Goal: Check status: Check status

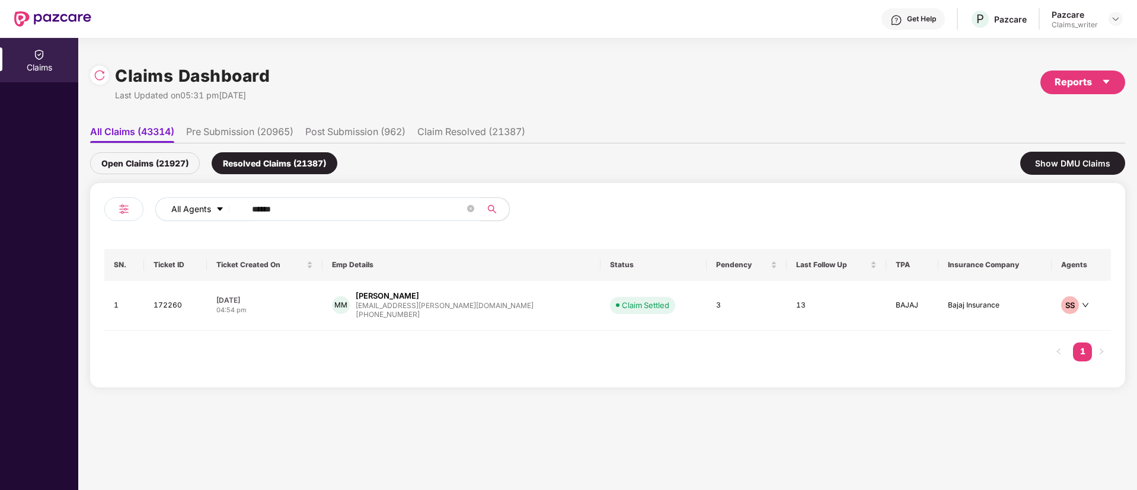
drag, startPoint x: 296, startPoint y: 210, endPoint x: 207, endPoint y: 204, distance: 89.8
click at [208, 205] on div "All Agents ******" at bounding box center [457, 209] width 604 height 24
click at [196, 161] on div "Open Claims (21927)" at bounding box center [145, 163] width 110 height 22
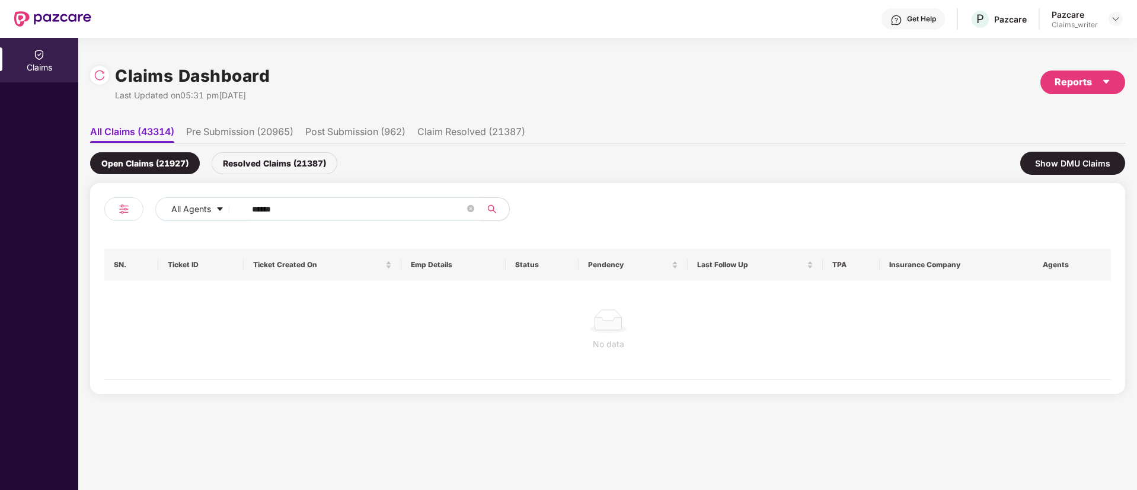
drag, startPoint x: 326, startPoint y: 207, endPoint x: 253, endPoint y: 216, distance: 74.0
click at [253, 216] on input "******" at bounding box center [358, 209] width 213 height 18
paste input "text"
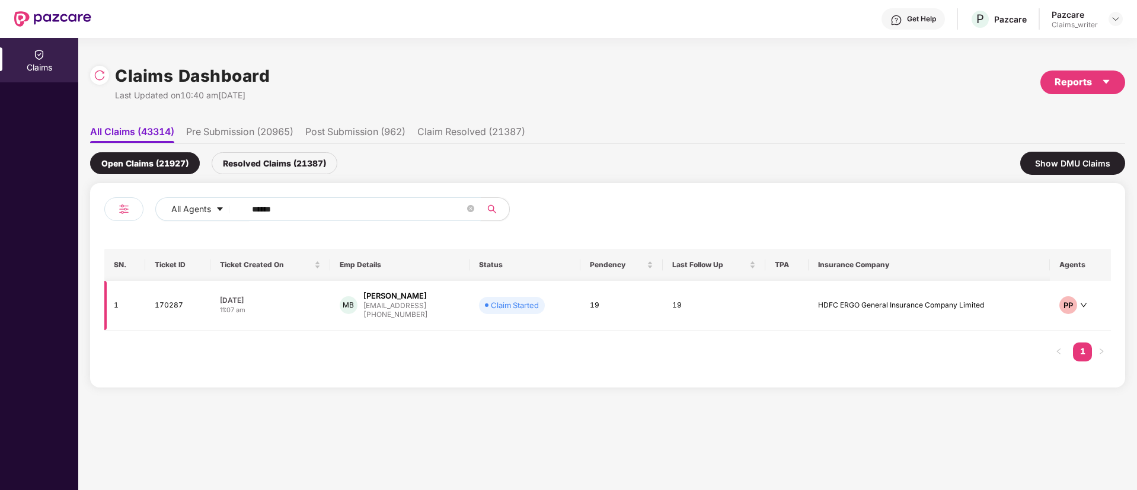
type input "******"
click at [160, 306] on td "170287" at bounding box center [177, 306] width 65 height 50
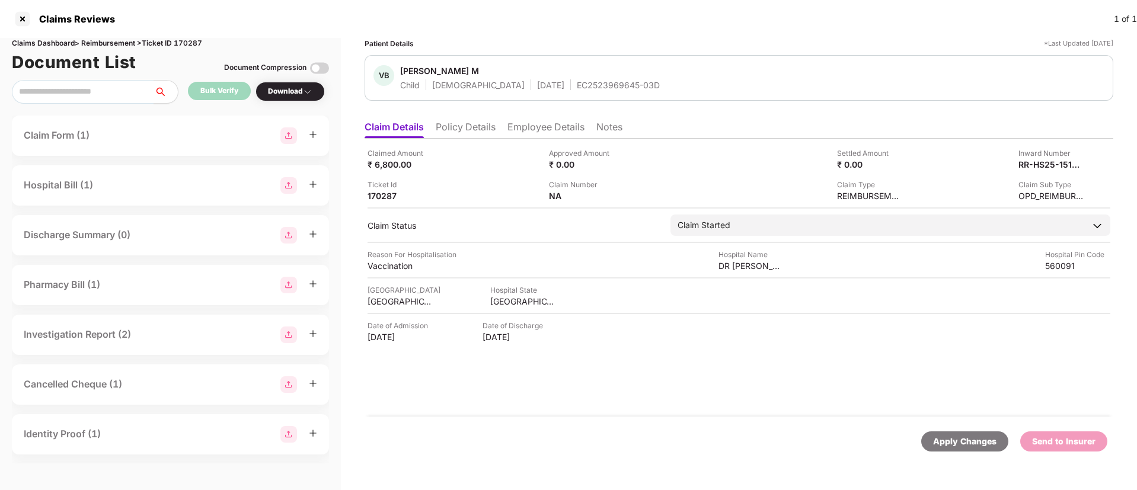
click at [535, 130] on li "Employee Details" at bounding box center [545, 129] width 77 height 17
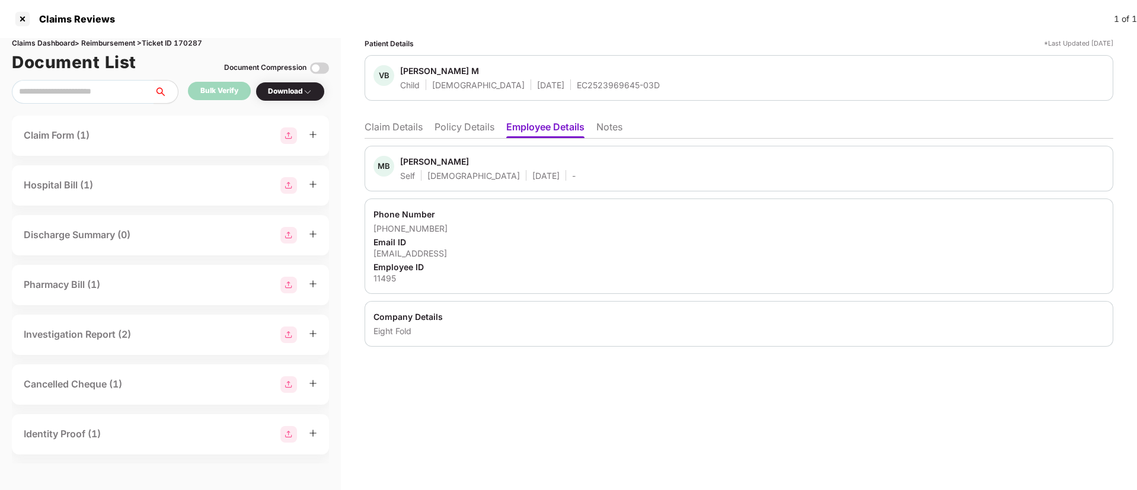
click at [382, 274] on div "11495" at bounding box center [738, 278] width 731 height 11
copy div "11495"
click at [414, 124] on li "Claim Details" at bounding box center [394, 129] width 58 height 17
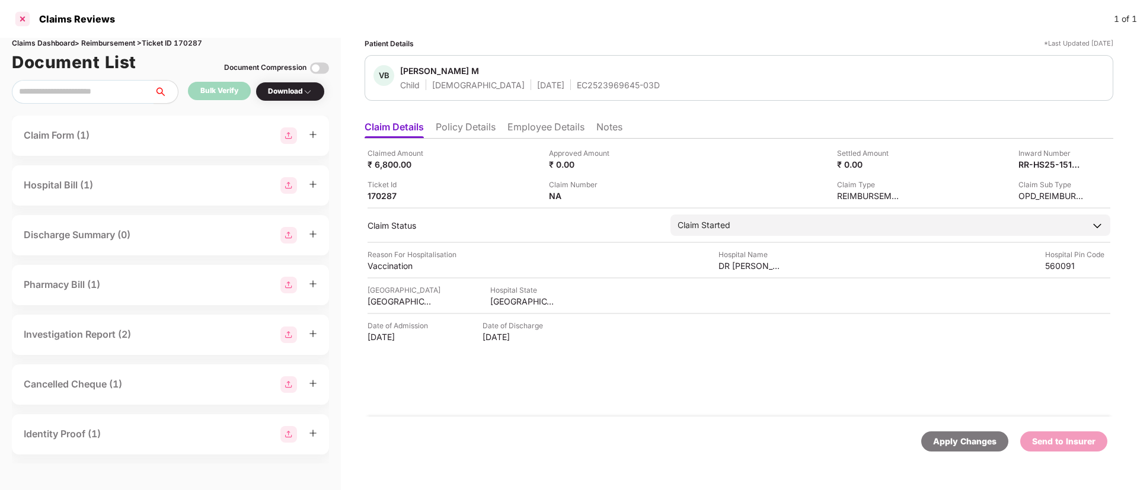
click at [27, 21] on div at bounding box center [22, 18] width 19 height 19
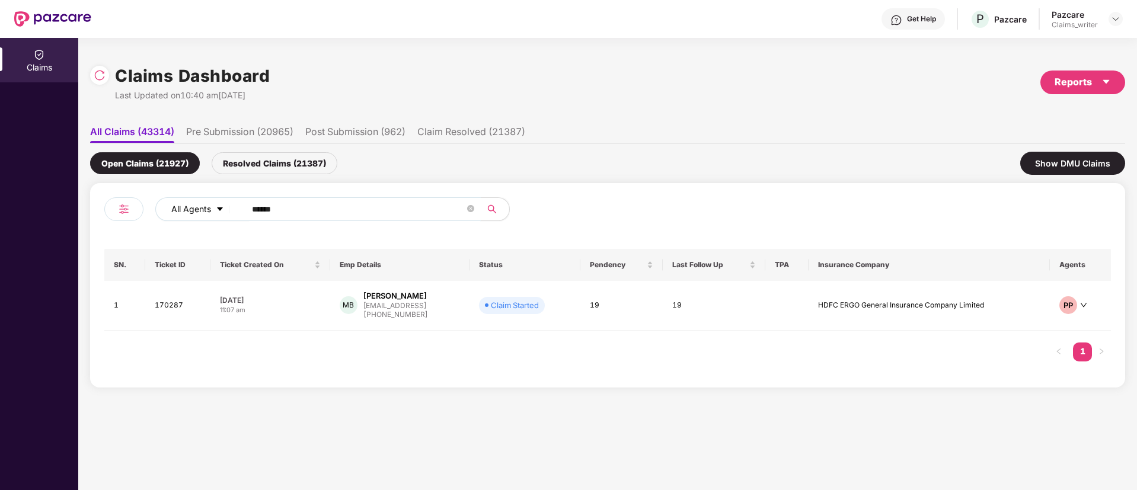
drag, startPoint x: 310, startPoint y: 207, endPoint x: 206, endPoint y: 203, distance: 103.8
click at [206, 203] on div "All Agents ******" at bounding box center [457, 209] width 604 height 24
paste input "text"
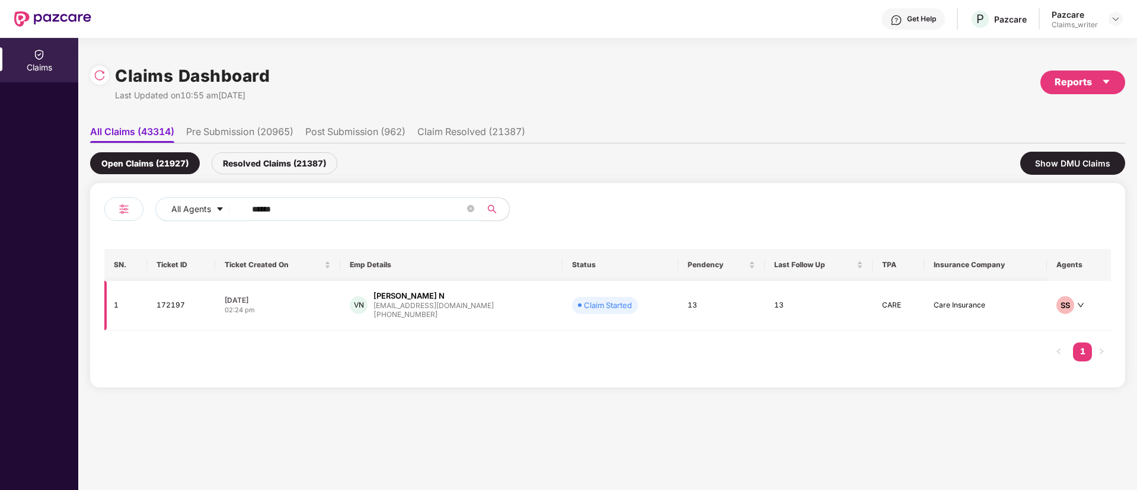
type input "******"
click at [167, 312] on td "172197" at bounding box center [181, 306] width 68 height 50
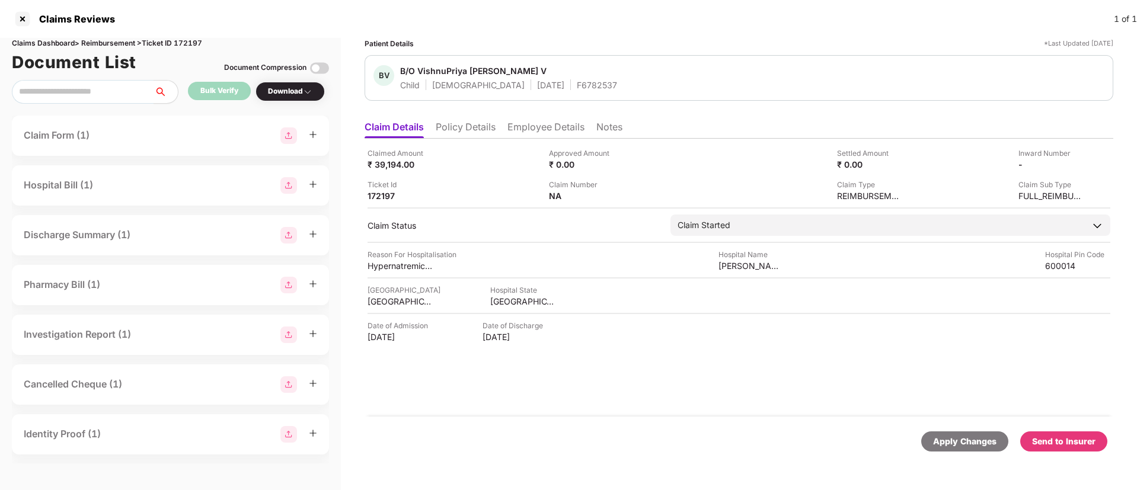
click at [472, 132] on li "Policy Details" at bounding box center [466, 129] width 60 height 17
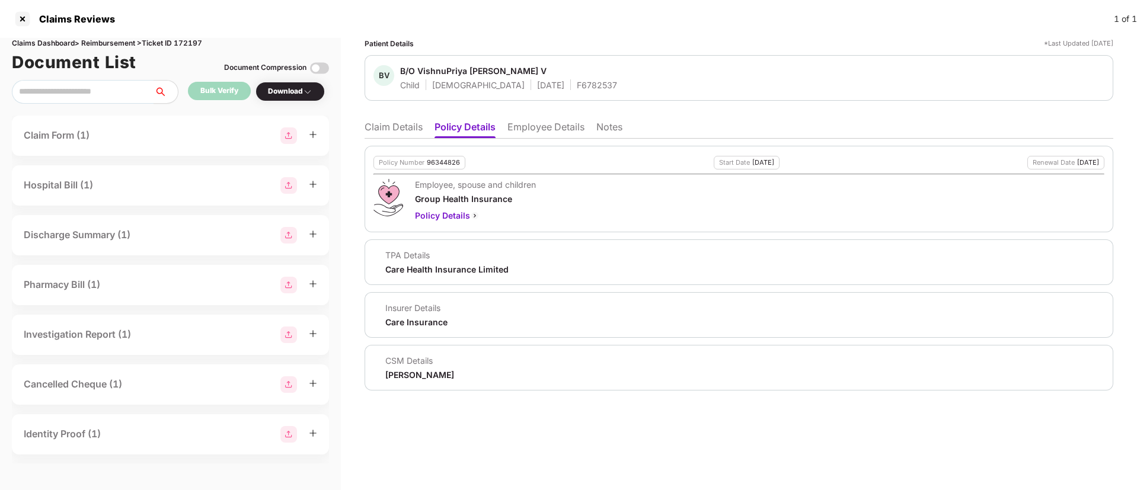
click at [443, 162] on div "96344826" at bounding box center [443, 163] width 33 height 8
copy div "96344826"
click at [577, 87] on div "F6782537" at bounding box center [597, 84] width 40 height 11
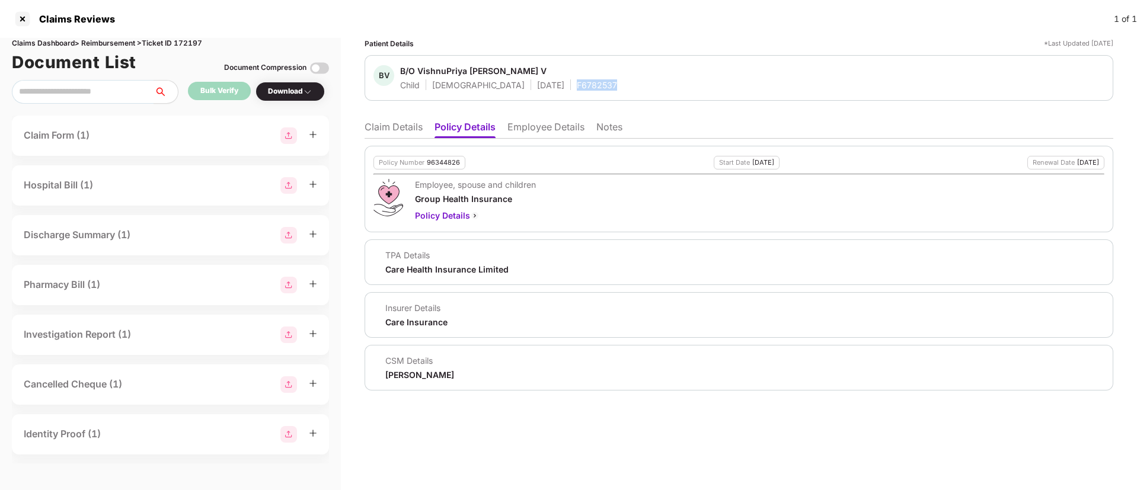
copy div "F6782537"
click at [391, 132] on li "Claim Details" at bounding box center [394, 129] width 58 height 17
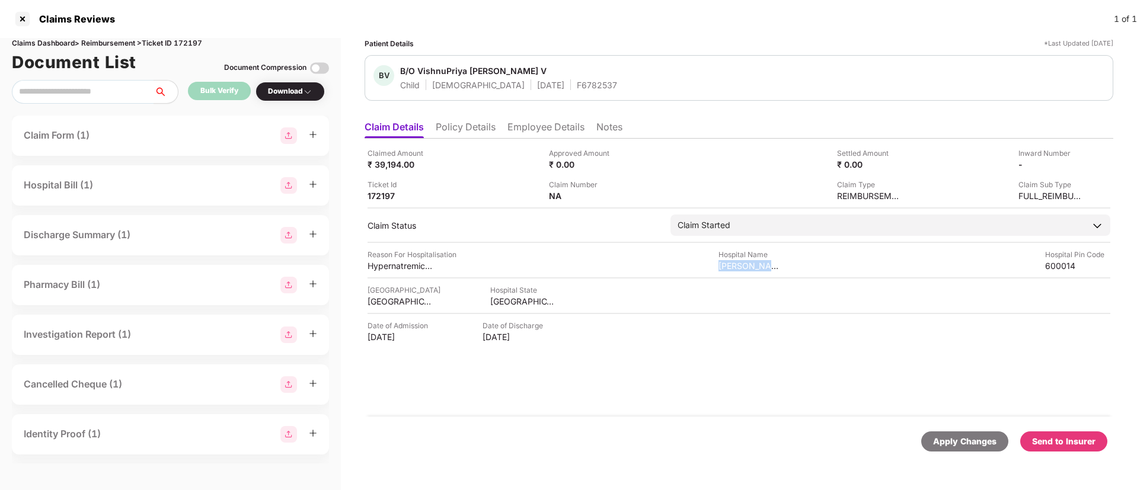
drag, startPoint x: 719, startPoint y: 270, endPoint x: 794, endPoint y: 261, distance: 75.8
click at [794, 261] on div "Reason For Hospitalisation Hypernatremic Dehydration Hospital Name Seethapathy …" at bounding box center [739, 260] width 743 height 23
copy div "Seethapathy Clinic"
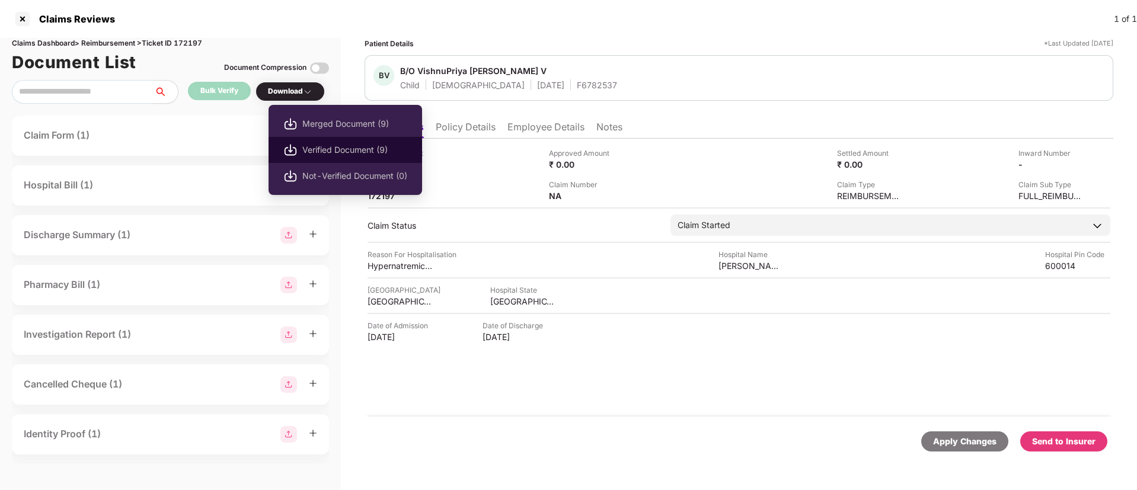
click at [323, 145] on span "Verified Document (9)" at bounding box center [354, 149] width 105 height 13
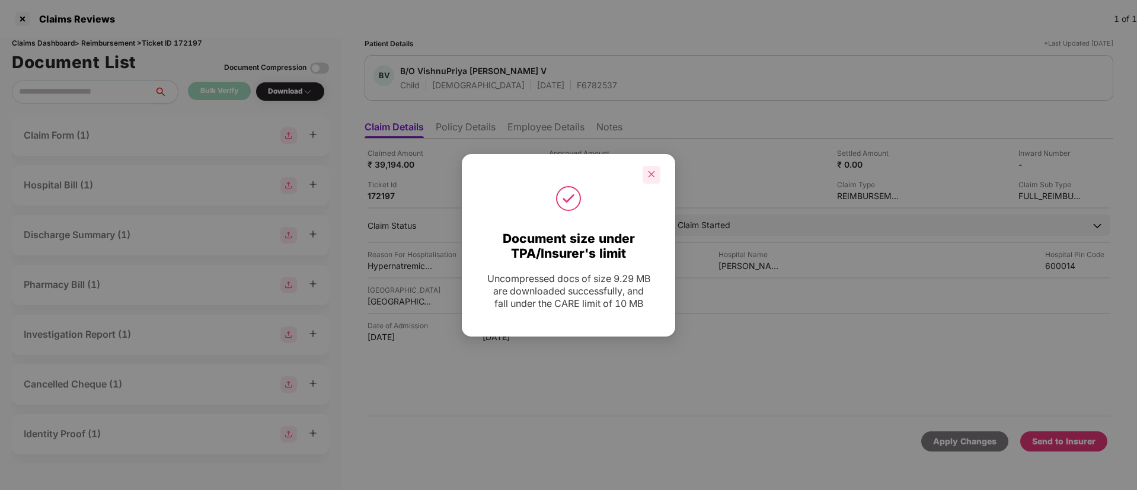
click at [645, 174] on div at bounding box center [652, 175] width 18 height 18
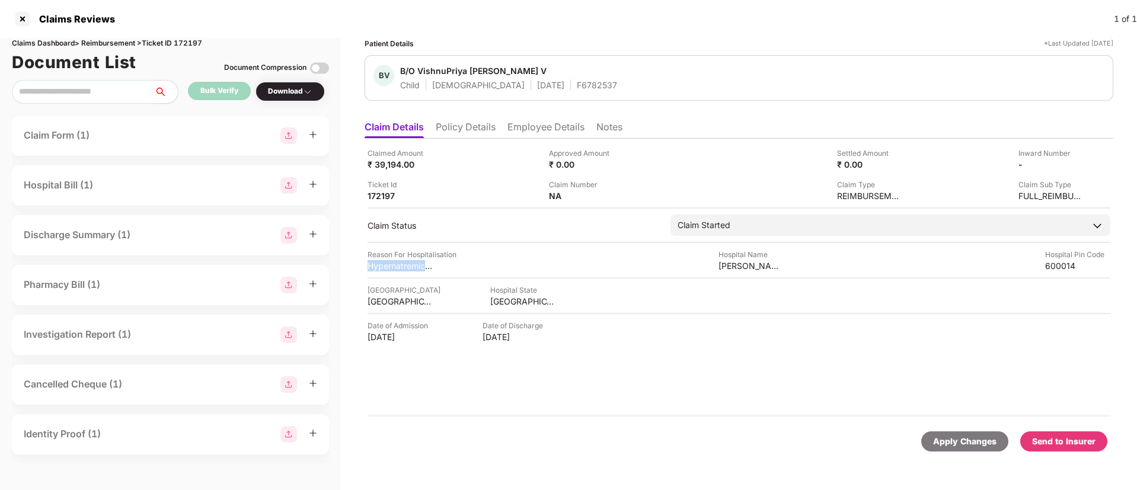
drag, startPoint x: 365, startPoint y: 266, endPoint x: 444, endPoint y: 270, distance: 79.0
click at [444, 270] on div "Patient Details *Last Updated 15 Sep 2025 BV B/O VishnuPriya Vignesh Babu V Chi…" at bounding box center [739, 264] width 796 height 452
copy div "Hypernatremic Deh"
click at [484, 130] on li "Policy Details" at bounding box center [466, 129] width 60 height 17
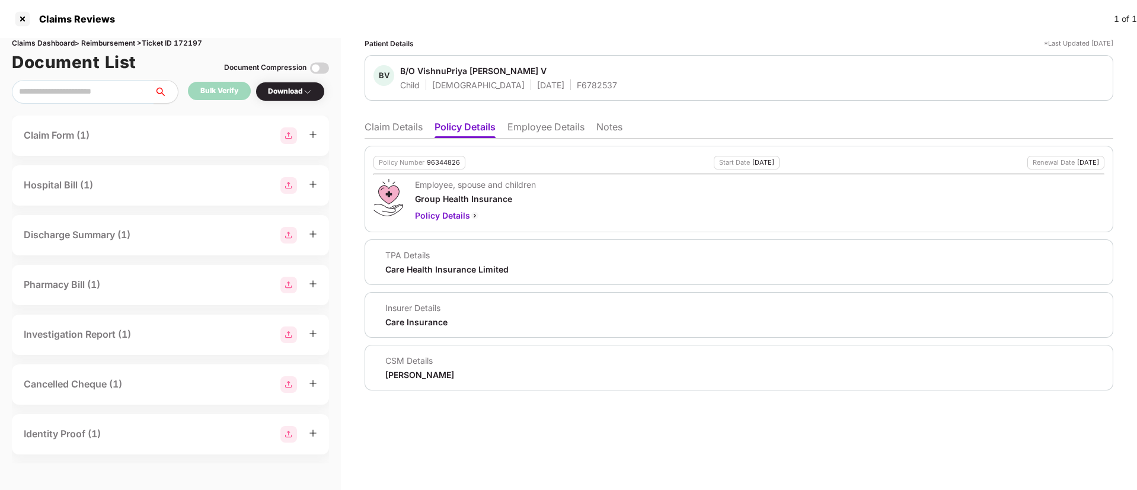
click at [516, 130] on li "Employee Details" at bounding box center [545, 129] width 77 height 17
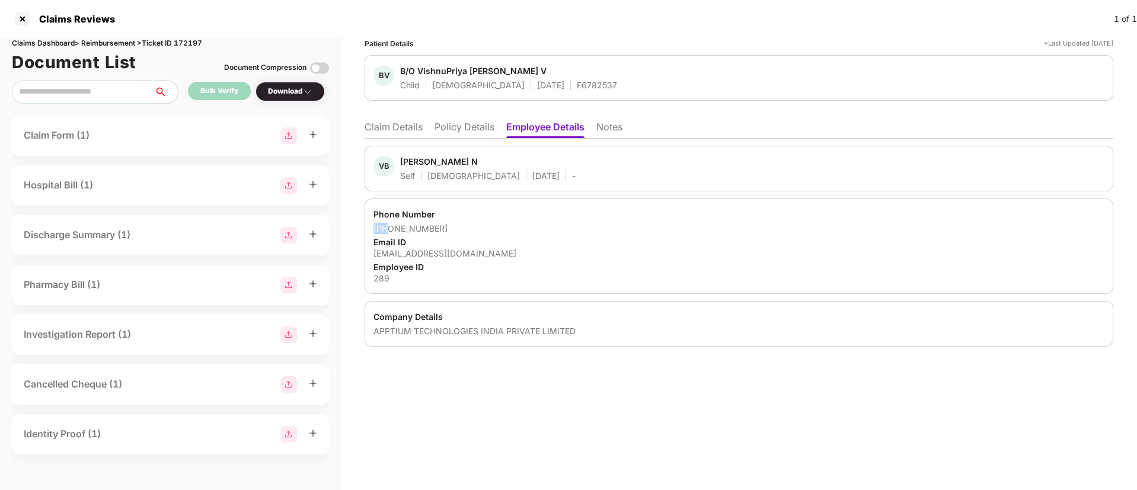
drag, startPoint x: 388, startPoint y: 229, endPoint x: 491, endPoint y: 219, distance: 103.0
click at [491, 219] on div "Phone Number +919176720720 Email ID vnagarajan@apptium.com Employee ID 289" at bounding box center [739, 246] width 749 height 95
click at [475, 215] on div "Phone Number" at bounding box center [738, 214] width 731 height 11
click at [407, 215] on div "Phone Number" at bounding box center [738, 214] width 731 height 11
drag, startPoint x: 390, startPoint y: 229, endPoint x: 451, endPoint y: 228, distance: 60.5
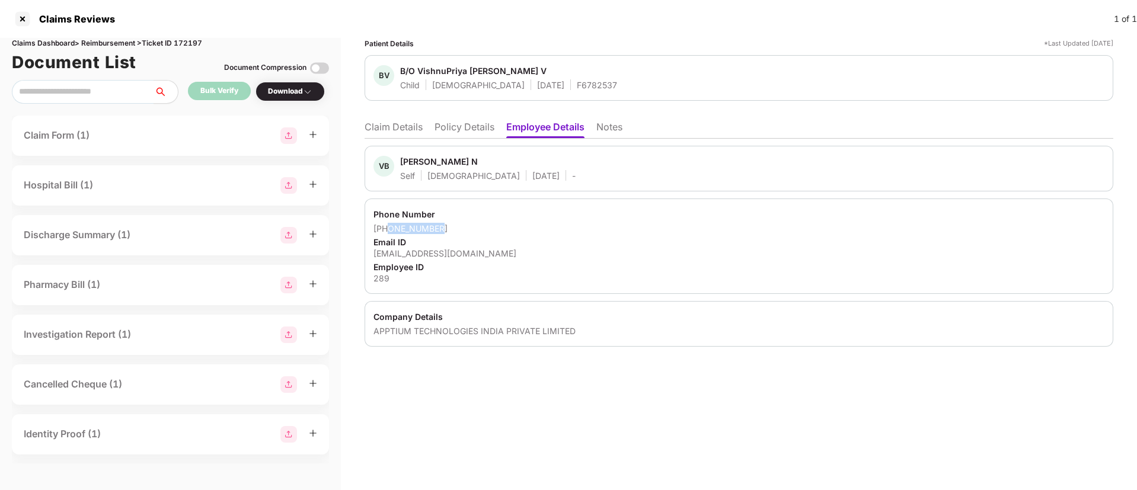
click at [451, 228] on div "+919176720720" at bounding box center [738, 228] width 731 height 11
copy div "9176720720"
drag, startPoint x: 371, startPoint y: 253, endPoint x: 524, endPoint y: 241, distance: 154.0
click at [524, 241] on div "Phone Number +919176720720 Email ID vnagarajan@apptium.com Employee ID 289" at bounding box center [739, 246] width 749 height 95
drag, startPoint x: 481, startPoint y: 253, endPoint x: 361, endPoint y: 258, distance: 120.5
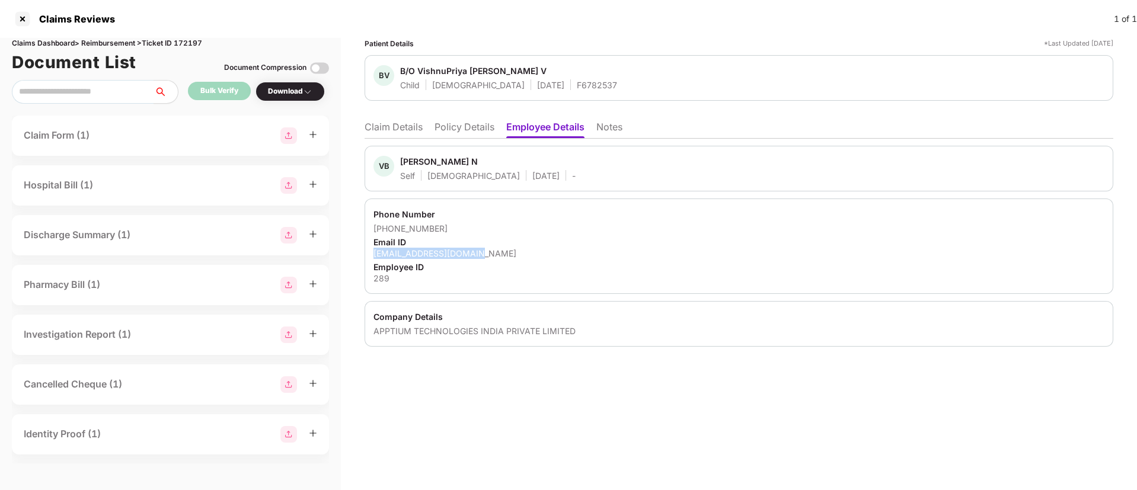
click at [361, 258] on div "Patient Details *Last Updated 15 Sep 2025 BV B/O VishnuPriya Vignesh Babu V Chi…" at bounding box center [739, 264] width 796 height 452
copy div "vnagarajan@apptium.com"
click at [403, 130] on li "Claim Details" at bounding box center [394, 129] width 58 height 17
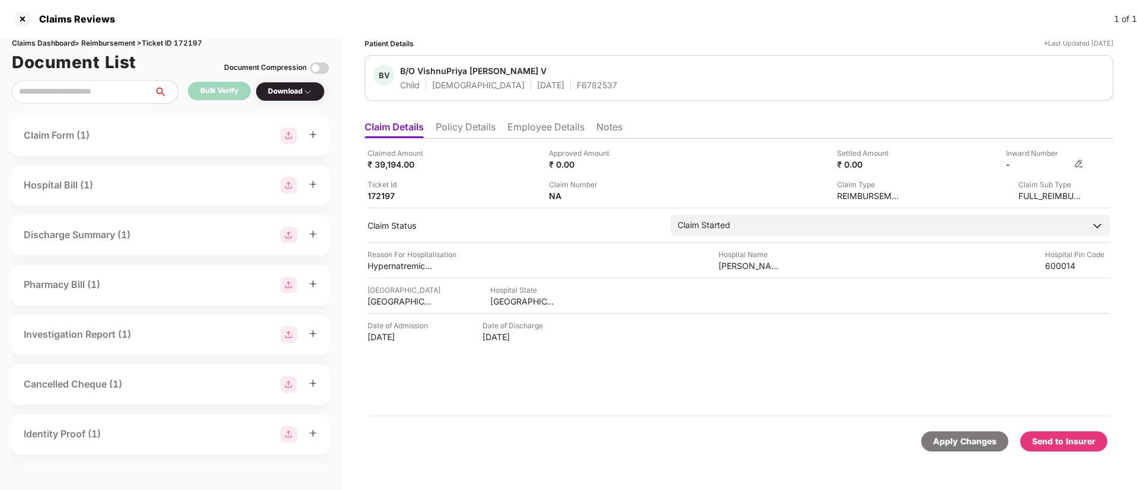
click at [1079, 163] on img at bounding box center [1078, 163] width 9 height 9
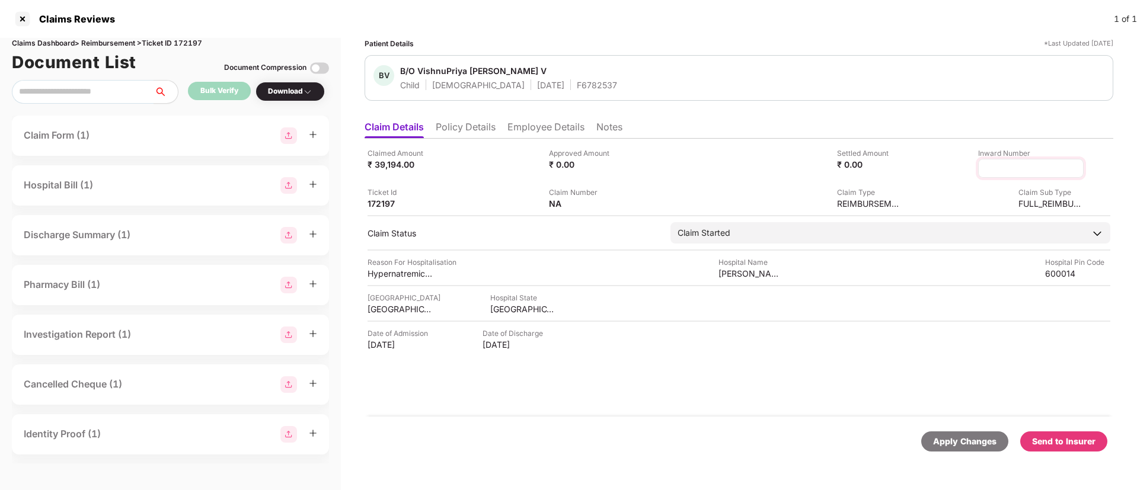
click at [1009, 170] on input at bounding box center [1030, 168] width 85 height 12
type input "**********"
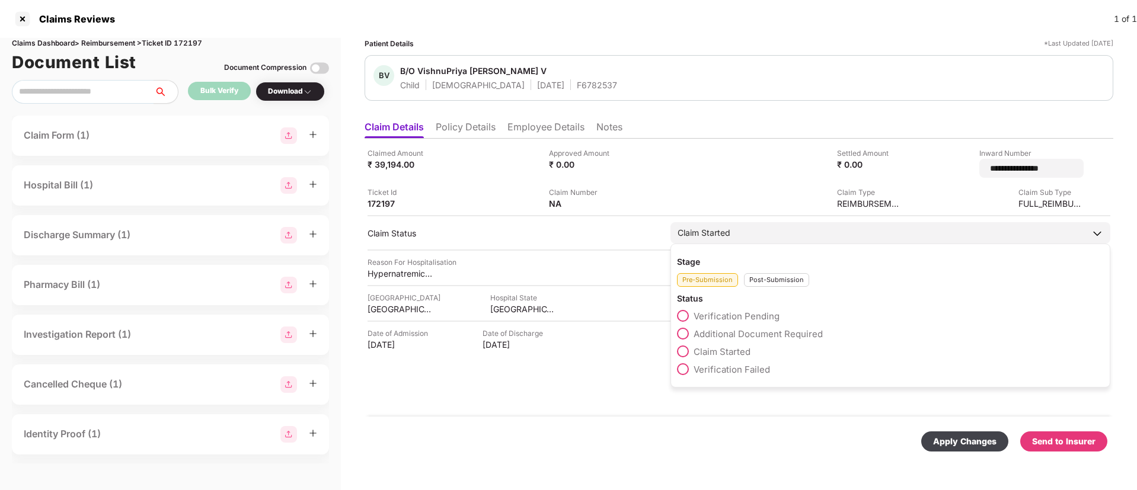
click at [771, 273] on div "Post-Submission" at bounding box center [776, 280] width 65 height 14
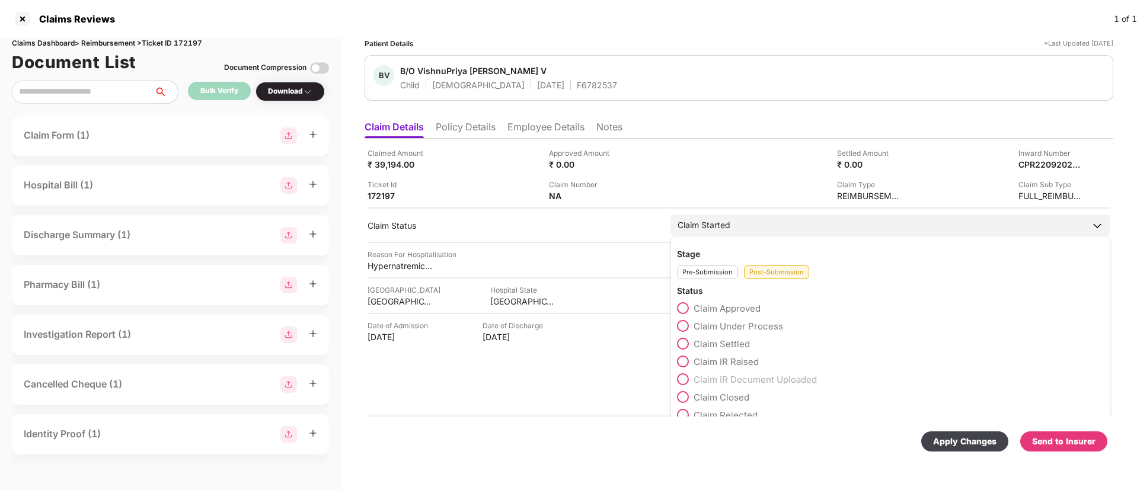
click at [685, 325] on span at bounding box center [683, 326] width 12 height 12
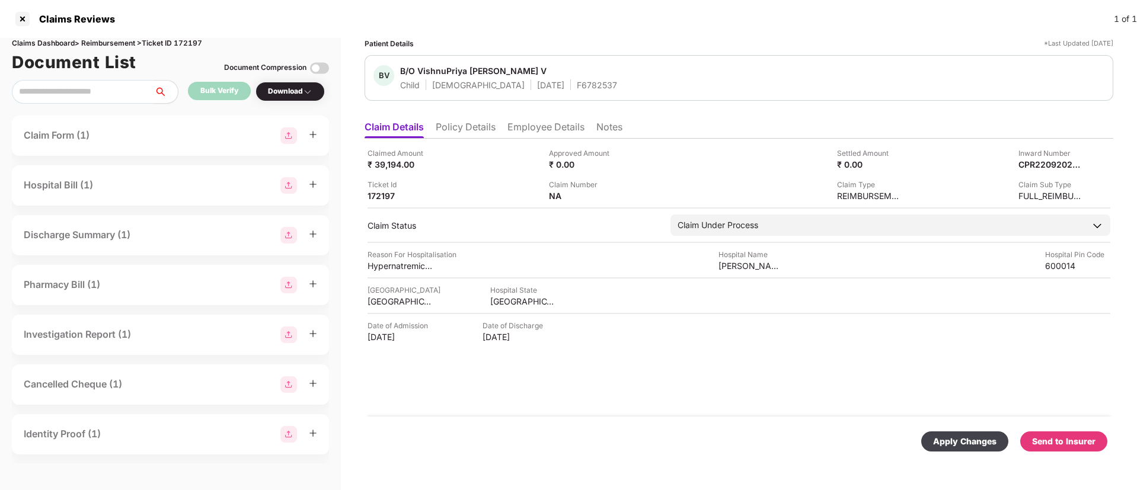
click at [963, 442] on div "Apply Changes" at bounding box center [964, 441] width 63 height 13
click at [577, 83] on div "F6782537" at bounding box center [597, 84] width 40 height 11
copy div "F6782537"
click at [535, 140] on div "Claimed Amount ₹ 39,194.00 Approved Amount ₹ 0.00 Settled Amount ₹ 0.00 Inward …" at bounding box center [739, 278] width 749 height 278
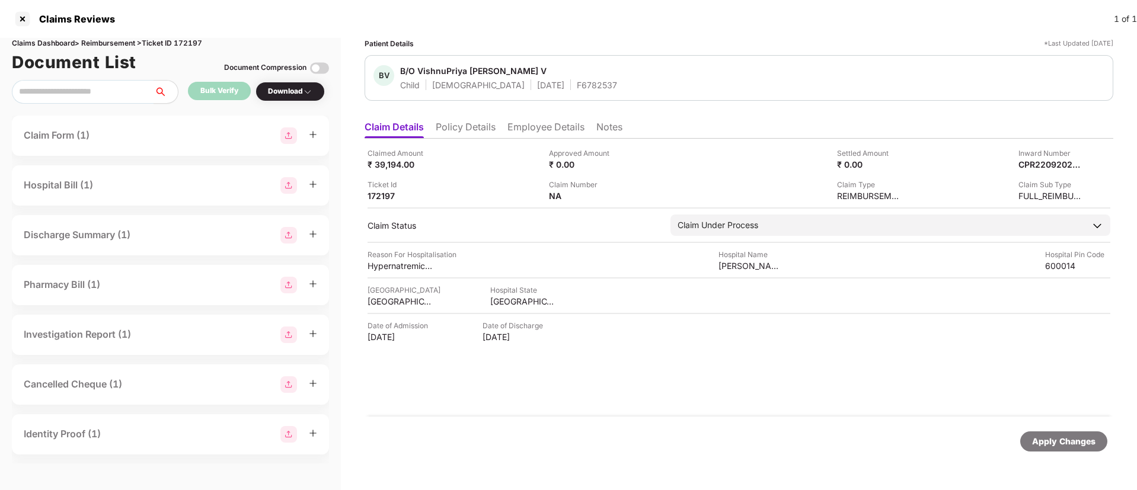
click at [531, 131] on li "Employee Details" at bounding box center [545, 129] width 77 height 17
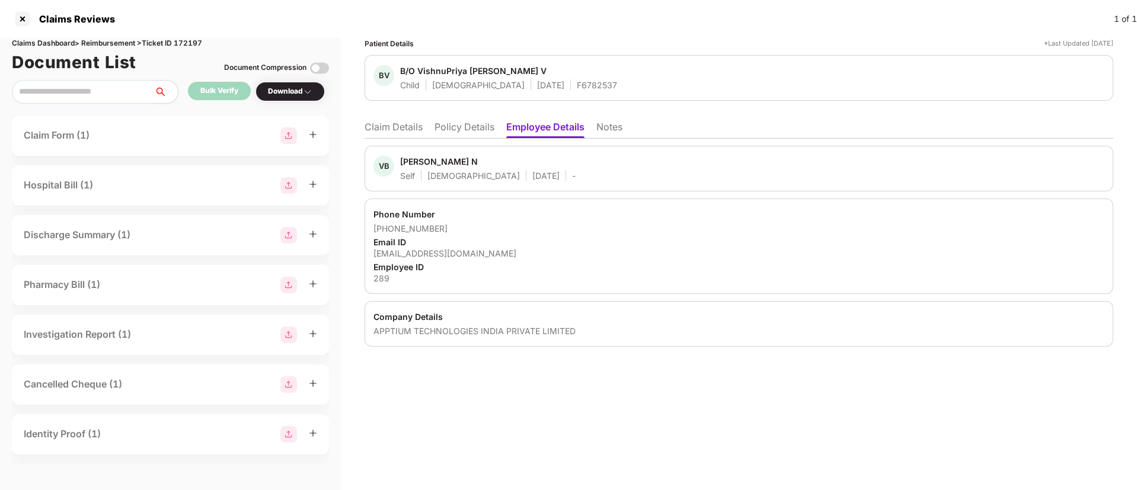
click at [390, 131] on li "Claim Details" at bounding box center [394, 129] width 58 height 17
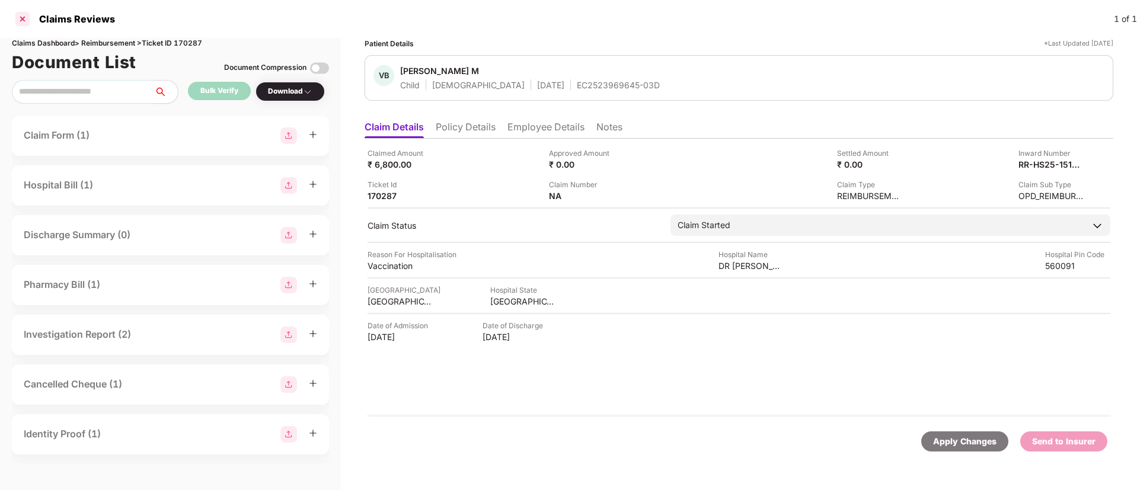
click at [25, 21] on div at bounding box center [22, 18] width 19 height 19
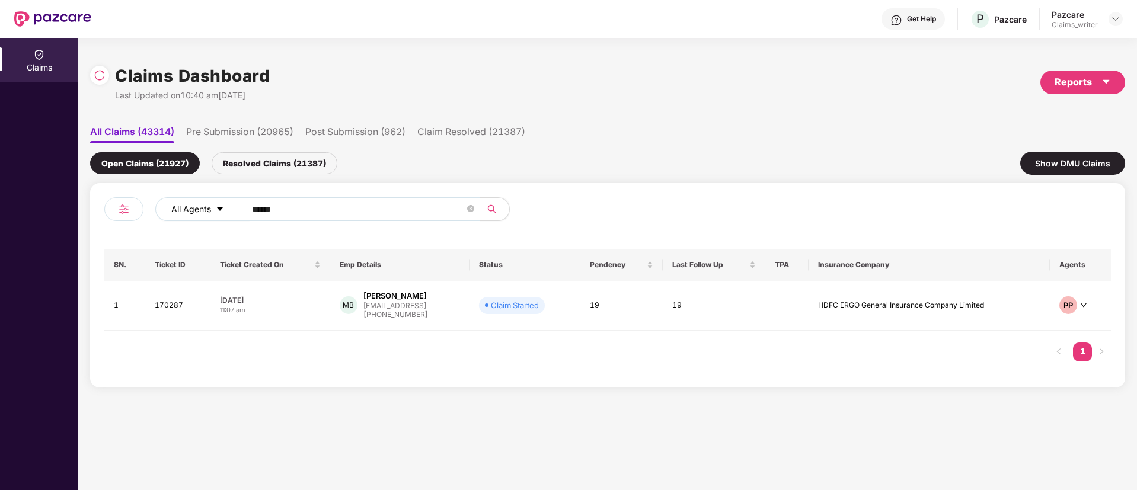
drag, startPoint x: 272, startPoint y: 197, endPoint x: 217, endPoint y: 215, distance: 57.9
click at [216, 205] on div "All Agents ****** SN. Ticket ID Ticket Created On Emp Details Status Pendency L…" at bounding box center [607, 285] width 1035 height 205
drag, startPoint x: 289, startPoint y: 201, endPoint x: 219, endPoint y: 210, distance: 70.5
click at [213, 206] on div "All Agents ******" at bounding box center [457, 209] width 604 height 24
drag, startPoint x: 290, startPoint y: 210, endPoint x: 194, endPoint y: 206, distance: 95.5
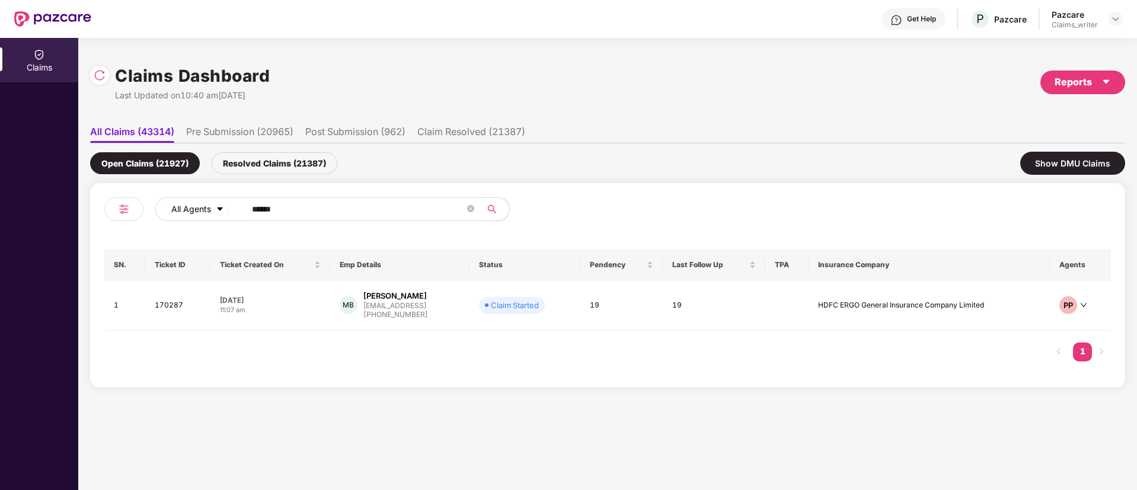
click at [194, 206] on div "All Agents ******" at bounding box center [457, 209] width 604 height 24
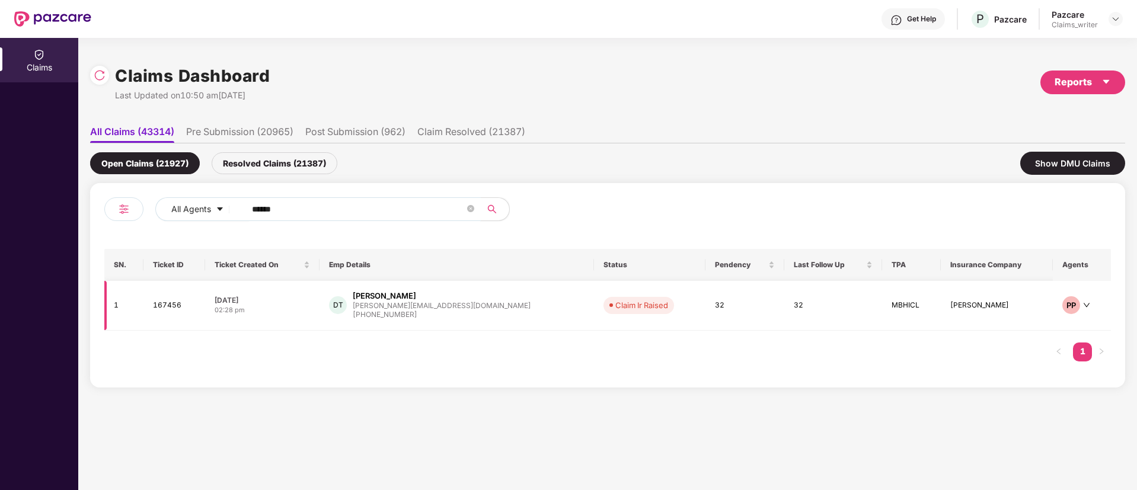
type input "******"
click at [177, 308] on td "167456" at bounding box center [174, 306] width 62 height 50
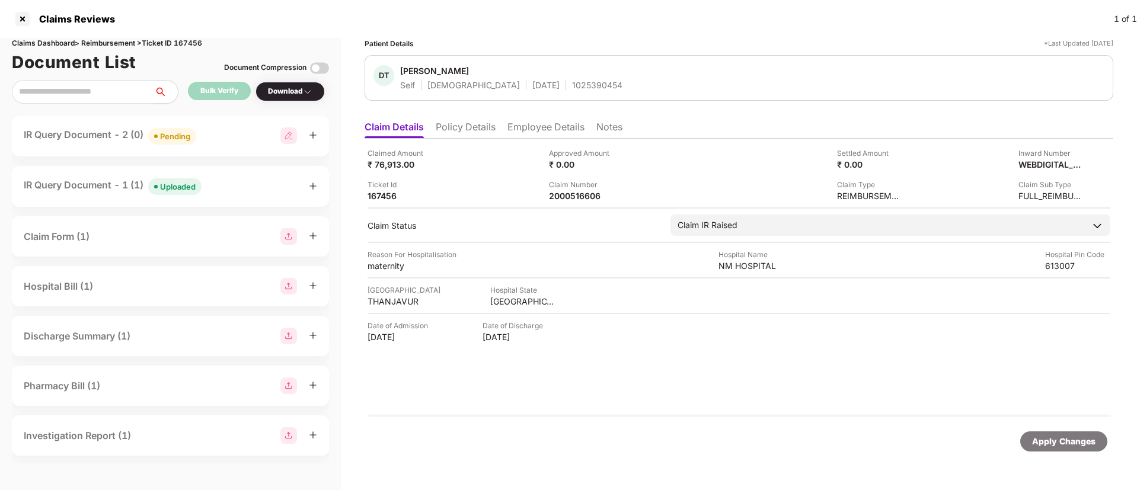
click at [178, 184] on div "Uploaded" at bounding box center [178, 187] width 36 height 12
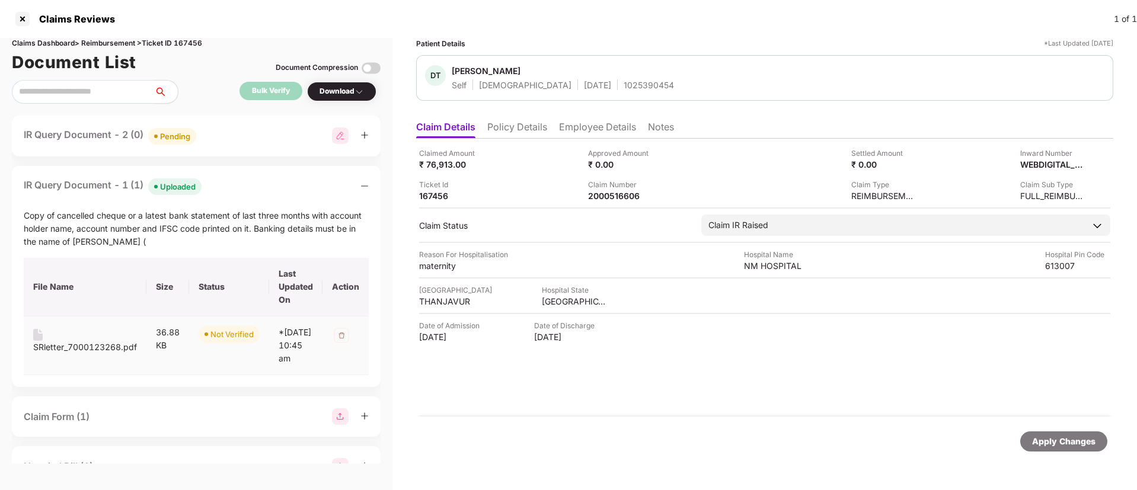
click at [39, 348] on div "SRletter_7000123268.pdf" at bounding box center [85, 347] width 104 height 13
click at [330, 91] on div "Download" at bounding box center [342, 91] width 44 height 11
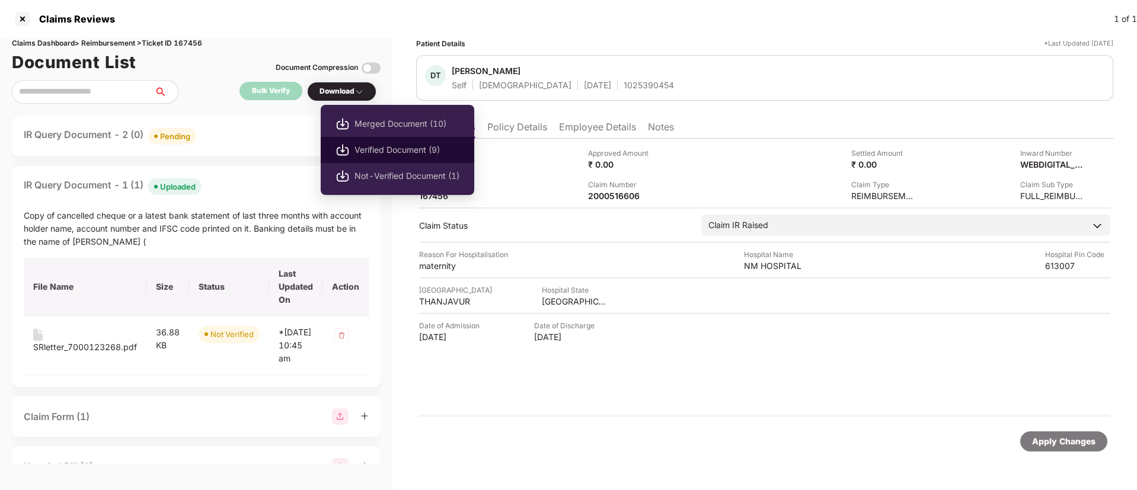
click at [395, 151] on span "Verified Document (9)" at bounding box center [407, 149] width 105 height 13
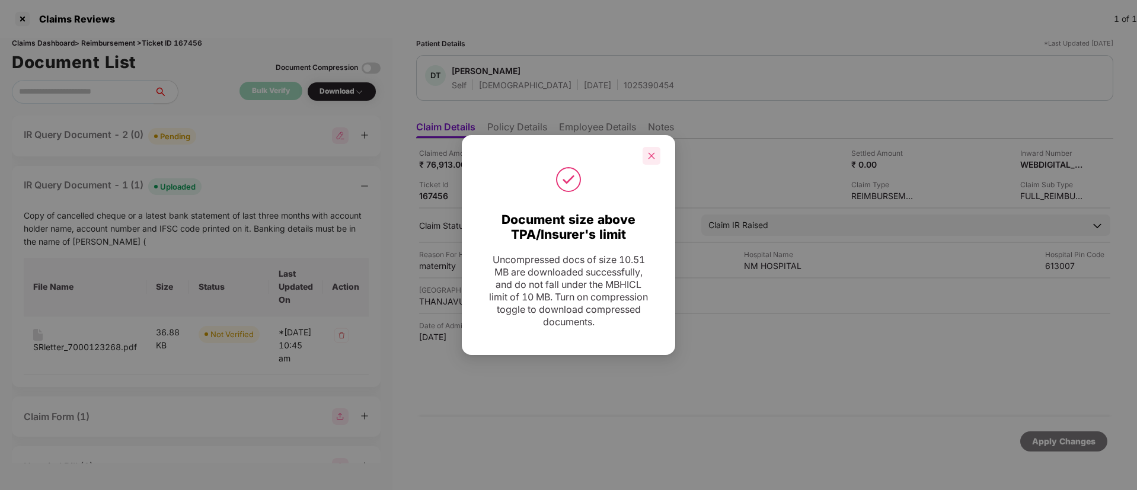
click at [650, 157] on icon "close" at bounding box center [652, 155] width 7 height 7
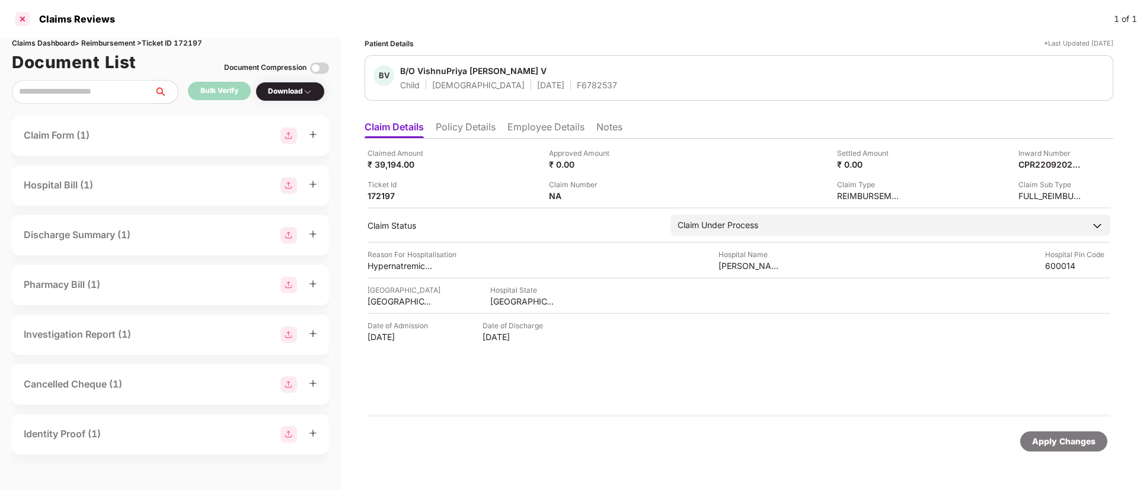
click at [25, 17] on div at bounding box center [22, 18] width 19 height 19
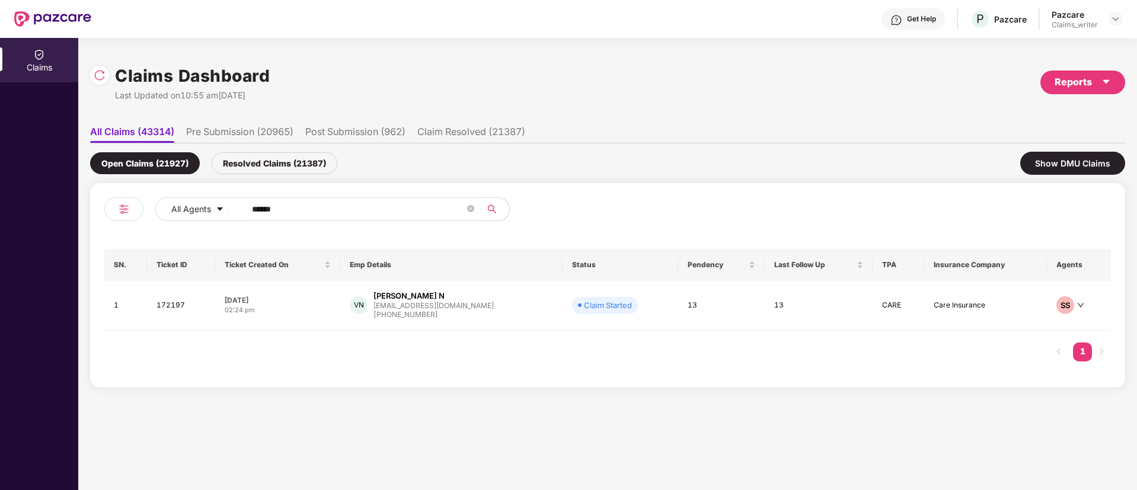
drag, startPoint x: 314, startPoint y: 215, endPoint x: 178, endPoint y: 194, distance: 138.0
click at [178, 194] on div "All Agents ****** SN. Ticket ID Ticket Created On Emp Details Status Pendency L…" at bounding box center [607, 285] width 1035 height 205
paste input "text"
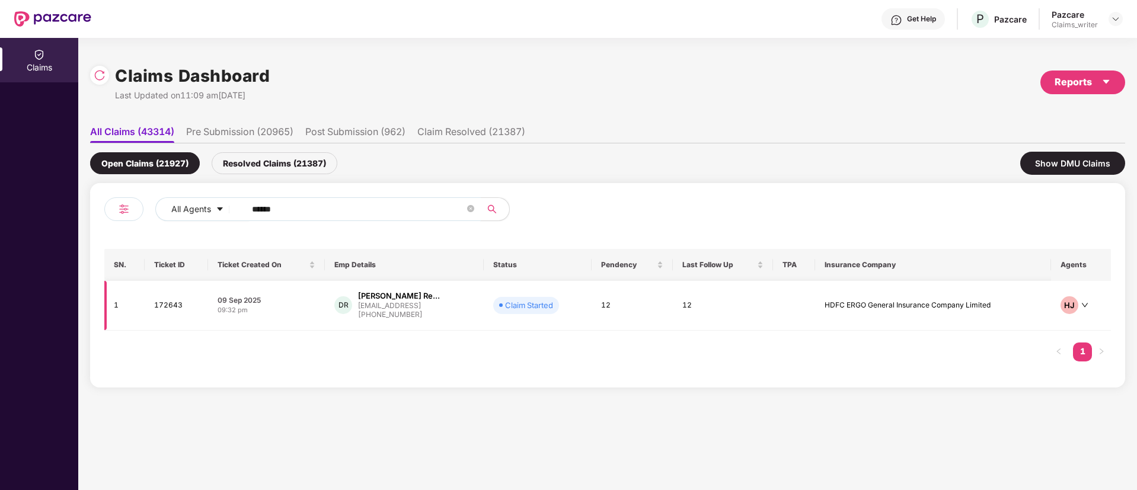
type input "******"
click at [179, 297] on td "172643" at bounding box center [176, 306] width 63 height 50
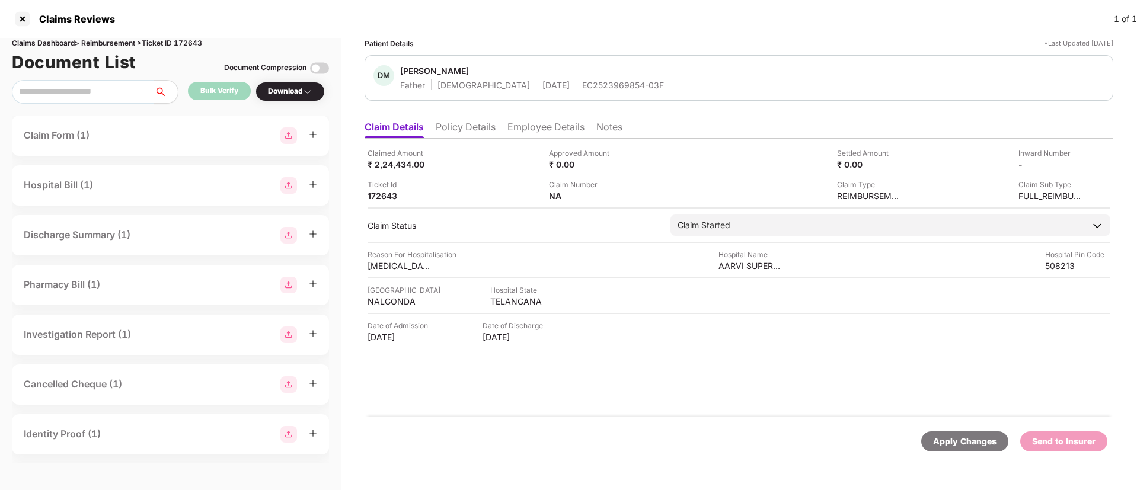
click at [519, 127] on li "Employee Details" at bounding box center [545, 129] width 77 height 17
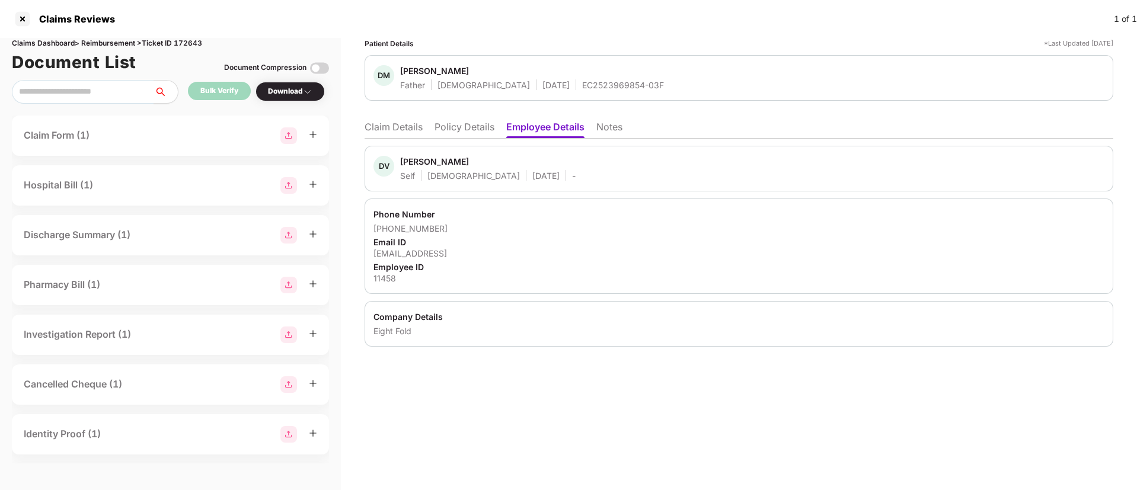
click at [385, 274] on div "11458" at bounding box center [738, 278] width 731 height 11
copy div "11458"
click at [406, 133] on li "Claim Details" at bounding box center [394, 129] width 58 height 17
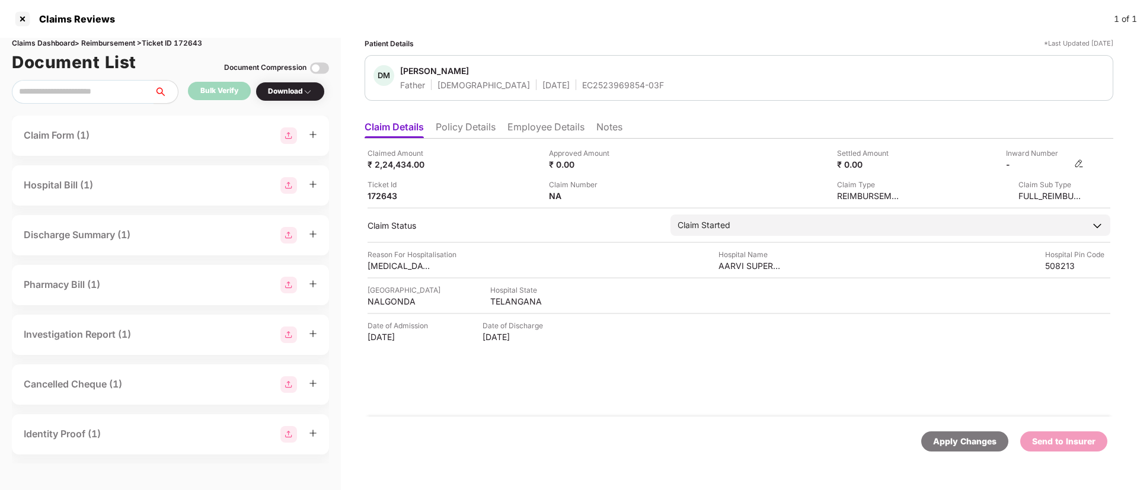
click at [1074, 164] on div "-" at bounding box center [1045, 164] width 78 height 11
click at [1078, 164] on img at bounding box center [1078, 163] width 9 height 9
click at [1083, 161] on img at bounding box center [1078, 163] width 9 height 9
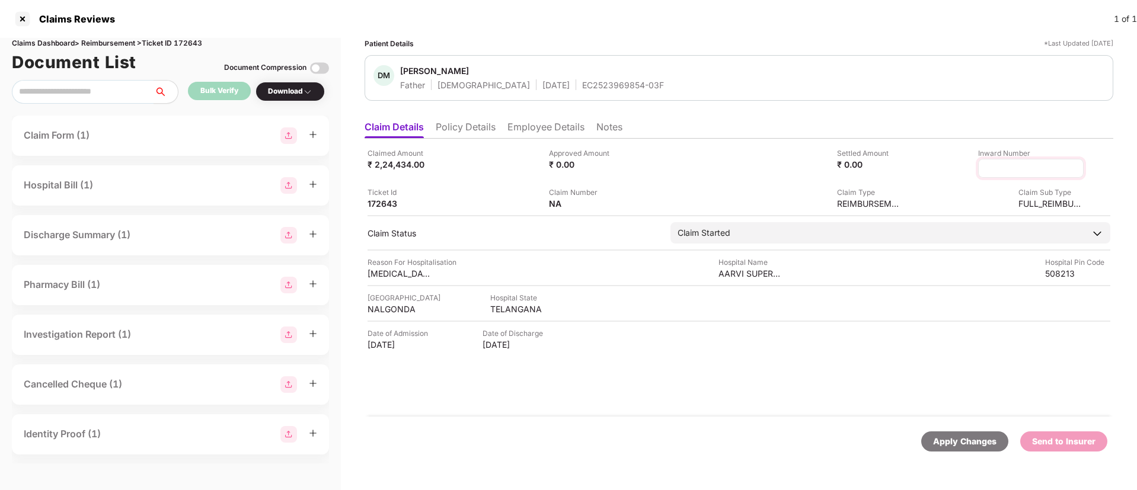
click at [1018, 166] on input at bounding box center [1030, 168] width 85 height 12
type input "**********"
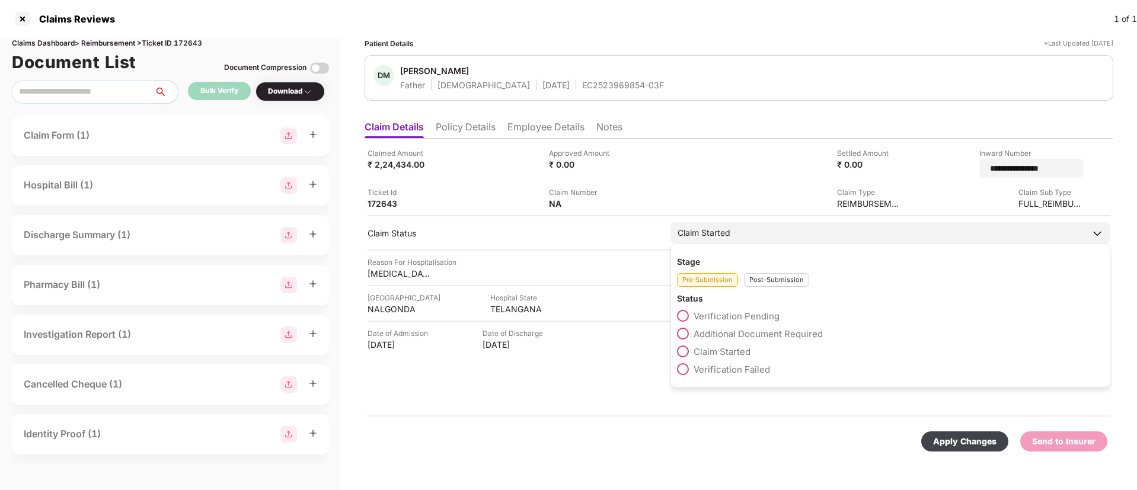
click at [764, 279] on div "Post-Submission" at bounding box center [776, 280] width 65 height 14
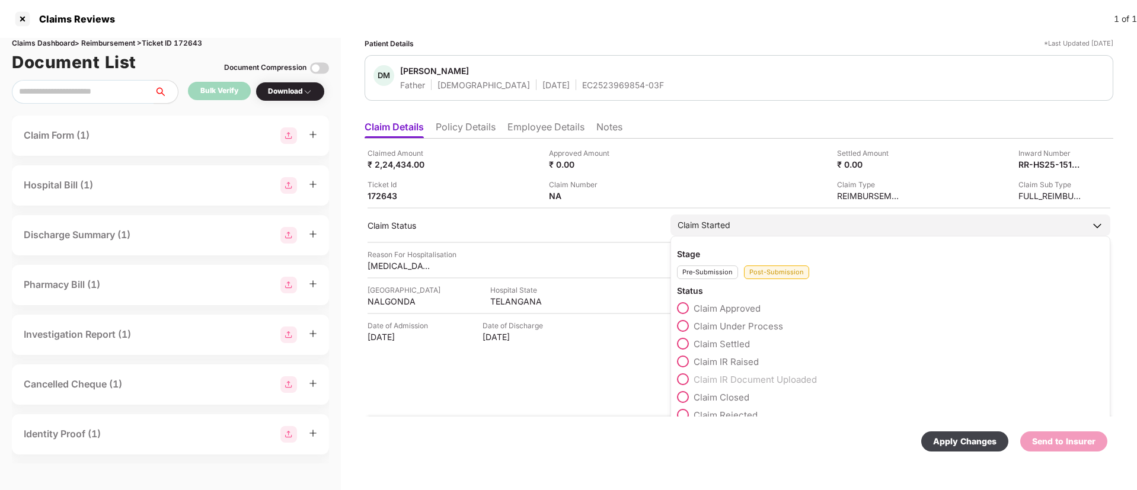
click at [681, 327] on span at bounding box center [683, 326] width 12 height 12
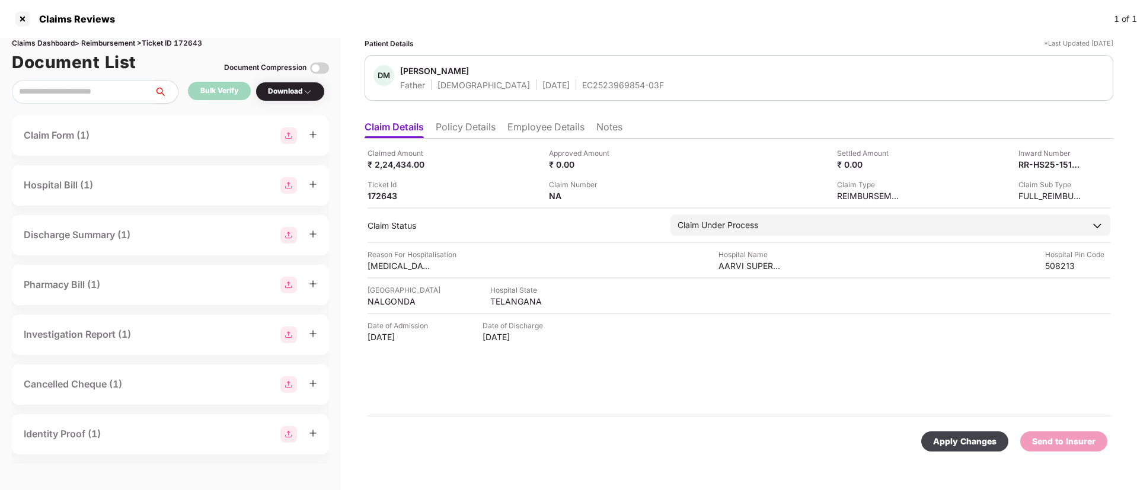
click at [973, 450] on div "Apply Changes" at bounding box center [964, 442] width 87 height 20
click at [534, 131] on li "Employee Details" at bounding box center [545, 129] width 77 height 17
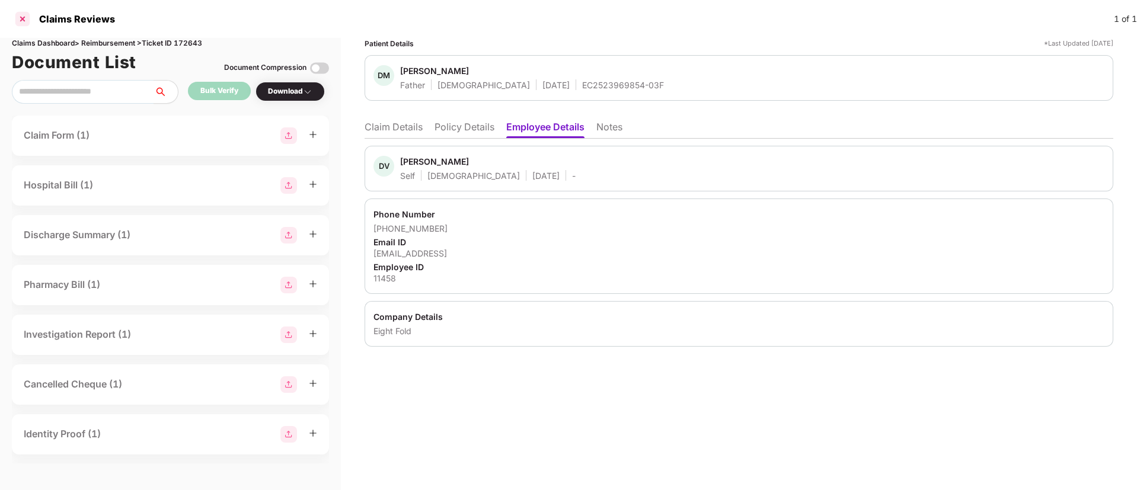
click at [23, 17] on div at bounding box center [22, 18] width 19 height 19
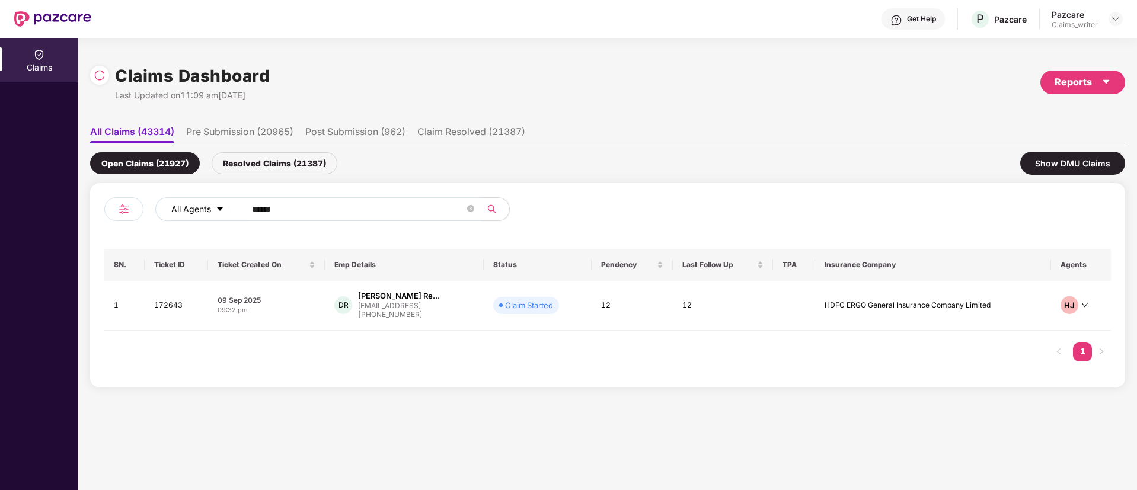
drag, startPoint x: 301, startPoint y: 210, endPoint x: 221, endPoint y: 210, distance: 79.4
click at [221, 210] on div "All Agents ******" at bounding box center [457, 209] width 604 height 24
paste input "text"
type input "******"
click at [173, 304] on td "170287" at bounding box center [177, 306] width 65 height 50
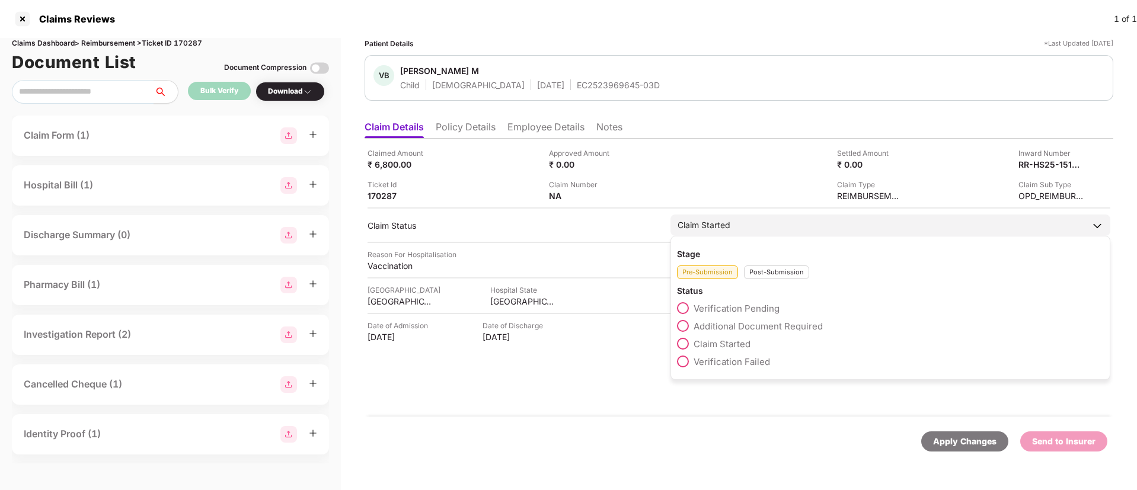
click at [774, 273] on div "Post-Submission" at bounding box center [776, 273] width 65 height 14
click at [681, 327] on span at bounding box center [683, 326] width 12 height 12
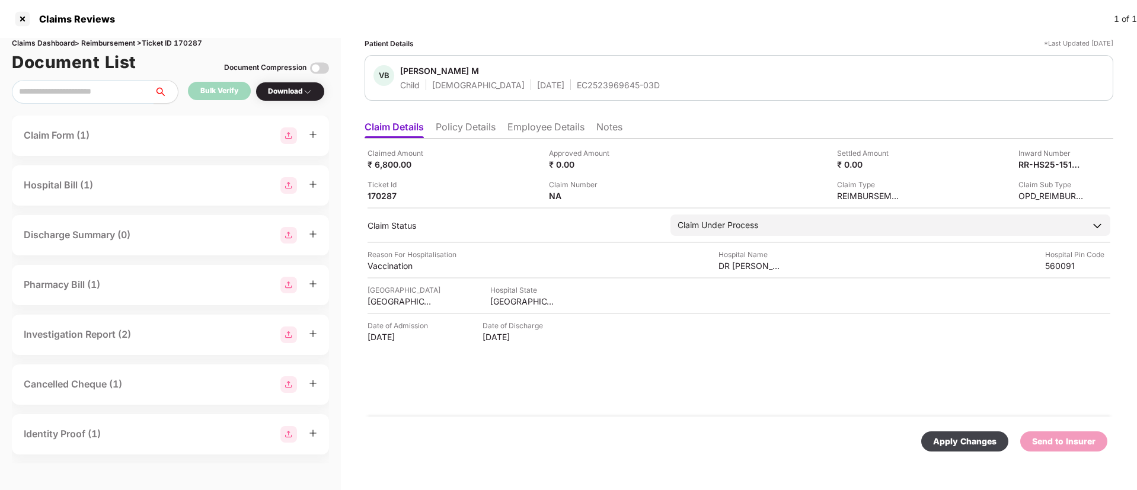
click at [986, 443] on div "Apply Changes" at bounding box center [964, 441] width 63 height 13
click at [25, 17] on div at bounding box center [22, 18] width 19 height 19
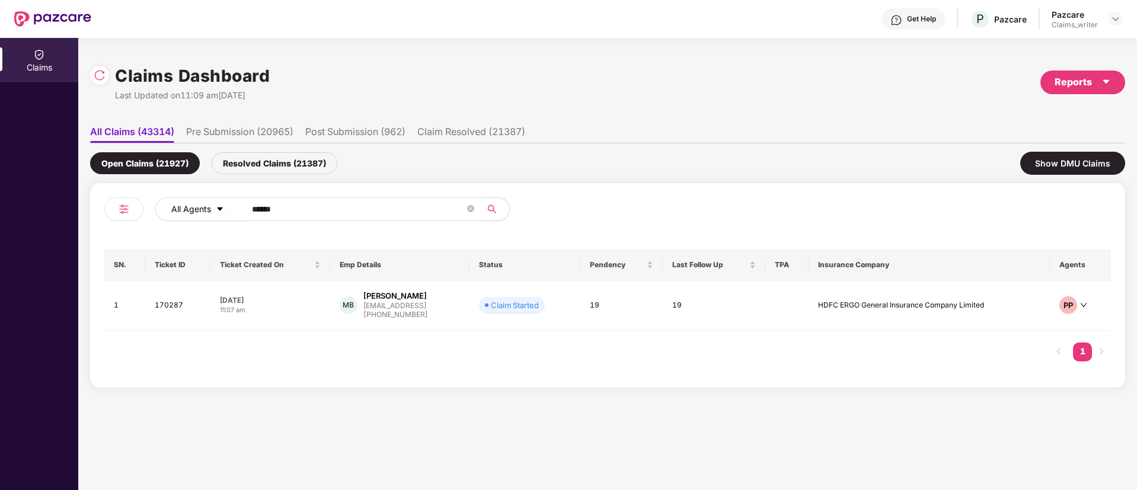
drag, startPoint x: 306, startPoint y: 209, endPoint x: 162, endPoint y: 206, distance: 143.5
click at [162, 206] on div "All Agents ******" at bounding box center [457, 209] width 604 height 24
paste input "text"
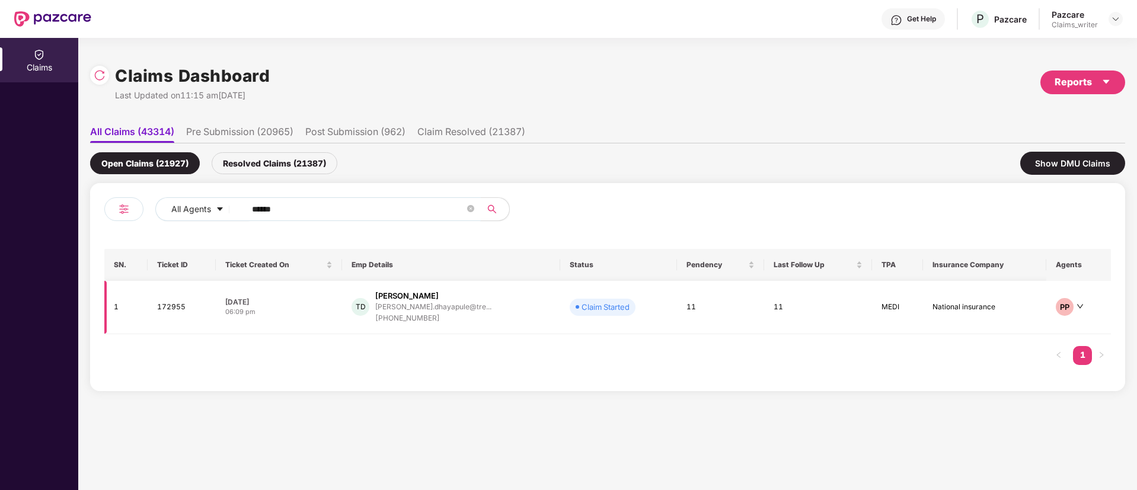
type input "******"
click at [174, 308] on td "172955" at bounding box center [182, 307] width 68 height 53
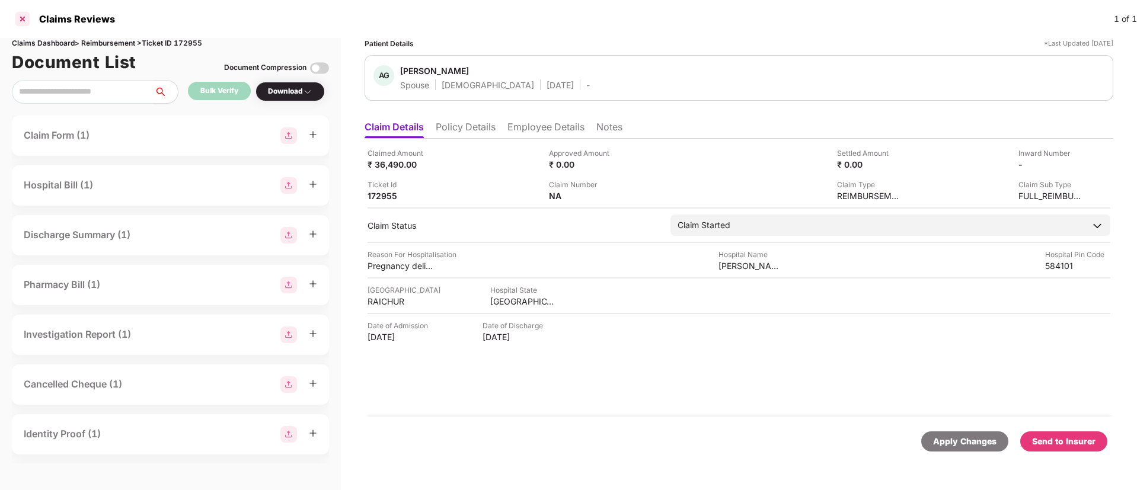
click at [26, 15] on div at bounding box center [22, 18] width 19 height 19
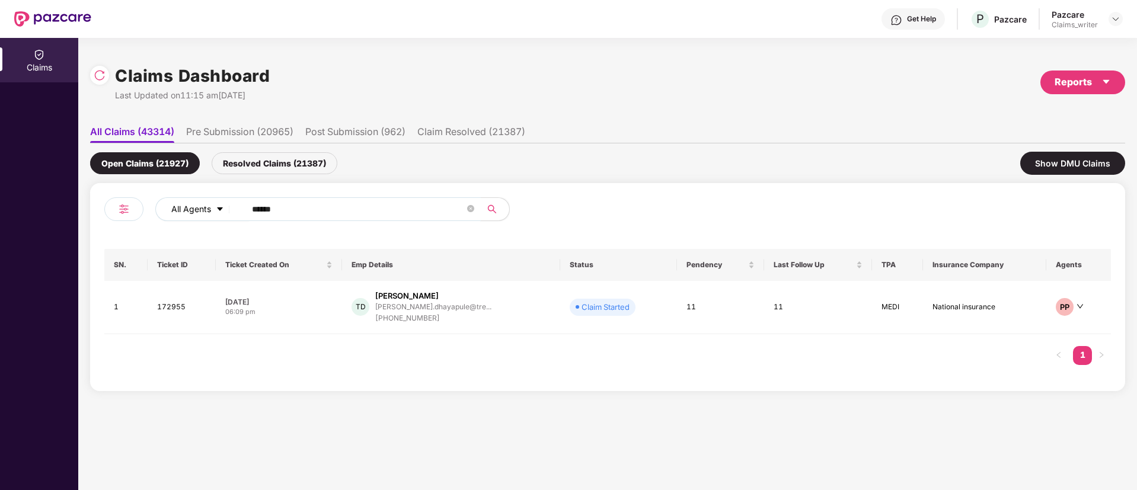
drag, startPoint x: 304, startPoint y: 216, endPoint x: 162, endPoint y: 199, distance: 142.7
click at [165, 200] on div "All Agents ******" at bounding box center [457, 209] width 604 height 24
paste input "text"
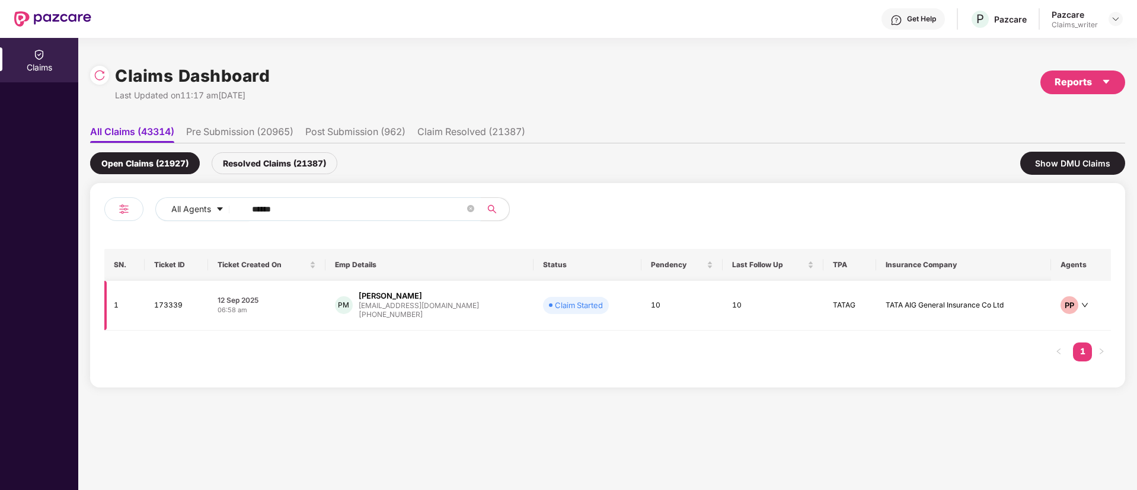
type input "******"
click at [169, 311] on td "173339" at bounding box center [176, 306] width 63 height 50
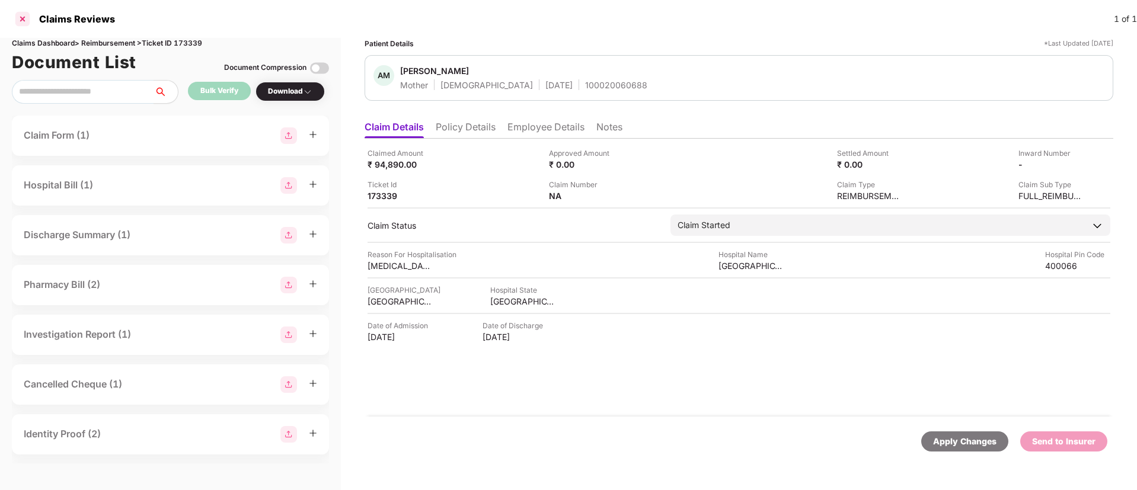
click at [26, 23] on div at bounding box center [22, 18] width 19 height 19
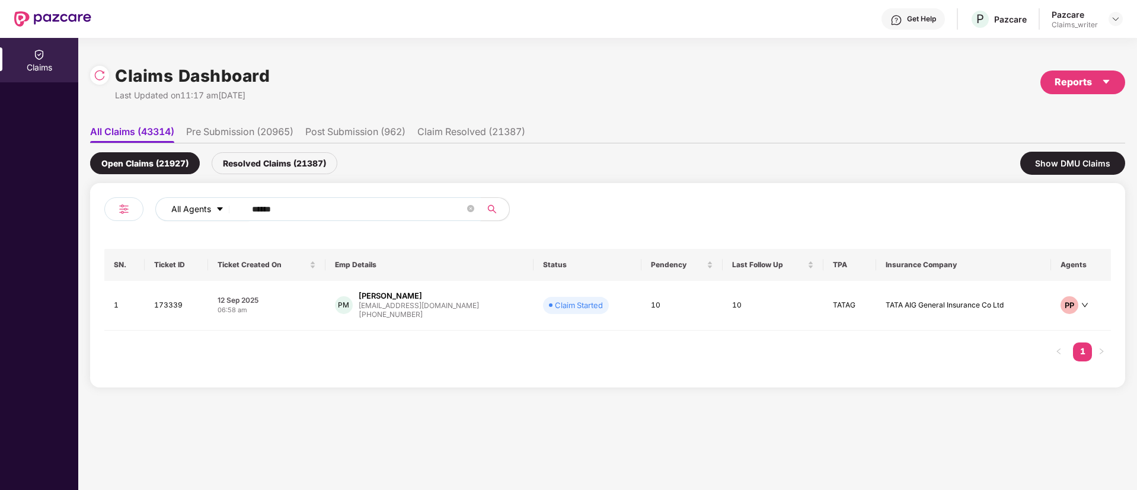
drag, startPoint x: 288, startPoint y: 216, endPoint x: 197, endPoint y: 210, distance: 90.9
click at [197, 210] on div "All Agents ******" at bounding box center [457, 209] width 604 height 24
paste input "text"
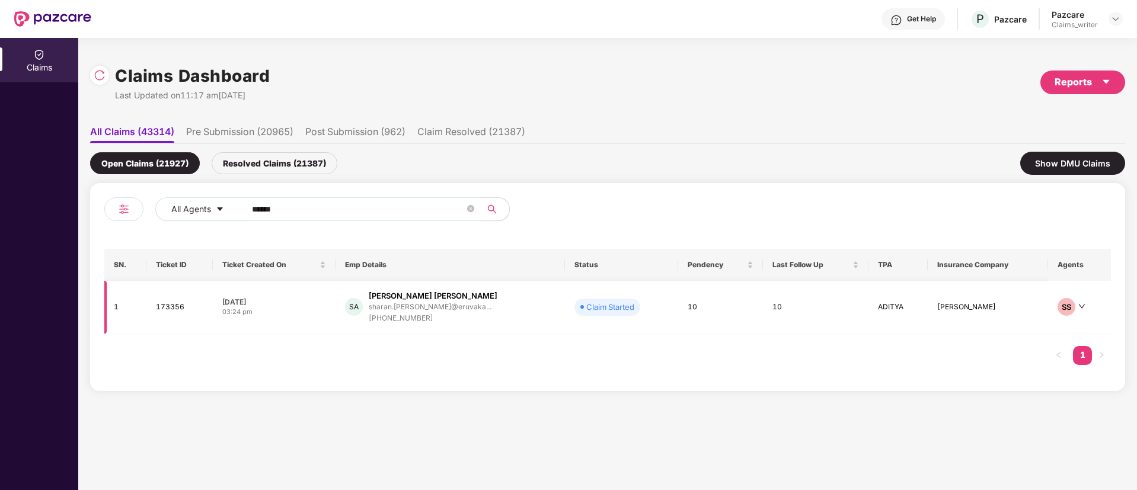
type input "******"
click at [168, 312] on td "173356" at bounding box center [179, 307] width 66 height 53
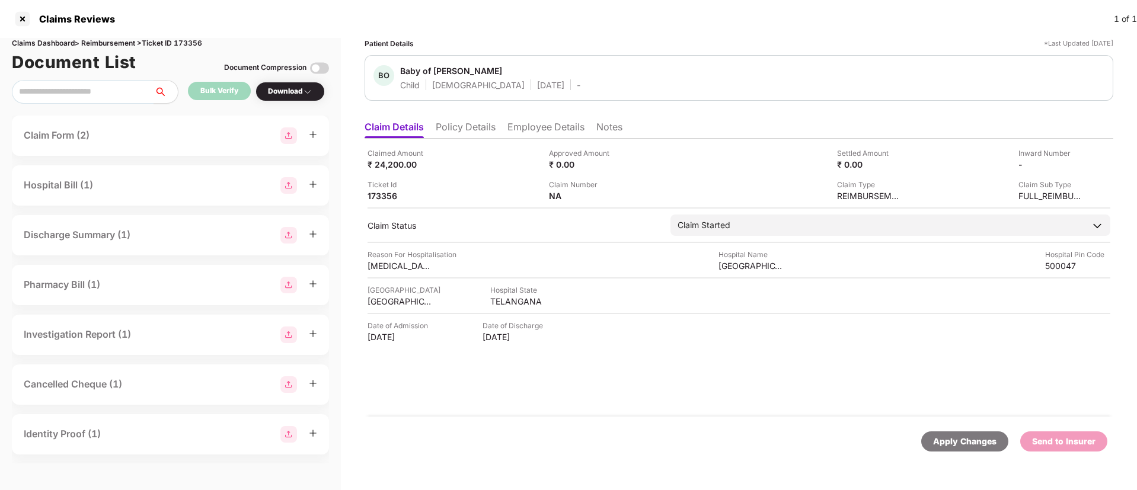
click at [543, 117] on ul "Claim Details Policy Details Employee Details Notes" at bounding box center [739, 127] width 749 height 24
click at [535, 127] on li "Employee Details" at bounding box center [545, 129] width 77 height 17
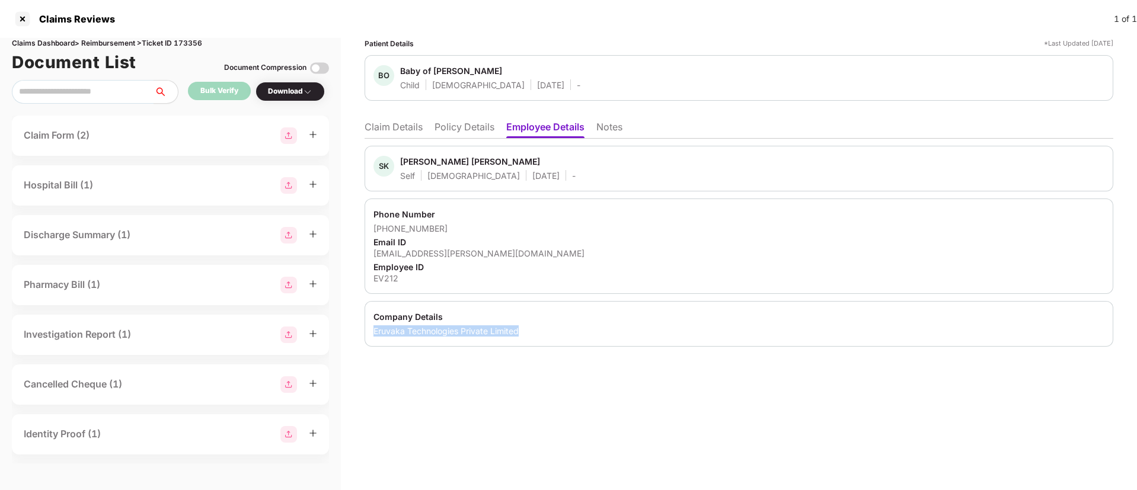
drag, startPoint x: 393, startPoint y: 328, endPoint x: 582, endPoint y: 337, distance: 189.3
click at [582, 337] on div "Company Details Eruvaka Technologies Private Limited" at bounding box center [739, 324] width 749 height 46
copy div "Eruvaka Technologies Private Limited"
click at [370, 277] on div "Phone Number +919491244622 Email ID sharan.allenki@eruvaka.com Employee ID EV212" at bounding box center [739, 246] width 749 height 95
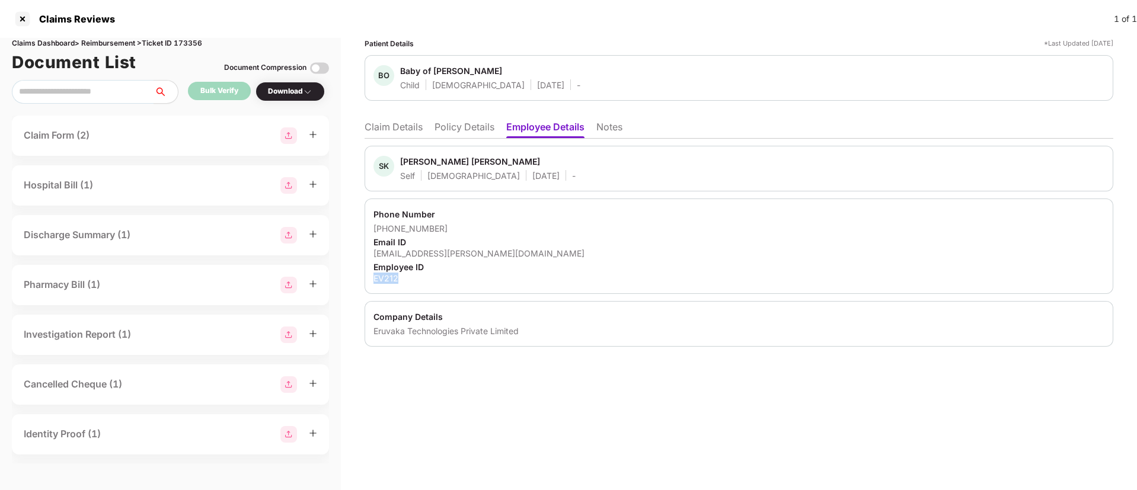
copy div "EV212"
click at [19, 22] on div at bounding box center [22, 18] width 19 height 19
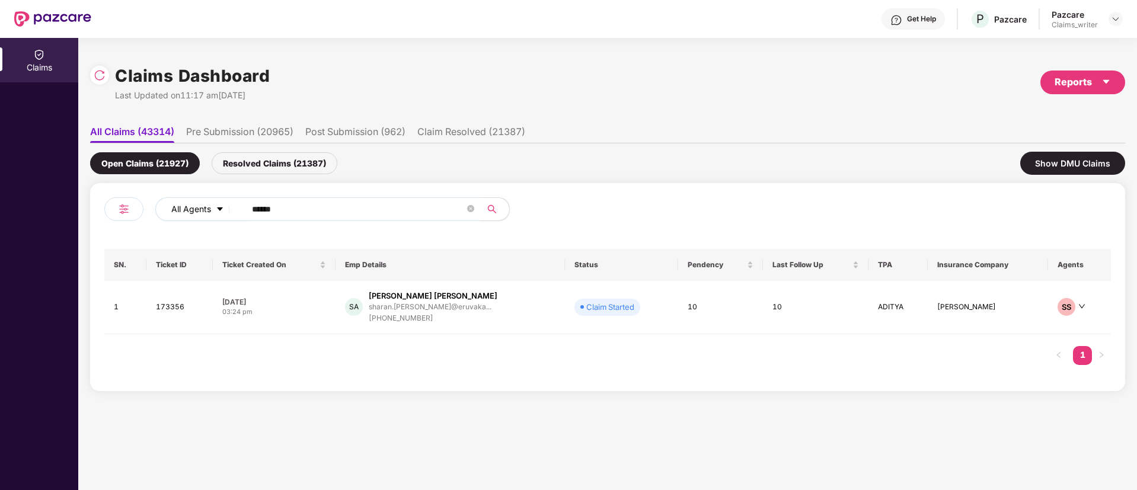
drag, startPoint x: 292, startPoint y: 213, endPoint x: 187, endPoint y: 207, distance: 104.5
click at [187, 207] on div "All Agents ******" at bounding box center [457, 209] width 604 height 24
paste input "text"
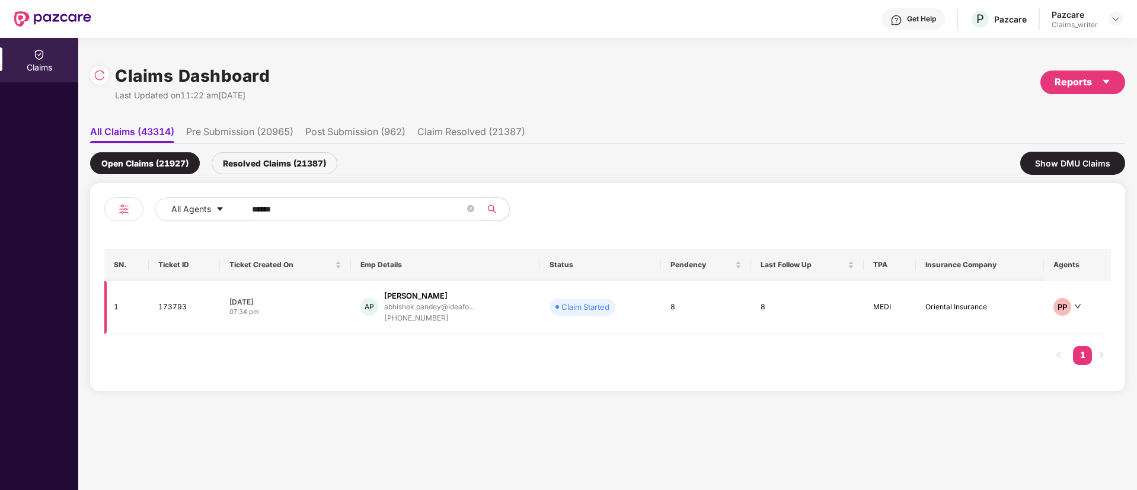
type input "******"
click at [188, 308] on td "173793" at bounding box center [184, 307] width 71 height 53
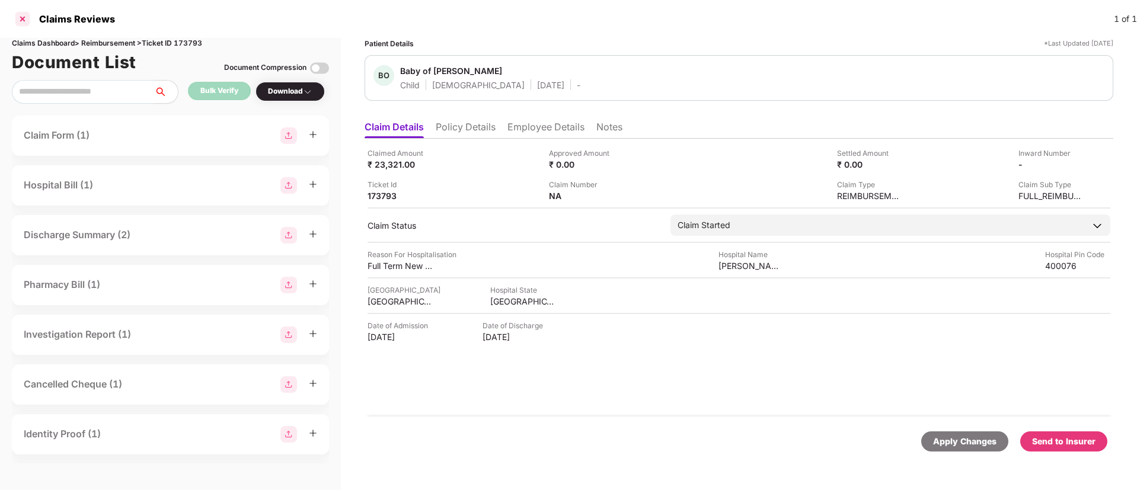
click at [14, 21] on div at bounding box center [22, 18] width 19 height 19
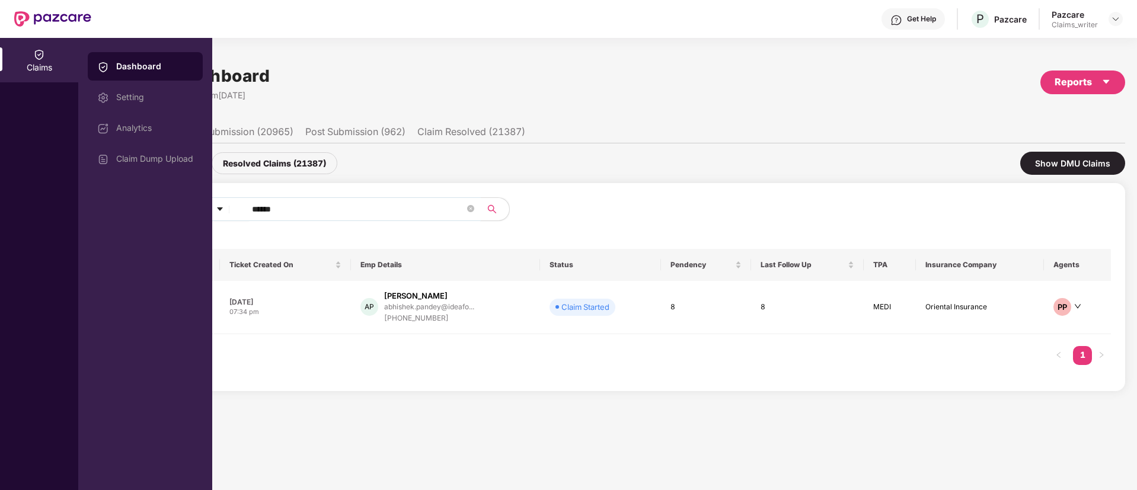
drag, startPoint x: 295, startPoint y: 211, endPoint x: 254, endPoint y: 208, distance: 41.0
click at [254, 208] on input "******" at bounding box center [358, 209] width 213 height 18
paste input "text"
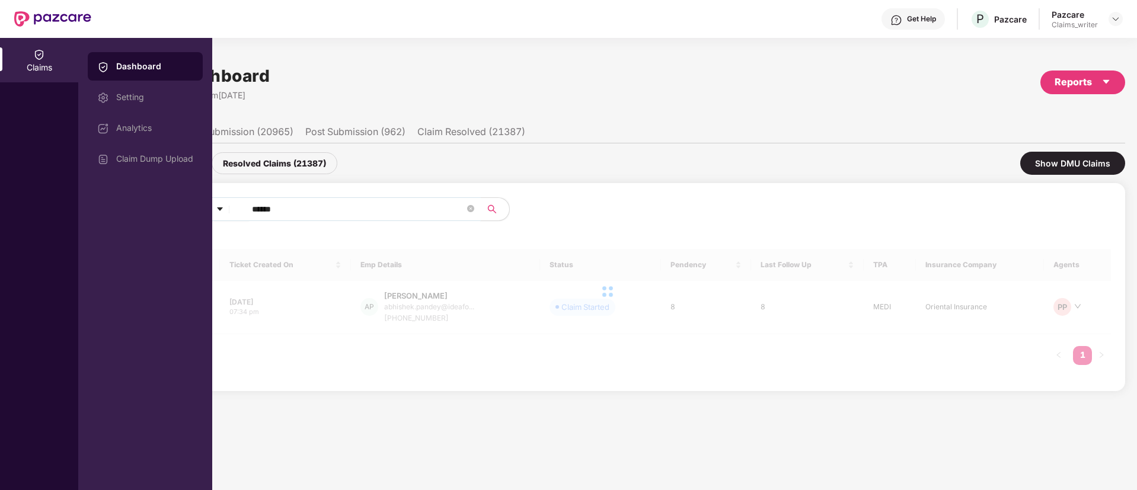
type input "******"
click at [43, 64] on div "Claims" at bounding box center [39, 68] width 78 height 12
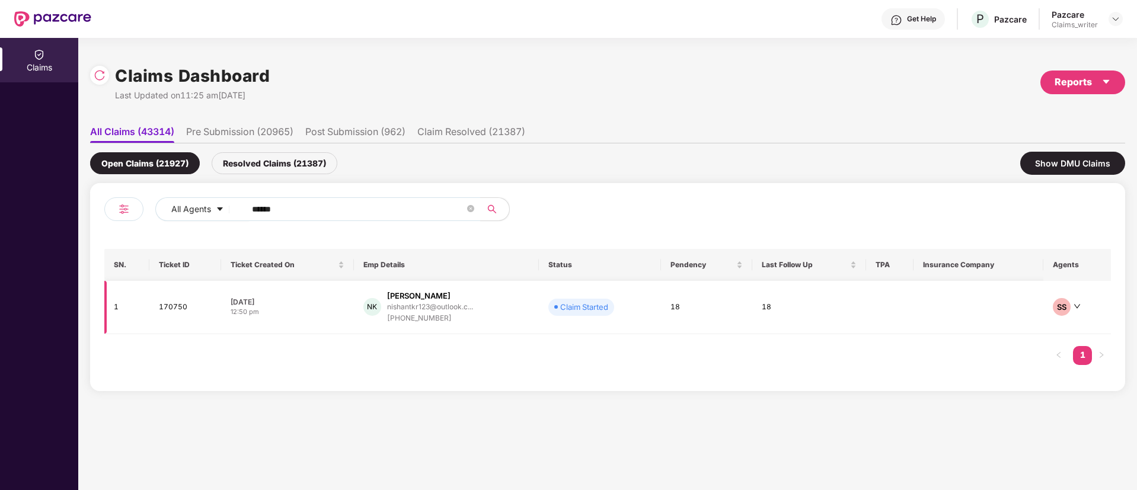
click at [190, 310] on td "170750" at bounding box center [185, 307] width 72 height 53
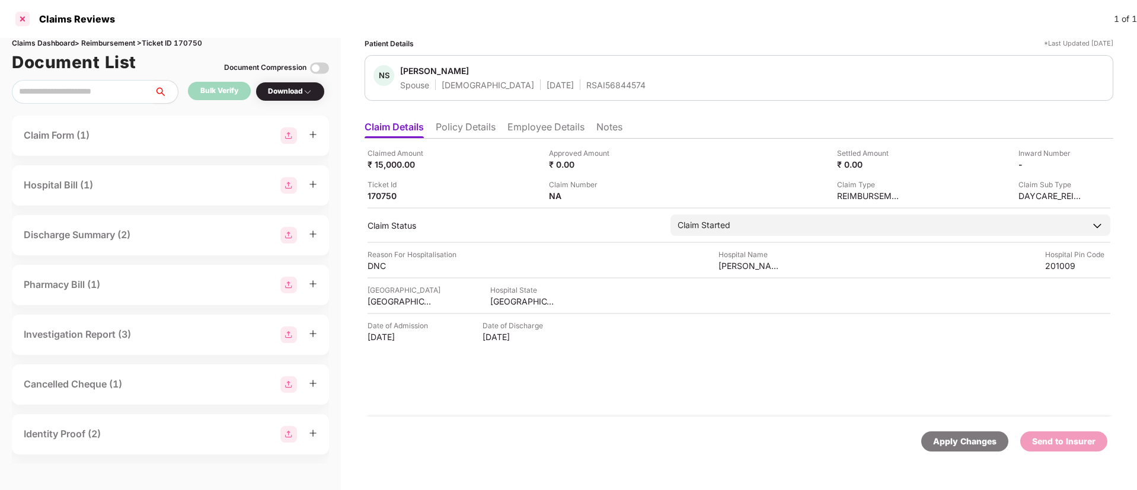
click at [26, 23] on div at bounding box center [22, 18] width 19 height 19
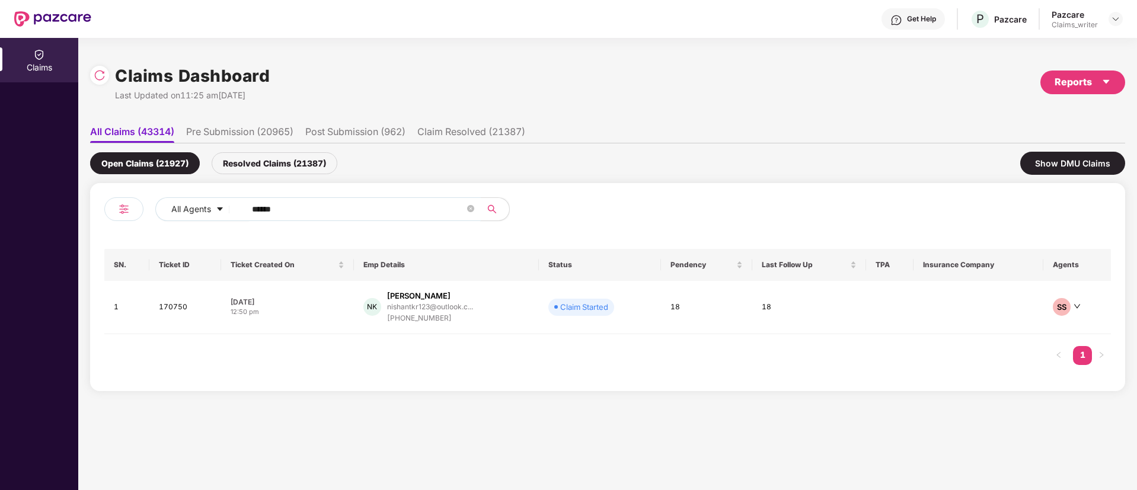
drag, startPoint x: 367, startPoint y: 217, endPoint x: 158, endPoint y: 194, distance: 210.5
click at [158, 194] on div "All Agents ****** SN. Ticket ID Ticket Created On Emp Details Status Pendency L…" at bounding box center [607, 287] width 1035 height 208
paste input "text"
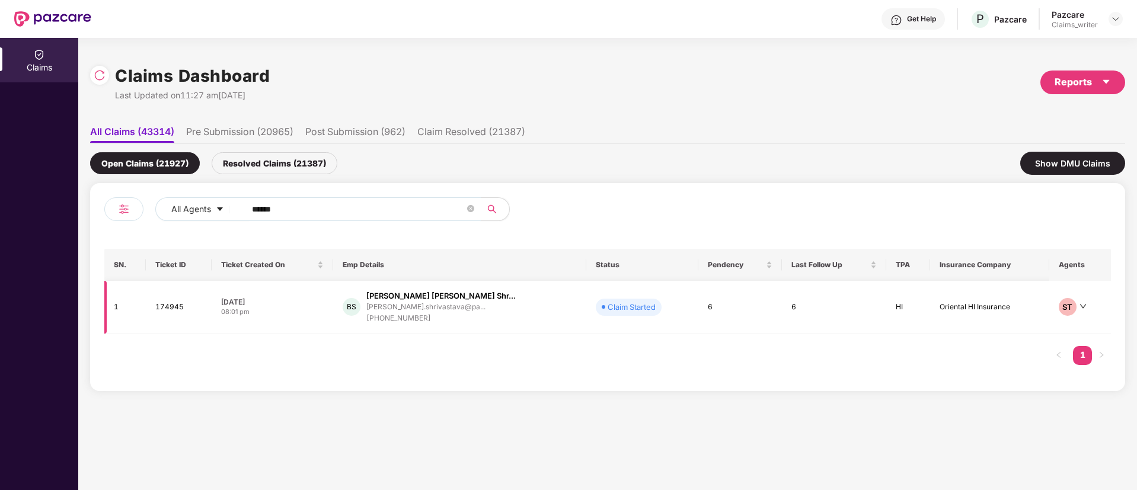
type input "******"
click at [179, 314] on td "174945" at bounding box center [179, 307] width 66 height 53
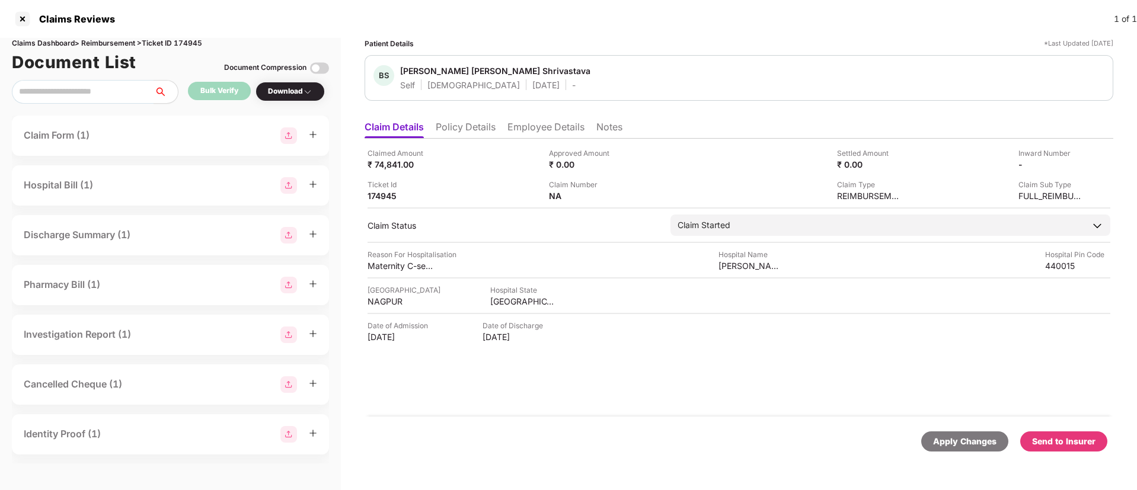
click at [304, 97] on div "Download" at bounding box center [290, 92] width 69 height 20
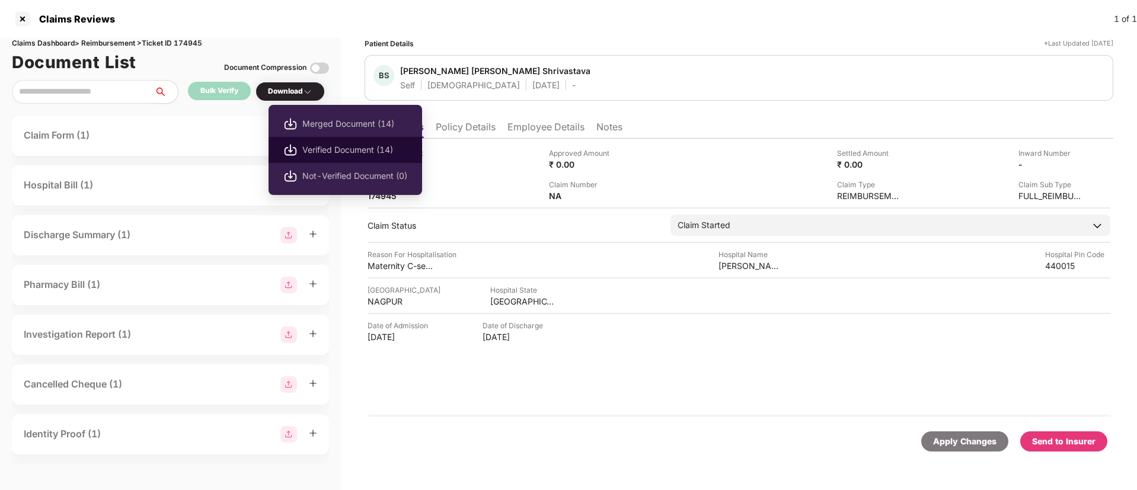
click at [342, 155] on span "Verified Document (14)" at bounding box center [354, 149] width 105 height 13
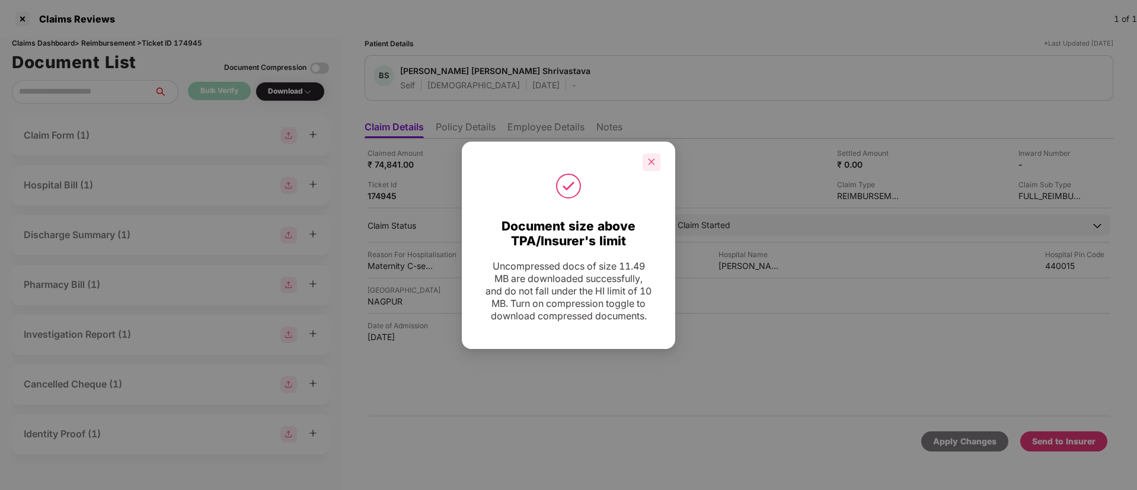
click at [657, 159] on div at bounding box center [652, 163] width 18 height 18
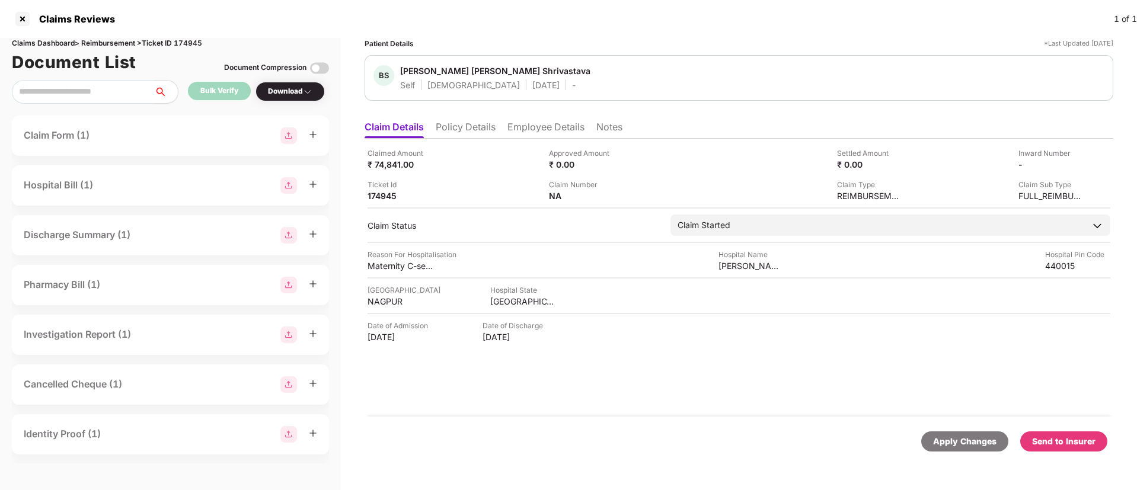
click at [510, 185] on div "Ticket Id 174945" at bounding box center [454, 190] width 173 height 23
click at [523, 129] on li "Employee Details" at bounding box center [545, 129] width 77 height 17
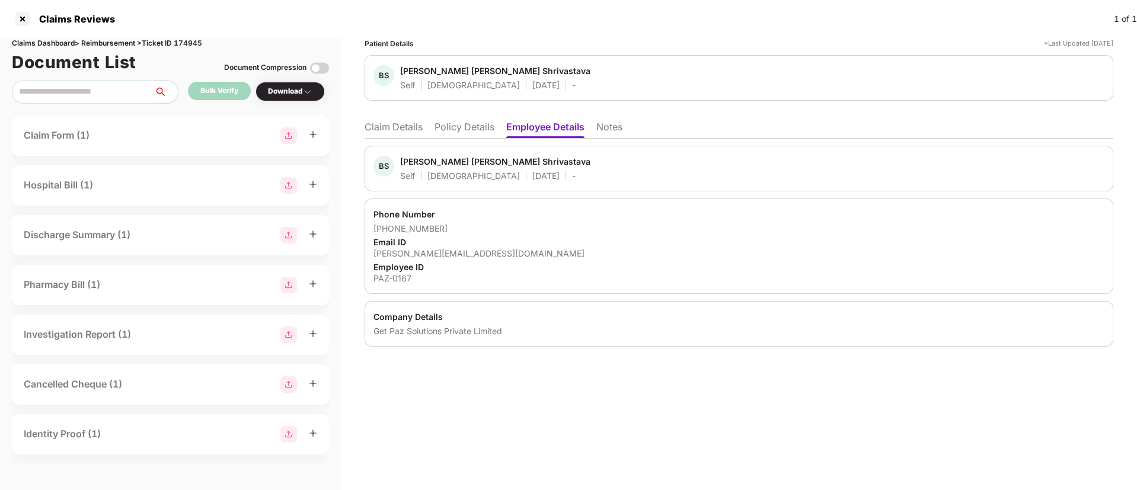
click at [528, 412] on div "Patient Details *Last Updated 19 Sep 2025 BS Bhumika Shiv Kumar Shrivastava Sel…" at bounding box center [739, 264] width 796 height 452
click at [23, 23] on div at bounding box center [22, 18] width 19 height 19
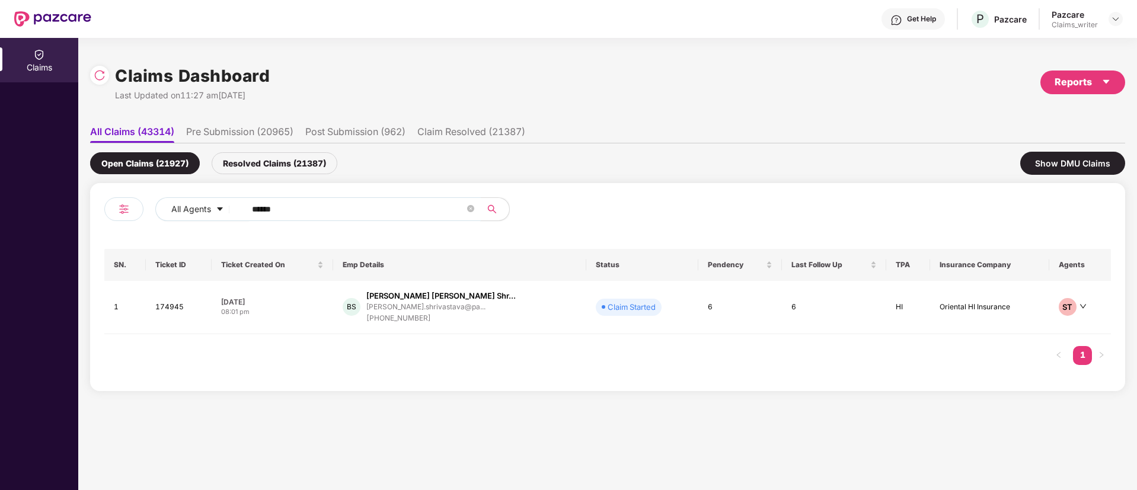
drag, startPoint x: 269, startPoint y: 204, endPoint x: 212, endPoint y: 195, distance: 57.0
click at [212, 195] on div "All Agents ****** SN. Ticket ID Ticket Created On Emp Details Status Pendency L…" at bounding box center [607, 287] width 1035 height 208
paste input "text"
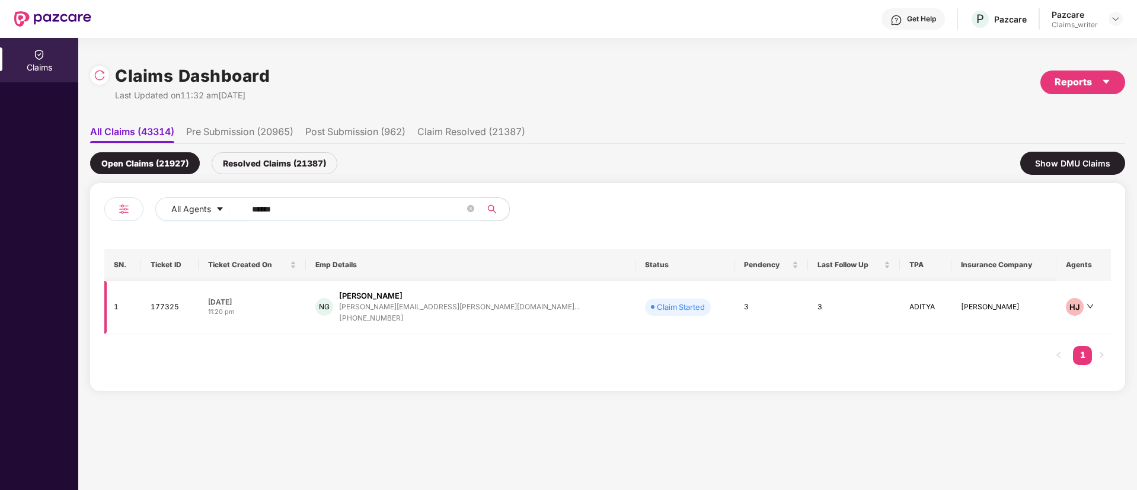
type input "******"
click at [188, 306] on td "177325" at bounding box center [170, 307] width 58 height 53
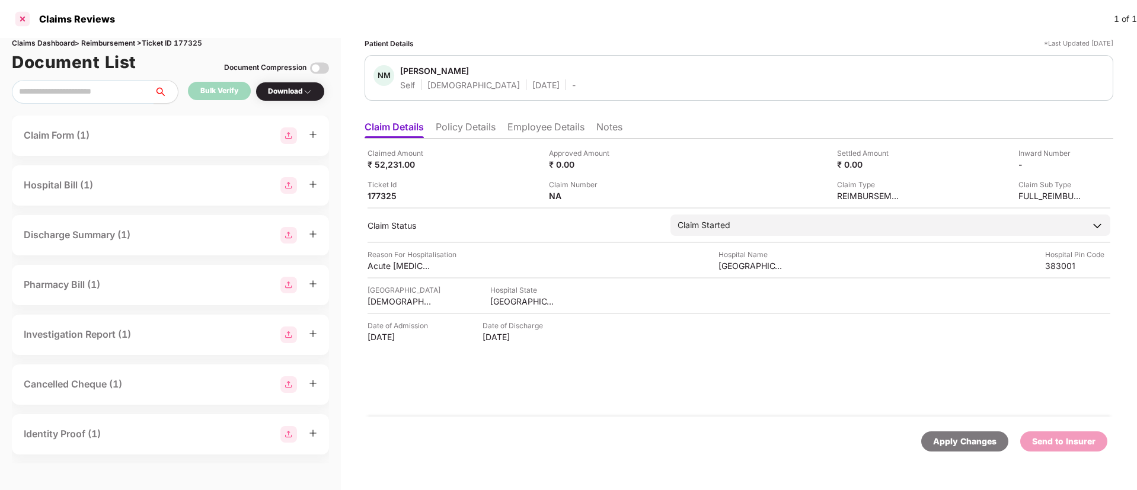
click at [27, 21] on div at bounding box center [22, 18] width 19 height 19
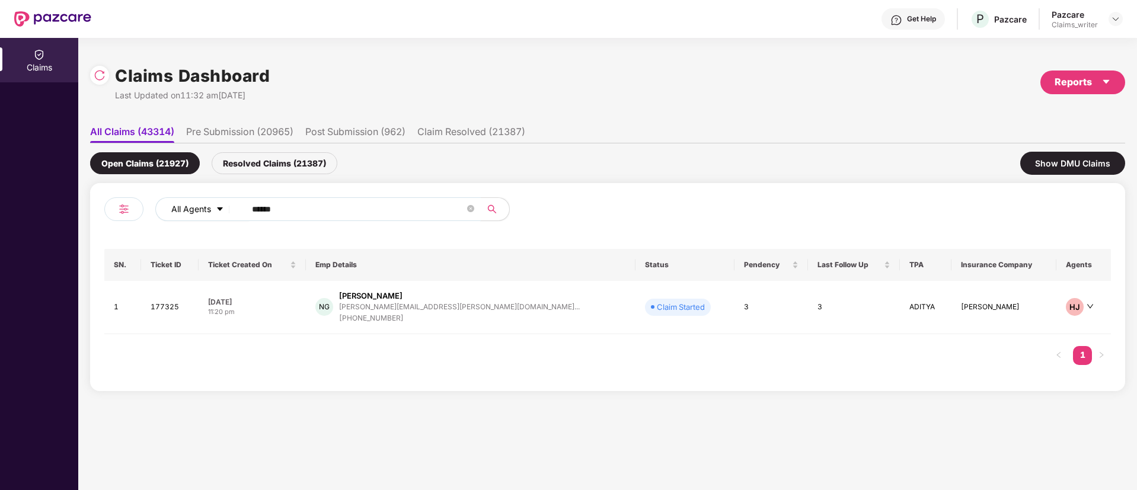
drag, startPoint x: 300, startPoint y: 221, endPoint x: 231, endPoint y: 209, distance: 69.8
click at [231, 209] on div "All Agents ******" at bounding box center [355, 213] width 503 height 33
drag, startPoint x: 299, startPoint y: 208, endPoint x: 191, endPoint y: 203, distance: 108.0
click at [191, 203] on div "All Agents ******" at bounding box center [457, 209] width 604 height 24
paste input "text"
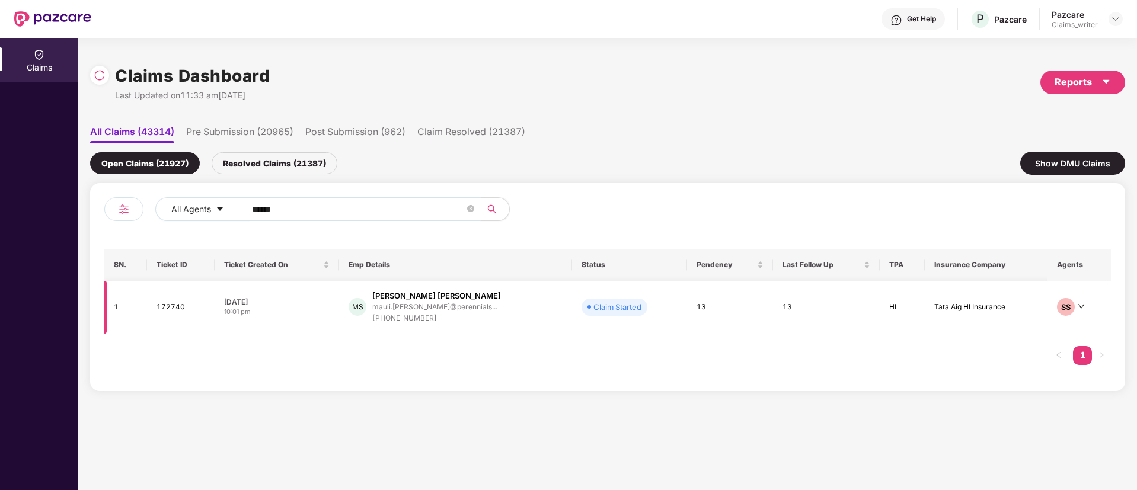
type input "******"
click at [177, 298] on td "172740" at bounding box center [181, 307] width 68 height 53
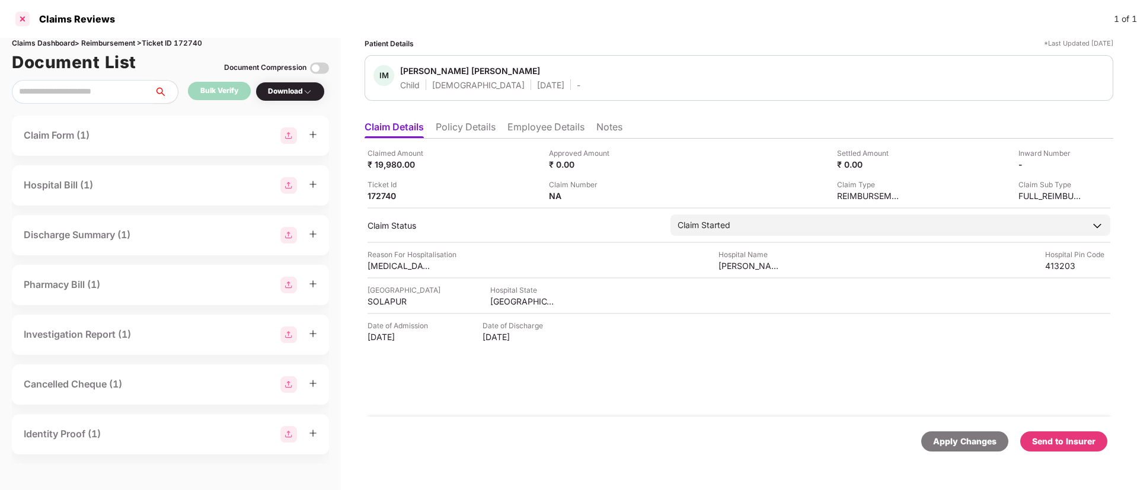
click at [23, 17] on div at bounding box center [22, 18] width 19 height 19
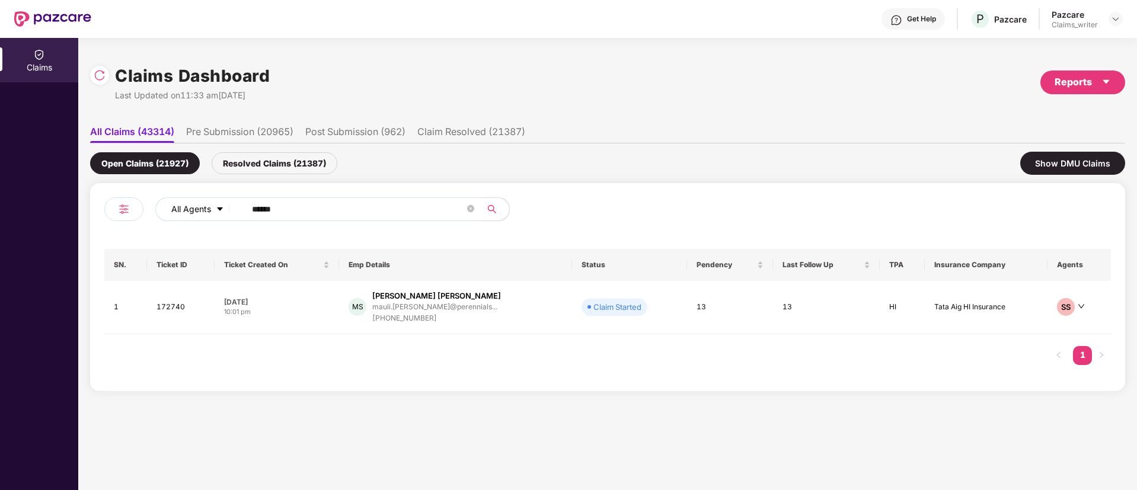
drag, startPoint x: 313, startPoint y: 213, endPoint x: 234, endPoint y: 206, distance: 79.7
click at [234, 206] on div "All Agents ******" at bounding box center [457, 209] width 604 height 24
paste input "text"
type input "******"
click at [189, 308] on td "172956" at bounding box center [182, 307] width 68 height 53
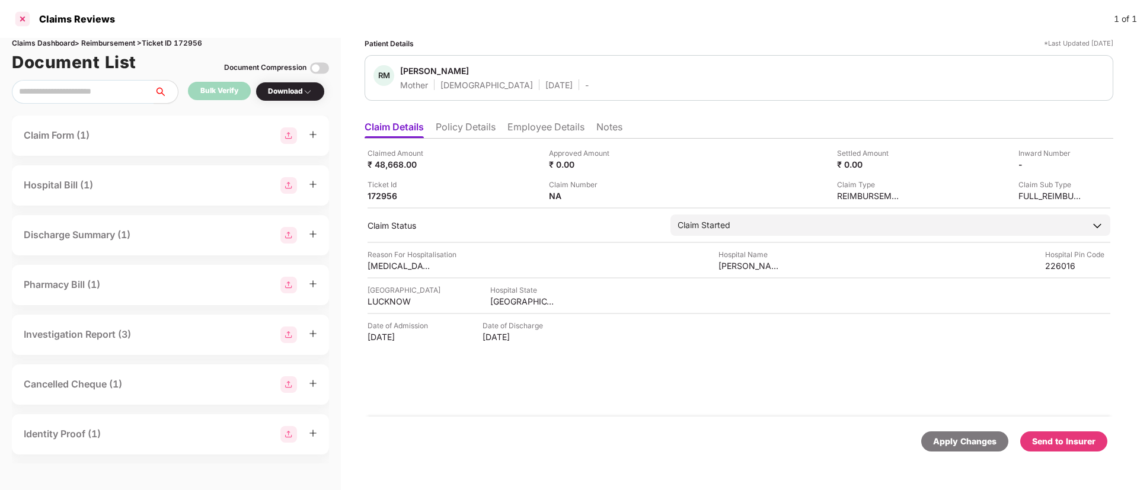
click at [23, 21] on div at bounding box center [22, 18] width 19 height 19
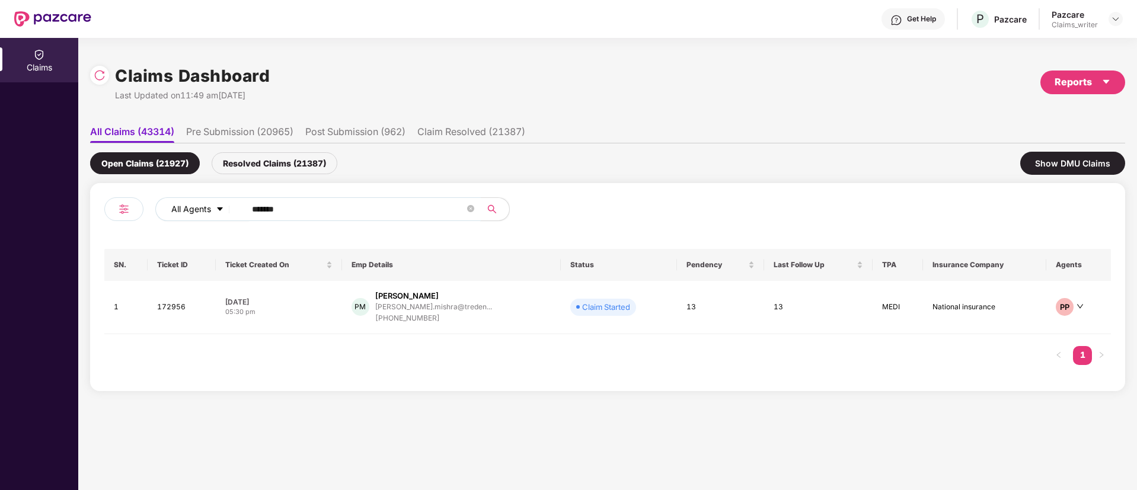
drag, startPoint x: 291, startPoint y: 214, endPoint x: 237, endPoint y: 207, distance: 55.0
click at [237, 207] on div "All Agents ******" at bounding box center [457, 209] width 604 height 24
paste input "text"
type input "******"
click at [173, 314] on td "173898" at bounding box center [182, 307] width 69 height 53
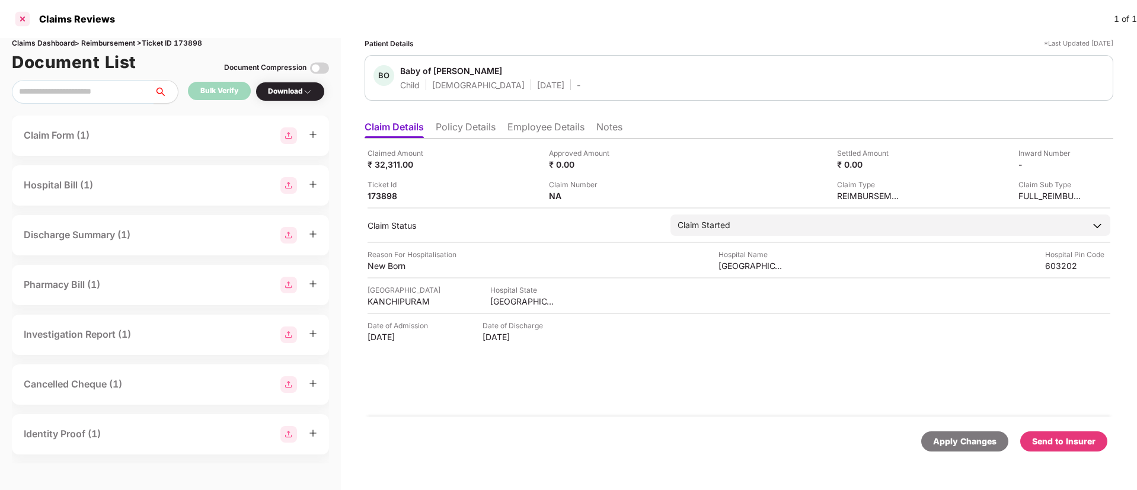
click at [18, 12] on div at bounding box center [22, 18] width 19 height 19
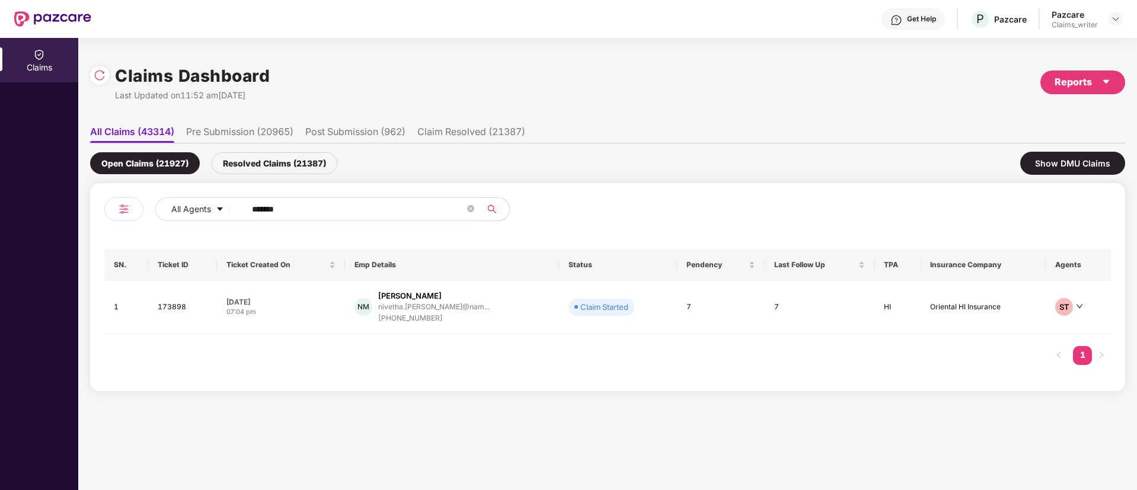
drag, startPoint x: 302, startPoint y: 202, endPoint x: 200, endPoint y: 192, distance: 103.0
click at [200, 192] on div "All Agents ****** SN. Ticket ID Ticket Created On Emp Details Status Pendency L…" at bounding box center [607, 287] width 1035 height 208
paste input "text"
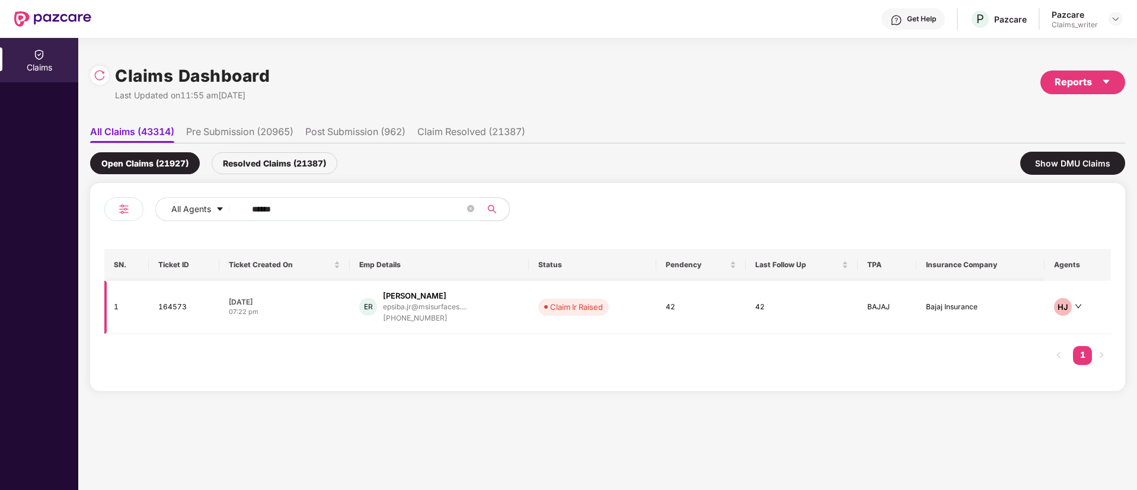
type input "******"
click at [165, 314] on td "164573" at bounding box center [184, 307] width 71 height 53
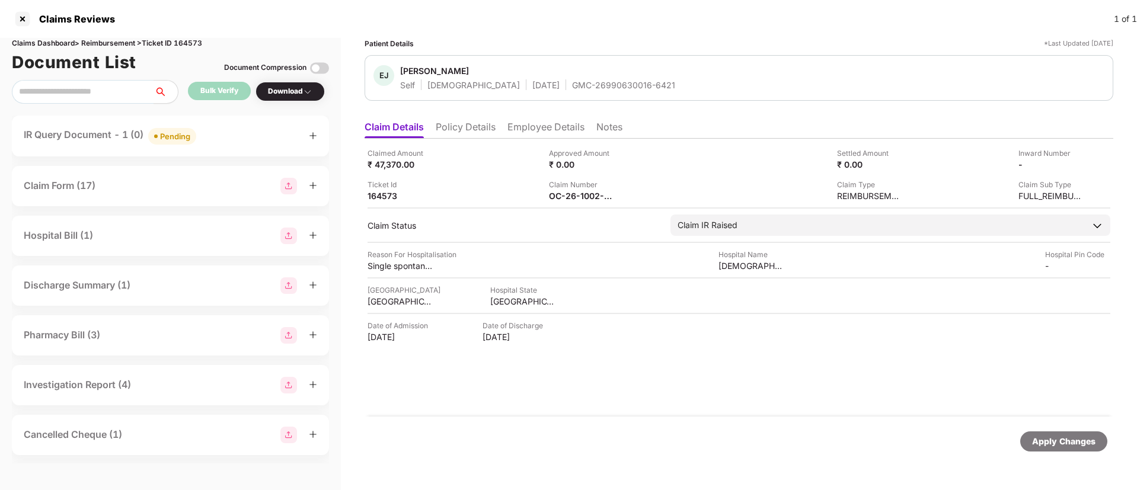
click at [537, 124] on li "Employee Details" at bounding box center [545, 129] width 77 height 17
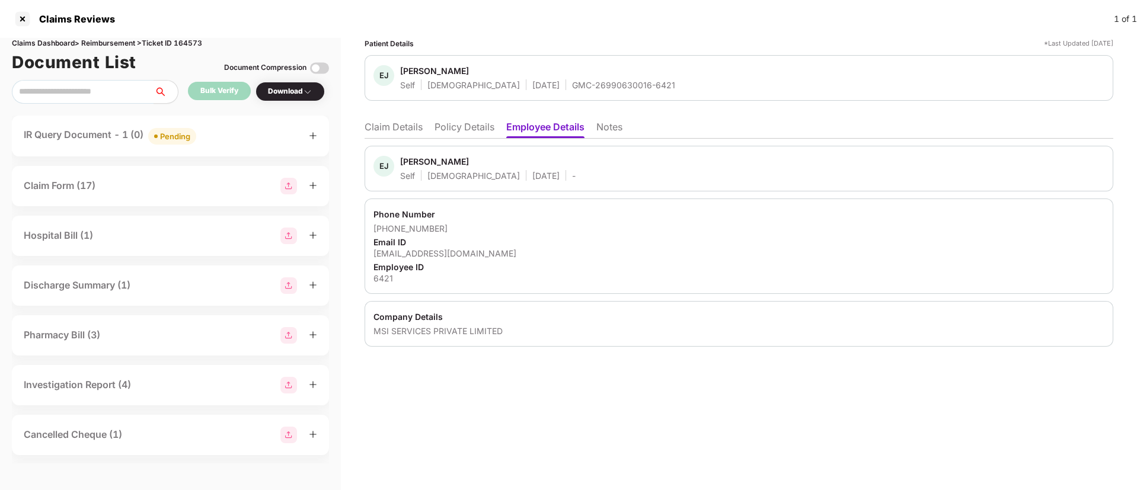
click at [611, 133] on li "Notes" at bounding box center [609, 129] width 26 height 17
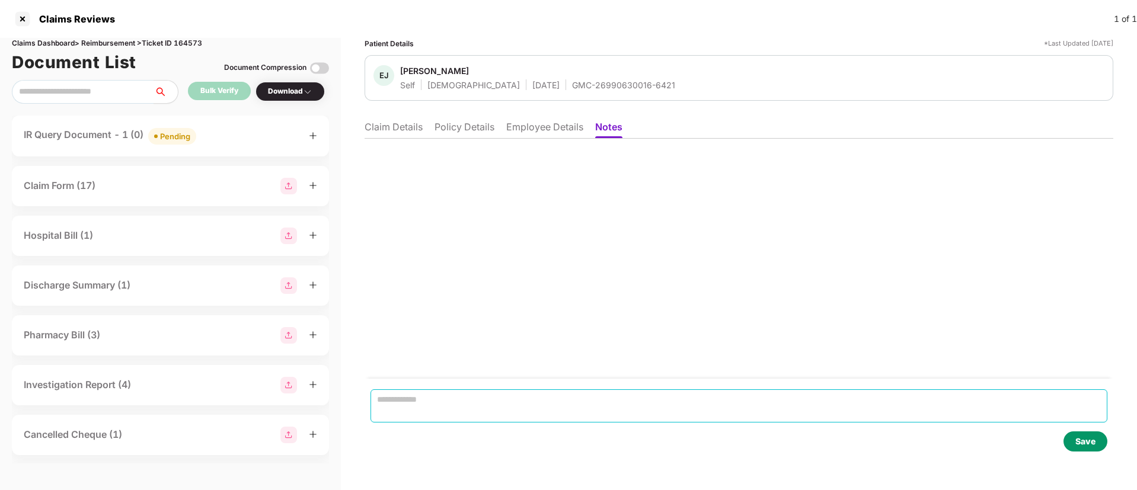
click at [429, 393] on textarea at bounding box center [739, 405] width 737 height 33
paste textarea "**********"
type textarea "**********"
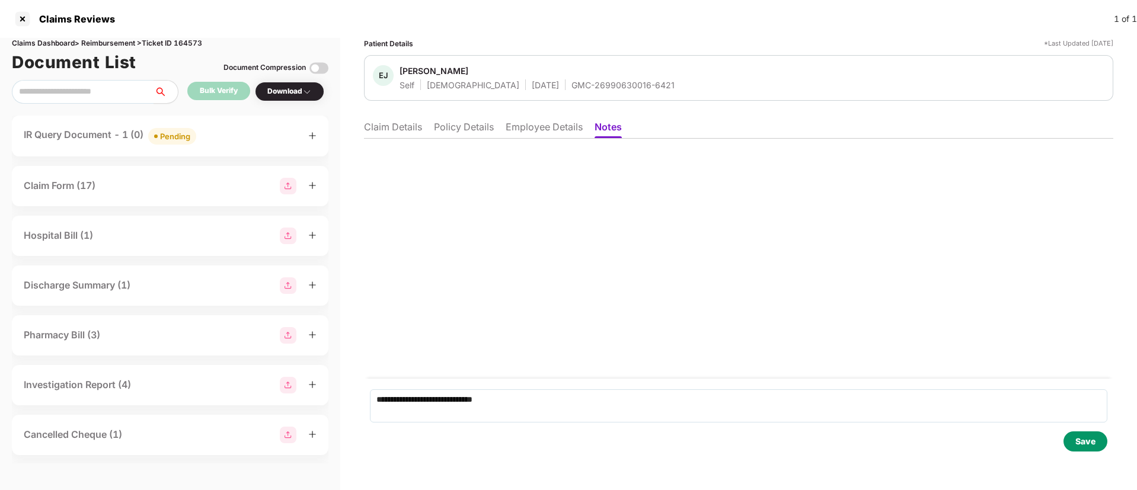
click at [1084, 444] on div "Save" at bounding box center [1085, 441] width 20 height 13
click at [407, 129] on li "Claim Details" at bounding box center [393, 129] width 58 height 17
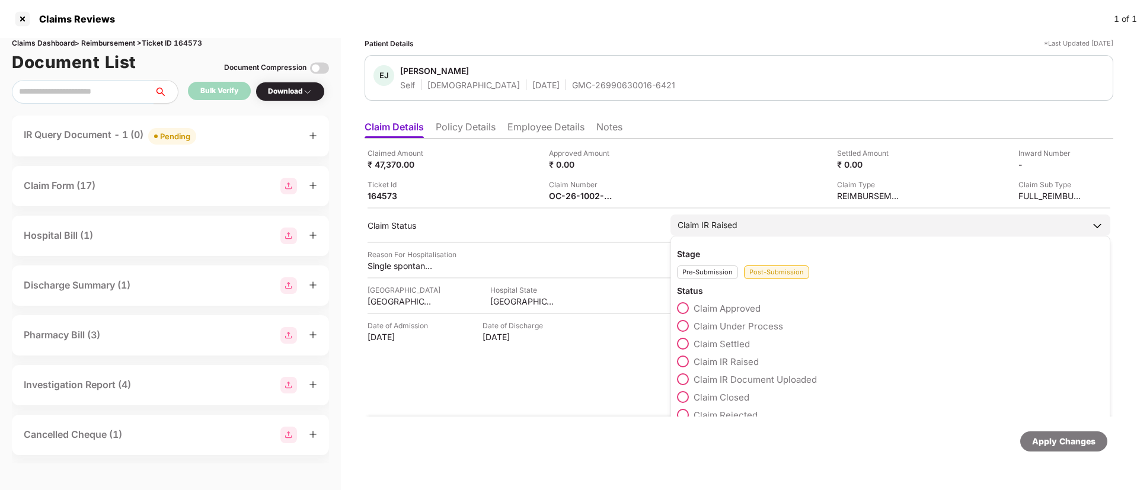
click at [794, 273] on div "Post-Submission" at bounding box center [776, 273] width 65 height 14
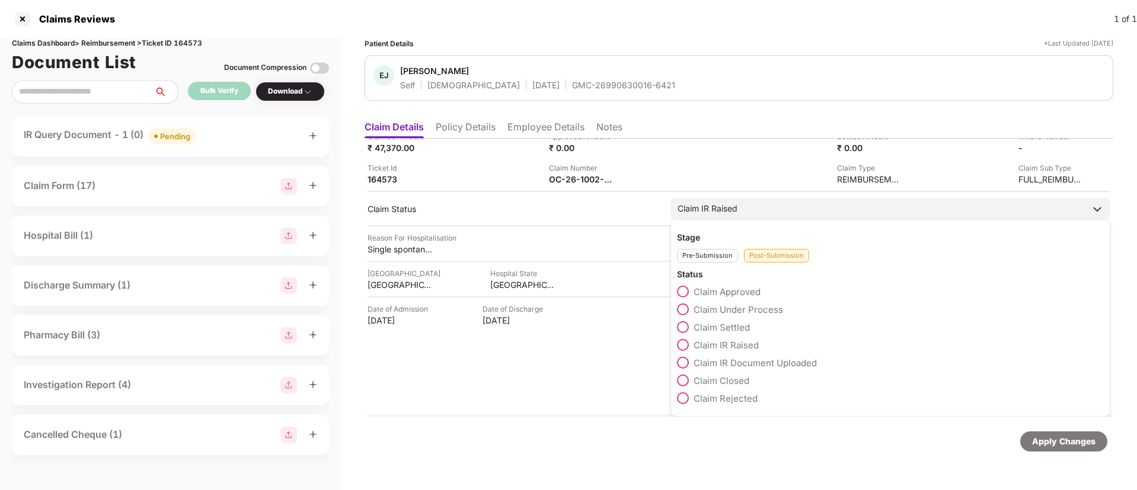
click at [683, 379] on span at bounding box center [683, 381] width 12 height 12
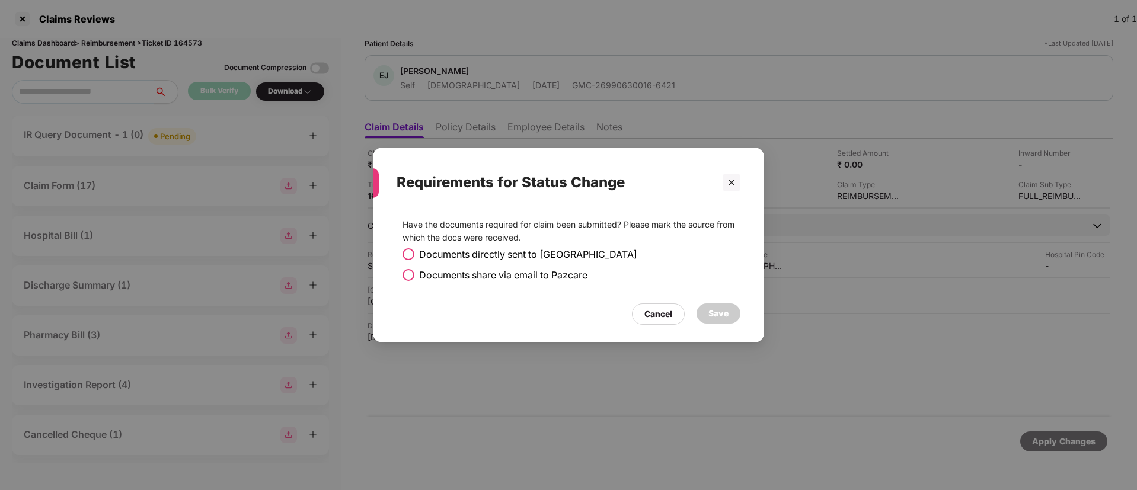
scroll to position [0, 0]
click at [406, 250] on span at bounding box center [409, 254] width 12 height 12
click at [413, 270] on span at bounding box center [409, 275] width 12 height 12
click at [713, 315] on div "Save" at bounding box center [718, 313] width 20 height 13
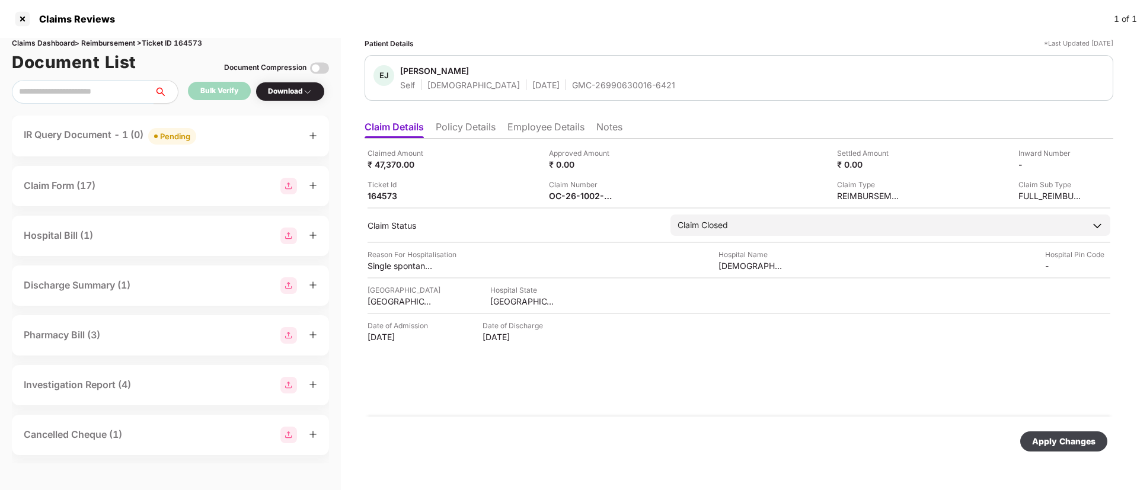
click at [1071, 443] on div "Apply Changes" at bounding box center [1063, 441] width 63 height 13
click at [25, 18] on div at bounding box center [22, 18] width 19 height 19
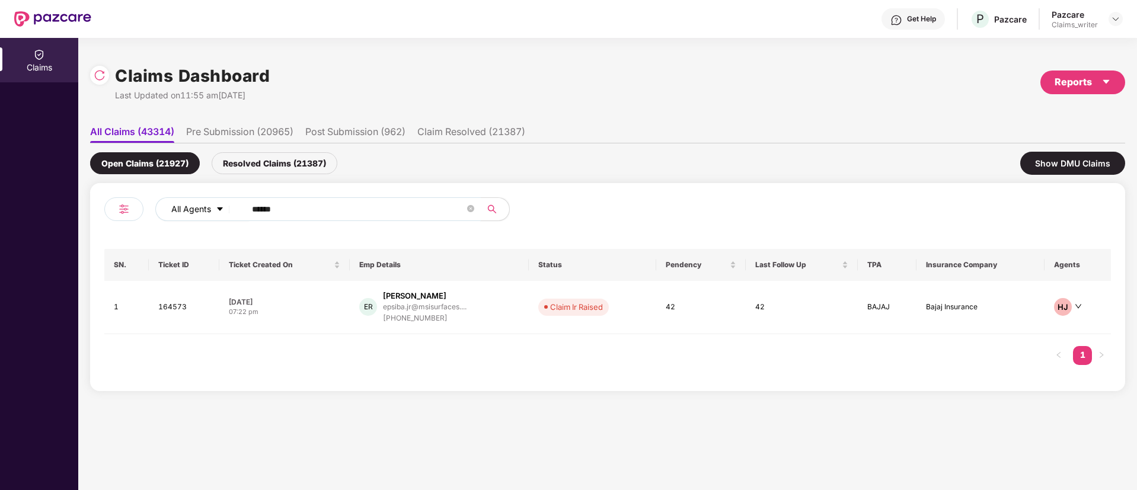
drag, startPoint x: 289, startPoint y: 207, endPoint x: 228, endPoint y: 209, distance: 61.1
click at [228, 209] on div "All Agents ******" at bounding box center [457, 209] width 604 height 24
paste input "text"
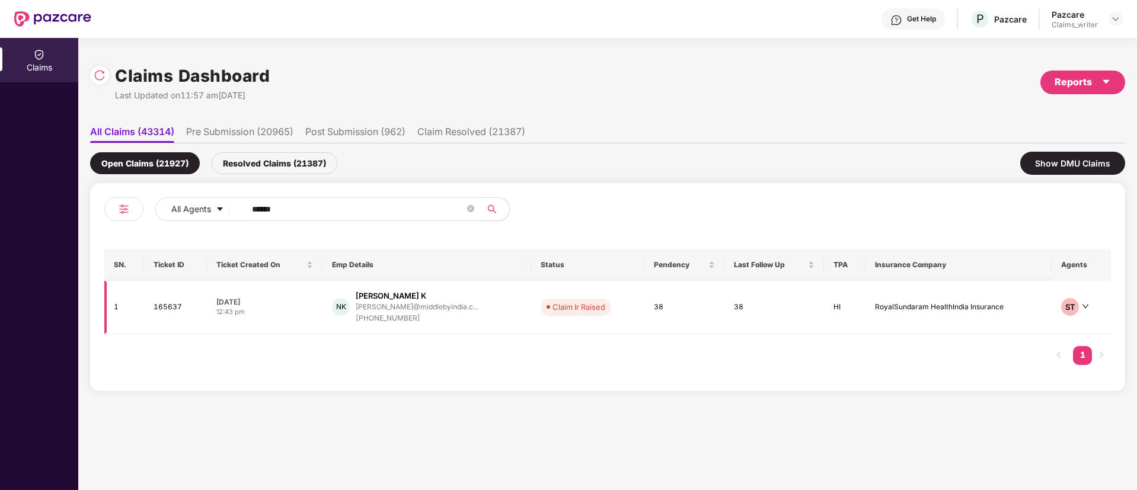
type input "******"
click at [178, 310] on td "165637" at bounding box center [175, 307] width 63 height 53
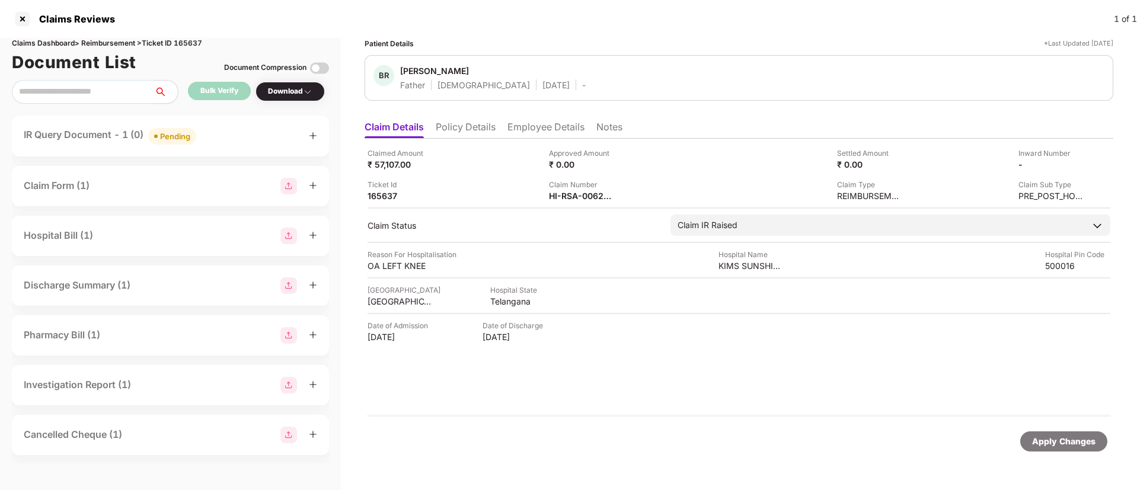
click at [625, 134] on ul "Claim Details Policy Details Employee Details Notes" at bounding box center [739, 127] width 749 height 24
click at [602, 124] on li "Notes" at bounding box center [609, 129] width 26 height 17
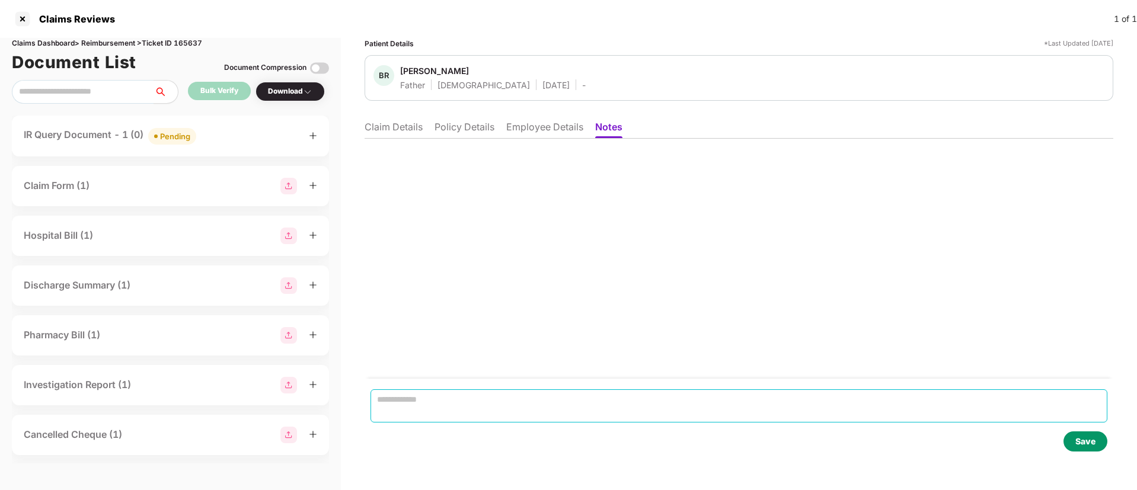
click at [403, 398] on textarea at bounding box center [739, 405] width 737 height 33
paste textarea "**********"
type textarea "**********"
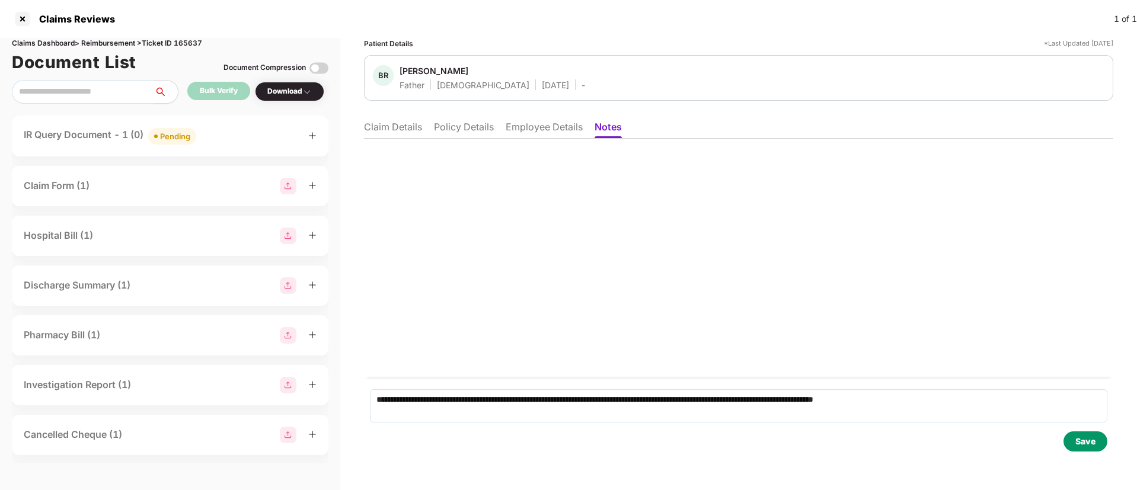
click at [1080, 443] on div "Save" at bounding box center [1085, 441] width 20 height 13
click at [402, 131] on li "Claim Details" at bounding box center [393, 129] width 58 height 17
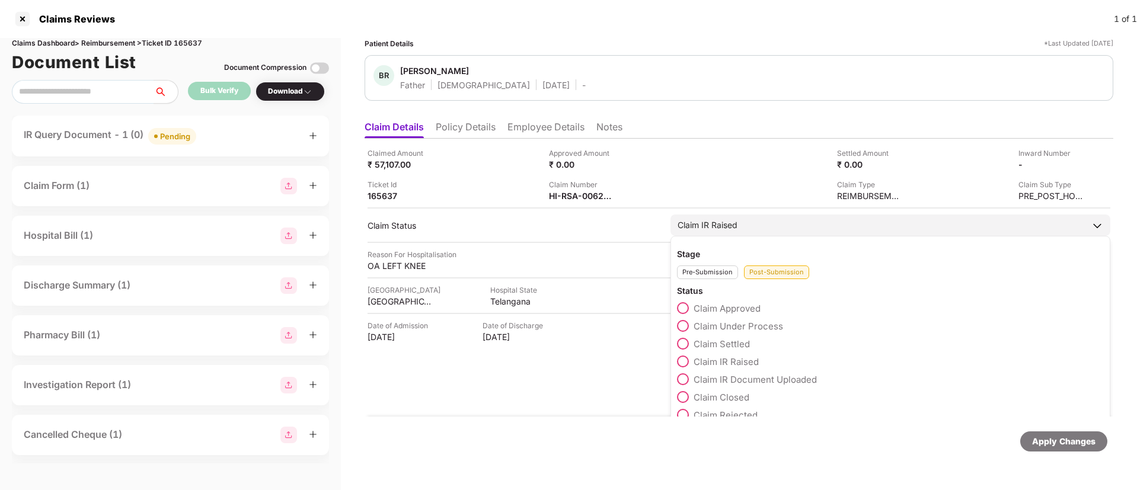
click at [687, 389] on div "Claim IR Document Uploaded" at bounding box center [890, 382] width 427 height 18
click at [687, 394] on span at bounding box center [683, 397] width 12 height 12
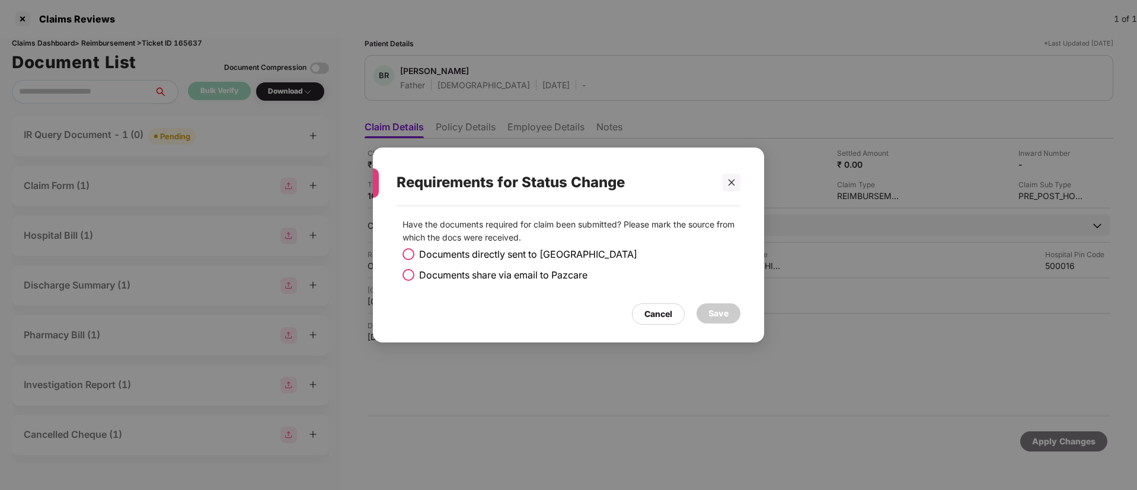
click at [410, 278] on span at bounding box center [409, 275] width 12 height 12
click at [724, 311] on div "Save" at bounding box center [718, 313] width 20 height 13
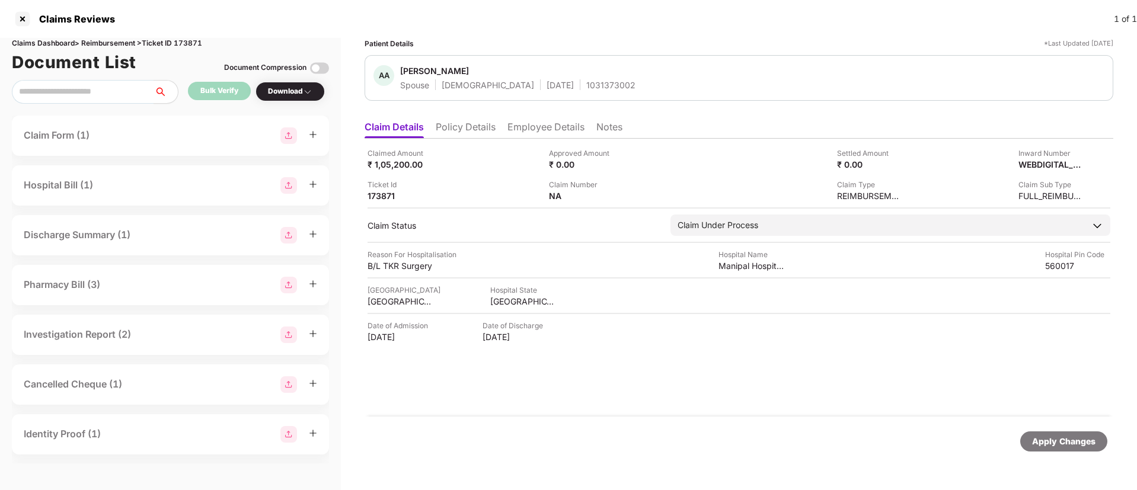
click at [305, 95] on div "Download" at bounding box center [290, 91] width 44 height 11
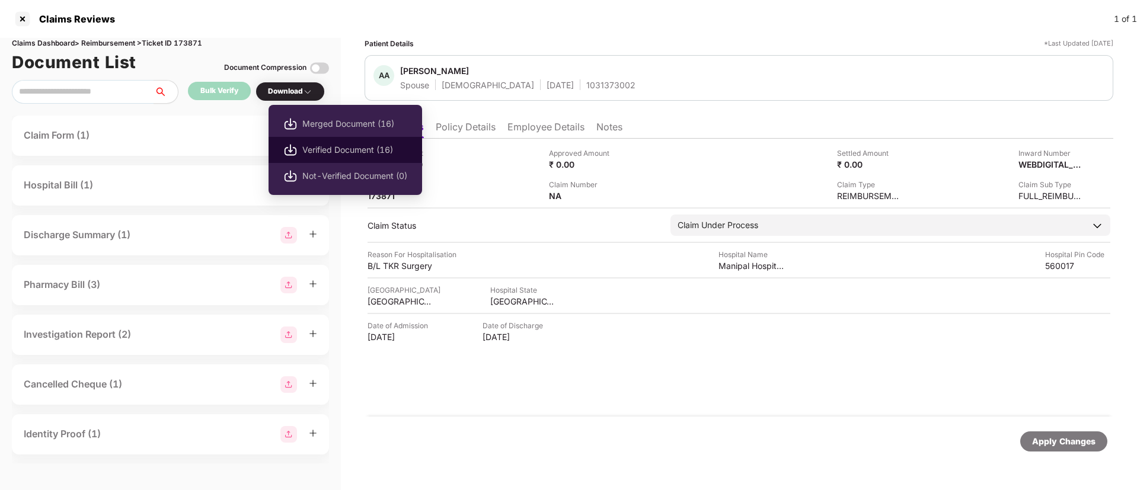
click at [332, 143] on span "Verified Document (16)" at bounding box center [354, 149] width 105 height 13
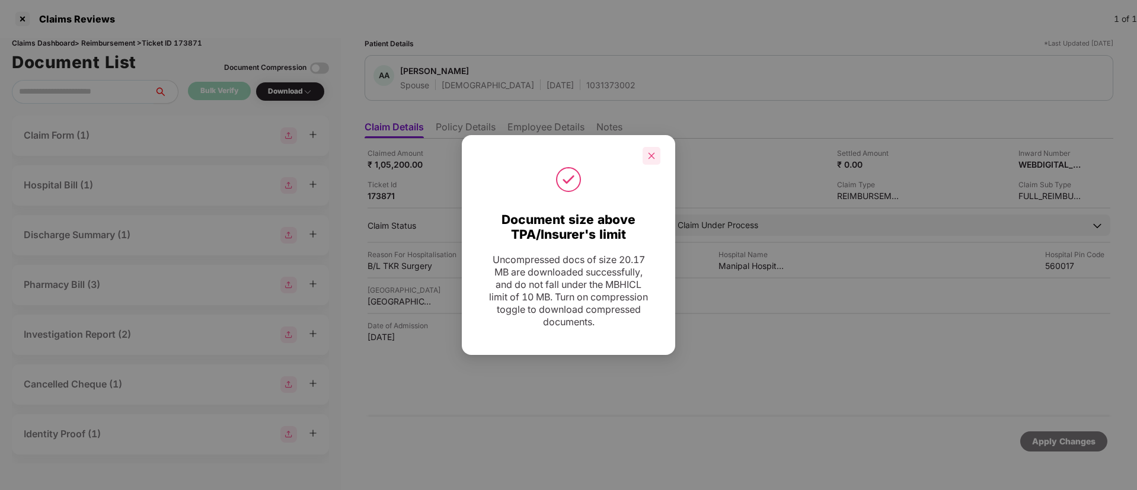
click at [656, 154] on div at bounding box center [652, 156] width 18 height 18
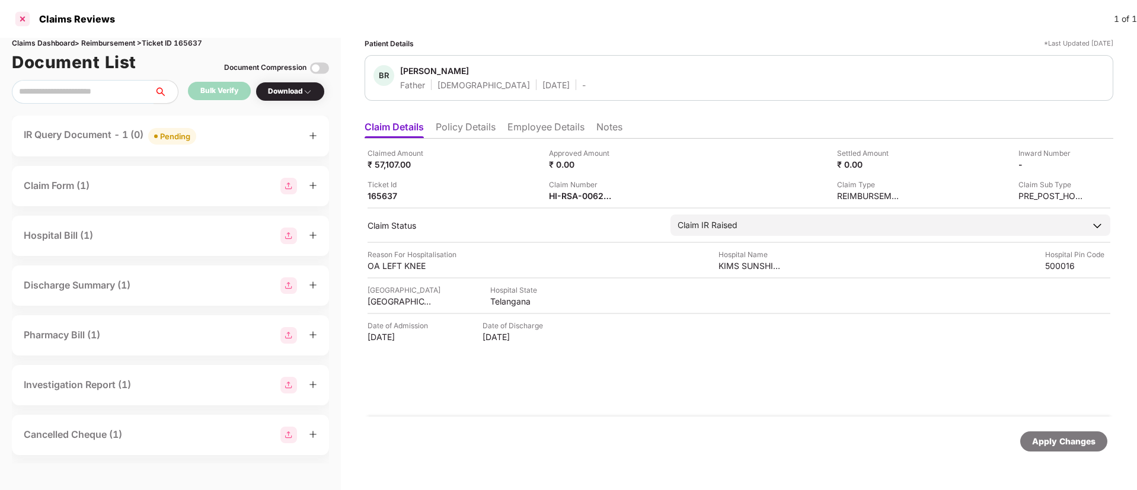
click at [23, 15] on div at bounding box center [22, 18] width 19 height 19
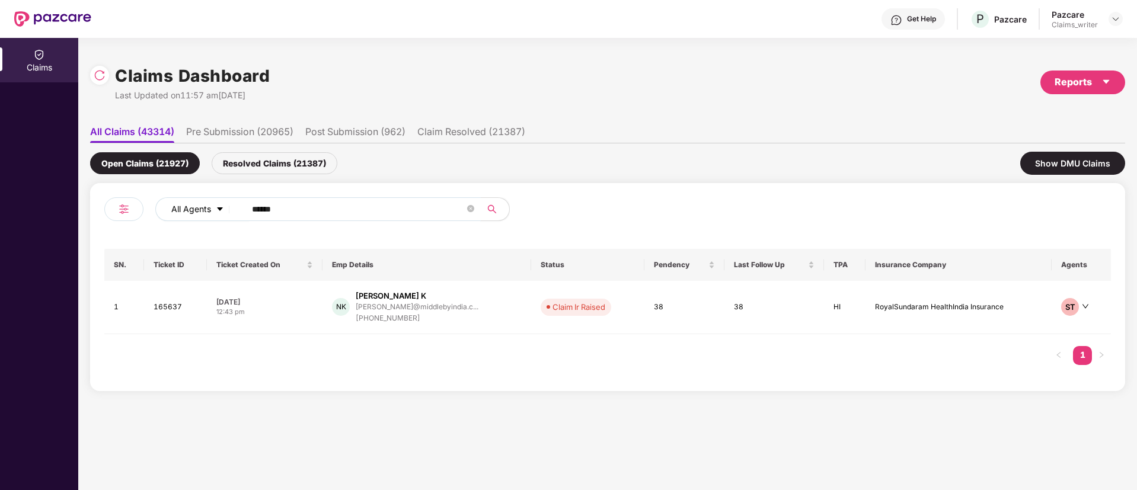
drag, startPoint x: 335, startPoint y: 206, endPoint x: 218, endPoint y: 203, distance: 117.4
click at [218, 203] on div "All Agents ******" at bounding box center [457, 209] width 604 height 24
paste input "text"
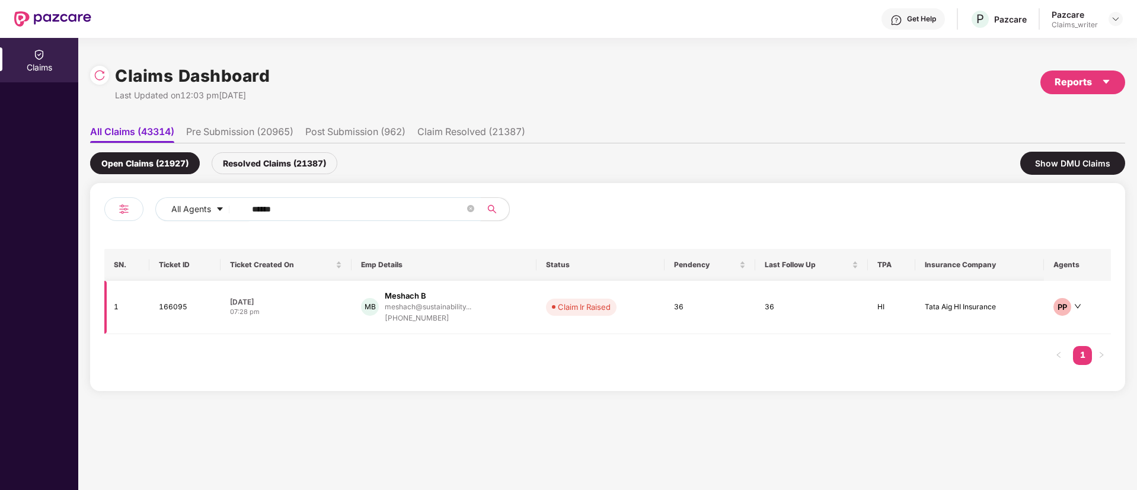
type input "******"
click at [177, 309] on td "166095" at bounding box center [184, 307] width 71 height 53
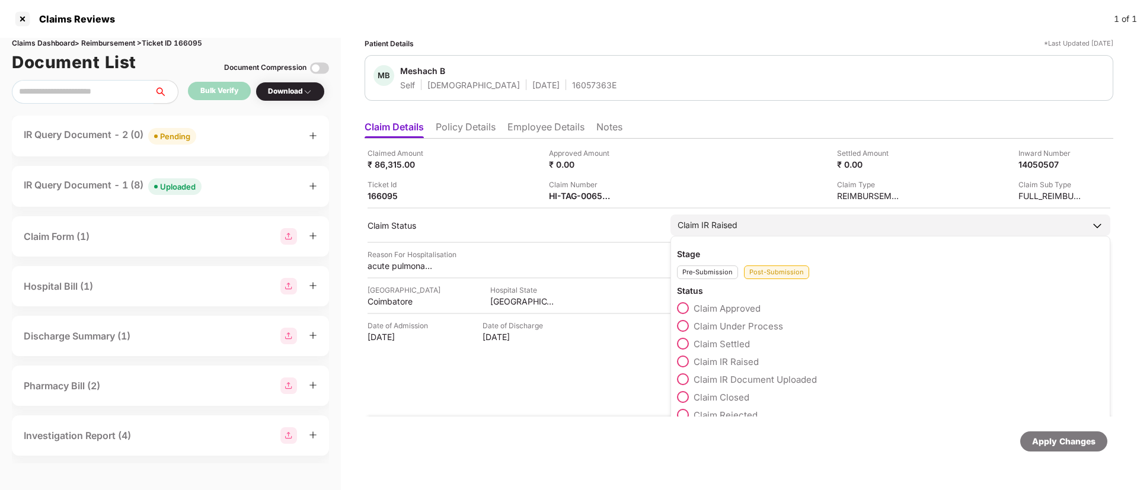
click at [684, 323] on span at bounding box center [683, 326] width 12 height 12
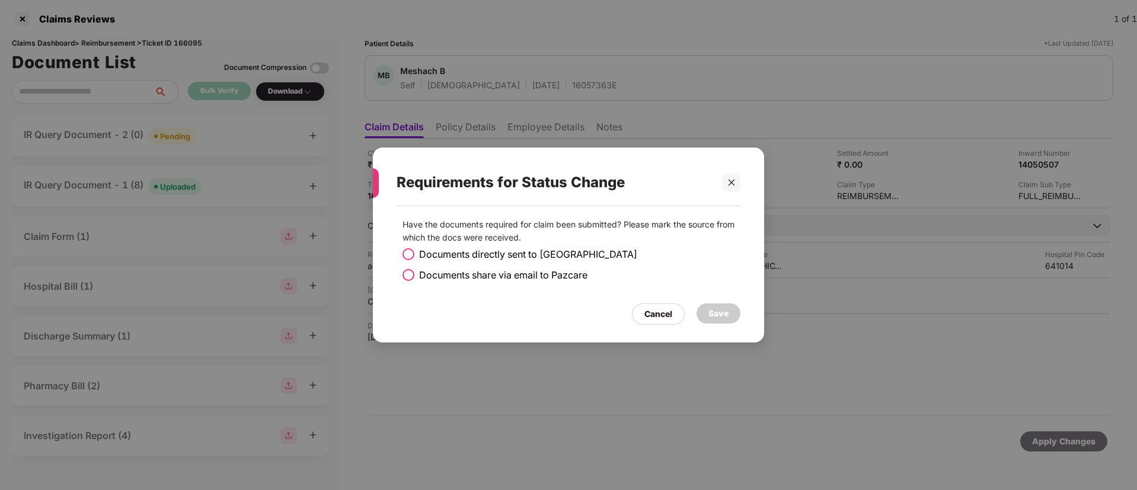
click at [411, 275] on span at bounding box center [409, 275] width 12 height 12
click at [713, 309] on div "Save" at bounding box center [718, 313] width 20 height 13
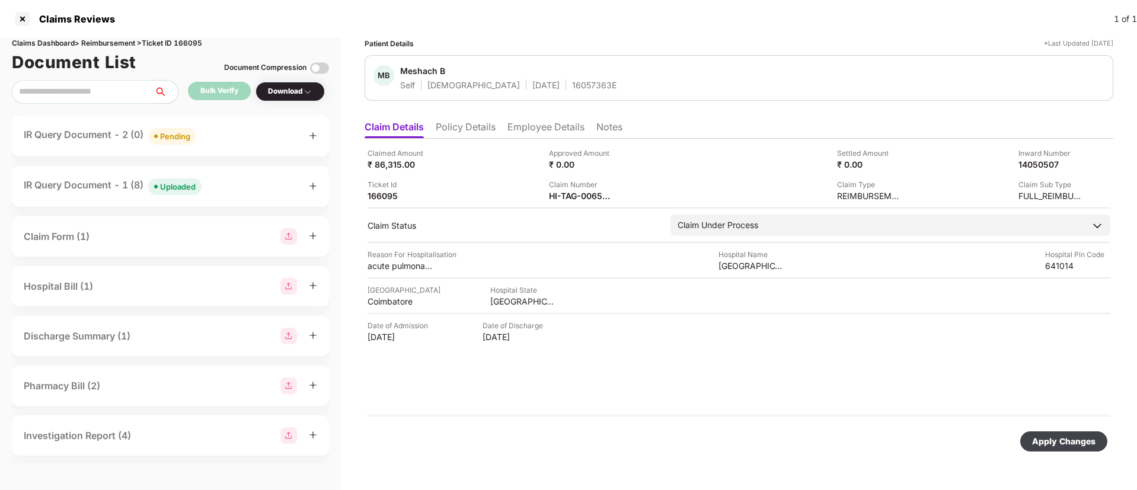
click at [1064, 433] on div "Apply Changes" at bounding box center [1063, 442] width 87 height 20
click at [1112, 433] on div "Claim Status, Ir Query Remarks fields were updated successfully." at bounding box center [1009, 442] width 228 height 50
click at [25, 17] on div at bounding box center [22, 18] width 19 height 19
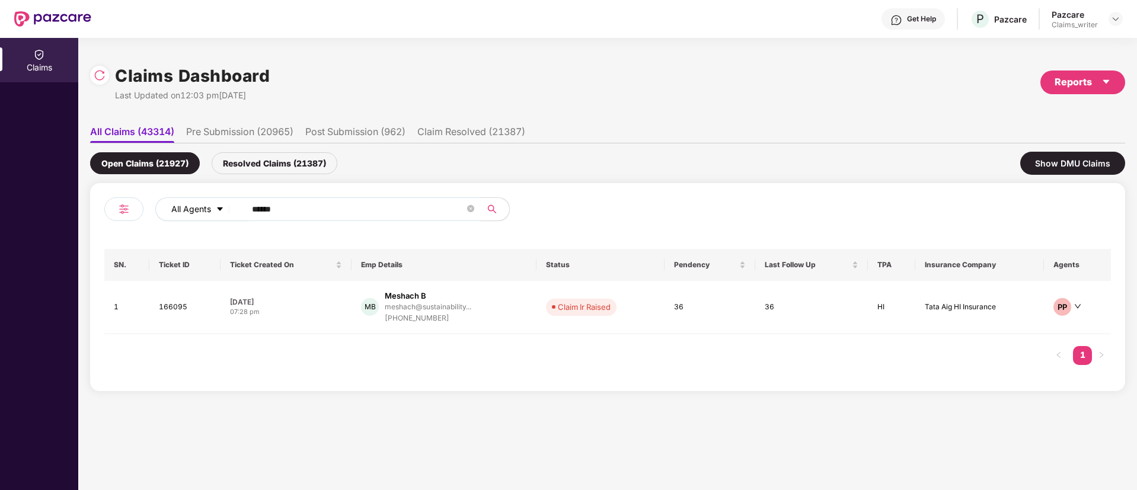
drag, startPoint x: 264, startPoint y: 217, endPoint x: 213, endPoint y: 209, distance: 51.7
click at [213, 209] on div "All Agents ******" at bounding box center [457, 209] width 604 height 24
paste input "text"
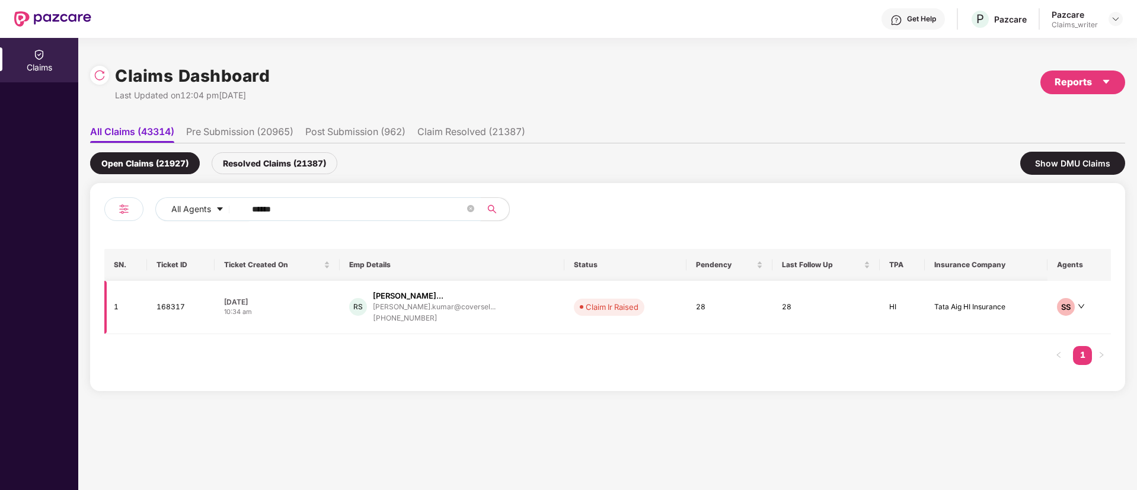
type input "******"
click at [155, 308] on td "168317" at bounding box center [181, 307] width 68 height 53
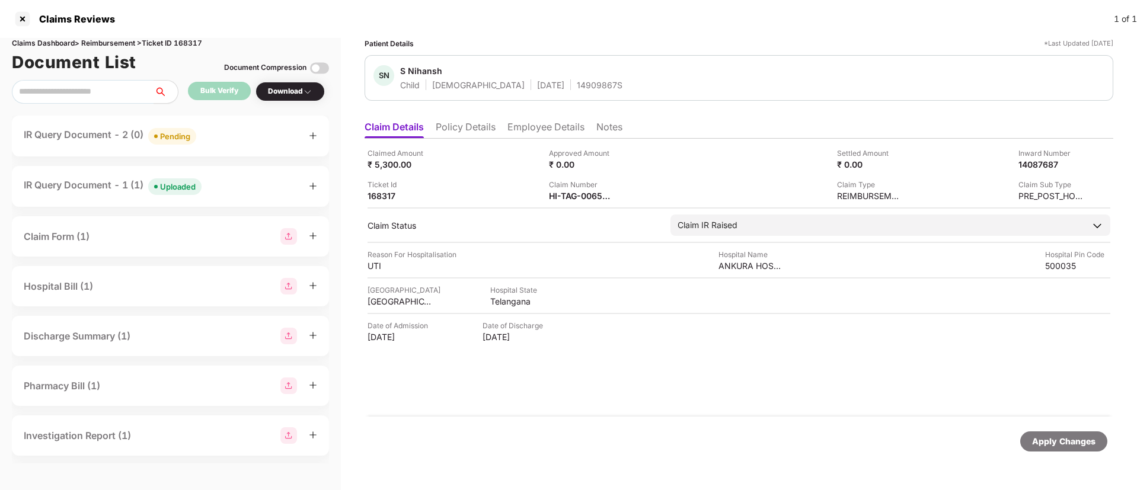
click at [627, 191] on div "Claim Number HI-TAG-006527323(1)" at bounding box center [635, 190] width 173 height 23
click at [624, 194] on img at bounding box center [621, 194] width 9 height 9
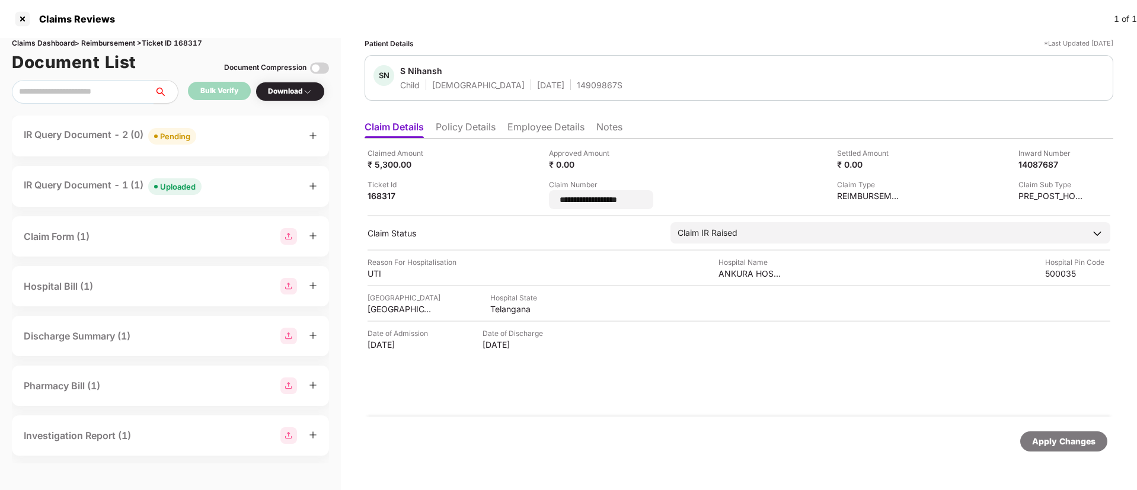
drag, startPoint x: 637, startPoint y: 200, endPoint x: 531, endPoint y: 200, distance: 105.5
click at [531, 200] on div "**********" at bounding box center [739, 179] width 743 height 62
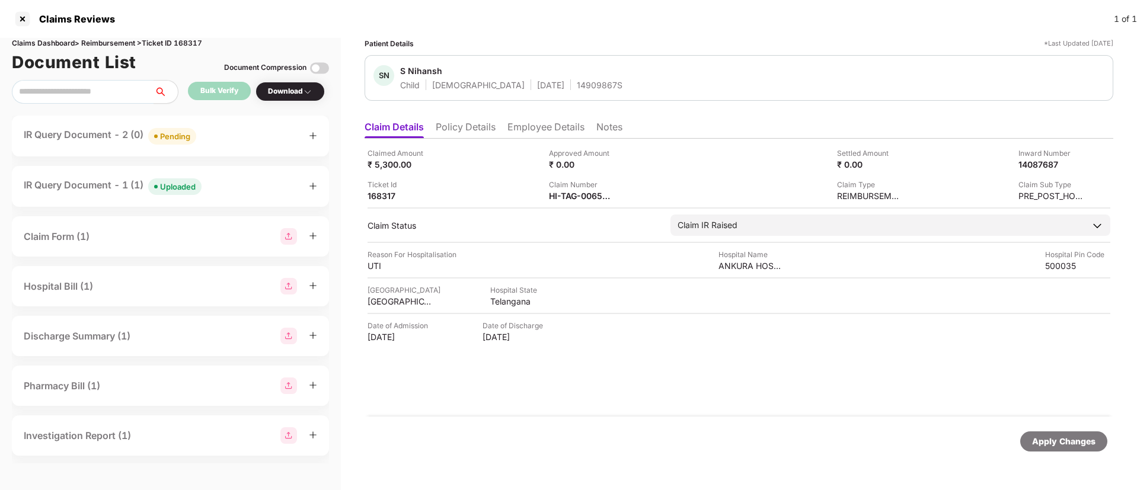
click at [173, 190] on div "Uploaded" at bounding box center [178, 187] width 36 height 12
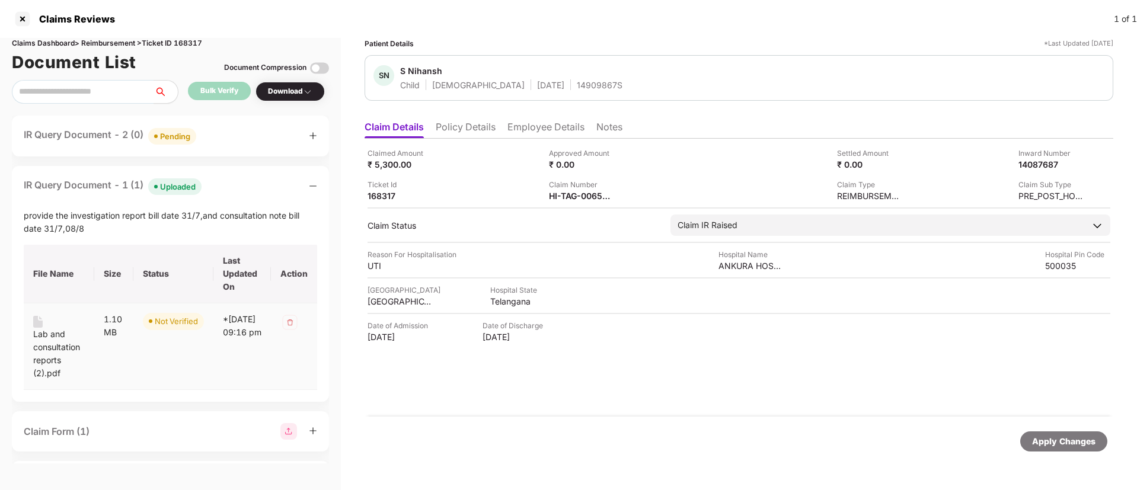
click at [50, 344] on div "Lab and consultation reports (2).pdf" at bounding box center [59, 354] width 52 height 52
click at [43, 334] on div "Lab and consultation reports (2).pdf" at bounding box center [59, 354] width 52 height 52
click at [34, 345] on div "Lab and consultation reports (2).pdf" at bounding box center [59, 354] width 52 height 52
click at [27, 18] on div at bounding box center [22, 18] width 19 height 19
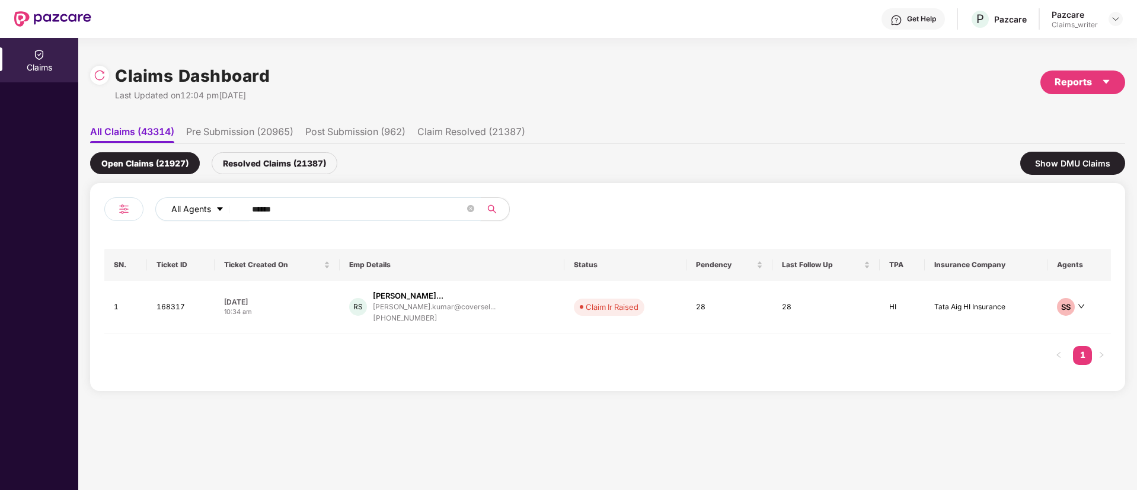
drag, startPoint x: 304, startPoint y: 208, endPoint x: 215, endPoint y: 207, distance: 89.5
click at [215, 207] on div "All Agents ******" at bounding box center [457, 209] width 604 height 24
paste input "text"
drag, startPoint x: 297, startPoint y: 212, endPoint x: 202, endPoint y: 205, distance: 95.7
click at [202, 205] on div "All Agents ******" at bounding box center [457, 209] width 604 height 24
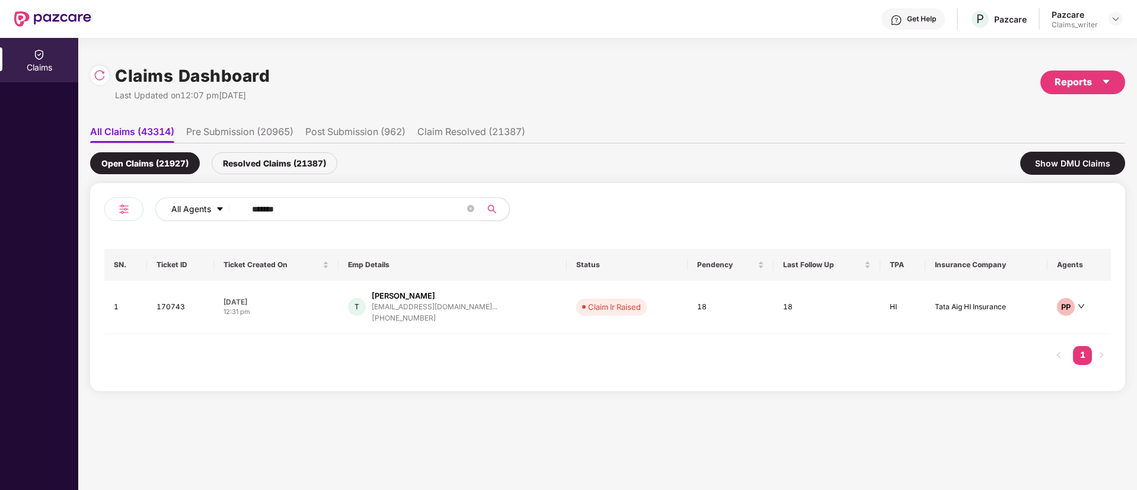
paste input "text"
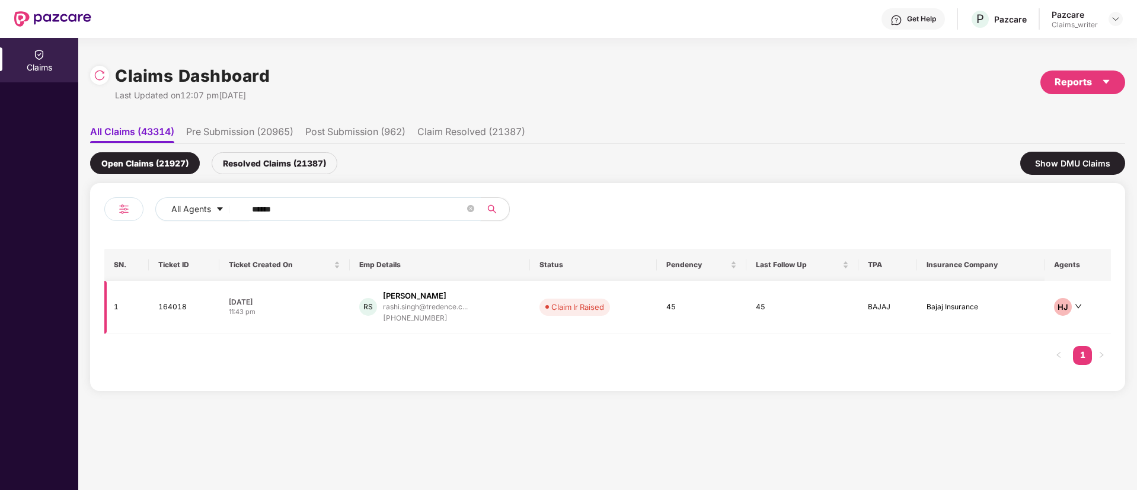
type input "******"
click at [167, 308] on td "164018" at bounding box center [184, 307] width 71 height 53
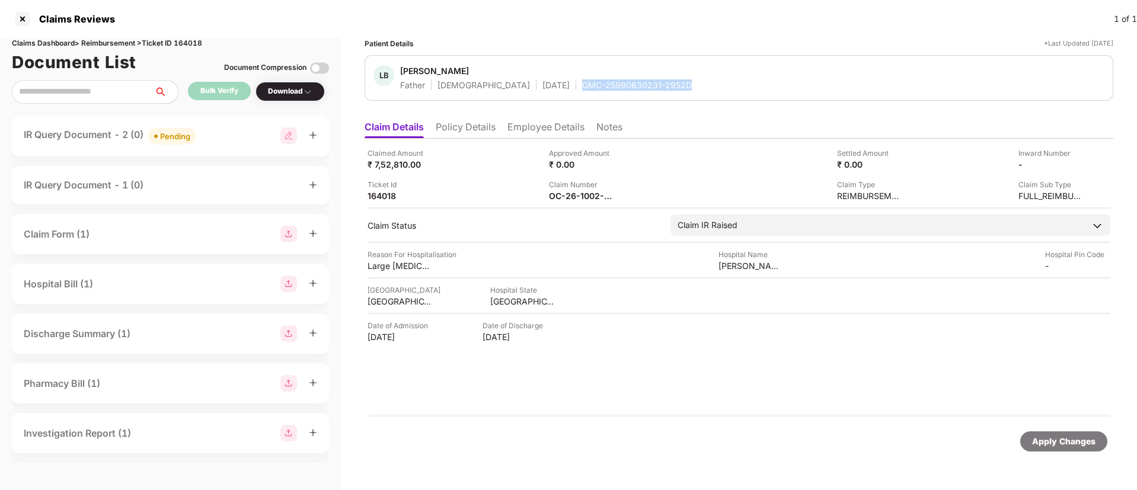
drag, startPoint x: 583, startPoint y: 84, endPoint x: 653, endPoint y: 87, distance: 70.6
click at [653, 87] on div "[PERSON_NAME] Brat [PERSON_NAME] Father [DEMOGRAPHIC_DATA] [DATE] GMC-259906302…" at bounding box center [738, 77] width 731 height 25
copy div "GMC-25990630231-2952D"
click at [27, 17] on div at bounding box center [22, 18] width 19 height 19
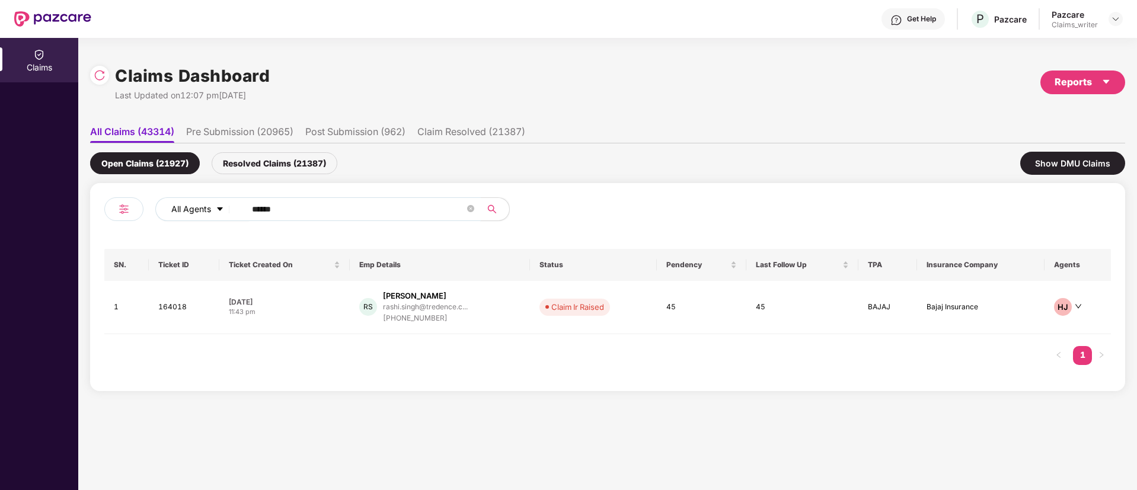
drag, startPoint x: 316, startPoint y: 215, endPoint x: 225, endPoint y: 203, distance: 91.5
click at [226, 203] on div "All Agents ******" at bounding box center [457, 209] width 604 height 24
paste input "text"
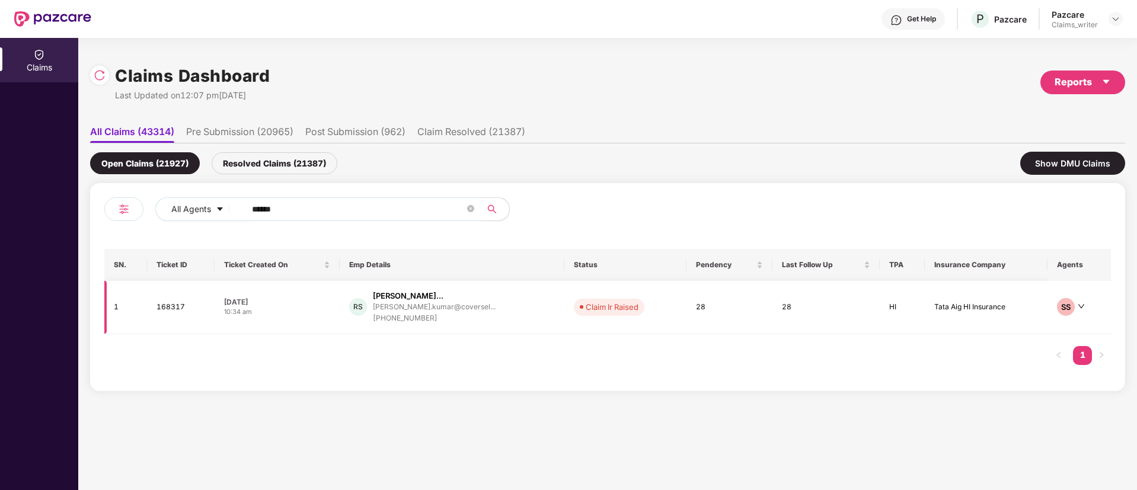
type input "******"
click at [165, 304] on td "168317" at bounding box center [181, 307] width 68 height 53
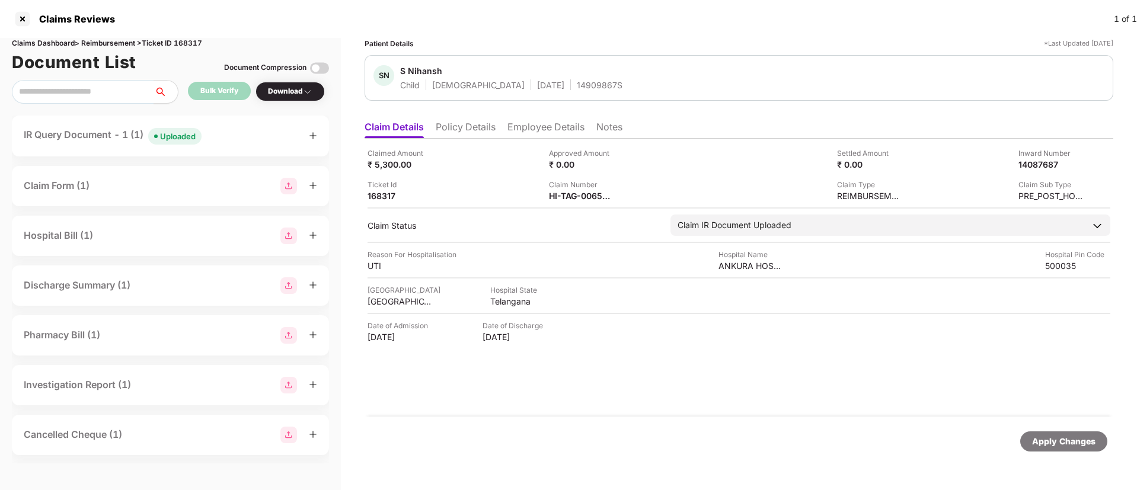
click at [169, 137] on div "Uploaded" at bounding box center [178, 136] width 36 height 12
click at [186, 137] on div "Uploaded" at bounding box center [178, 136] width 36 height 12
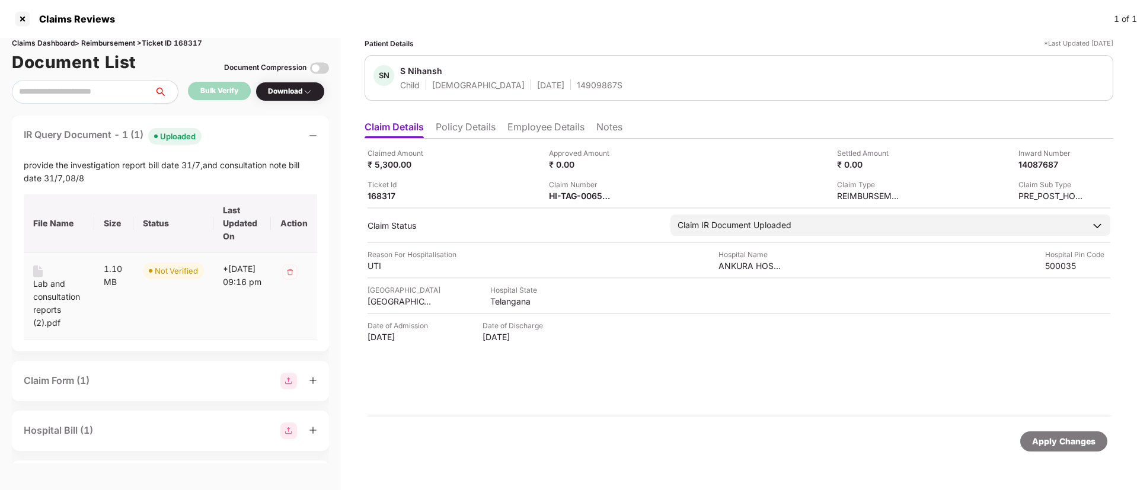
click at [50, 291] on div "Lab and consultation reports (2).pdf" at bounding box center [59, 303] width 52 height 52
click at [60, 293] on div "Lab and consultation reports (2).pdf" at bounding box center [59, 303] width 52 height 52
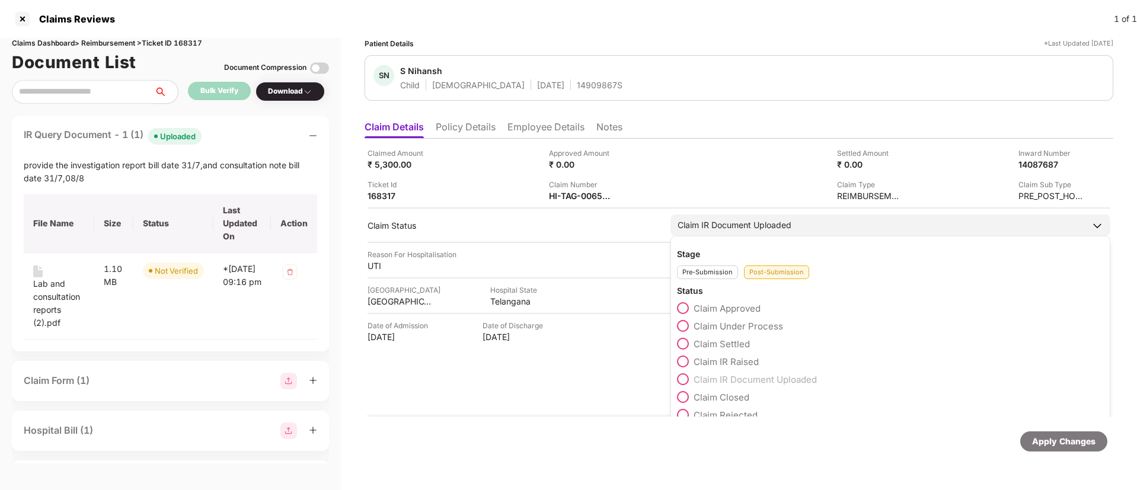
click at [681, 328] on span at bounding box center [683, 326] width 12 height 12
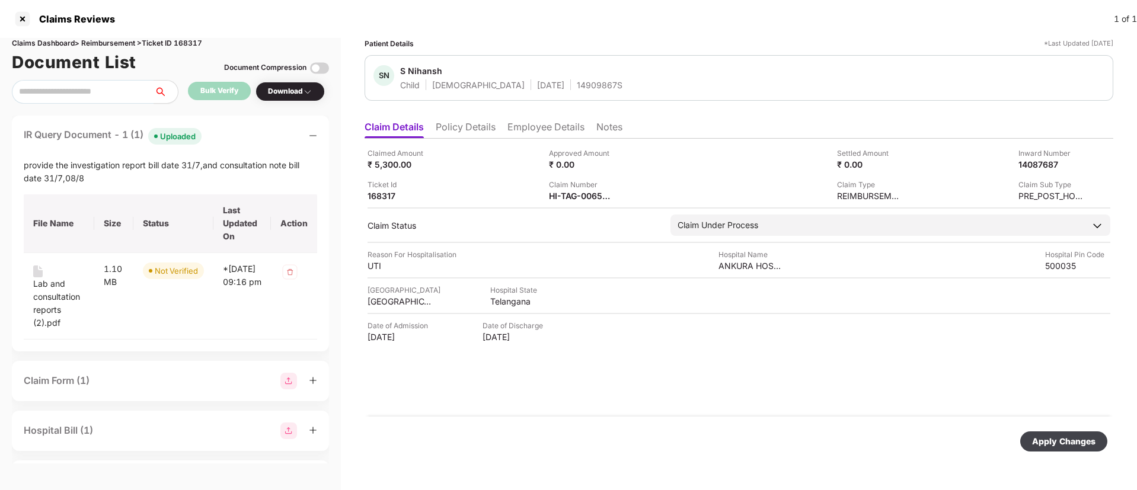
click at [1084, 443] on div "Apply Changes" at bounding box center [1063, 441] width 63 height 13
click at [1105, 434] on icon "close" at bounding box center [1105, 433] width 8 height 8
click at [42, 292] on div "Lab and consultation reports (2).pdf" at bounding box center [59, 303] width 52 height 52
click at [513, 125] on li "Employee Details" at bounding box center [545, 129] width 77 height 17
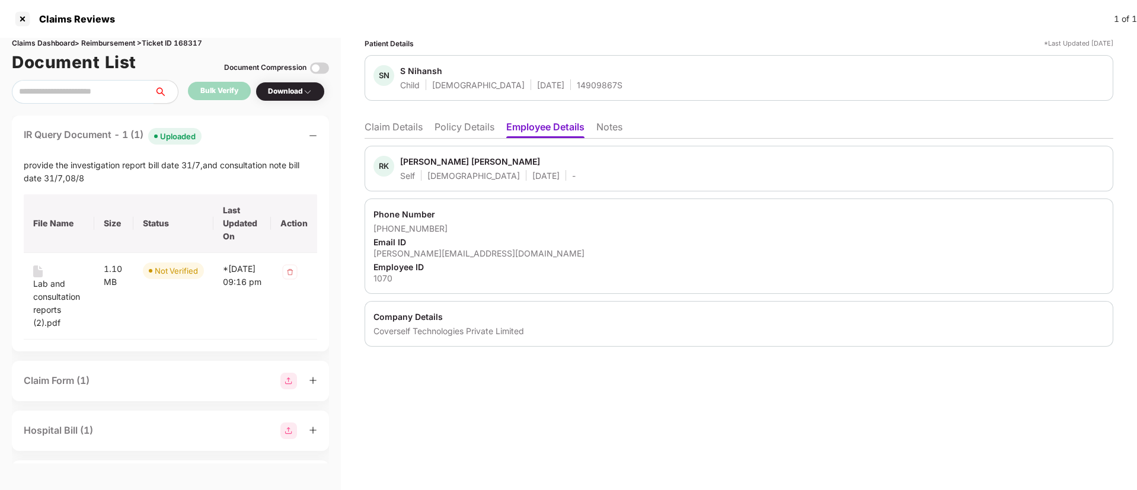
click at [443, 124] on li "Policy Details" at bounding box center [465, 129] width 60 height 17
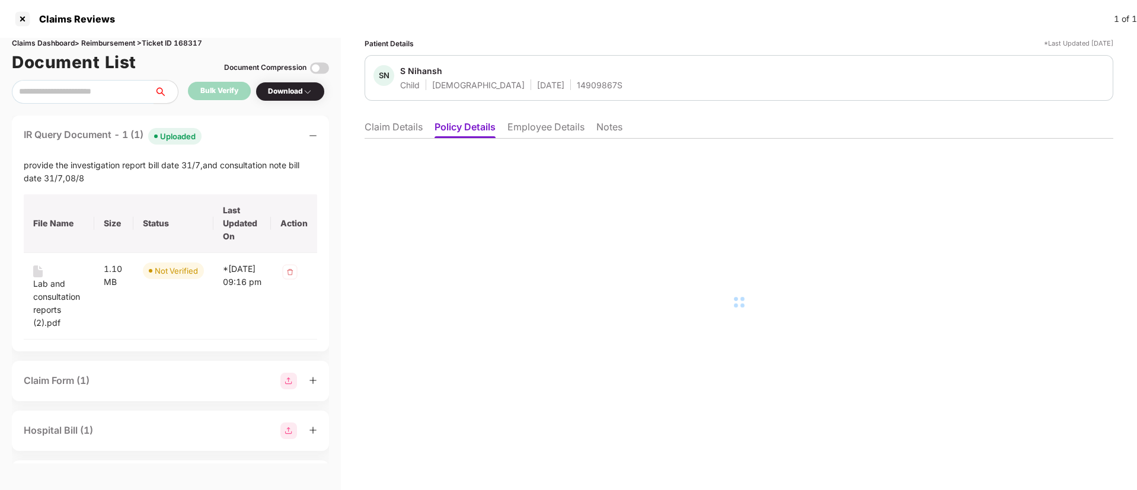
click at [395, 131] on li "Claim Details" at bounding box center [394, 129] width 58 height 17
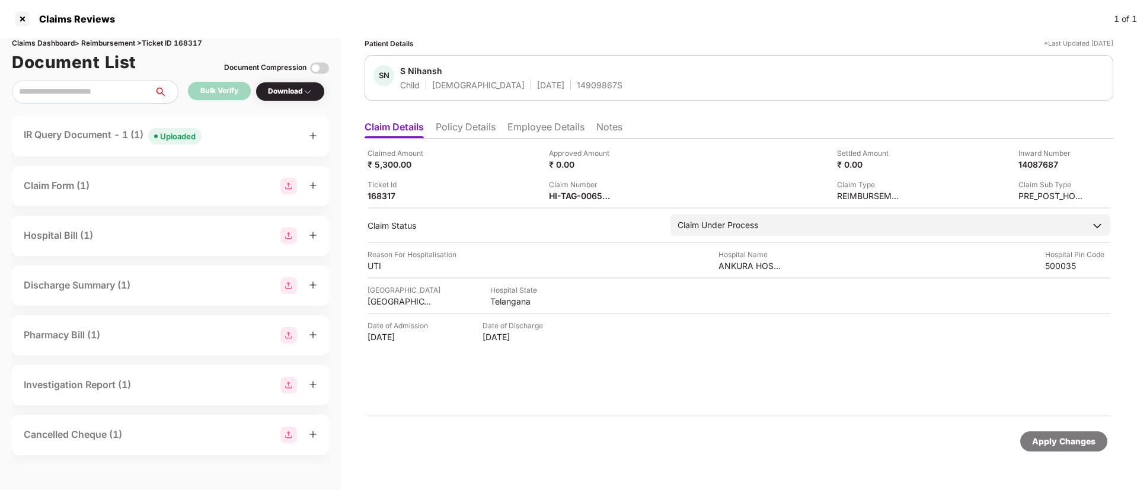
click at [25, 29] on div "Claims Reviews 1 of 1" at bounding box center [568, 19] width 1137 height 38
click at [21, 18] on div at bounding box center [22, 18] width 19 height 19
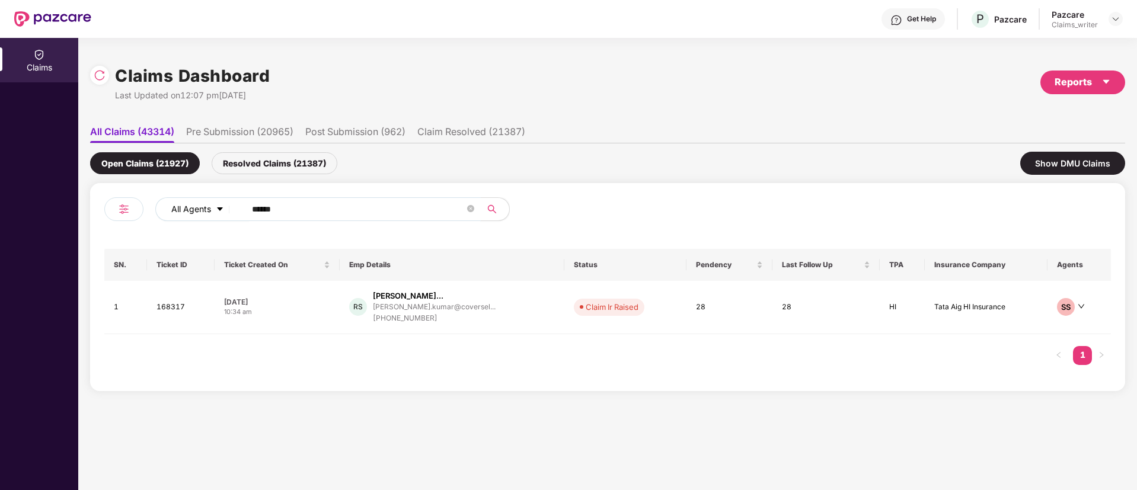
drag, startPoint x: 304, startPoint y: 206, endPoint x: 226, endPoint y: 206, distance: 77.7
click at [226, 206] on div "All Agents ******" at bounding box center [457, 209] width 604 height 24
paste input "text"
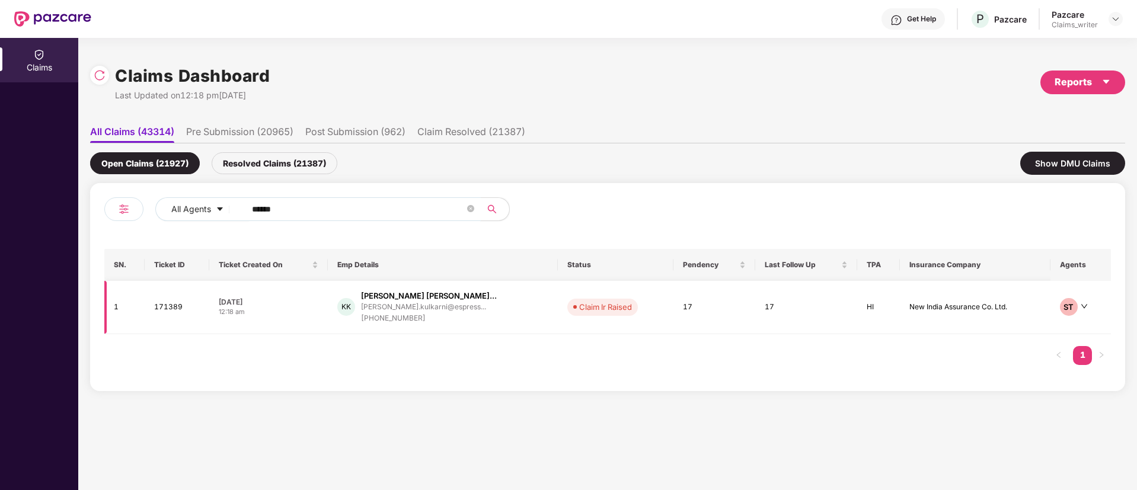
type input "******"
click at [182, 308] on td "171389" at bounding box center [177, 307] width 64 height 53
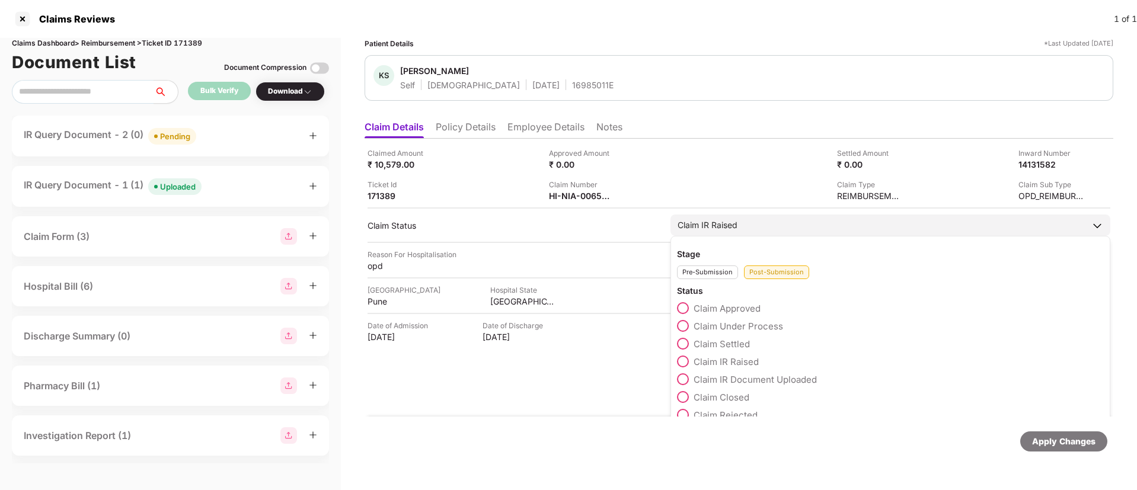
click at [682, 329] on span at bounding box center [683, 326] width 12 height 12
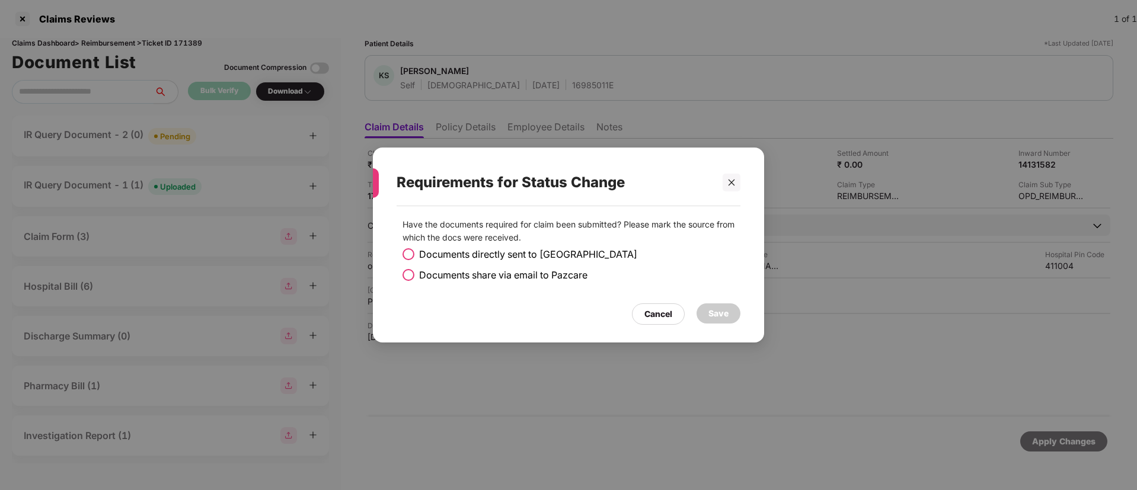
click at [406, 273] on span at bounding box center [409, 275] width 12 height 12
click at [707, 316] on div "Save" at bounding box center [719, 314] width 44 height 20
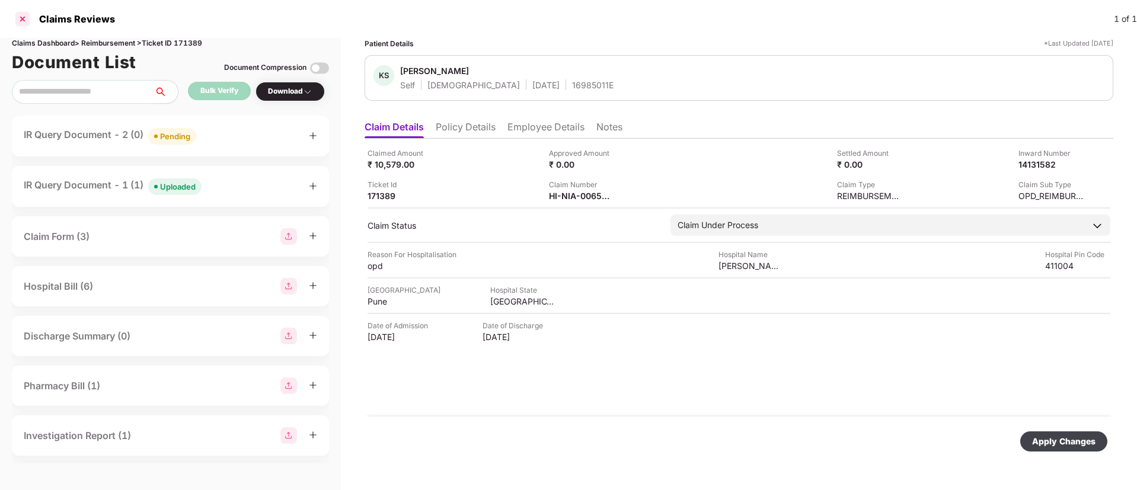
click at [24, 19] on div at bounding box center [22, 18] width 19 height 19
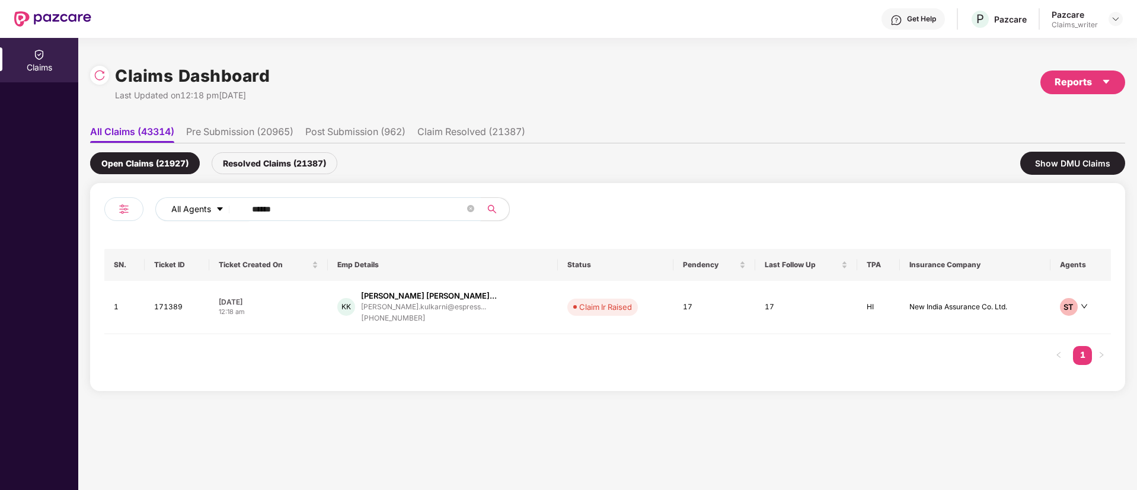
drag, startPoint x: 301, startPoint y: 212, endPoint x: 206, endPoint y: 203, distance: 94.7
click at [207, 203] on div "All Agents ******" at bounding box center [457, 209] width 604 height 24
paste input "text"
type input "******"
click at [165, 311] on td "171404" at bounding box center [181, 307] width 68 height 53
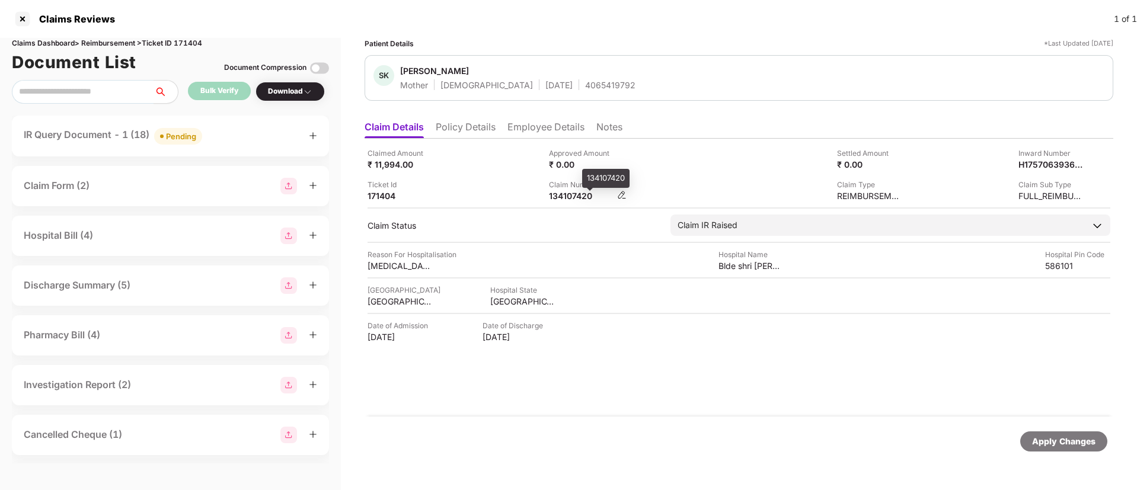
click at [577, 196] on div "134107420" at bounding box center [581, 195] width 65 height 11
copy div "134107420"
click at [186, 43] on div "Claims Dashboard > Reimbursement > Ticket ID 171404" at bounding box center [170, 43] width 317 height 11
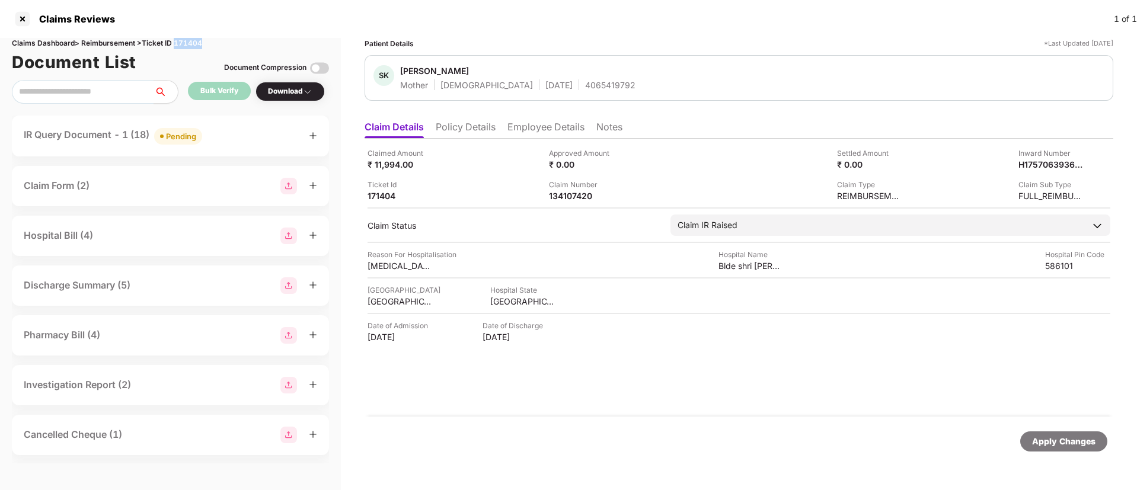
copy div "171404"
click at [570, 193] on div "134107420" at bounding box center [581, 195] width 65 height 11
copy div "134107420"
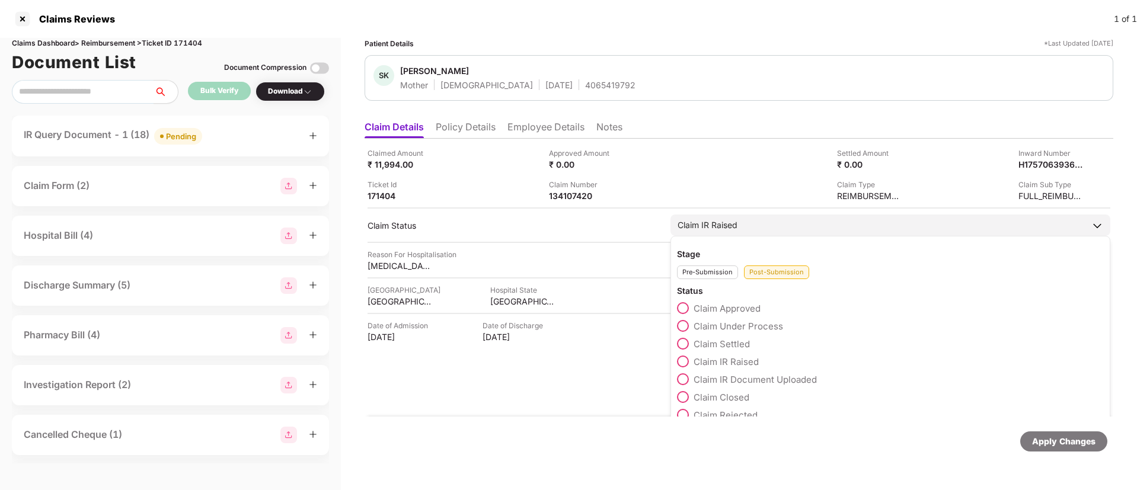
click at [683, 322] on span at bounding box center [683, 326] width 12 height 12
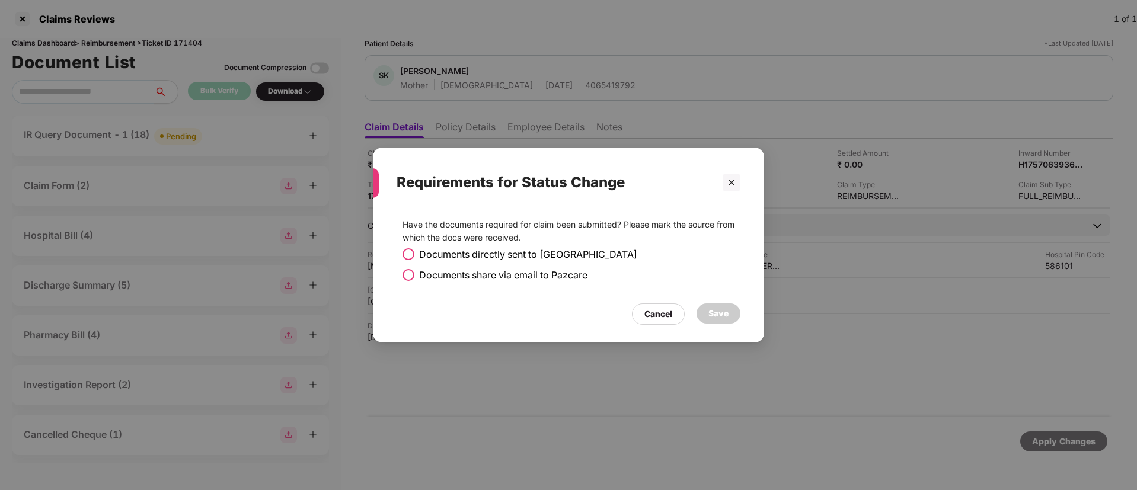
click at [399, 271] on div "Have the documents required for claim been submitted? Please mark the source fr…" at bounding box center [569, 254] width 344 height 85
click at [409, 276] on span at bounding box center [409, 275] width 12 height 12
click at [704, 308] on div "Save" at bounding box center [719, 314] width 44 height 20
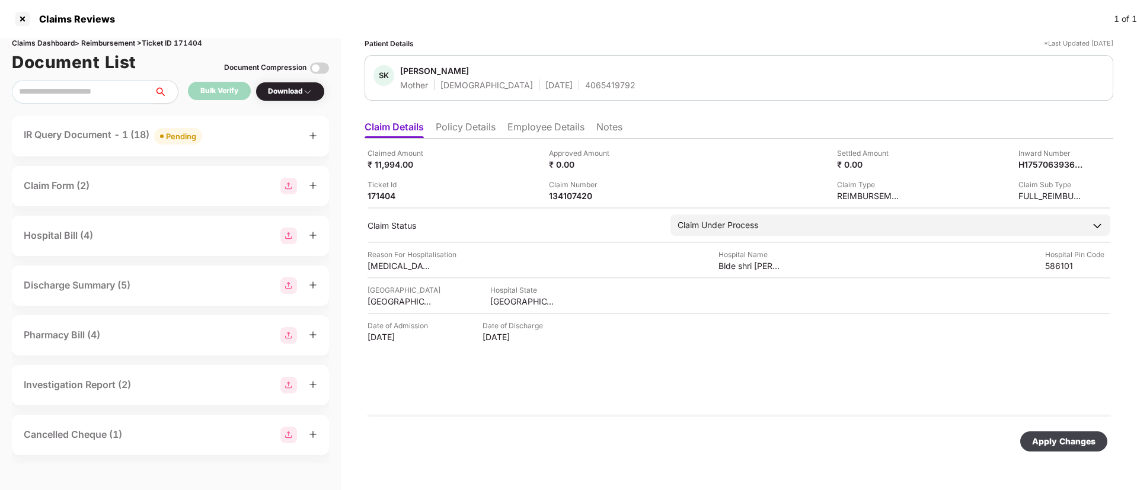
click at [1091, 445] on div "Apply Changes" at bounding box center [1063, 441] width 63 height 13
click at [19, 20] on div at bounding box center [22, 18] width 19 height 19
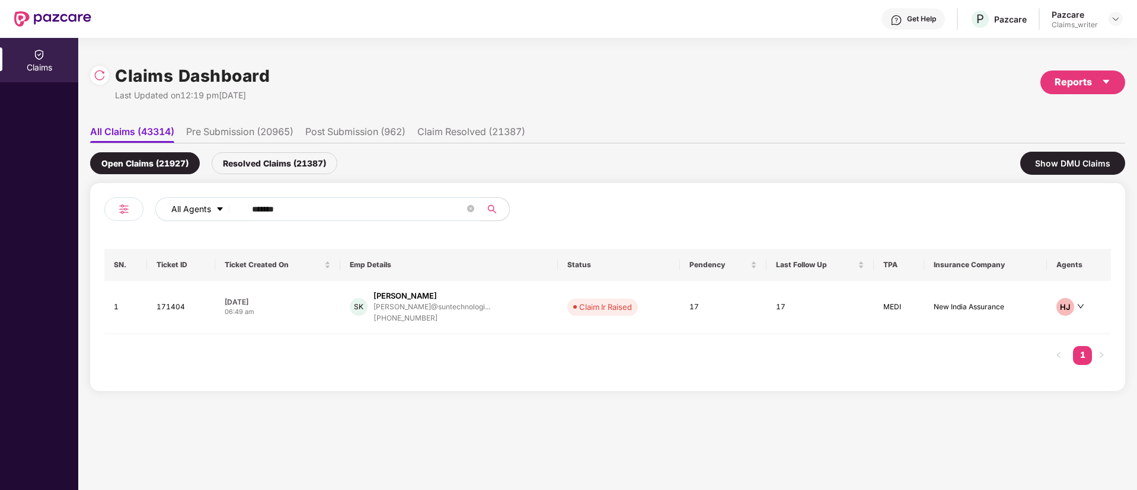
drag, startPoint x: 330, startPoint y: 222, endPoint x: 228, endPoint y: 204, distance: 103.5
click at [225, 206] on div "All Agents ******" at bounding box center [355, 213] width 503 height 33
drag, startPoint x: 293, startPoint y: 205, endPoint x: 203, endPoint y: 204, distance: 90.1
click at [204, 204] on div "All Agents ******" at bounding box center [457, 209] width 604 height 24
paste input "text"
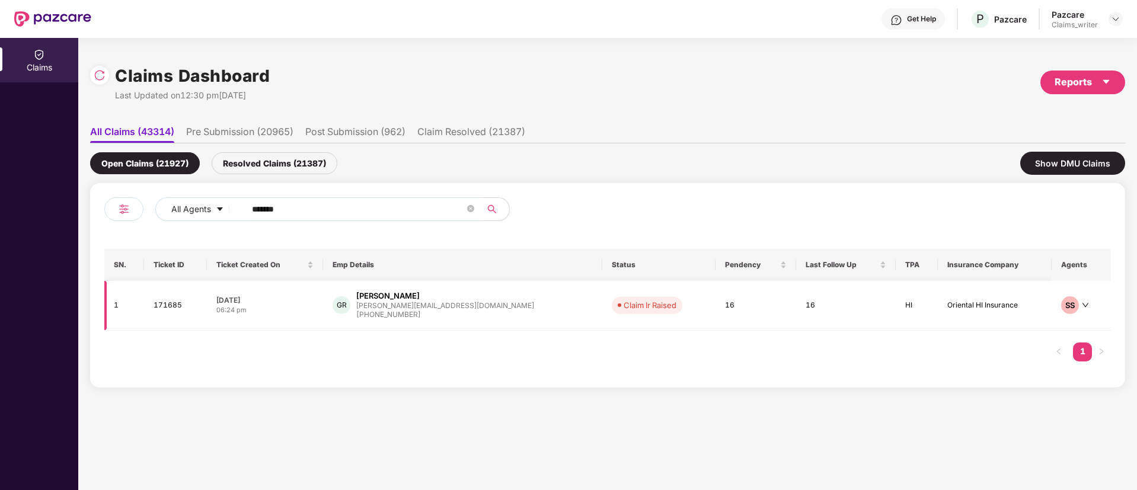
type input "******"
click at [168, 315] on td "171685" at bounding box center [175, 306] width 63 height 50
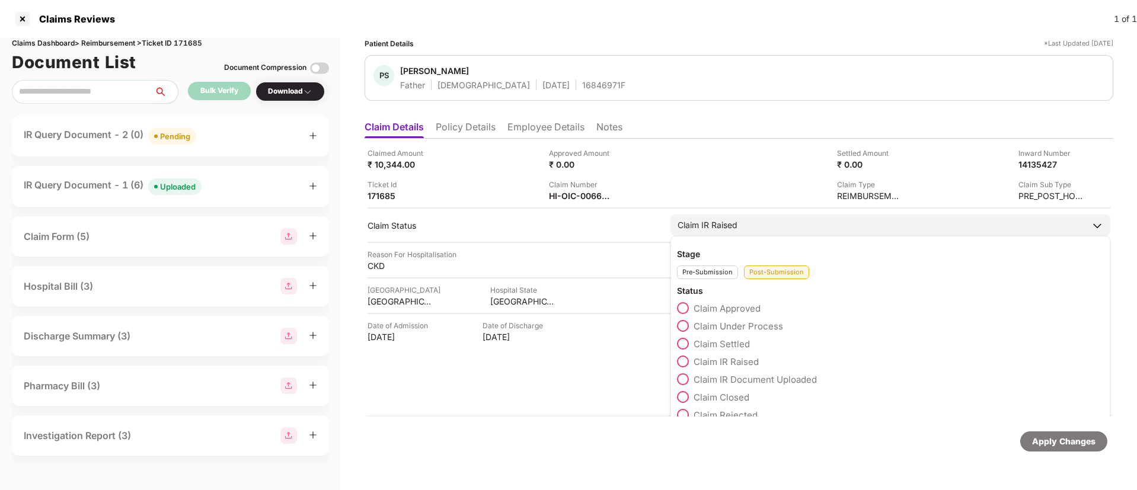
click at [685, 328] on span at bounding box center [683, 326] width 12 height 12
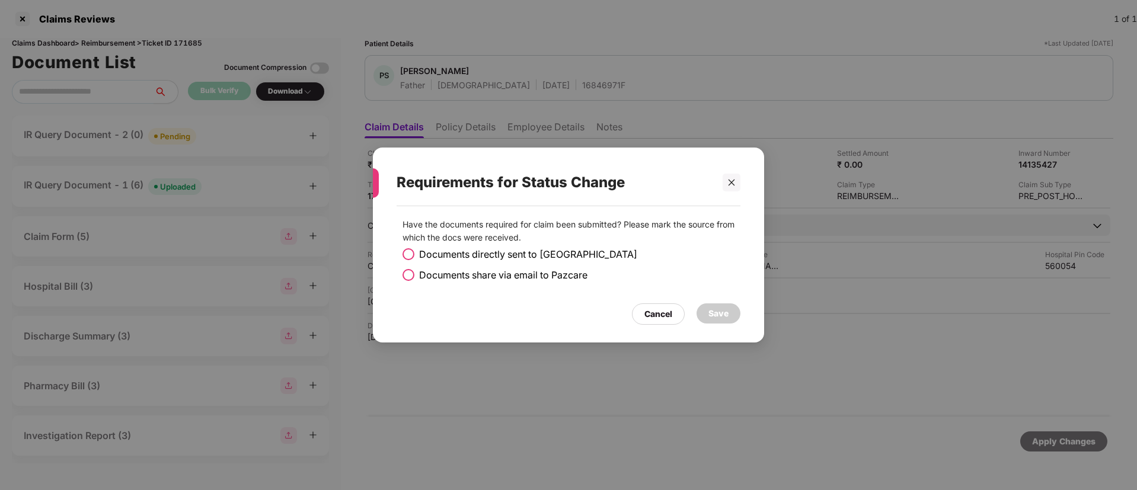
click at [408, 276] on span at bounding box center [409, 275] width 12 height 12
click at [720, 316] on div "Save" at bounding box center [718, 313] width 20 height 13
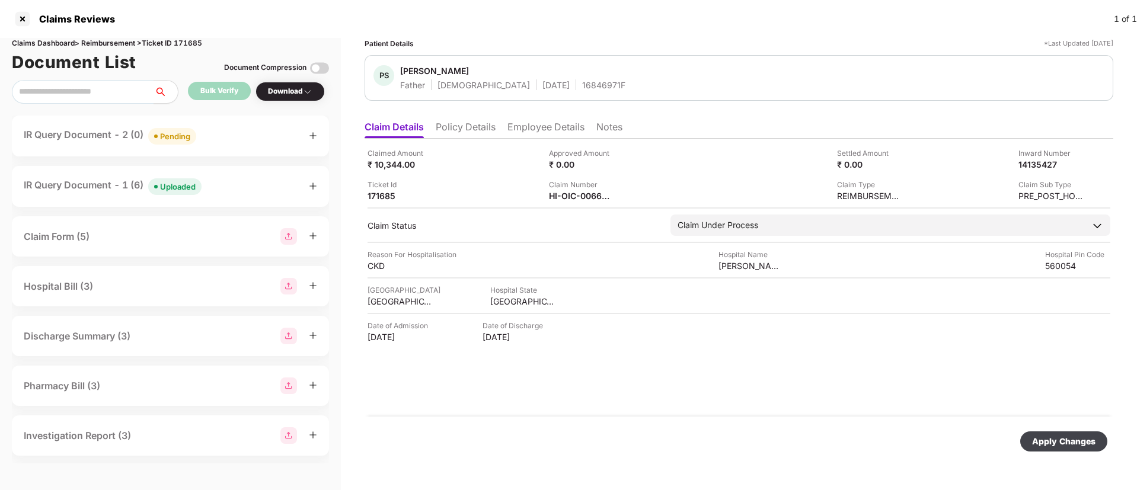
click at [1053, 441] on div "Apply Changes" at bounding box center [1063, 441] width 63 height 13
click at [20, 14] on div at bounding box center [22, 18] width 19 height 19
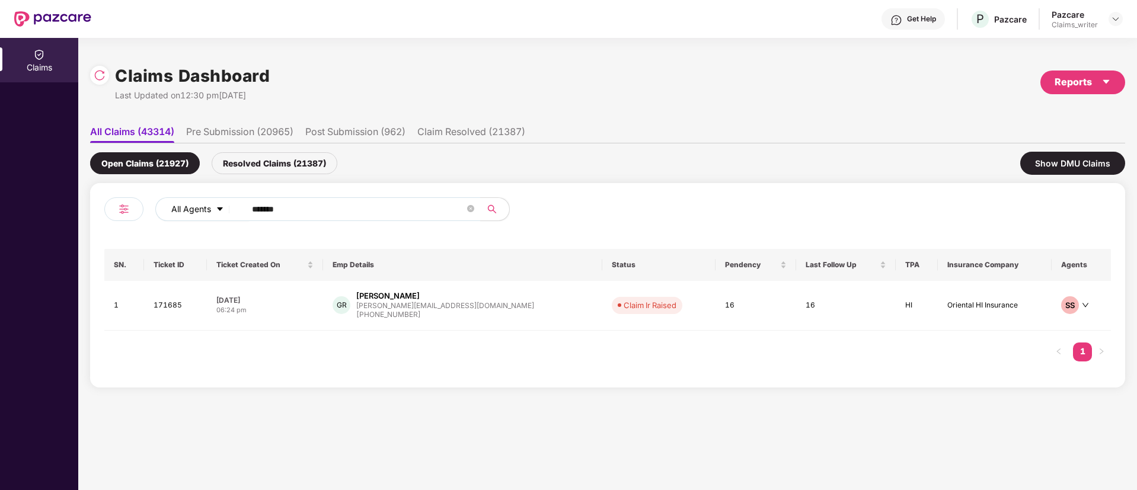
drag, startPoint x: 309, startPoint y: 218, endPoint x: 212, endPoint y: 201, distance: 98.7
click at [212, 201] on div "All Agents ******" at bounding box center [457, 209] width 604 height 24
drag, startPoint x: 306, startPoint y: 210, endPoint x: 186, endPoint y: 194, distance: 121.4
click at [186, 194] on div "All Agents ****** SN. Ticket ID Ticket Created On Emp Details Status Pendency L…" at bounding box center [607, 285] width 1035 height 205
paste input "text"
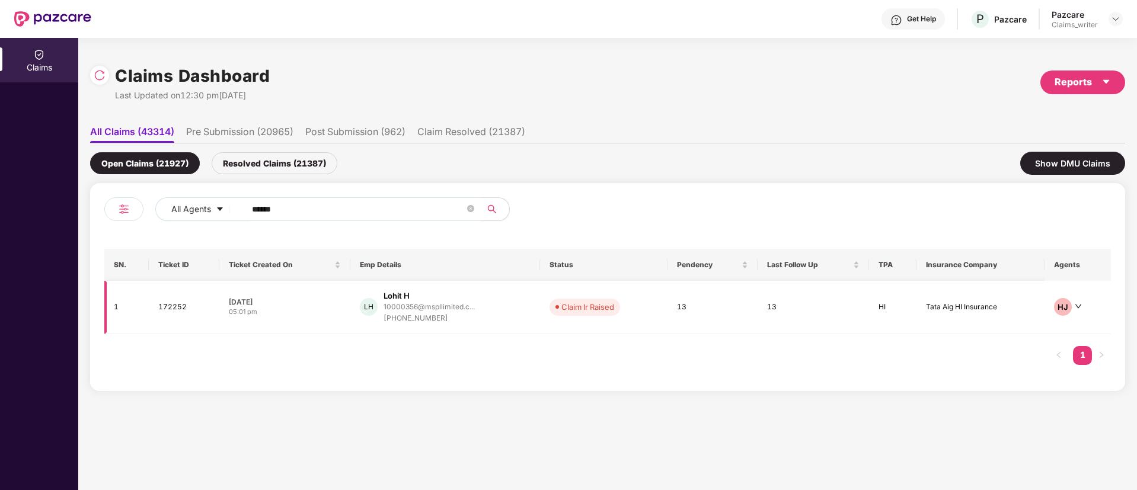
type input "******"
click at [197, 305] on td "172252" at bounding box center [184, 307] width 71 height 53
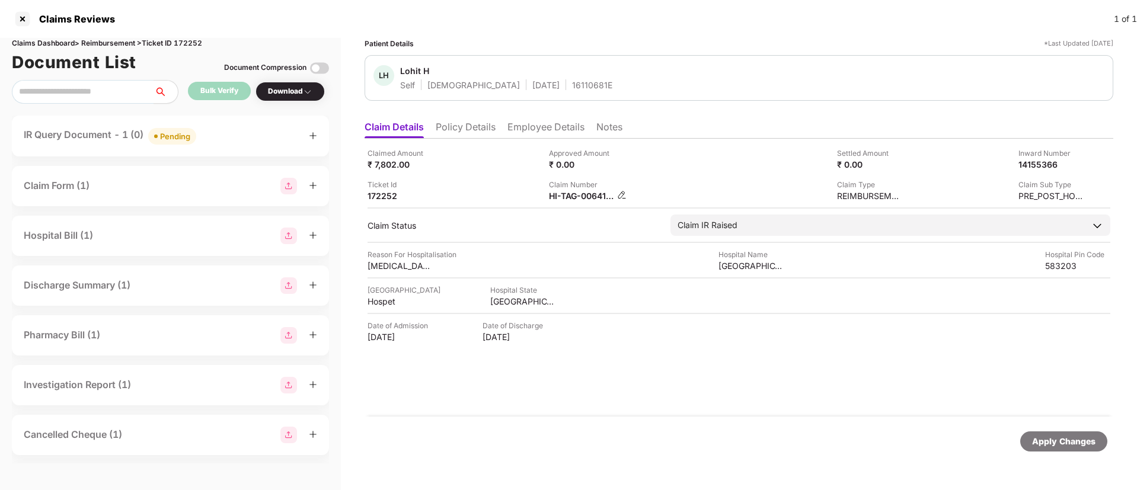
click at [623, 193] on img at bounding box center [621, 194] width 9 height 9
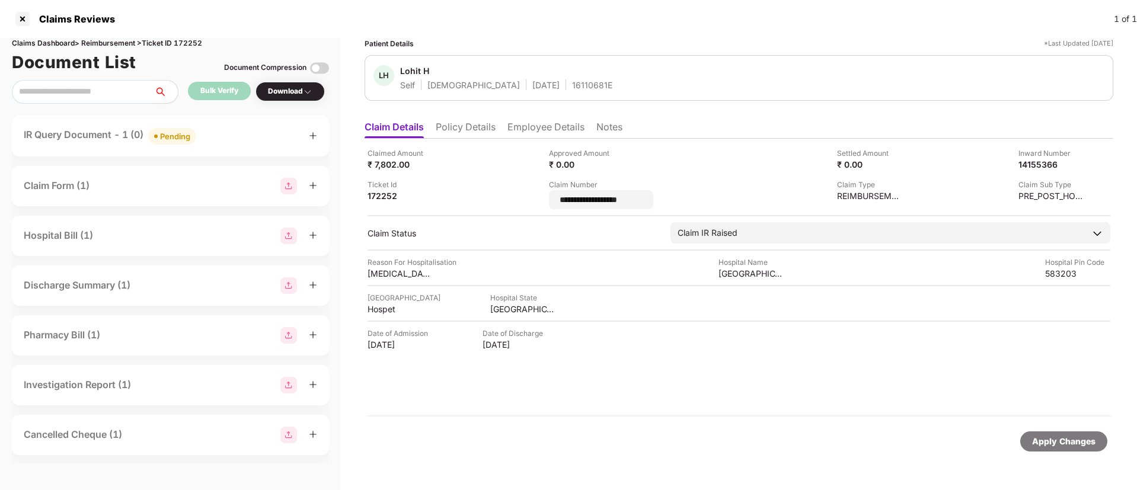
drag, startPoint x: 637, startPoint y: 199, endPoint x: 472, endPoint y: 186, distance: 166.0
click at [472, 186] on div "**********" at bounding box center [739, 179] width 743 height 62
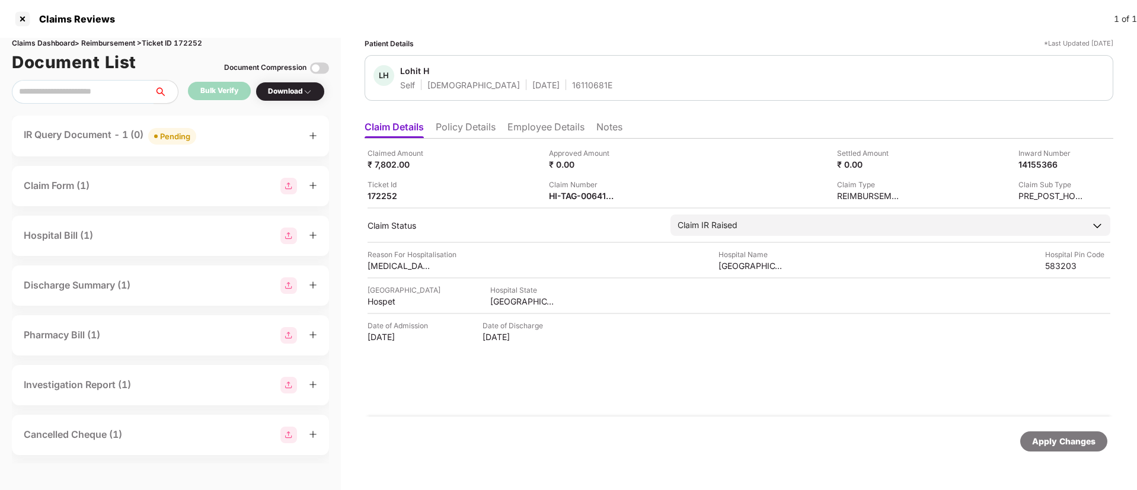
click at [170, 138] on div "Pending" at bounding box center [175, 136] width 30 height 12
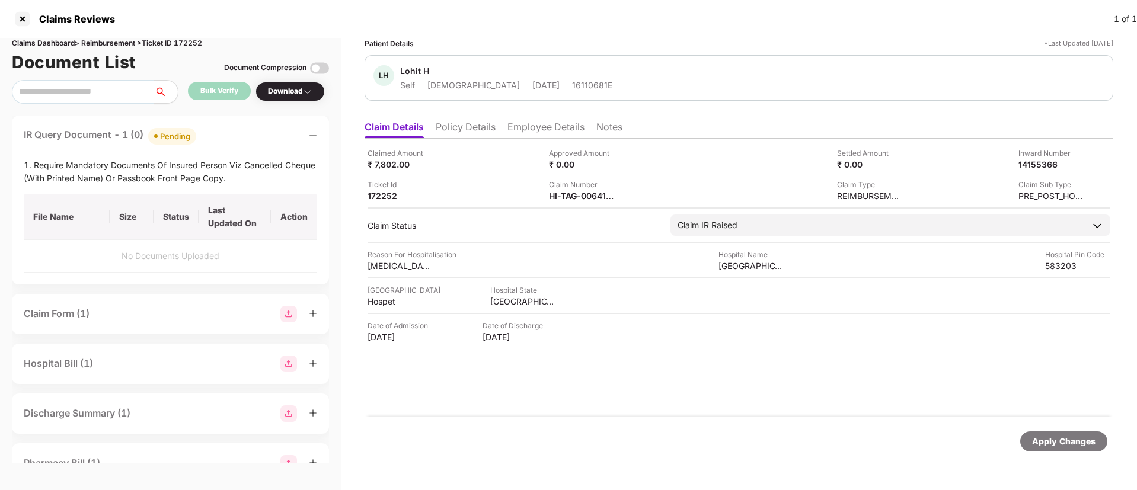
click at [466, 122] on li "Policy Details" at bounding box center [466, 129] width 60 height 17
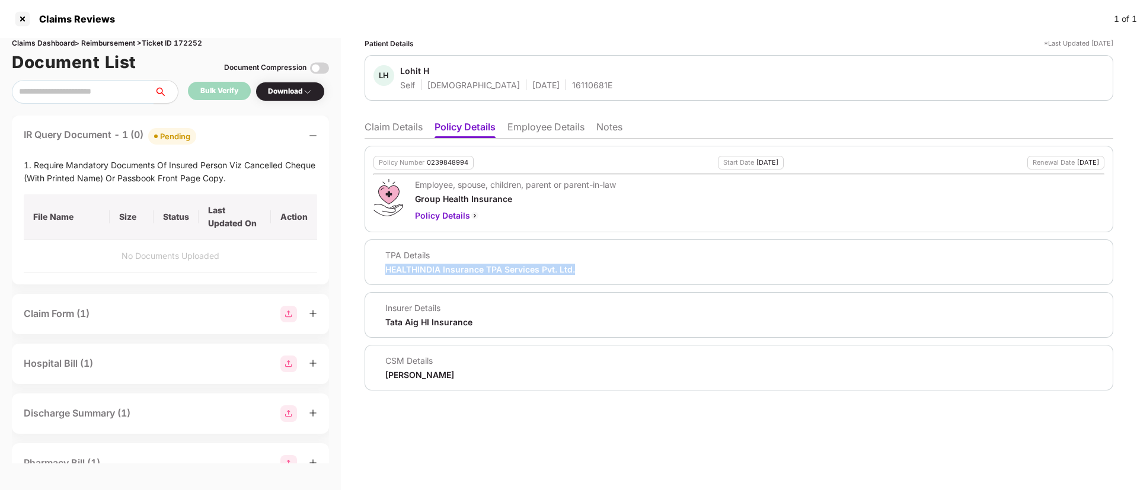
drag, startPoint x: 385, startPoint y: 270, endPoint x: 604, endPoint y: 280, distance: 218.4
click at [604, 280] on div "TPA Details HEALTHINDIA Insurance TPA Services Pvt. Ltd." at bounding box center [739, 263] width 749 height 46
copy div "HEALTHINDIA Insurance TPA Services Pvt. Ltd."
click at [398, 130] on li "Claim Details" at bounding box center [394, 129] width 58 height 17
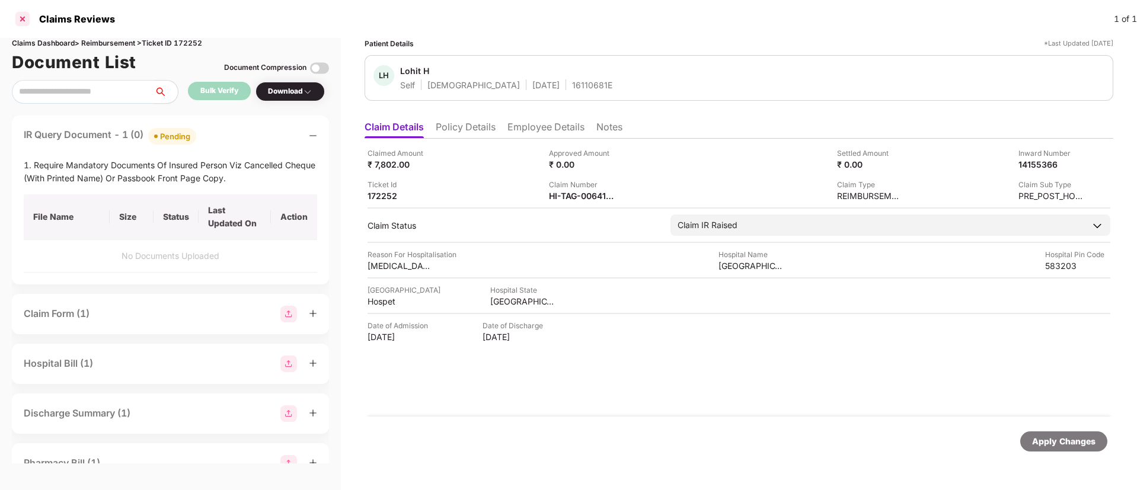
click at [25, 23] on div at bounding box center [22, 18] width 19 height 19
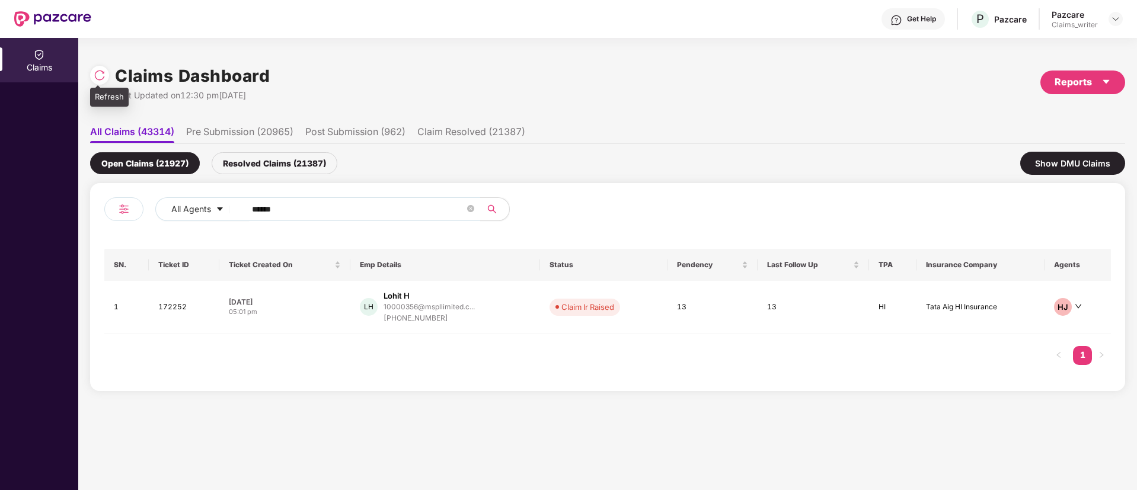
click at [101, 79] on img at bounding box center [100, 75] width 12 height 12
drag, startPoint x: 308, startPoint y: 211, endPoint x: 214, endPoint y: 209, distance: 94.3
click at [215, 209] on div "All Agents ******" at bounding box center [457, 209] width 604 height 24
paste input "text"
type input "******"
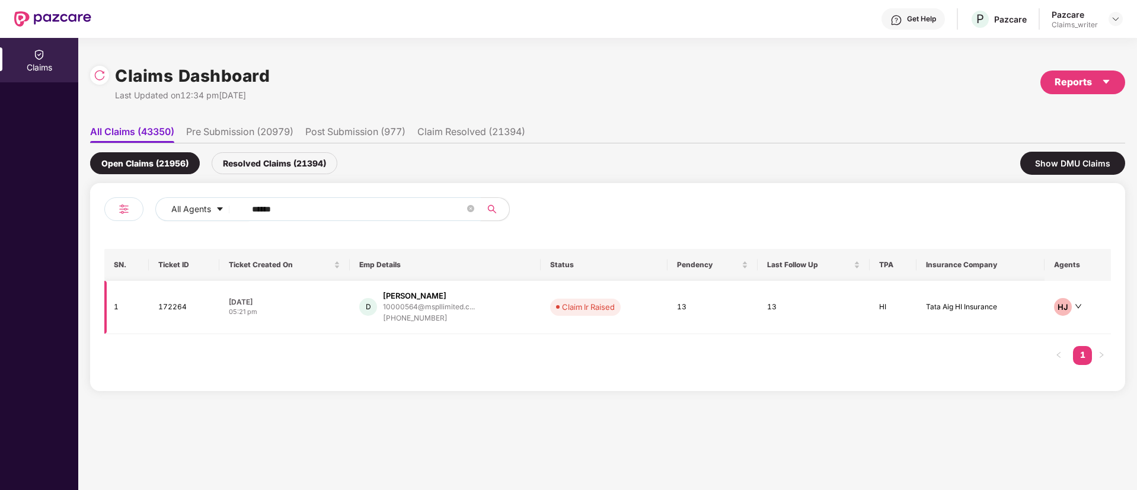
click at [166, 306] on td "172264" at bounding box center [184, 307] width 71 height 53
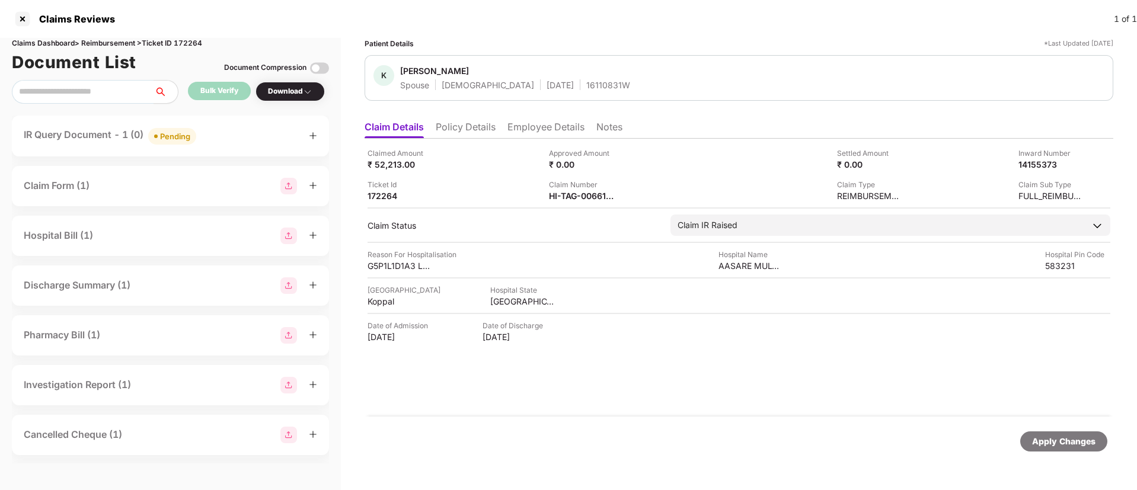
click at [186, 139] on div "Pending" at bounding box center [175, 136] width 30 height 12
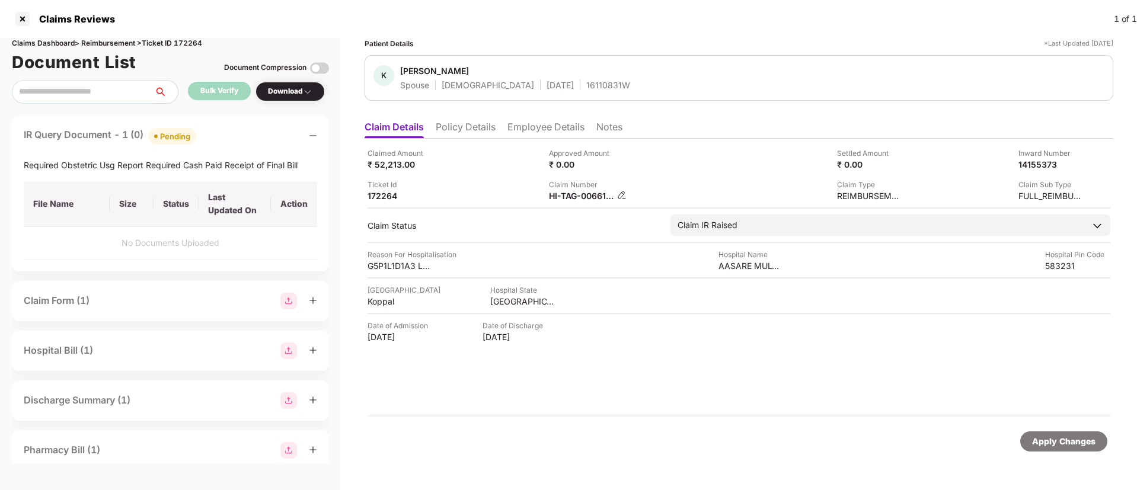
click at [620, 196] on img at bounding box center [621, 194] width 9 height 9
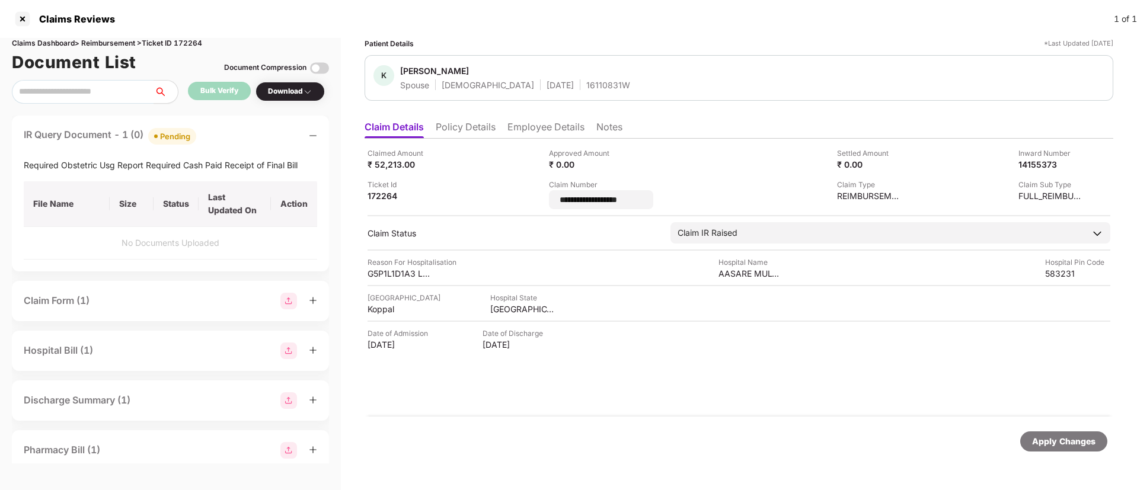
drag, startPoint x: 637, startPoint y: 200, endPoint x: 534, endPoint y: 219, distance: 104.9
click at [534, 219] on div "**********" at bounding box center [739, 278] width 749 height 278
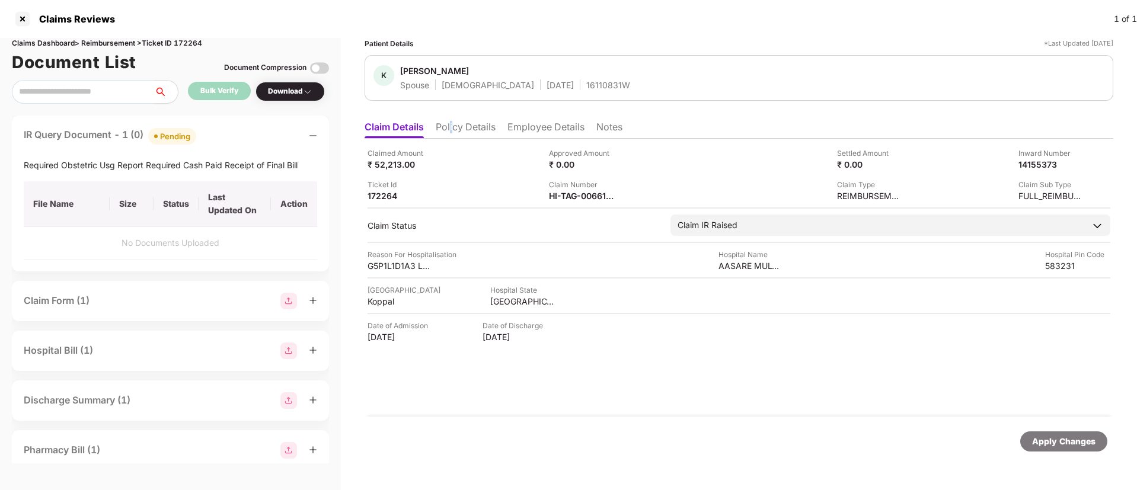
click at [452, 136] on li "Policy Details" at bounding box center [466, 129] width 60 height 17
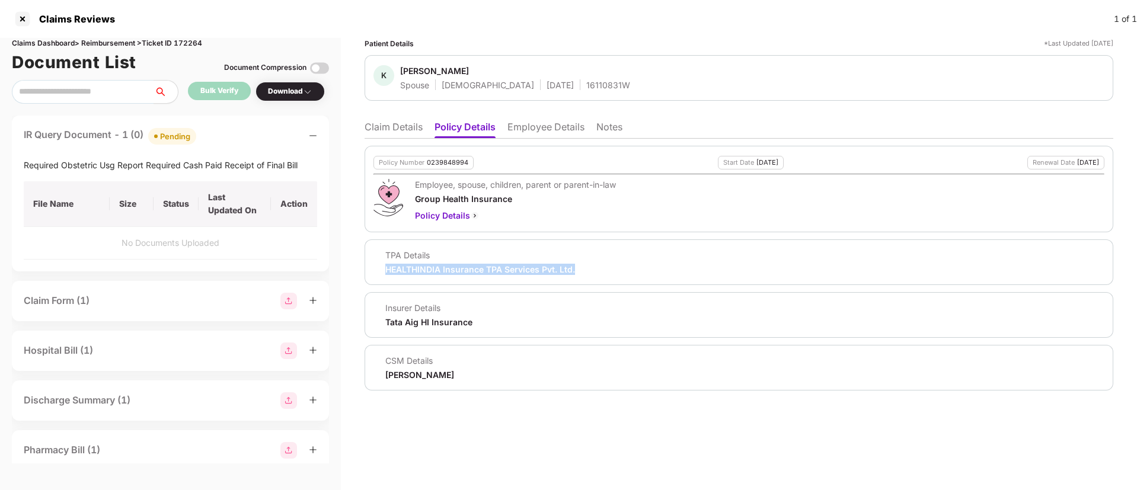
drag, startPoint x: 385, startPoint y: 269, endPoint x: 614, endPoint y: 276, distance: 228.9
click at [614, 276] on div "TPA Details HEALTHINDIA Insurance TPA Services Pvt. Ltd." at bounding box center [739, 263] width 749 height 46
copy div "HEALTHINDIA Insurance TPA Services Pvt. Ltd."
click at [24, 22] on div at bounding box center [22, 18] width 19 height 19
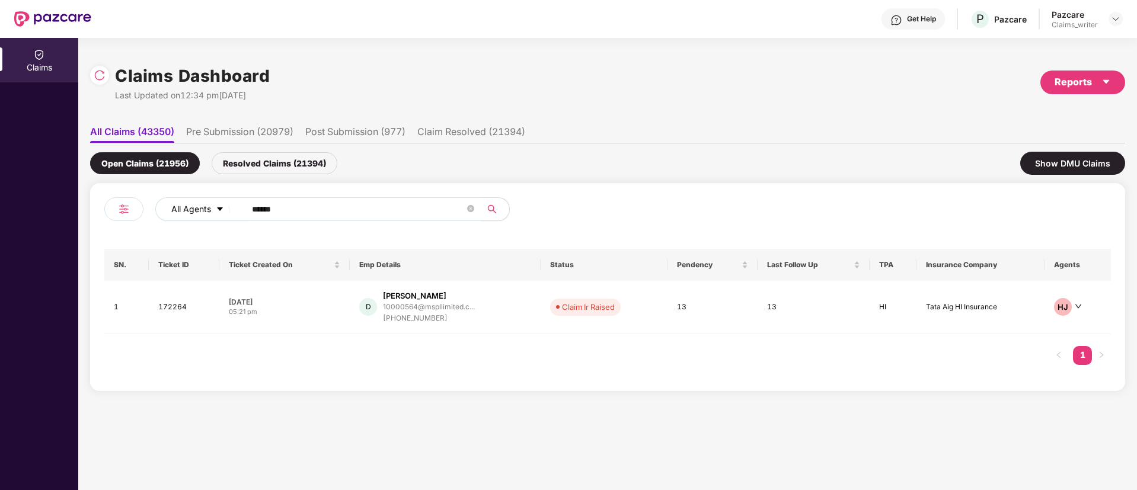
drag, startPoint x: 276, startPoint y: 213, endPoint x: 227, endPoint y: 207, distance: 49.0
click at [227, 207] on div "All Agents ******" at bounding box center [457, 209] width 604 height 24
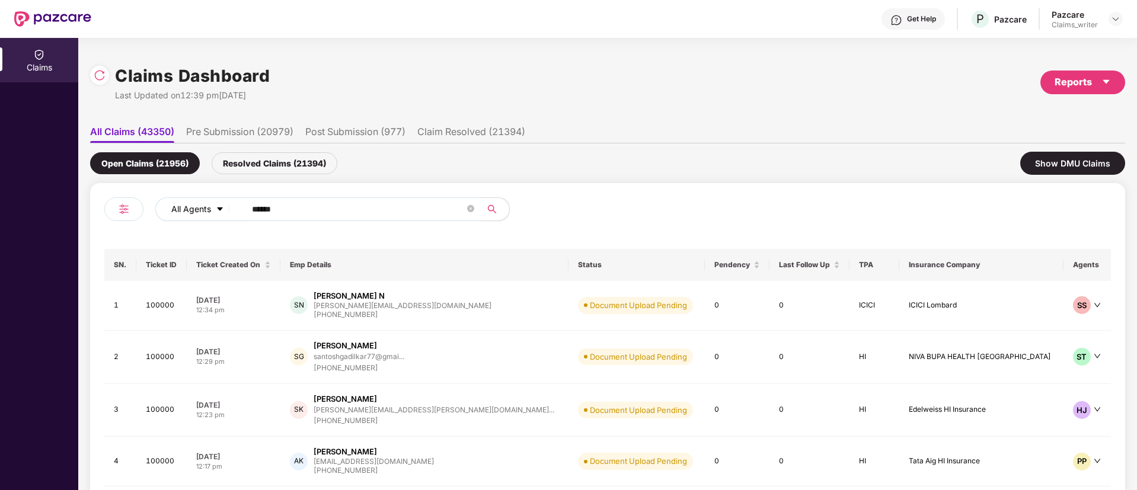
paste input "text"
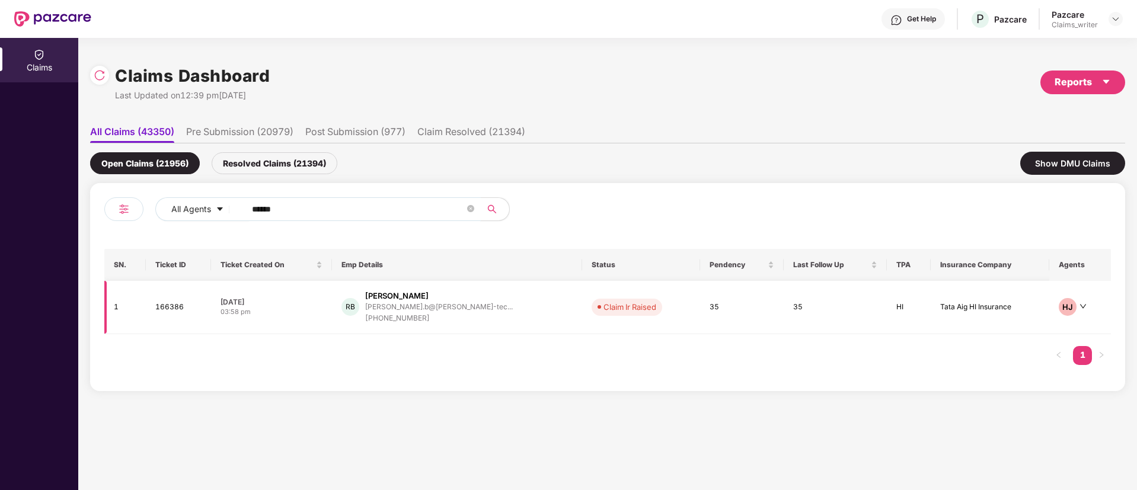
type input "******"
click at [175, 305] on td "166386" at bounding box center [178, 307] width 65 height 53
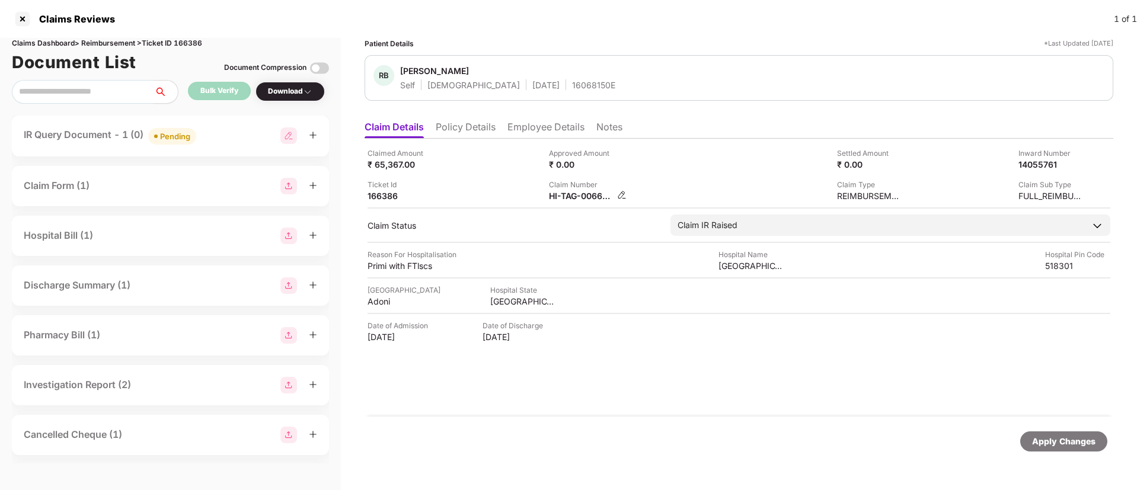
click at [625, 197] on img at bounding box center [621, 194] width 9 height 9
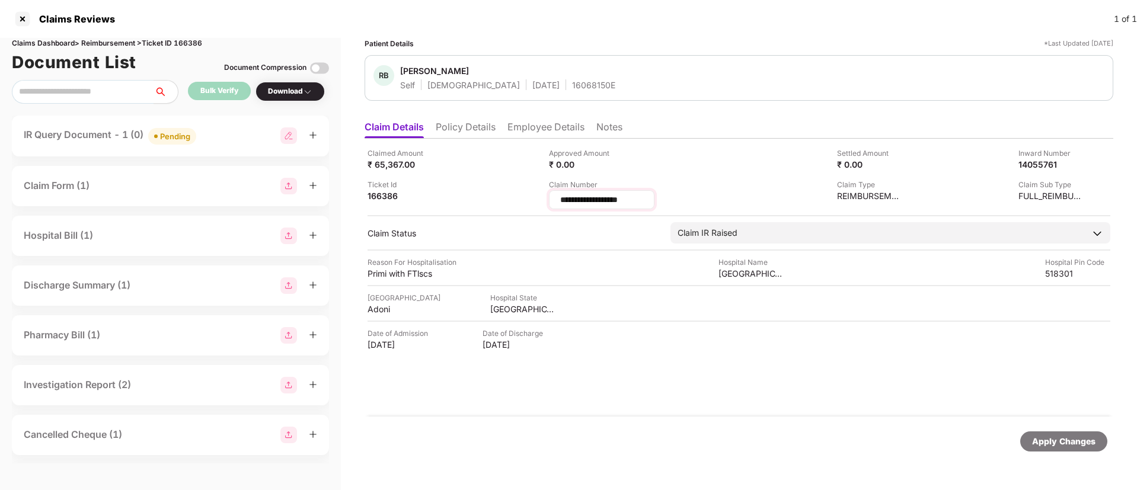
drag, startPoint x: 638, startPoint y: 200, endPoint x: 555, endPoint y: 200, distance: 83.0
click at [555, 200] on div "**********" at bounding box center [602, 199] width 106 height 19
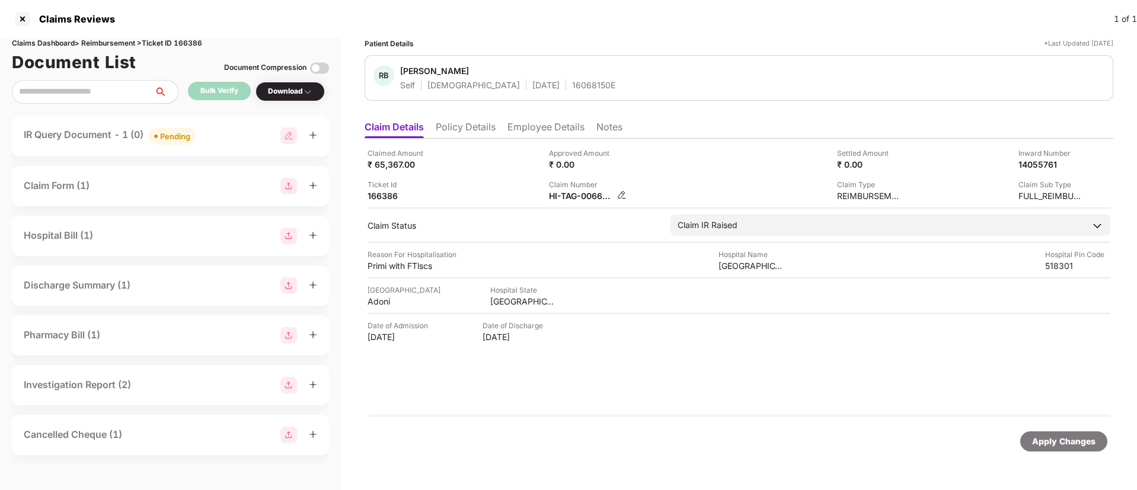
click at [621, 194] on img at bounding box center [621, 194] width 9 height 9
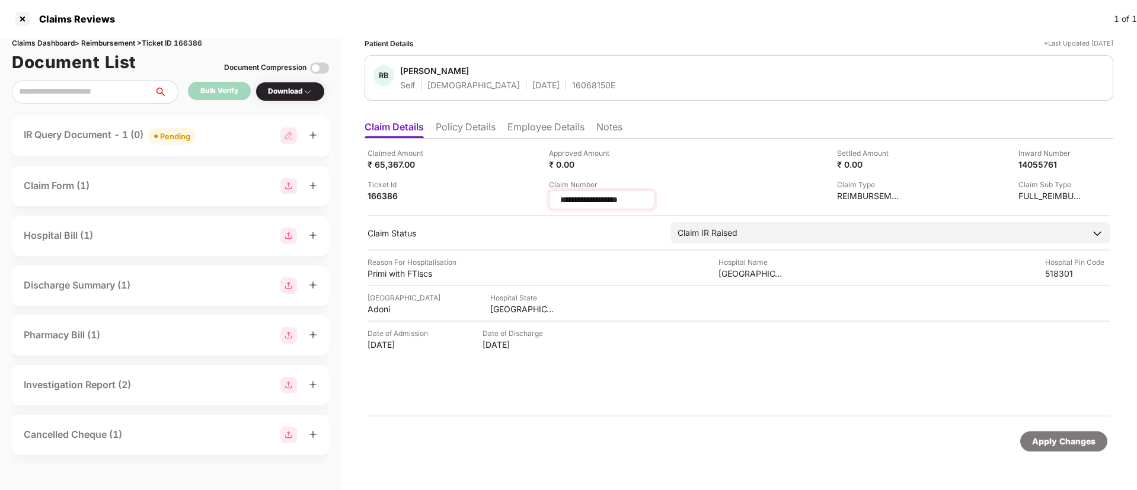
click at [636, 200] on input "**********" at bounding box center [601, 200] width 85 height 12
drag, startPoint x: 637, startPoint y: 200, endPoint x: 517, endPoint y: 196, distance: 119.8
click at [517, 196] on div "**********" at bounding box center [739, 179] width 743 height 62
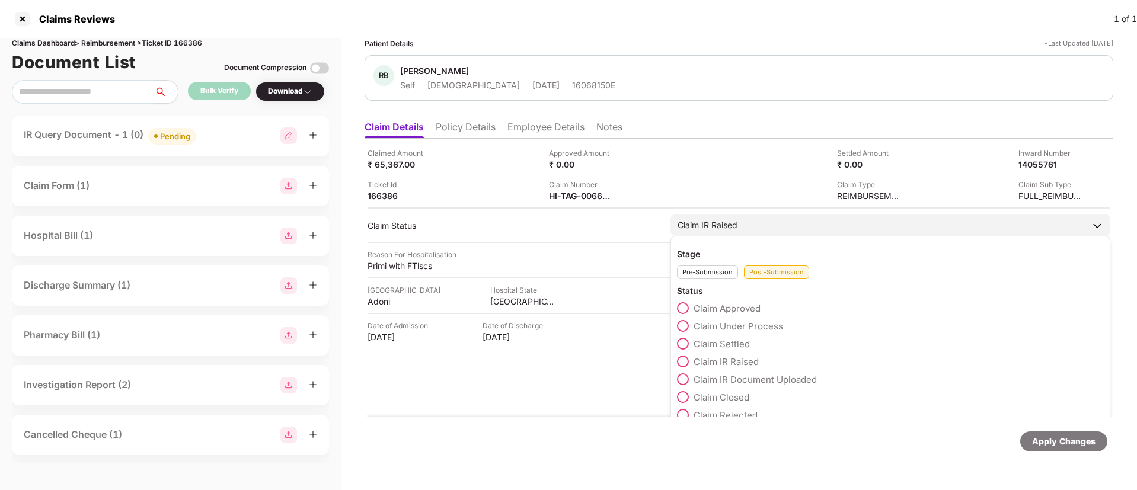
click at [682, 325] on span at bounding box center [683, 326] width 12 height 12
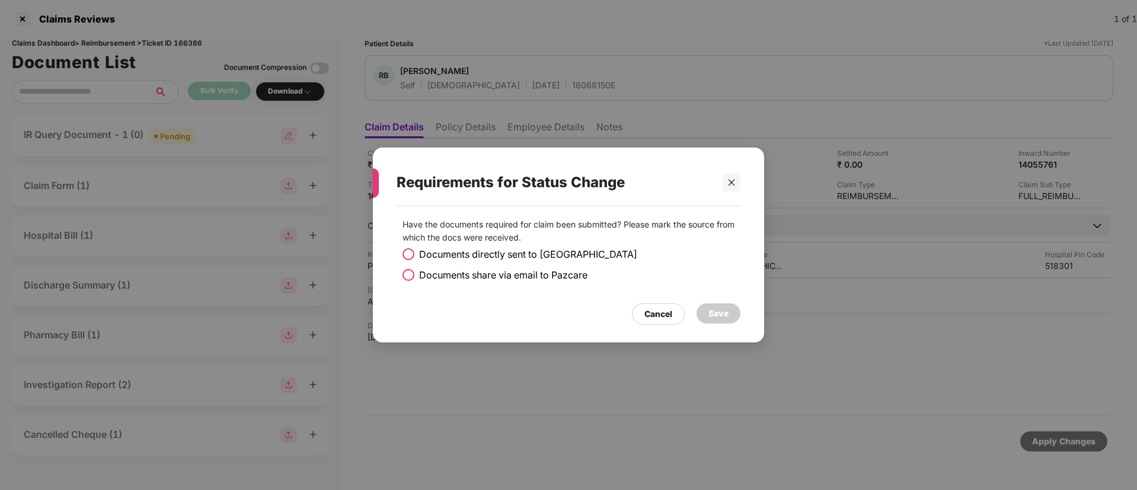
click at [406, 274] on span at bounding box center [409, 275] width 12 height 12
click at [711, 312] on div "Save" at bounding box center [718, 313] width 20 height 13
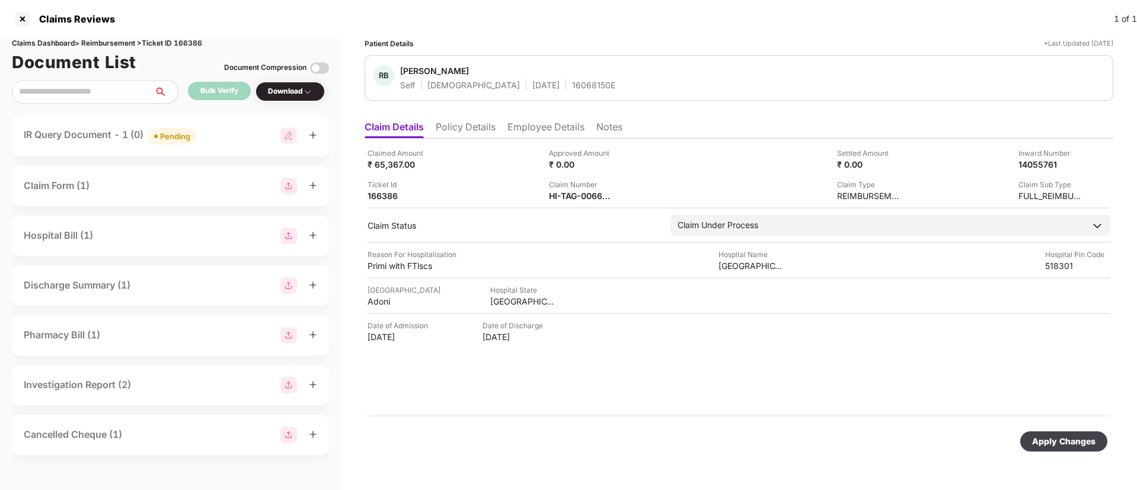
click at [1053, 446] on div "Apply Changes" at bounding box center [1063, 441] width 63 height 13
click at [622, 194] on img at bounding box center [621, 194] width 9 height 9
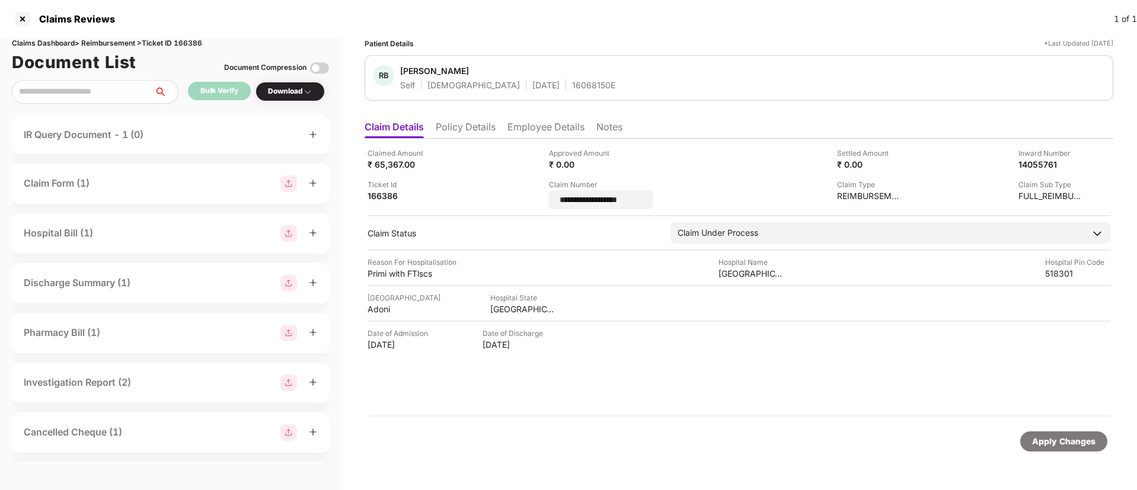
drag, startPoint x: 656, startPoint y: 199, endPoint x: 537, endPoint y: 193, distance: 119.3
click at [537, 193] on div "**********" at bounding box center [739, 179] width 743 height 62
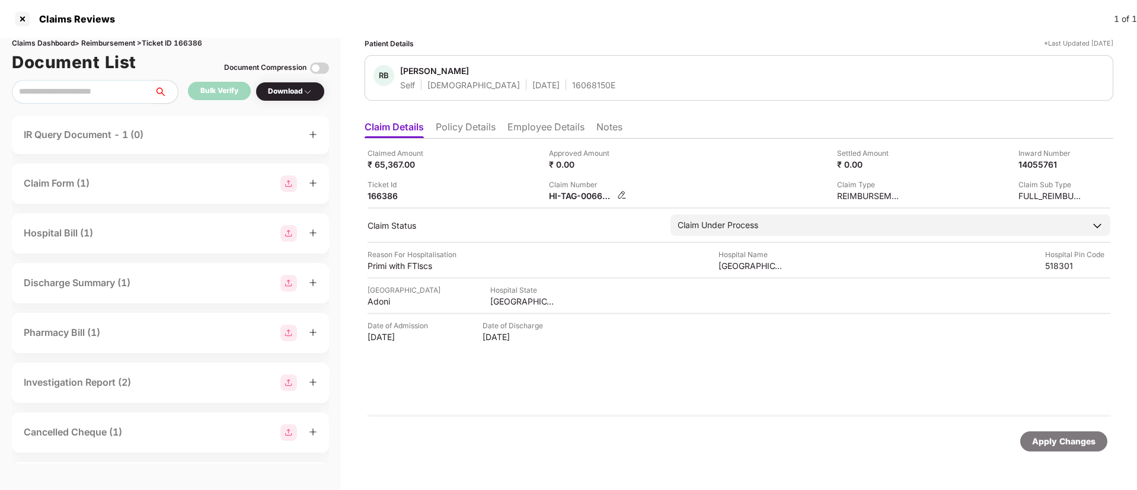
click at [620, 196] on img at bounding box center [621, 194] width 9 height 9
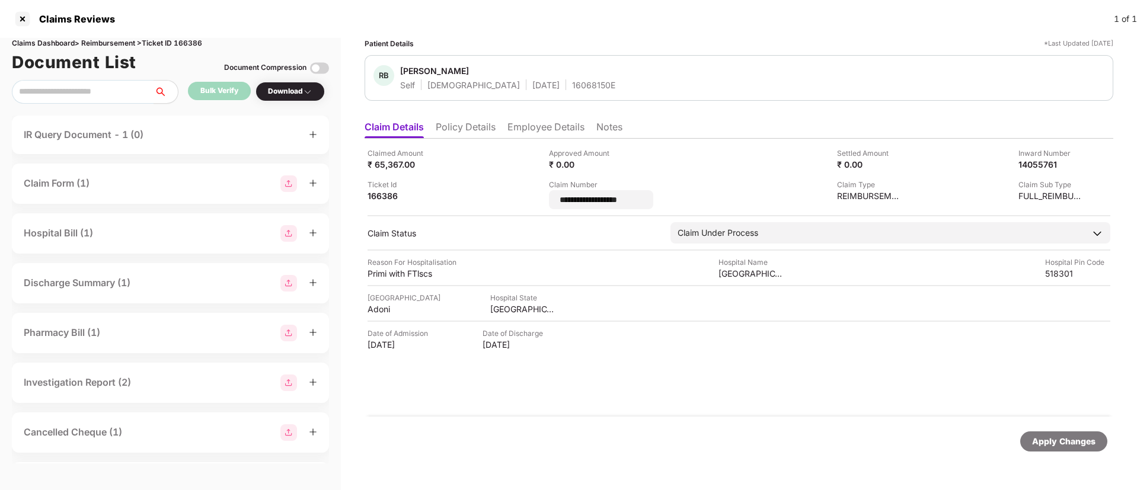
drag, startPoint x: 657, startPoint y: 200, endPoint x: 510, endPoint y: 192, distance: 147.2
click at [511, 191] on div "**********" at bounding box center [739, 179] width 743 height 62
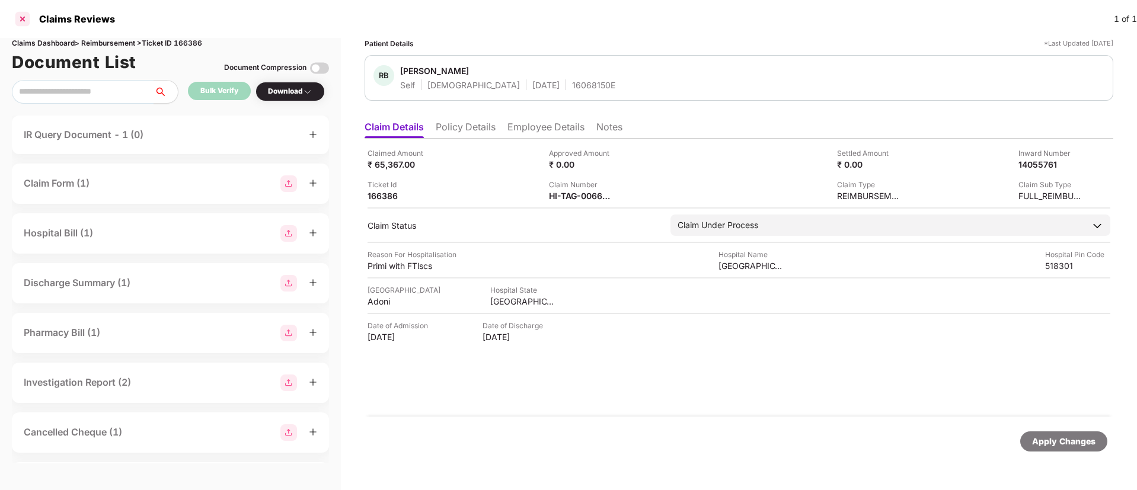
click at [29, 21] on div at bounding box center [22, 18] width 19 height 19
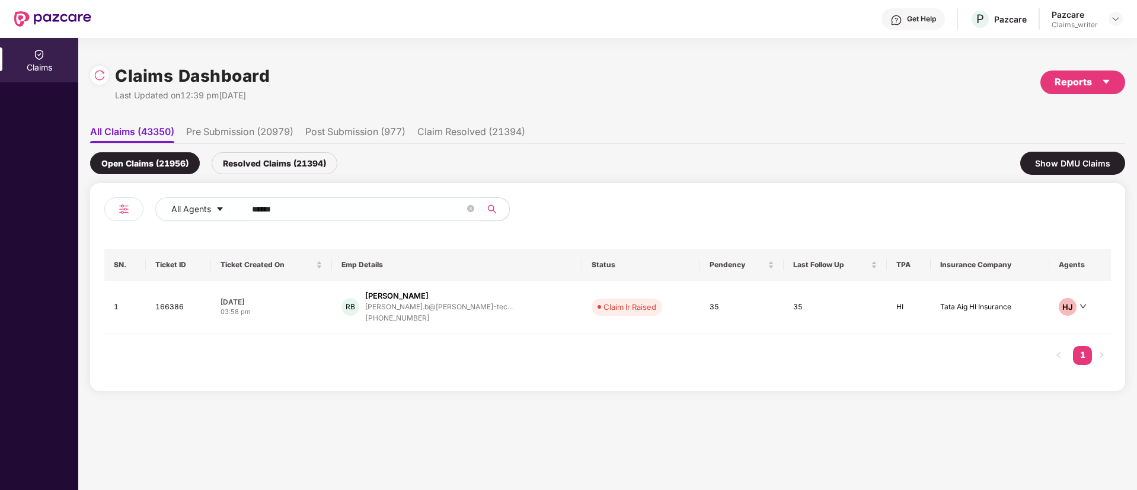
click at [280, 191] on div "All Agents ****** SN. Ticket ID Ticket Created On Emp Details Status Pendency L…" at bounding box center [607, 287] width 1035 height 208
drag, startPoint x: 300, startPoint y: 205, endPoint x: 189, endPoint y: 213, distance: 111.2
click at [189, 213] on div "All Agents ******" at bounding box center [457, 209] width 604 height 24
paste input "text"
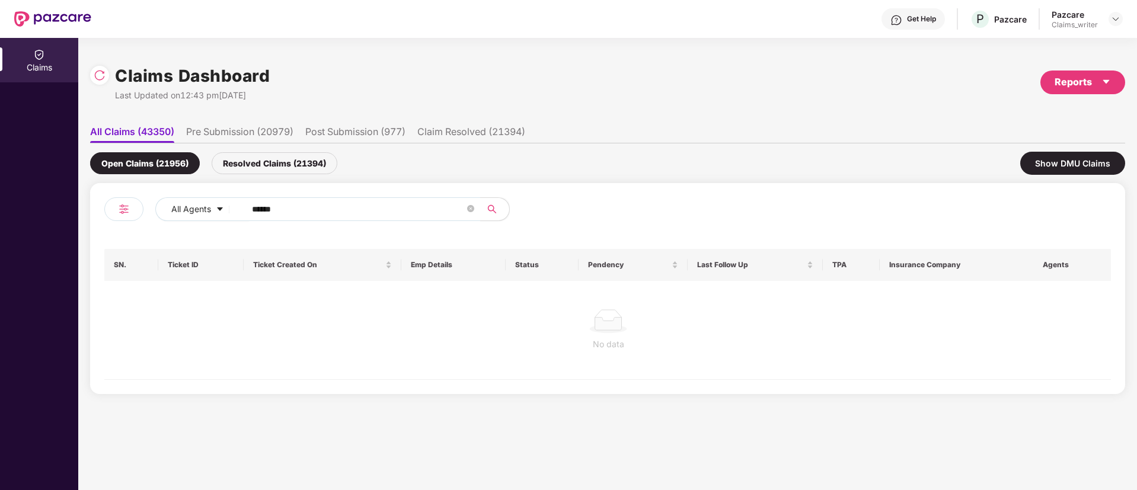
click at [253, 167] on div "Resolved Claims (21394)" at bounding box center [275, 163] width 126 height 22
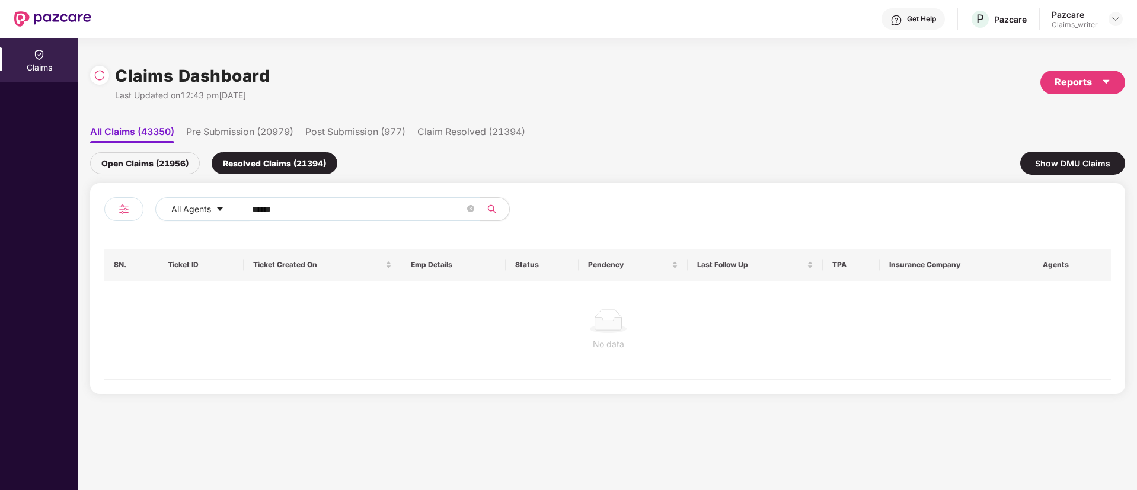
click at [172, 162] on div "Open Claims (21956)" at bounding box center [145, 163] width 110 height 22
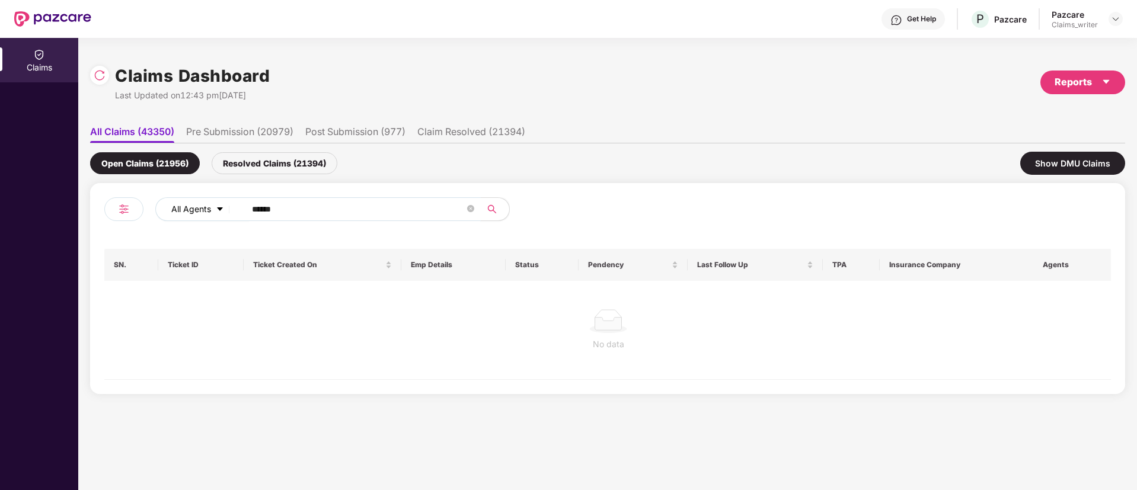
drag, startPoint x: 313, startPoint y: 215, endPoint x: 185, endPoint y: 205, distance: 128.5
click at [185, 205] on div "All Agents ******" at bounding box center [457, 209] width 604 height 24
click at [328, 327] on div at bounding box center [608, 321] width 989 height 24
click at [258, 168] on div "Resolved Claims (21394)" at bounding box center [275, 163] width 126 height 22
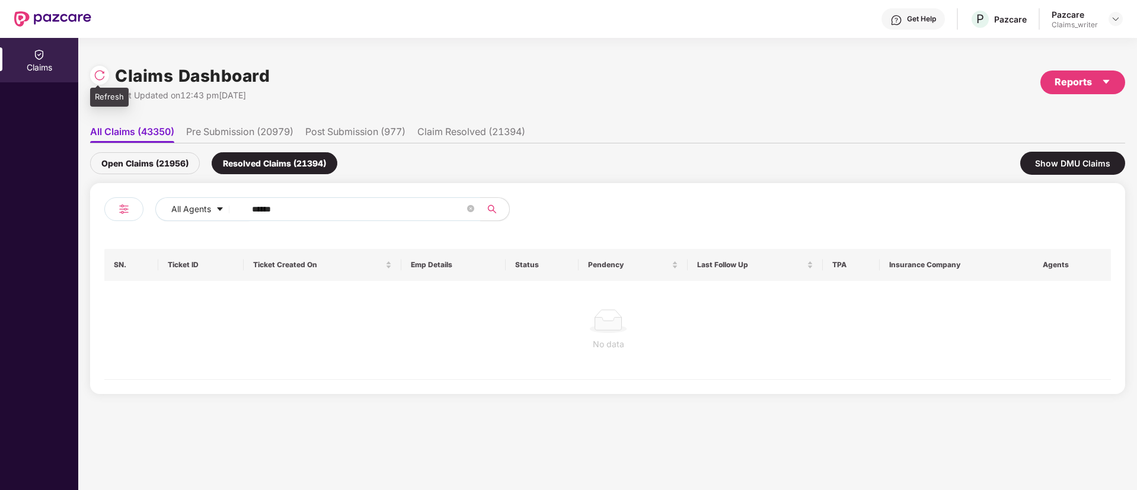
click at [98, 73] on img at bounding box center [100, 75] width 12 height 12
click at [174, 167] on div "Open Claims (21958)" at bounding box center [145, 163] width 110 height 22
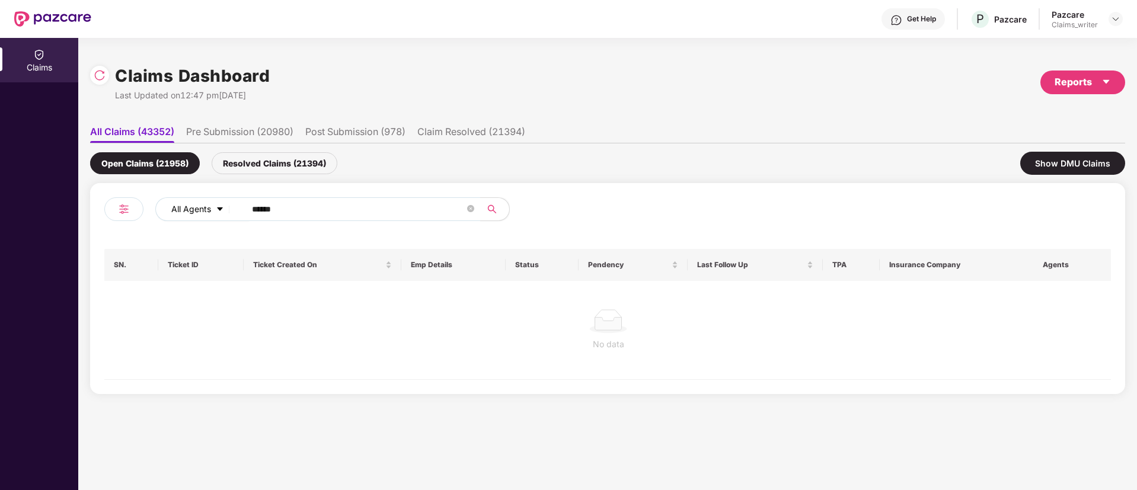
drag, startPoint x: 290, startPoint y: 198, endPoint x: 211, endPoint y: 216, distance: 80.8
click at [211, 209] on div "All Agents ******" at bounding box center [457, 209] width 604 height 24
drag, startPoint x: 287, startPoint y: 211, endPoint x: 221, endPoint y: 206, distance: 66.6
click at [221, 206] on div "All Agents ******" at bounding box center [457, 209] width 604 height 24
paste input "text"
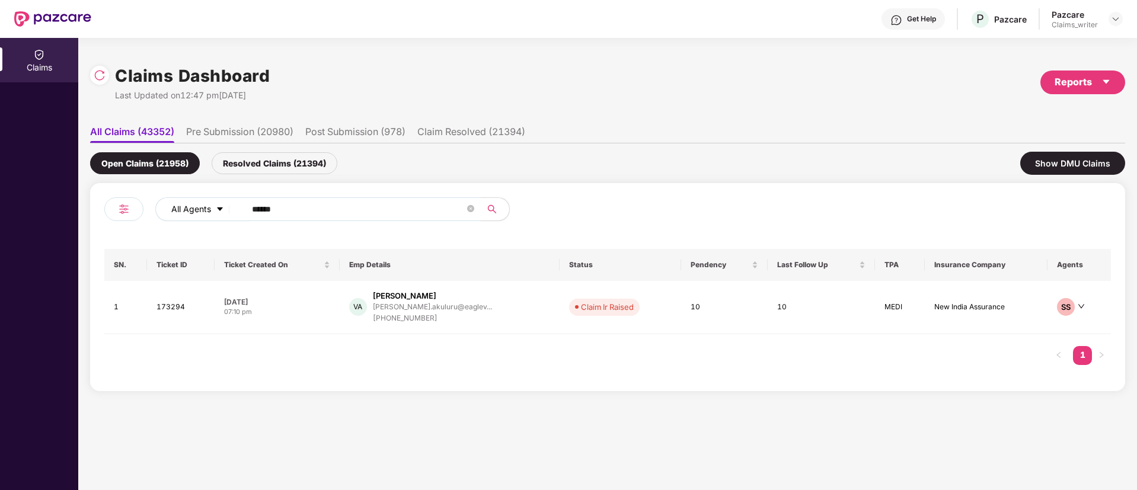
drag, startPoint x: 308, startPoint y: 204, endPoint x: 177, endPoint y: 199, distance: 131.7
click at [177, 199] on div "All Agents ******" at bounding box center [457, 209] width 604 height 24
paste input "text"
type input "******"
click at [169, 317] on td "162732" at bounding box center [174, 307] width 62 height 53
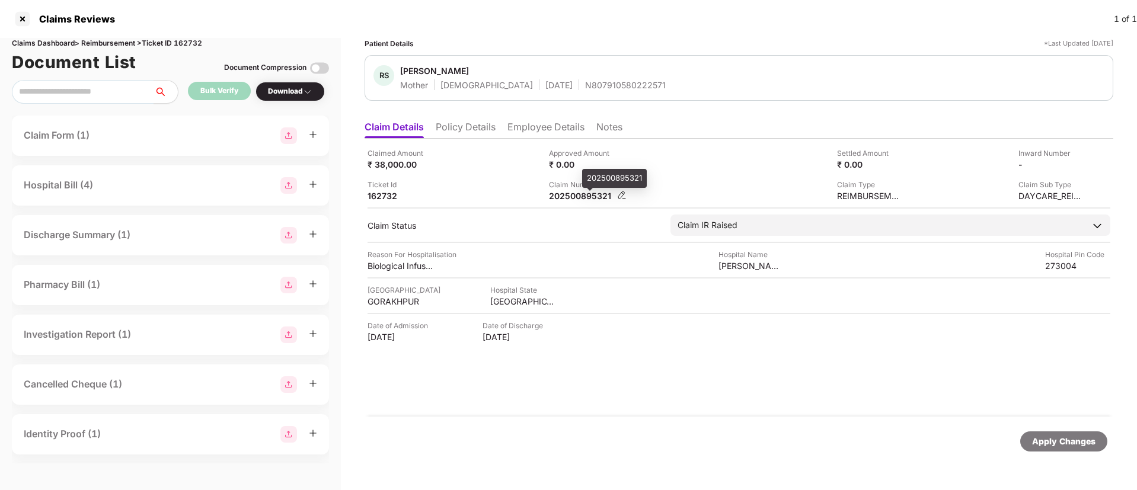
click at [577, 194] on div "202500895321" at bounding box center [581, 195] width 65 height 11
copy div "202500895321"
click at [518, 129] on li "Employee Details" at bounding box center [545, 129] width 77 height 17
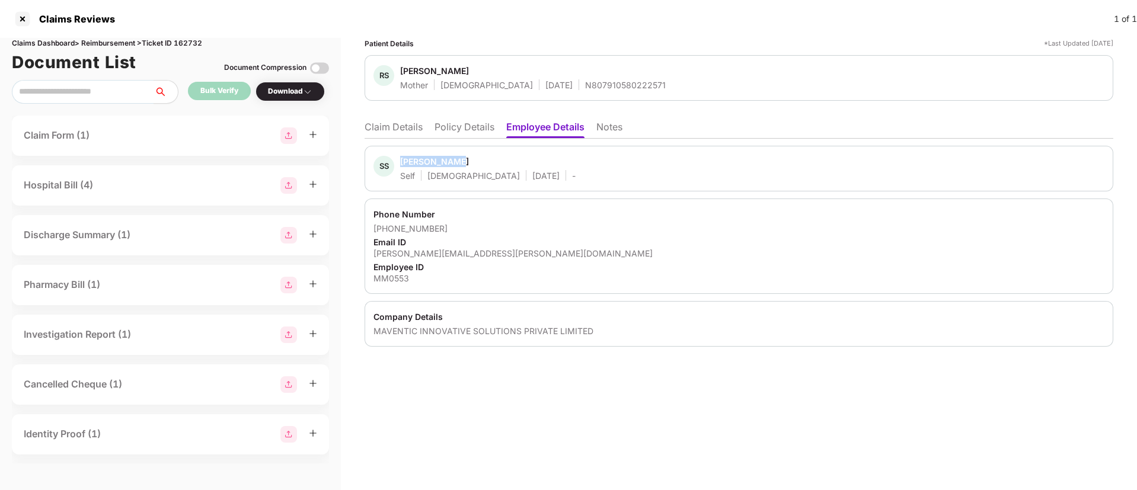
drag, startPoint x: 403, startPoint y: 161, endPoint x: 505, endPoint y: 157, distance: 102.1
click at [505, 157] on div "SS [PERSON_NAME] Self [DEMOGRAPHIC_DATA] [DATE] -" at bounding box center [474, 168] width 202 height 25
copy div "[PERSON_NAME]"
click at [386, 123] on li "Claim Details" at bounding box center [394, 129] width 58 height 17
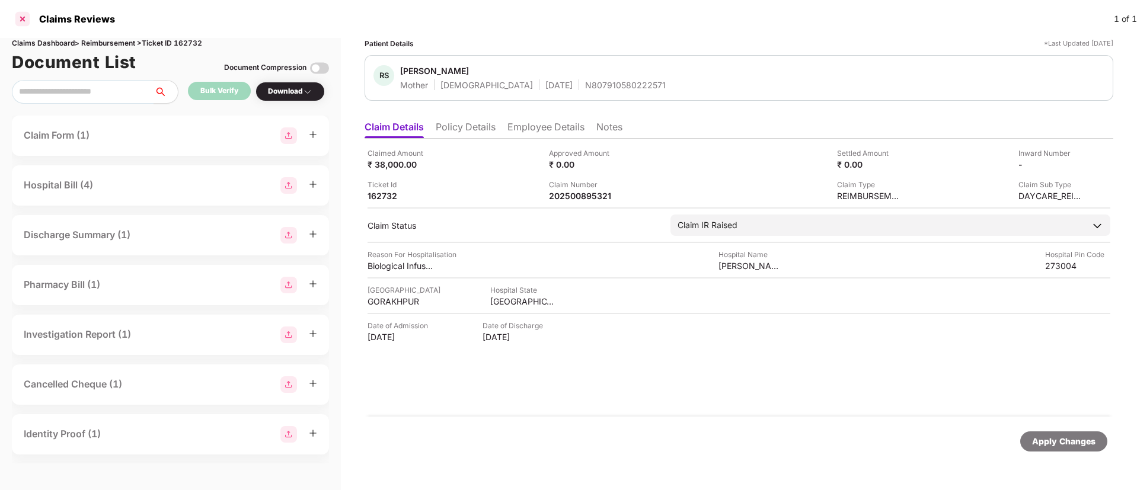
click at [19, 22] on div at bounding box center [22, 18] width 19 height 19
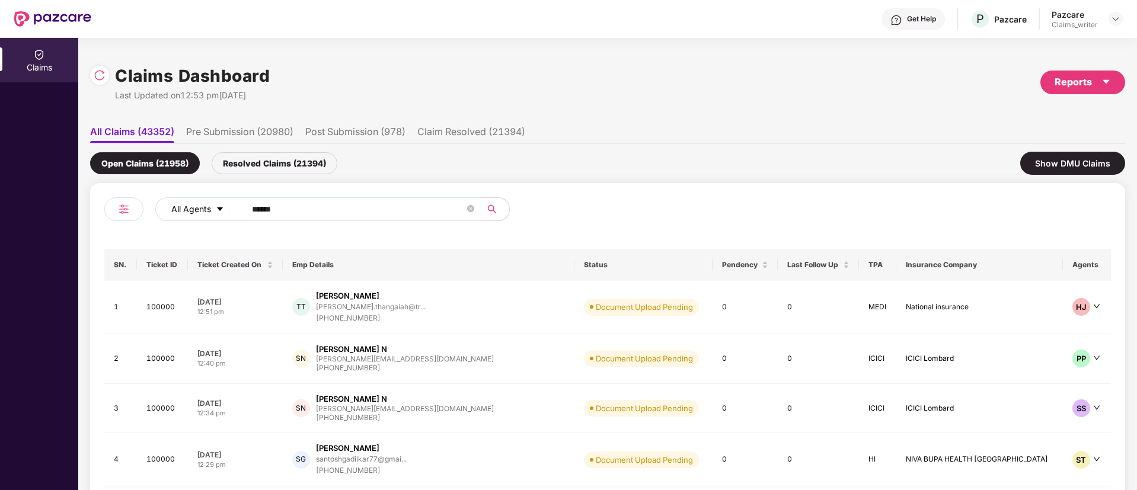
drag, startPoint x: 293, startPoint y: 205, endPoint x: 226, endPoint y: 205, distance: 67.6
click at [226, 205] on div "All Agents ******" at bounding box center [457, 209] width 604 height 24
paste input "text"
type input "******"
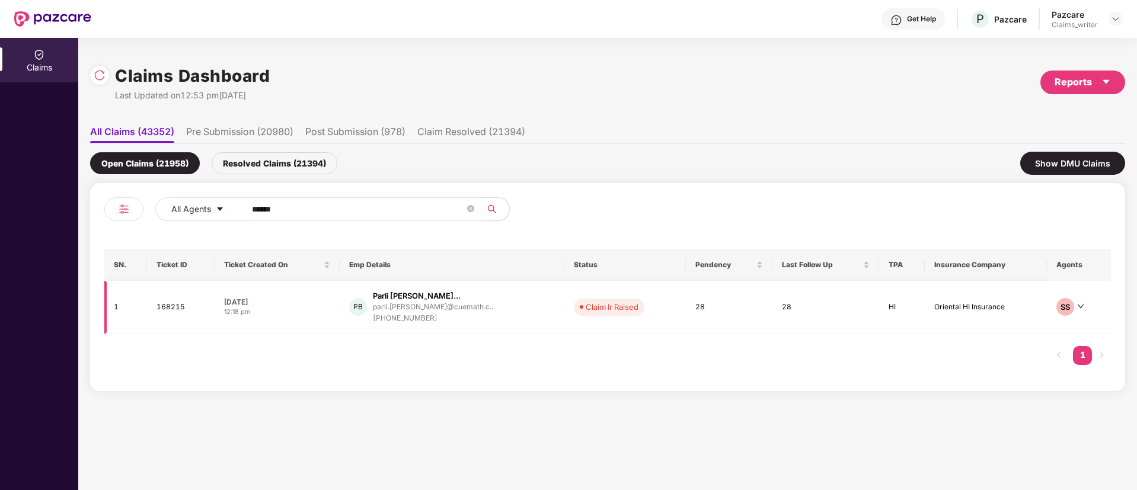
click at [183, 308] on td "168215" at bounding box center [181, 307] width 68 height 53
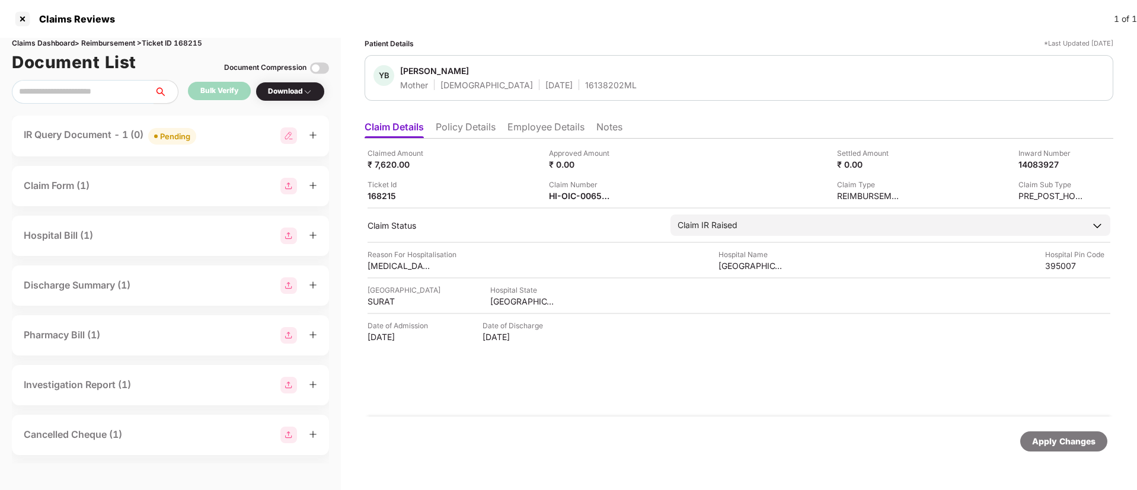
click at [179, 135] on div "Pending" at bounding box center [175, 136] width 30 height 12
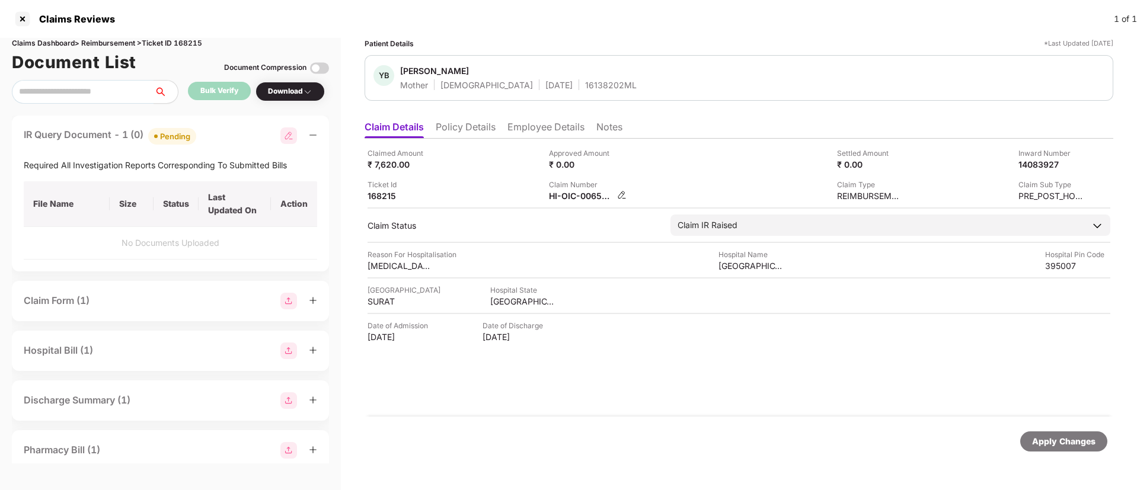
click at [622, 192] on img at bounding box center [621, 194] width 9 height 9
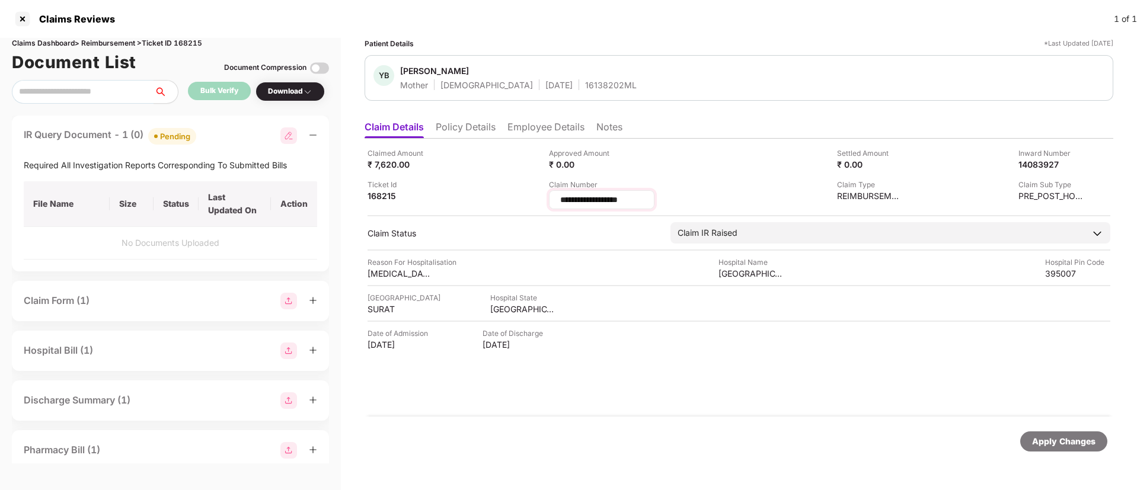
drag, startPoint x: 636, startPoint y: 196, endPoint x: 551, endPoint y: 191, distance: 84.9
click at [551, 191] on div "**********" at bounding box center [602, 199] width 106 height 19
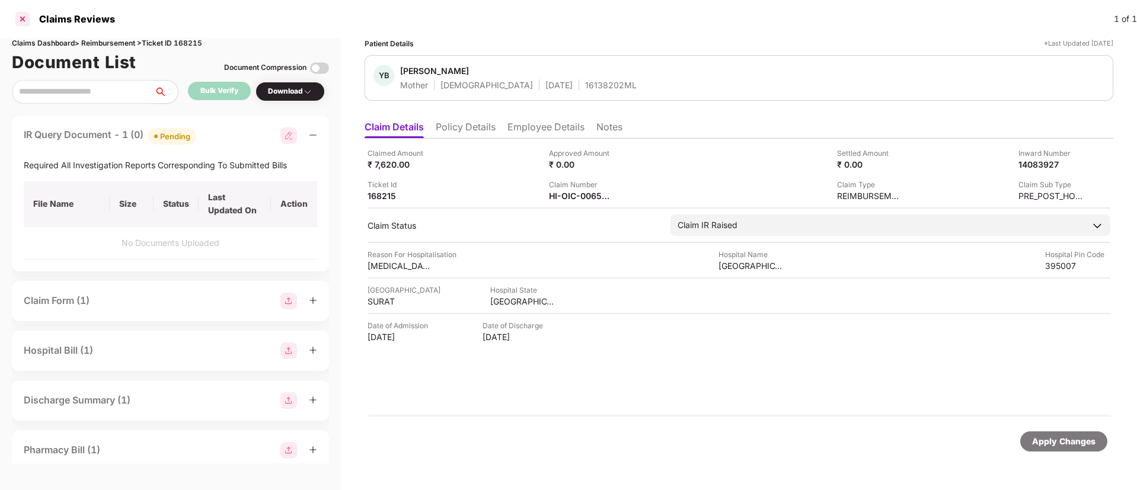
click at [27, 18] on div at bounding box center [22, 18] width 19 height 19
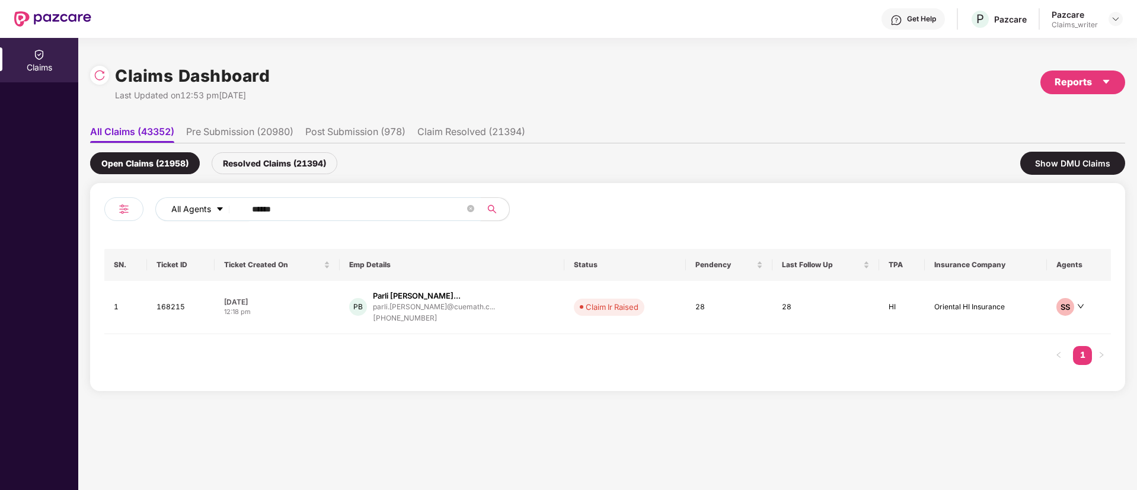
drag, startPoint x: 293, startPoint y: 217, endPoint x: 205, endPoint y: 210, distance: 88.6
click at [205, 210] on div "All Agents ******" at bounding box center [457, 209] width 604 height 24
paste input "text"
type input "******"
click at [177, 305] on td "162042" at bounding box center [179, 306] width 67 height 50
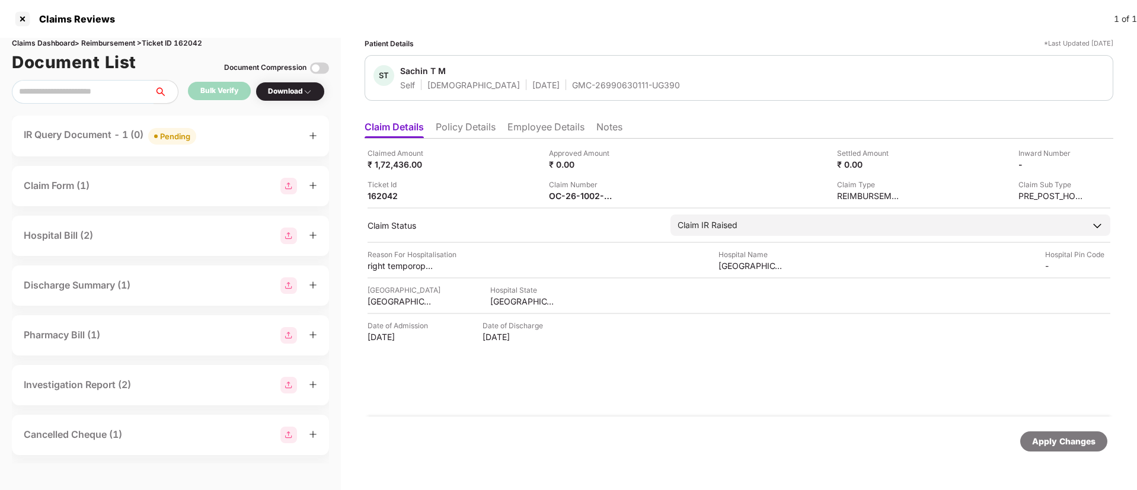
click at [171, 136] on div "Pending" at bounding box center [175, 136] width 30 height 12
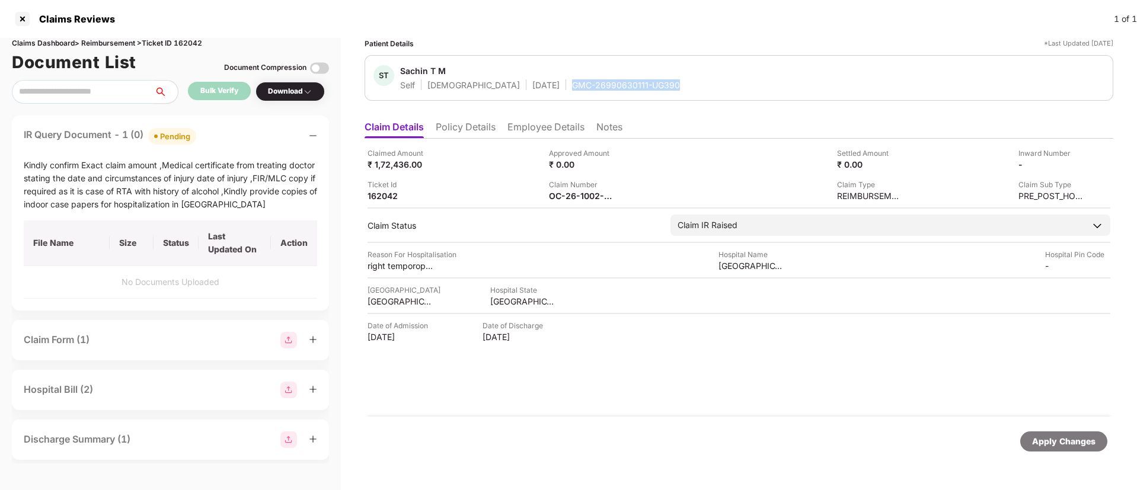
drag, startPoint x: 520, startPoint y: 85, endPoint x: 631, endPoint y: 83, distance: 111.5
click at [631, 83] on div "ST Sachin T M Self [DEMOGRAPHIC_DATA] [DATE] GMC-26990630111-UG390" at bounding box center [738, 77] width 731 height 25
copy div "GMC-26990630111-UG390"
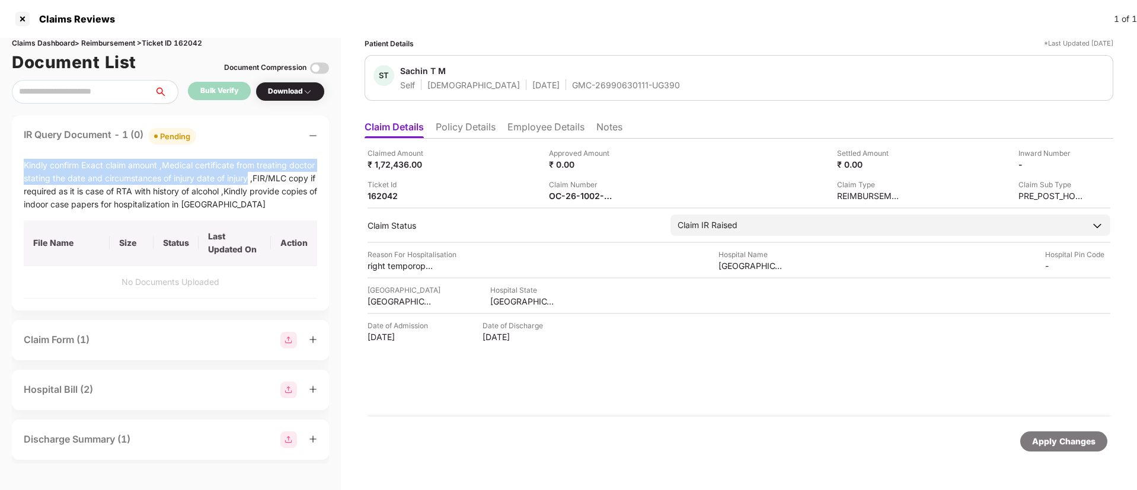
drag, startPoint x: 277, startPoint y: 179, endPoint x: 8, endPoint y: 154, distance: 270.9
click at [8, 154] on div "Claims Dashboard > Reimbursement > Ticket ID 162042 Document List Document Comp…" at bounding box center [170, 264] width 341 height 452
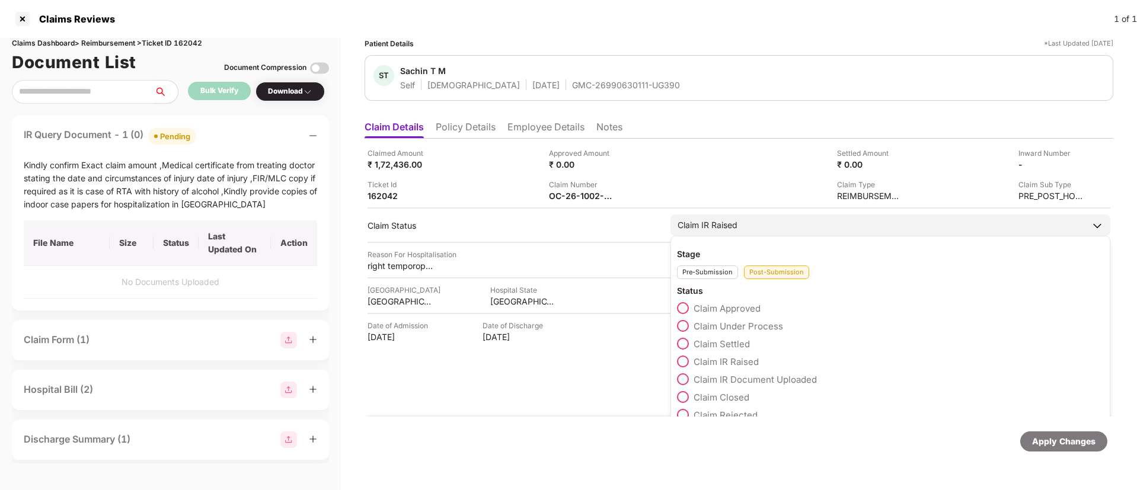
click at [705, 230] on div "Claim IR Raised" at bounding box center [708, 225] width 60 height 13
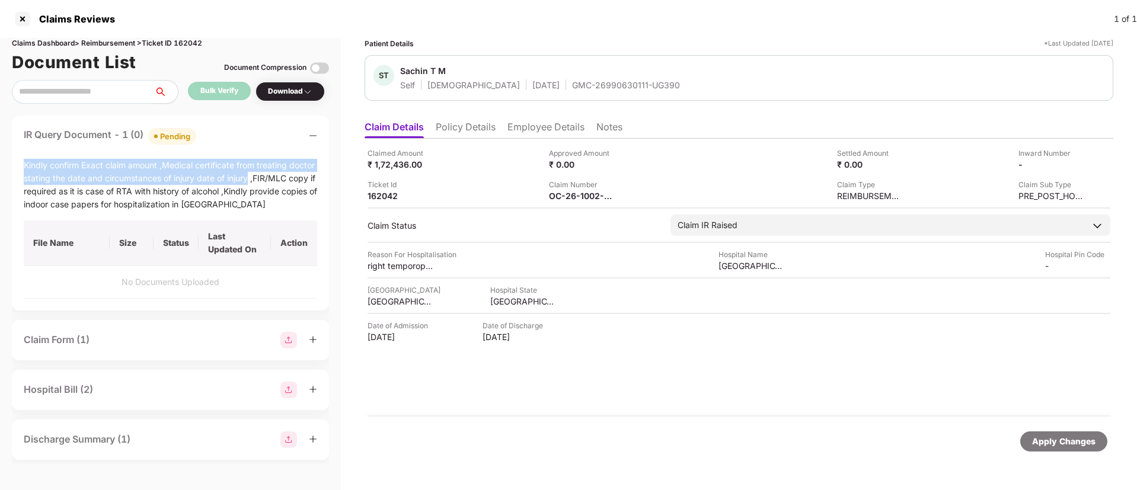
drag, startPoint x: 278, startPoint y: 178, endPoint x: 9, endPoint y: 161, distance: 269.1
click at [9, 161] on div "Claims Dashboard > Reimbursement > Ticket ID 162042 Document List Document Comp…" at bounding box center [170, 264] width 341 height 452
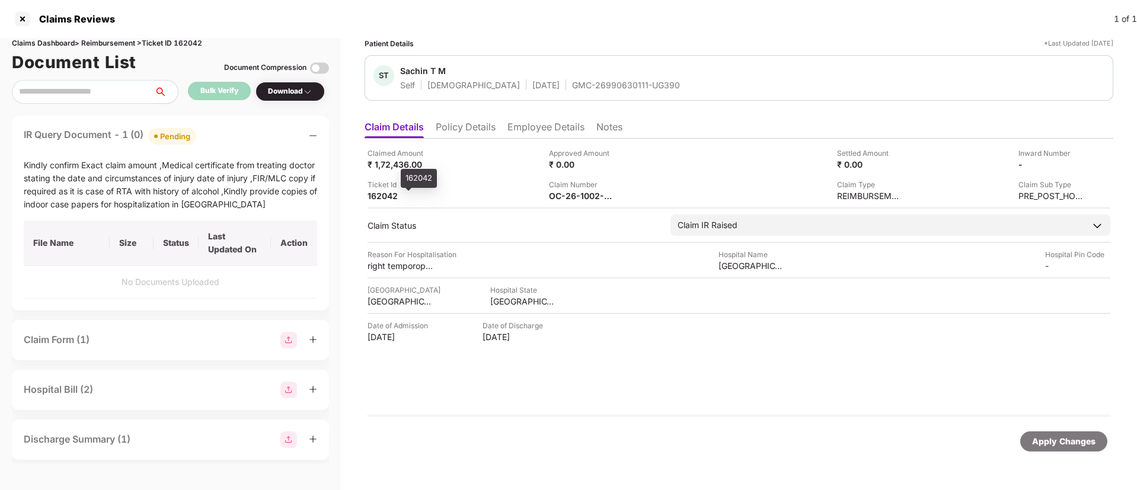
click at [422, 195] on div "162042" at bounding box center [400, 195] width 65 height 11
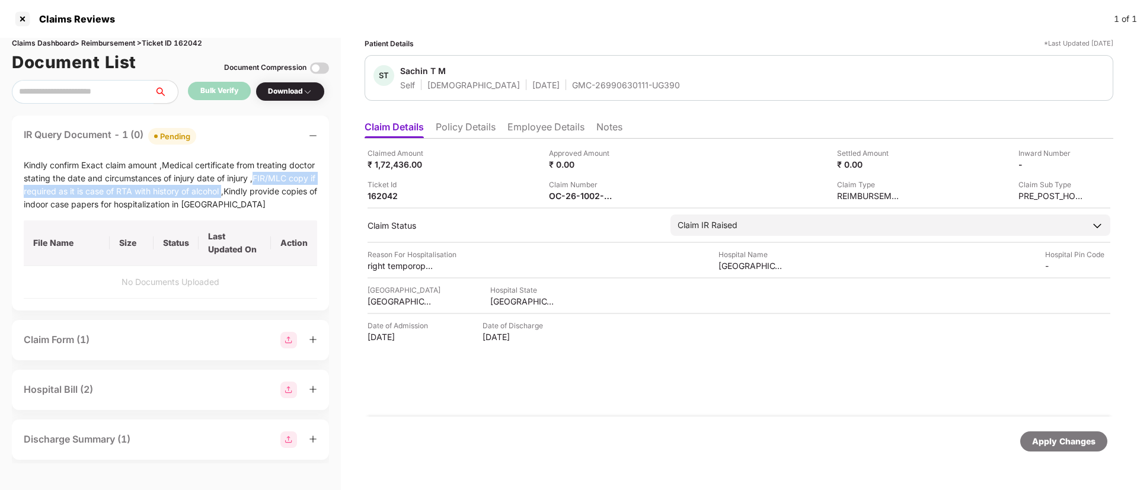
drag, startPoint x: 281, startPoint y: 174, endPoint x: 253, endPoint y: 195, distance: 35.6
click at [253, 195] on div "Kindly confirm Exact claim amount ,Medical certificate from treating doctor sta…" at bounding box center [170, 185] width 293 height 52
copy div "FIR/MLC copy if required as it is case of RTA with history of alcohol"
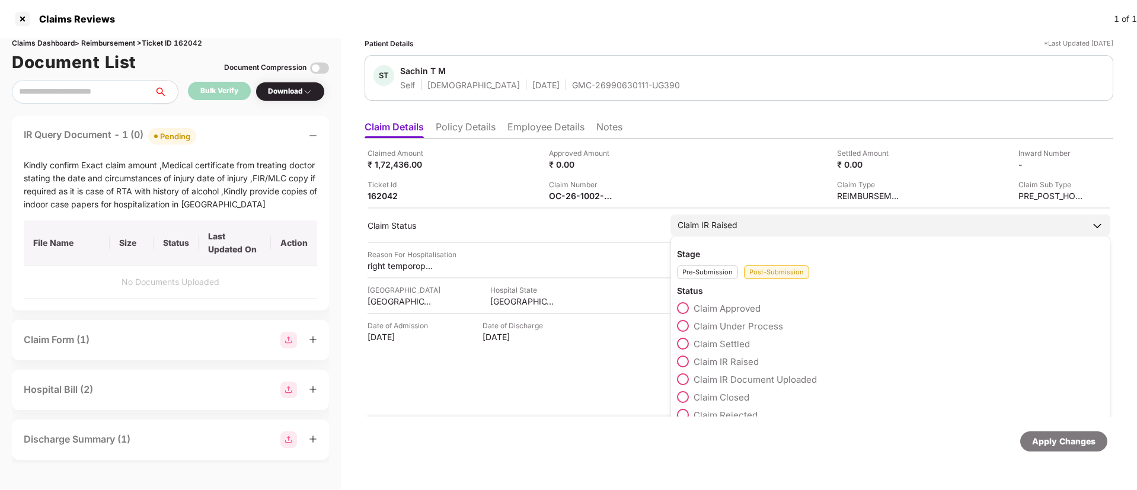
click at [684, 376] on span at bounding box center [683, 379] width 12 height 12
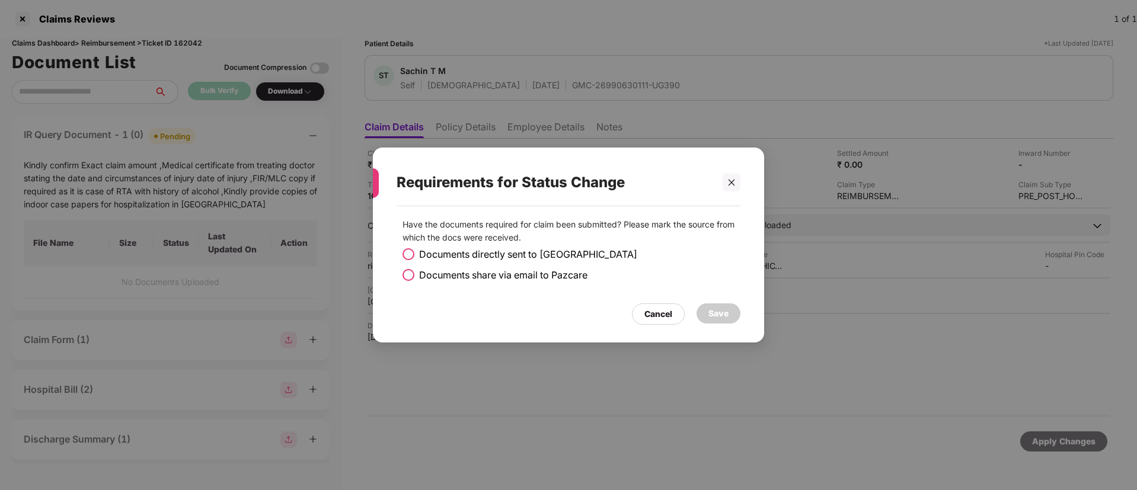
click at [407, 272] on span at bounding box center [409, 275] width 12 height 12
click at [735, 319] on div "Save" at bounding box center [719, 314] width 44 height 20
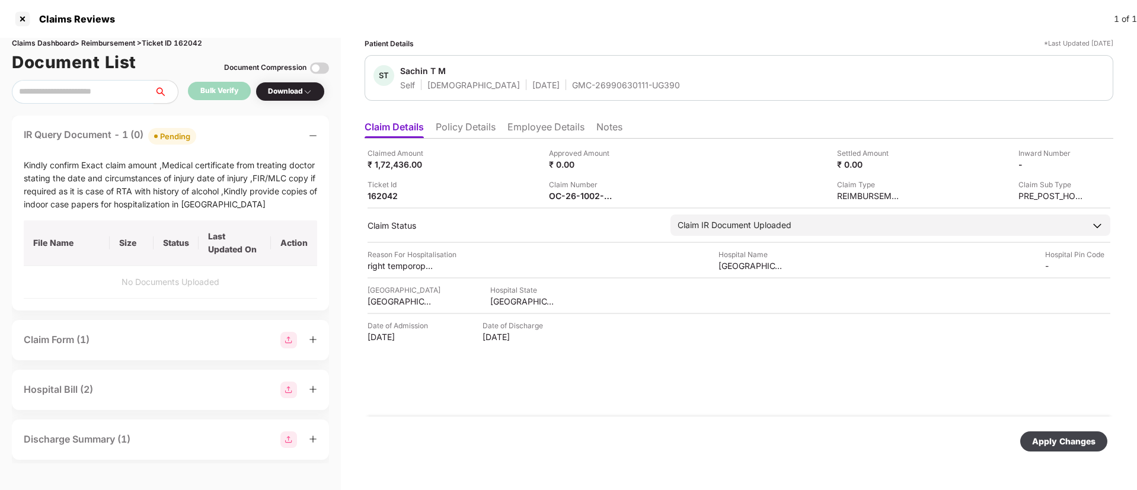
click at [1050, 450] on div "Apply Changes" at bounding box center [1063, 442] width 87 height 20
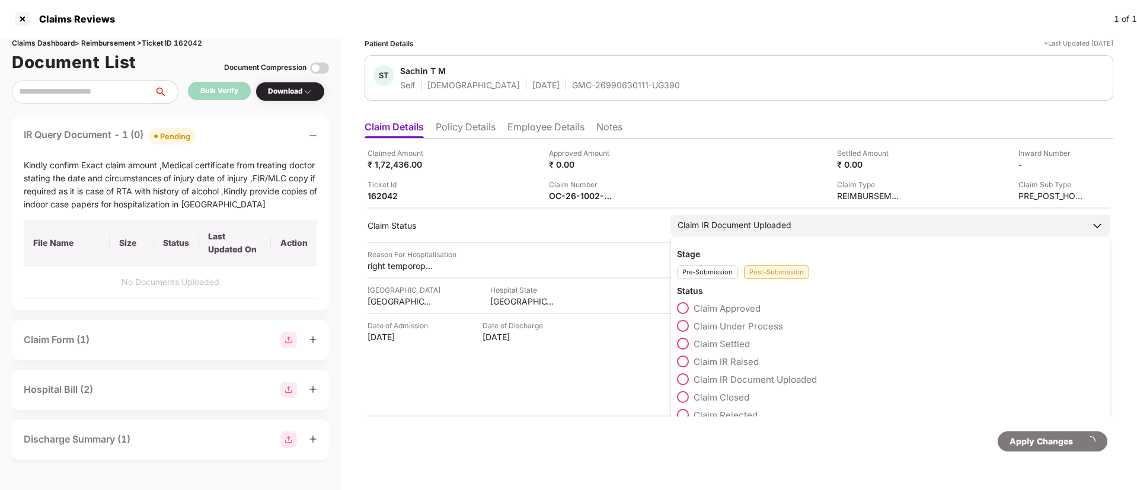
click at [716, 224] on div "Claim IR Document Uploaded" at bounding box center [735, 225] width 114 height 13
click at [684, 362] on span at bounding box center [683, 362] width 12 height 12
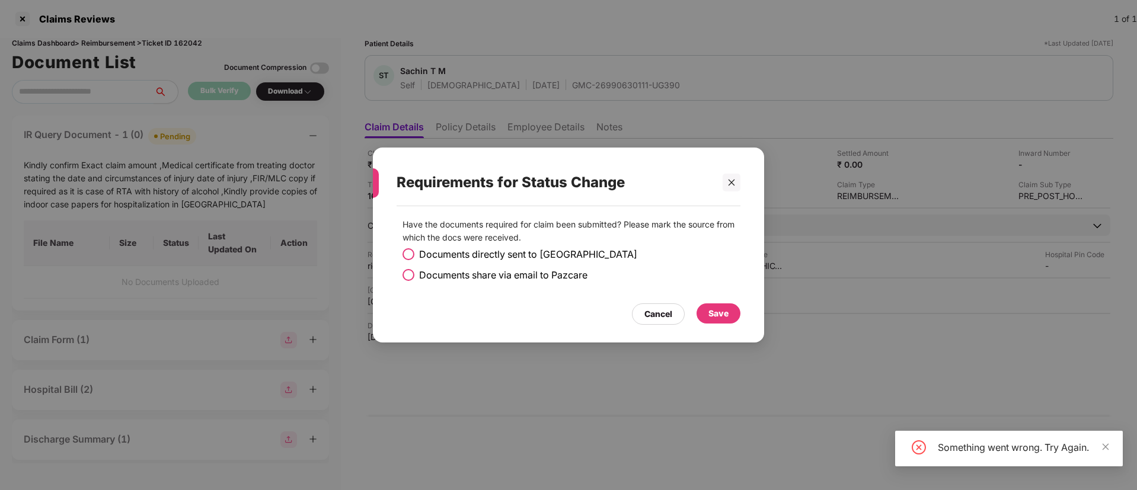
click at [701, 311] on div "Save" at bounding box center [719, 314] width 44 height 20
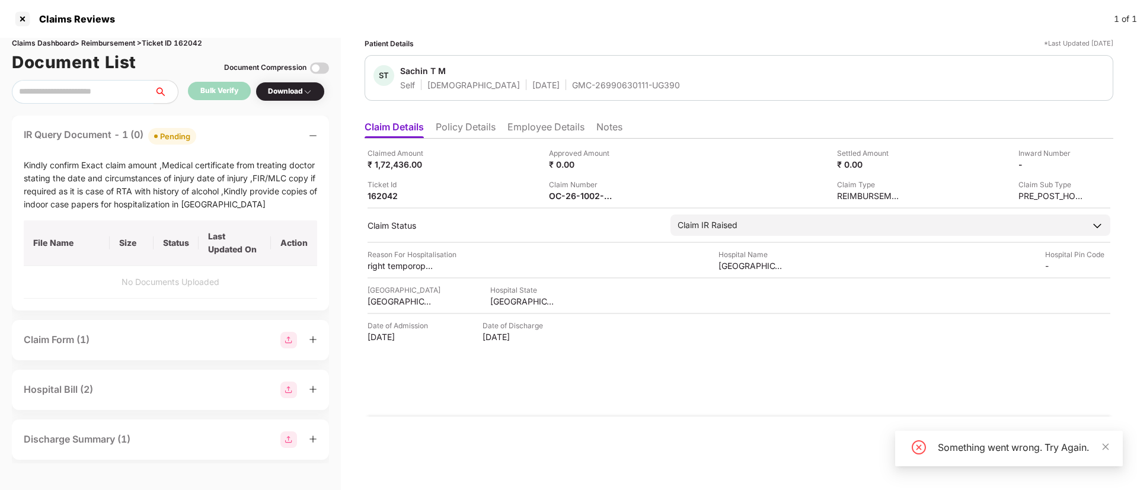
click at [1099, 446] on div "Something went wrong. Try Again." at bounding box center [1023, 447] width 171 height 14
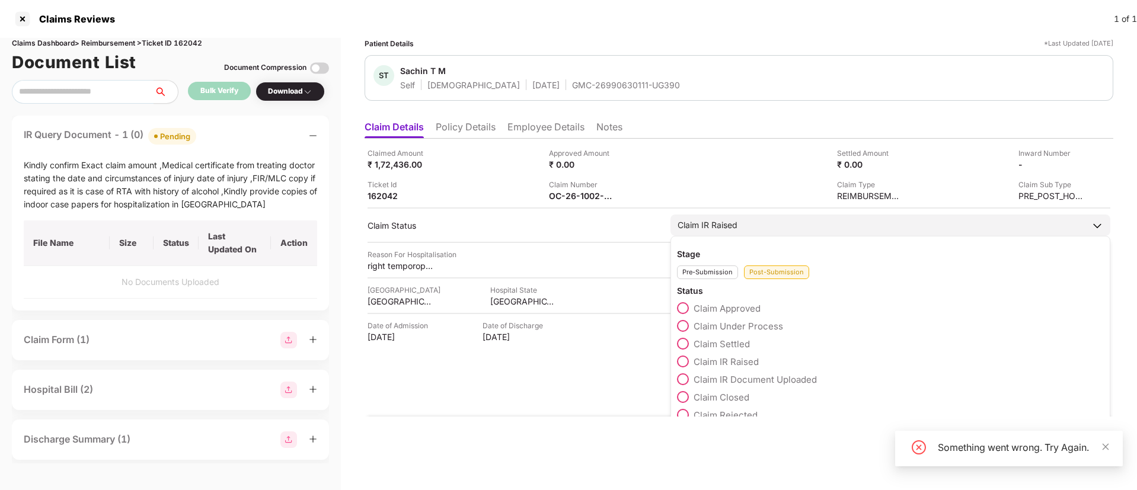
click at [690, 219] on div "Claim IR Raised" at bounding box center [708, 225] width 60 height 13
click at [682, 326] on span at bounding box center [683, 326] width 12 height 12
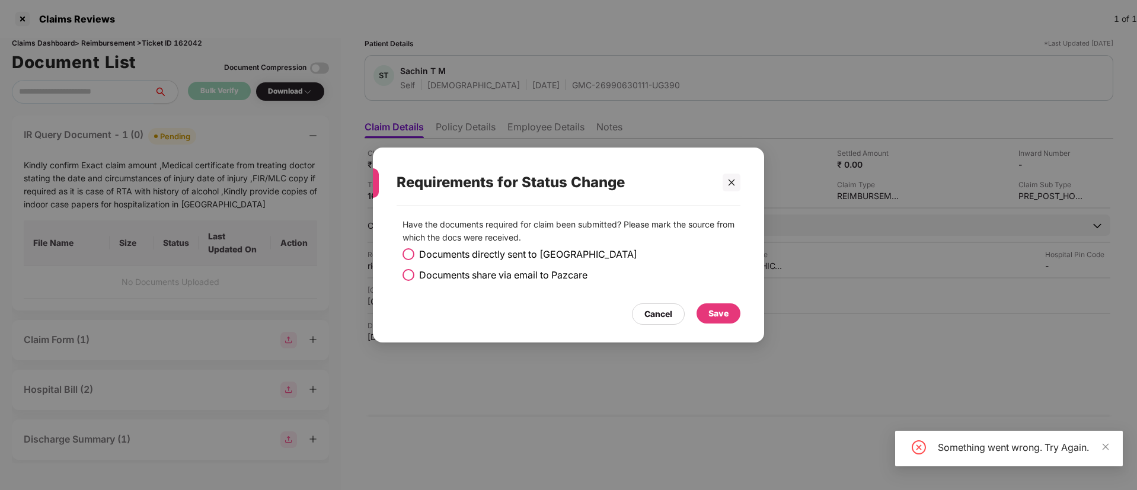
click at [714, 315] on div "Save" at bounding box center [718, 313] width 20 height 13
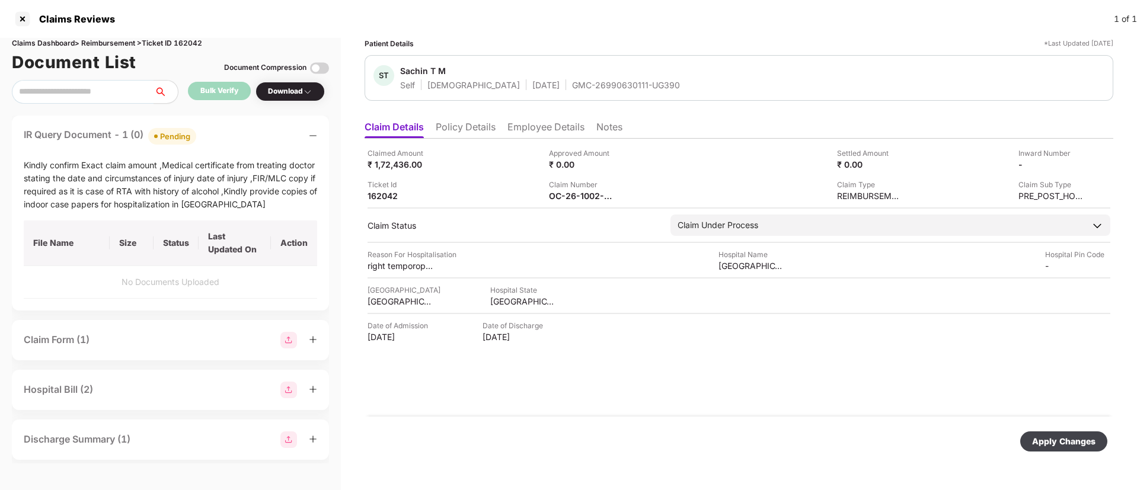
click at [1084, 436] on div "Apply Changes" at bounding box center [1063, 441] width 63 height 13
click at [1078, 454] on div "Apply Changes" at bounding box center [739, 442] width 749 height 50
click at [1061, 436] on div "Apply Changes" at bounding box center [1063, 441] width 63 height 13
click at [1106, 446] on icon "close" at bounding box center [1105, 447] width 8 height 8
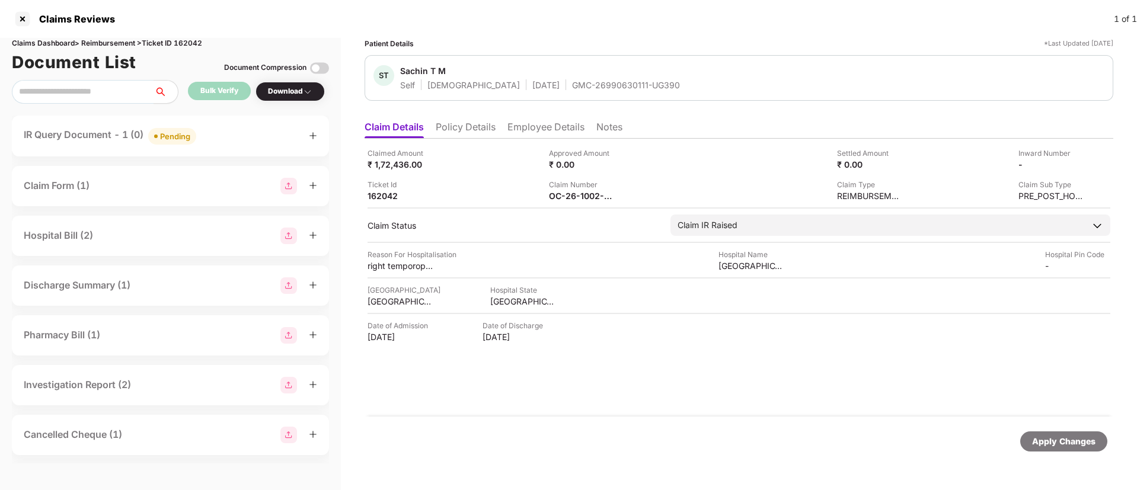
click at [183, 135] on div "Pending" at bounding box center [175, 136] width 30 height 12
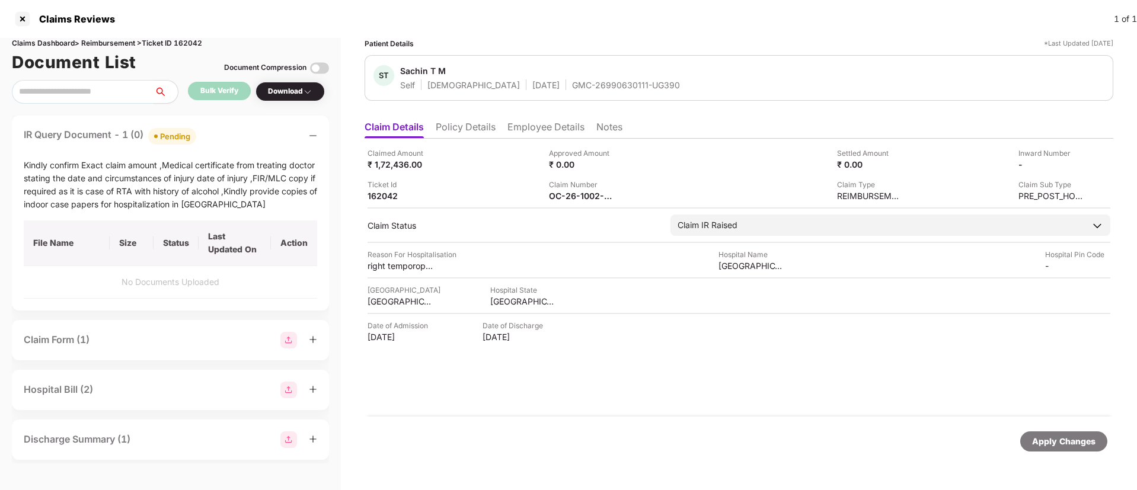
click at [472, 117] on ul "Claim Details Policy Details Employee Details Notes" at bounding box center [739, 127] width 749 height 24
click at [546, 132] on li "Employee Details" at bounding box center [545, 129] width 77 height 17
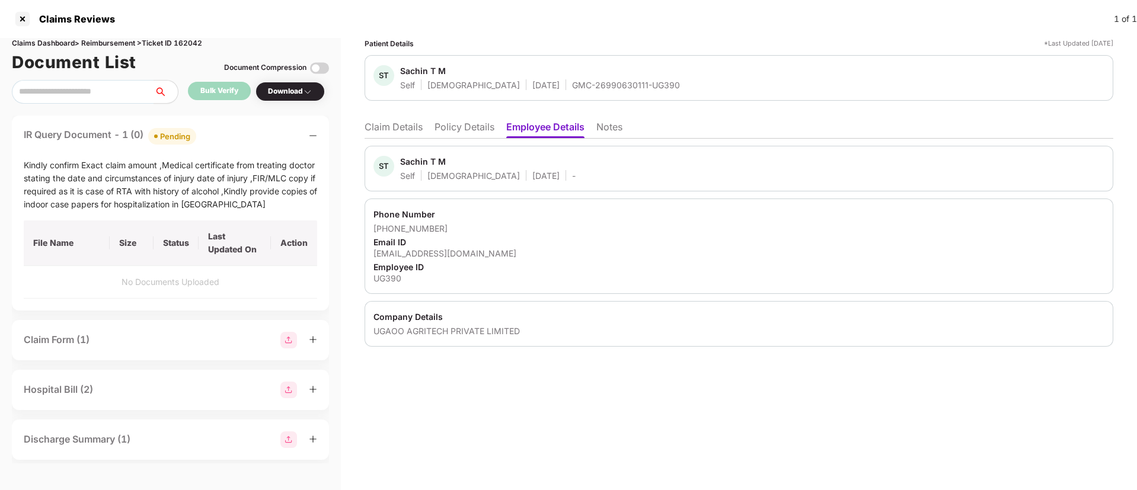
click at [455, 122] on li "Policy Details" at bounding box center [465, 129] width 60 height 17
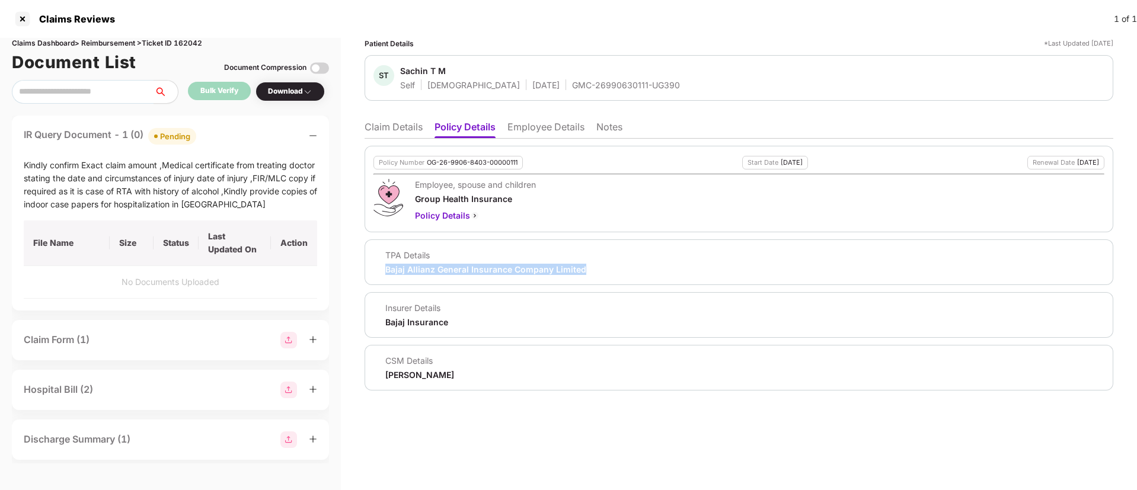
drag, startPoint x: 381, startPoint y: 266, endPoint x: 642, endPoint y: 274, distance: 261.0
click at [642, 274] on div "TPA Details Bajaj Allianz General Insurance Company Limited" at bounding box center [738, 262] width 731 height 25
copy div "Bajaj Allianz General Insurance Company Limited"
click at [27, 21] on div at bounding box center [22, 18] width 19 height 19
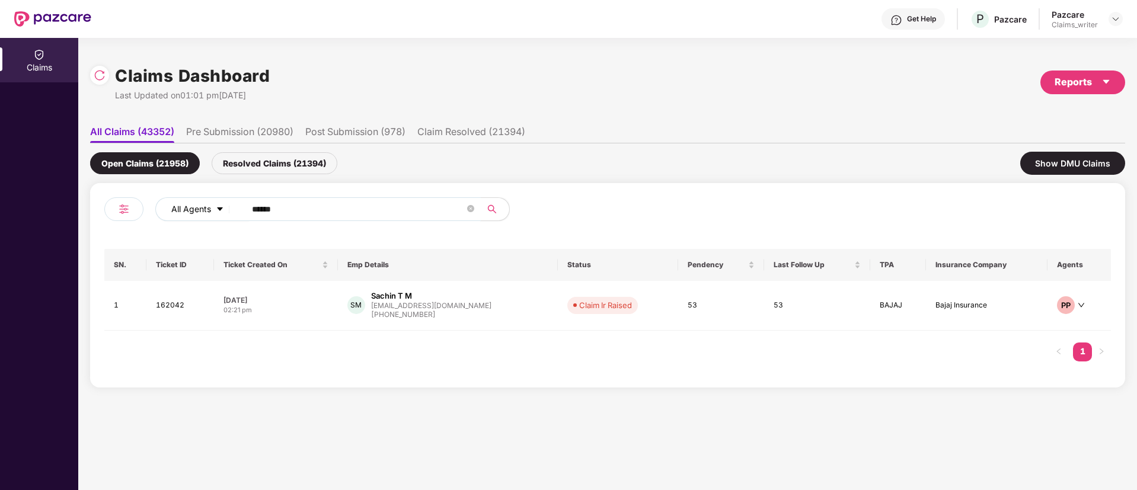
drag, startPoint x: 295, startPoint y: 212, endPoint x: 175, endPoint y: 203, distance: 119.5
click at [175, 203] on div "All Agents ******" at bounding box center [457, 209] width 604 height 24
paste input "text"
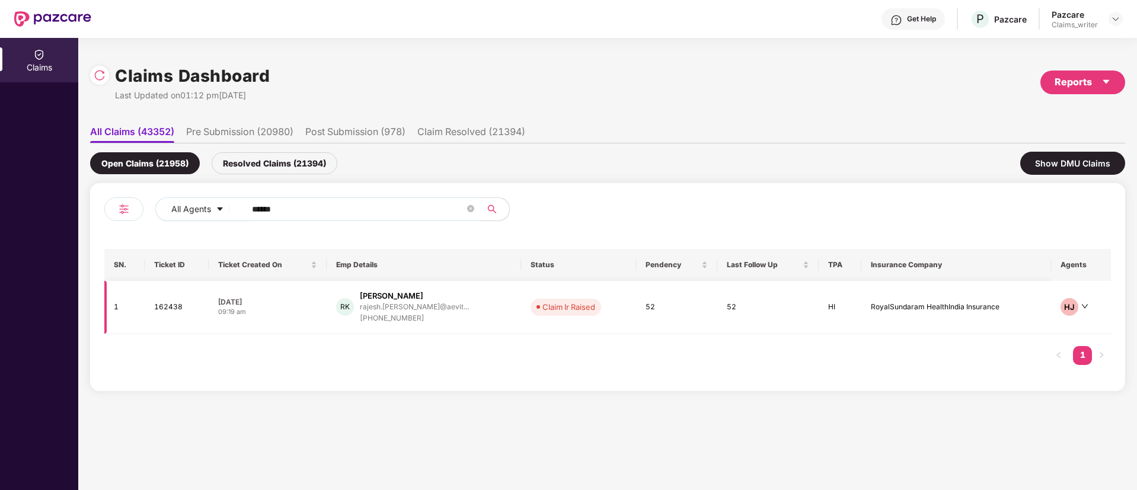
type input "******"
click at [176, 305] on td "162438" at bounding box center [177, 307] width 64 height 53
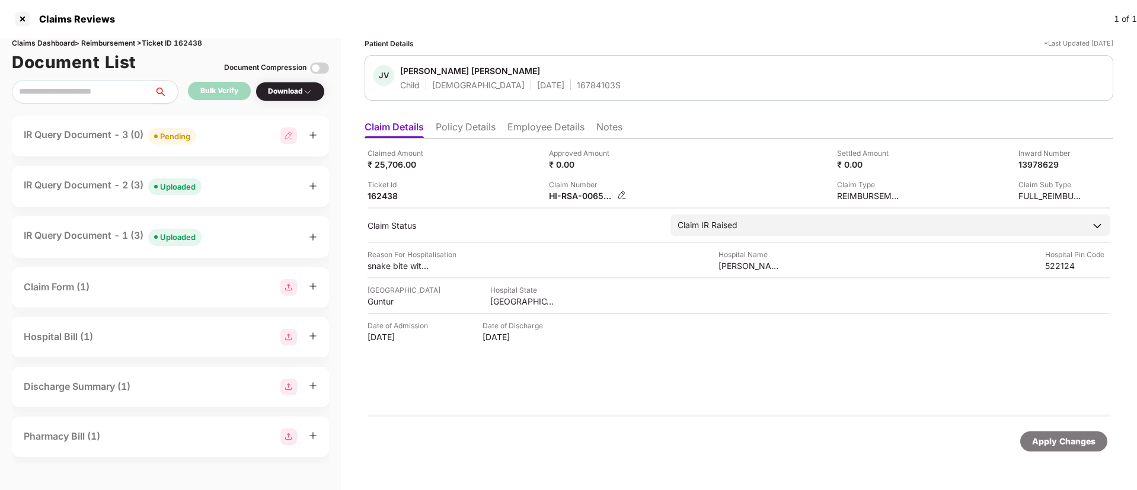
click at [620, 195] on img at bounding box center [621, 194] width 9 height 9
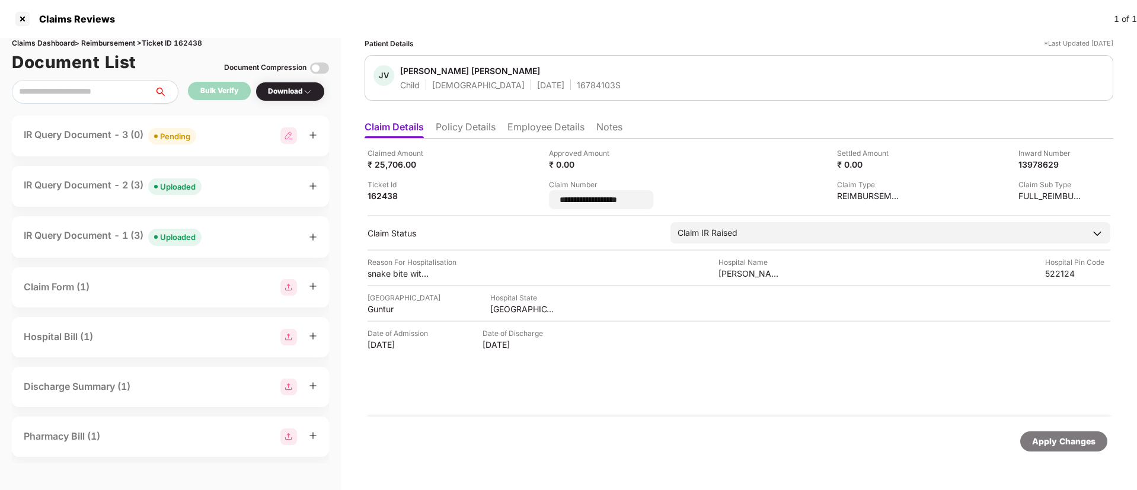
drag, startPoint x: 637, startPoint y: 200, endPoint x: 531, endPoint y: 201, distance: 106.1
click at [531, 201] on div "**********" at bounding box center [739, 179] width 743 height 62
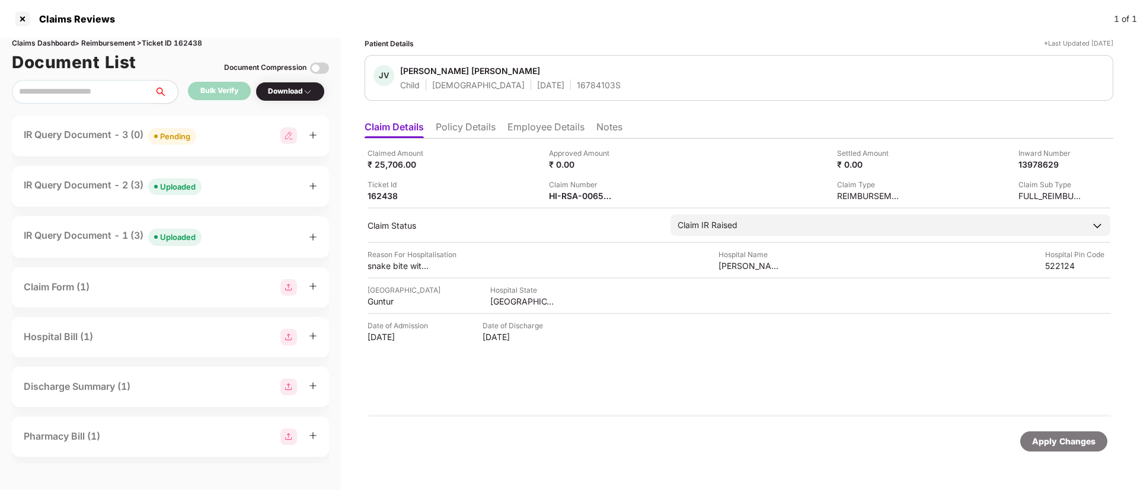
click at [184, 184] on div "Uploaded" at bounding box center [178, 187] width 36 height 12
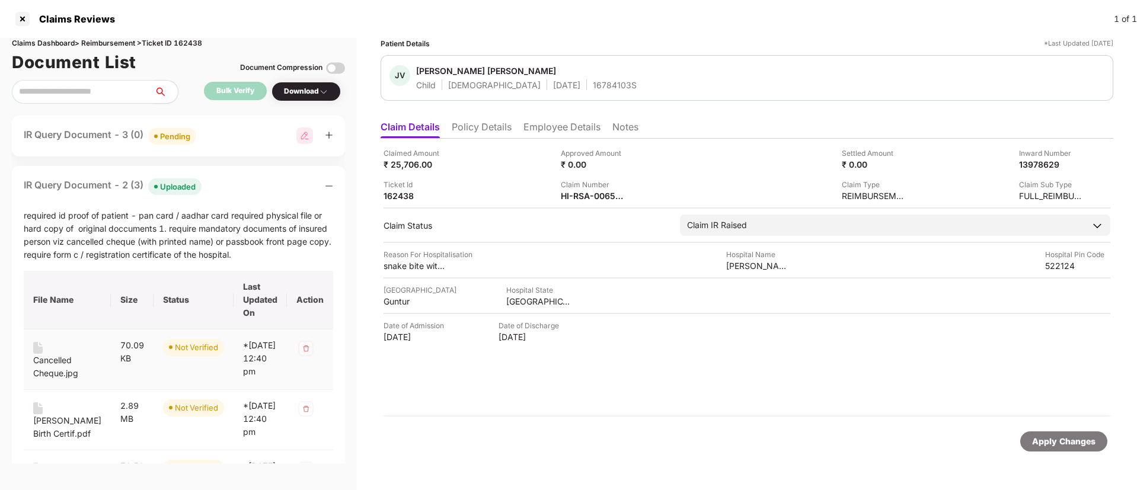
scroll to position [178, 0]
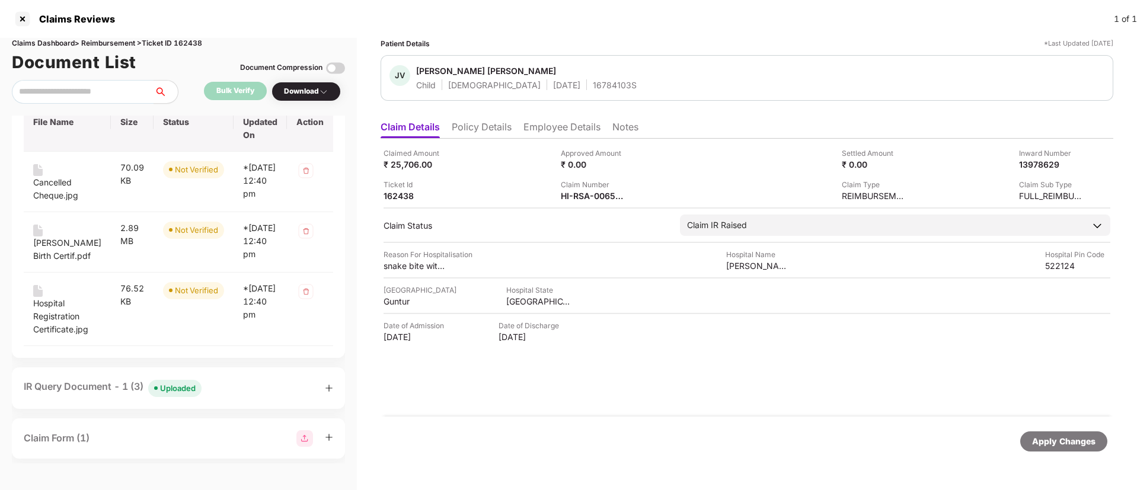
click at [175, 394] on div "Uploaded" at bounding box center [178, 388] width 36 height 12
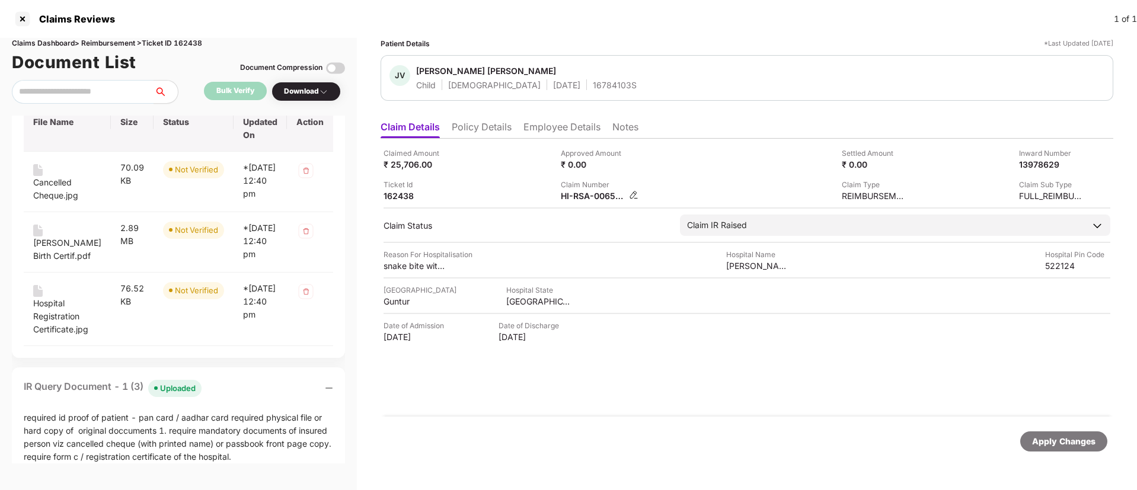
click at [629, 193] on img at bounding box center [633, 194] width 9 height 9
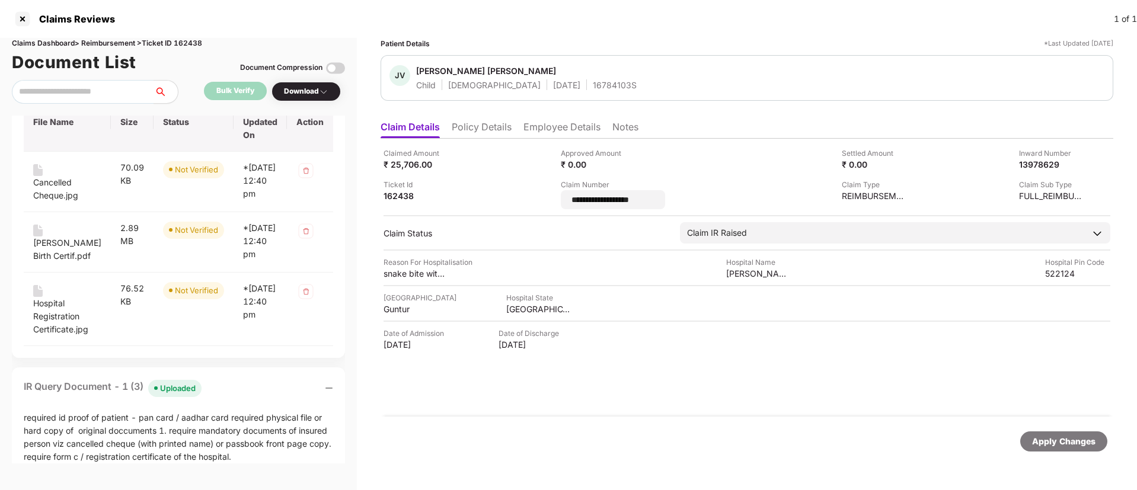
drag, startPoint x: 640, startPoint y: 200, endPoint x: 547, endPoint y: 206, distance: 92.6
click at [547, 206] on div "**********" at bounding box center [747, 179] width 727 height 62
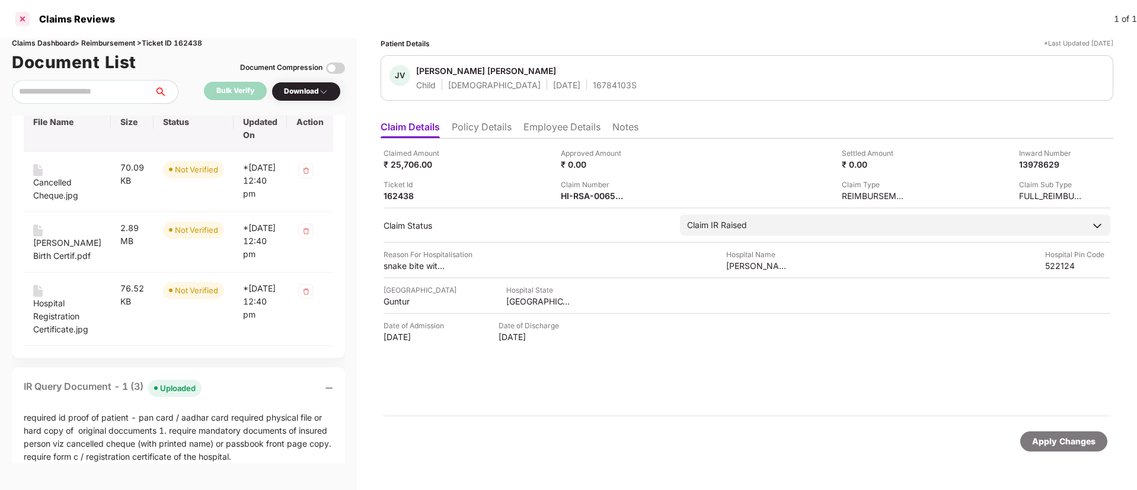
click at [24, 20] on div at bounding box center [22, 18] width 19 height 19
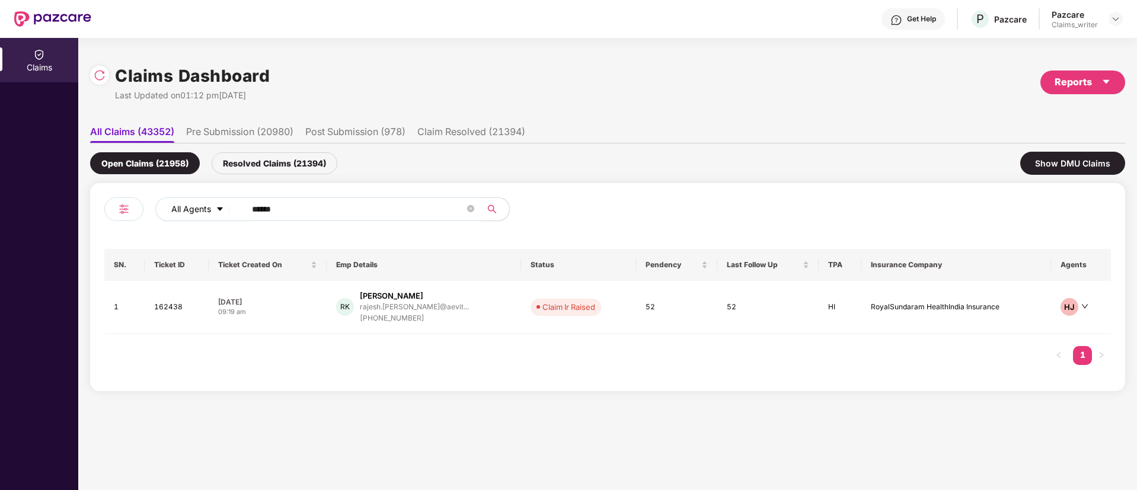
drag, startPoint x: 309, startPoint y: 214, endPoint x: 229, endPoint y: 210, distance: 79.5
click at [229, 210] on div "All Agents ******" at bounding box center [457, 209] width 604 height 24
paste input "text"
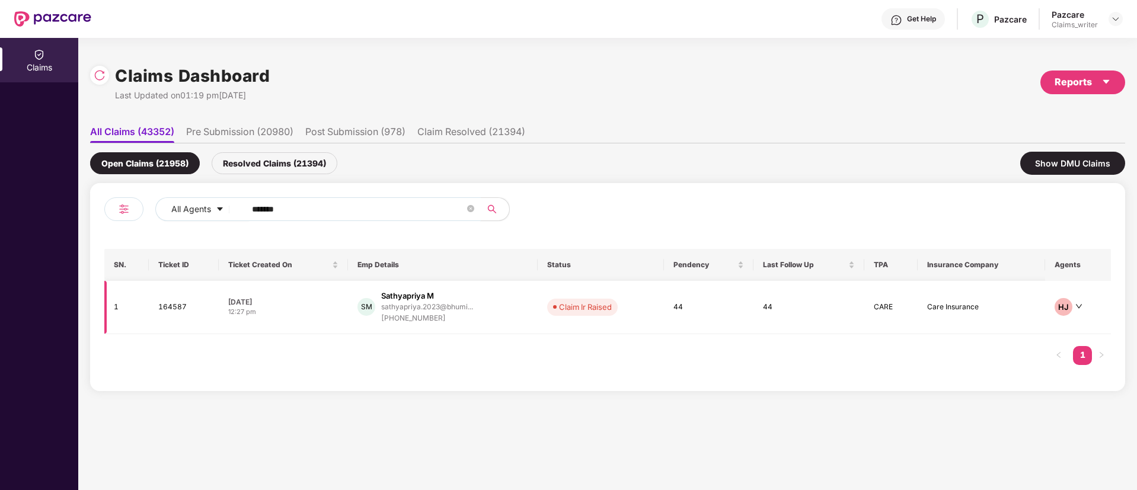
type input "******"
click at [173, 307] on td "164587" at bounding box center [184, 307] width 70 height 53
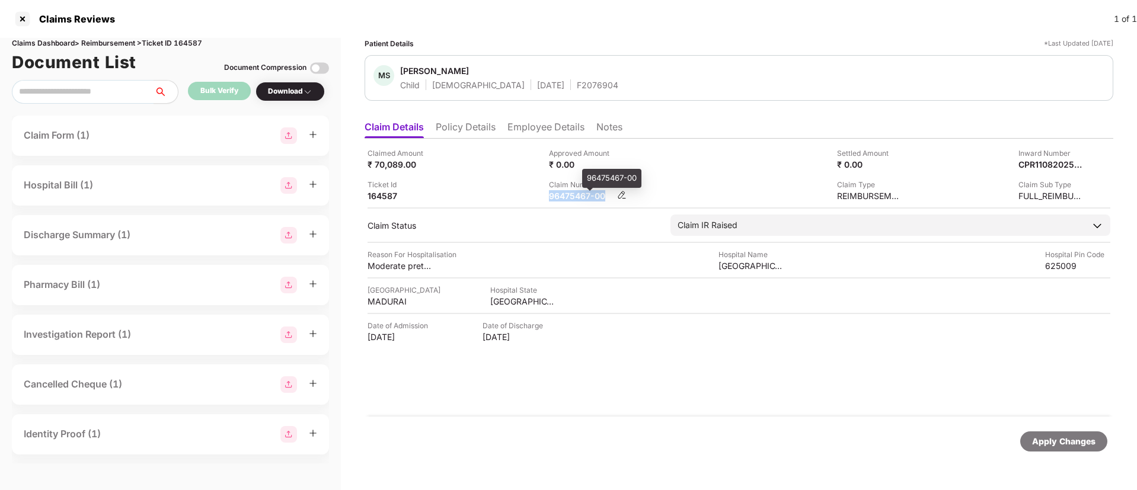
drag, startPoint x: 549, startPoint y: 199, endPoint x: 605, endPoint y: 197, distance: 56.3
click at [605, 197] on div "96475467-00" at bounding box center [581, 195] width 65 height 11
copy div "96475467-00"
click at [541, 130] on li "Employee Details" at bounding box center [545, 129] width 77 height 17
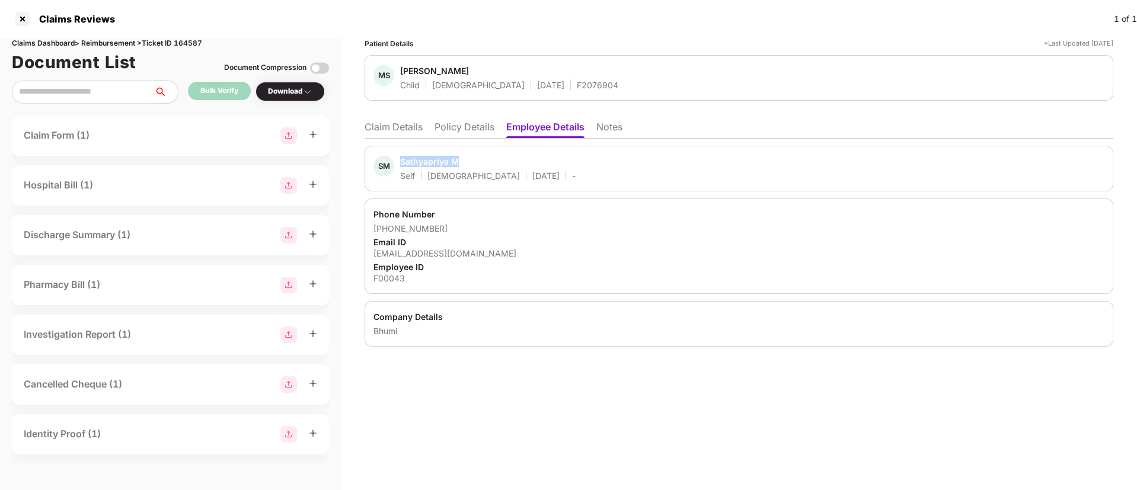
drag, startPoint x: 397, startPoint y: 165, endPoint x: 465, endPoint y: 157, distance: 68.6
click at [465, 157] on div "SM Sathyapriya M Self Female 11 Sept 2000 -" at bounding box center [474, 168] width 202 height 25
copy div "Sathyapriya M"
click at [466, 128] on li "Policy Details" at bounding box center [465, 129] width 60 height 17
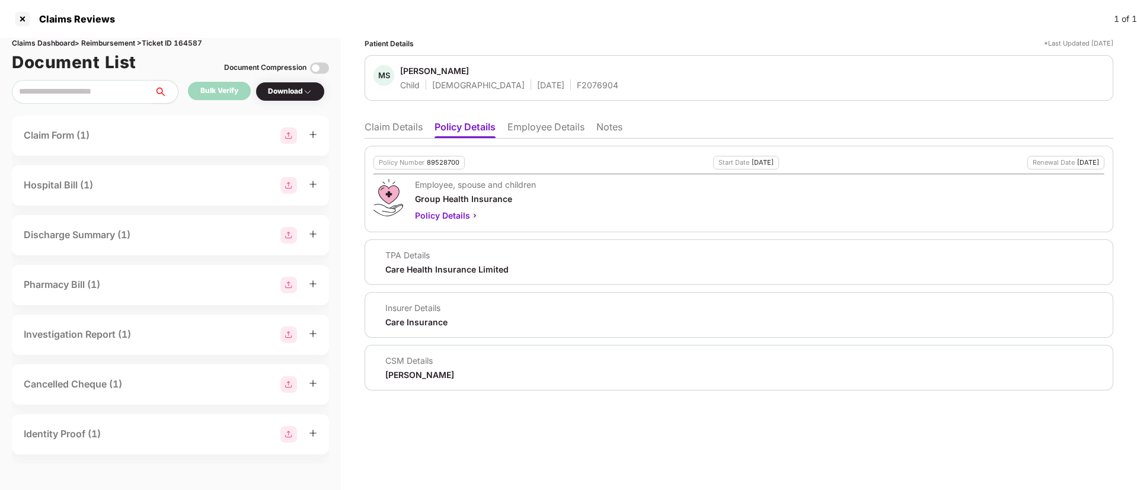
click at [434, 161] on div "89528700" at bounding box center [443, 163] width 33 height 8
copy div "89528700"
click at [577, 84] on div "F2076904" at bounding box center [597, 84] width 41 height 11
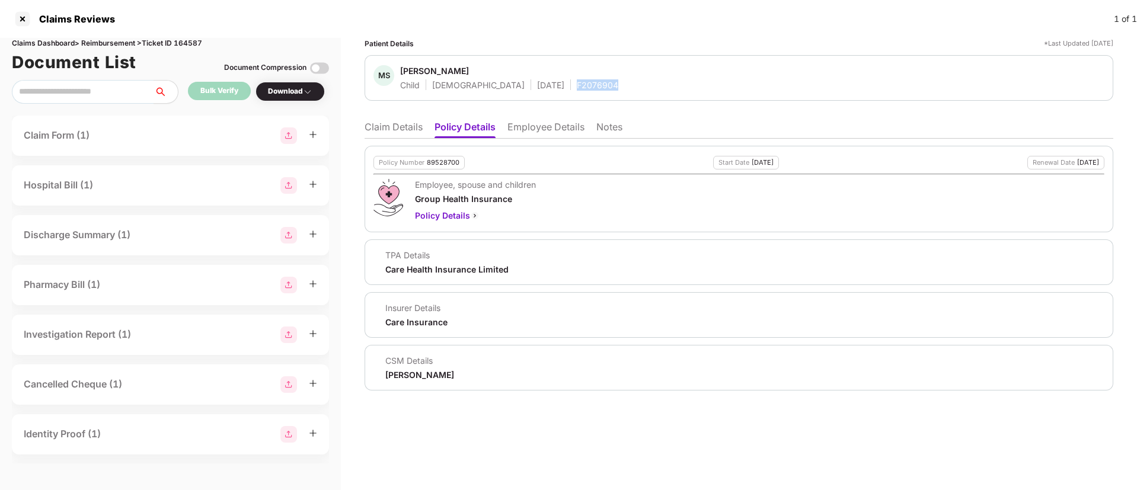
copy div "F2076904"
click at [399, 130] on li "Claim Details" at bounding box center [394, 129] width 58 height 17
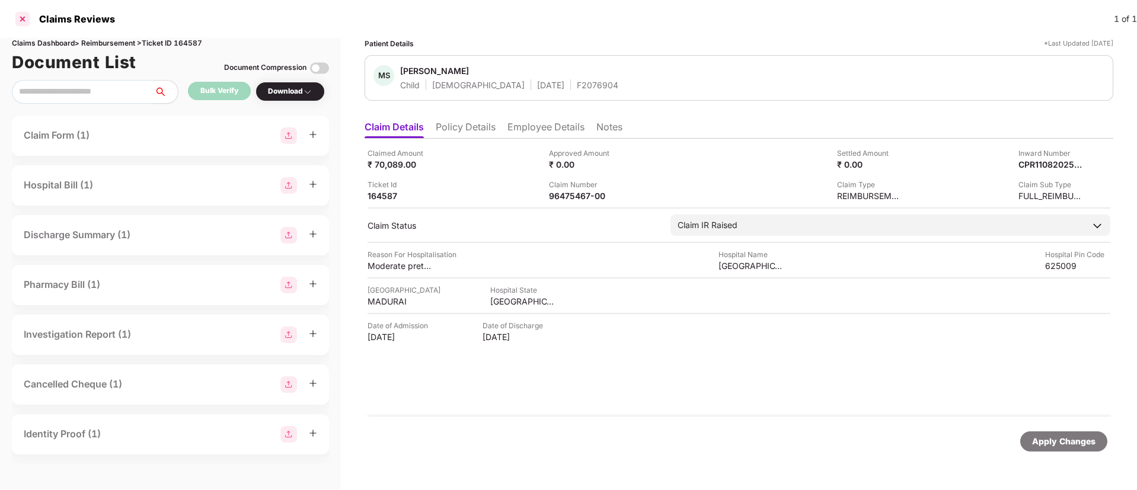
click at [28, 20] on div at bounding box center [22, 18] width 19 height 19
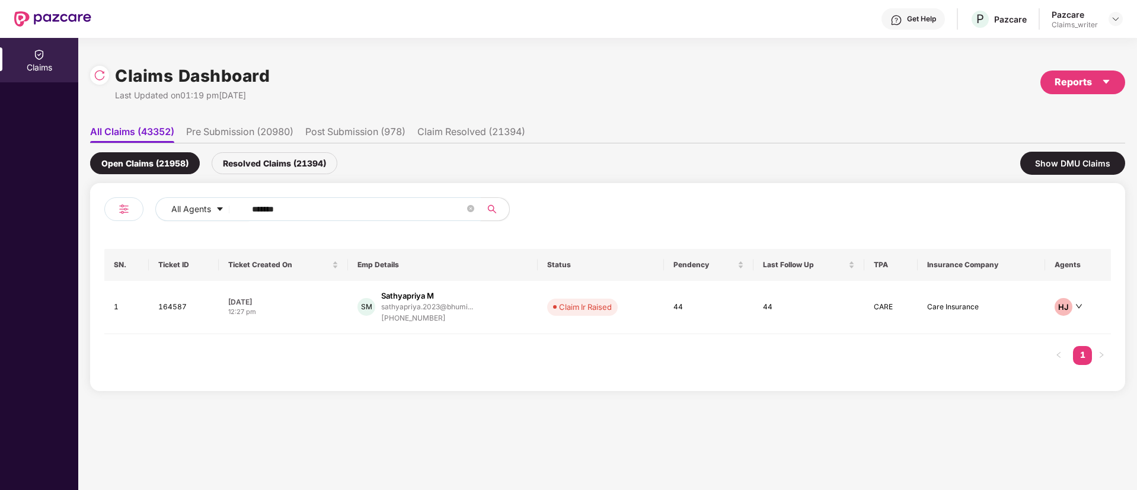
drag, startPoint x: 323, startPoint y: 222, endPoint x: 317, endPoint y: 210, distance: 14.1
click at [320, 220] on div "All Agents ******" at bounding box center [355, 213] width 503 height 33
drag, startPoint x: 317, startPoint y: 209, endPoint x: 237, endPoint y: 202, distance: 79.8
click at [238, 202] on span "******" at bounding box center [359, 209] width 243 height 24
paste input "text"
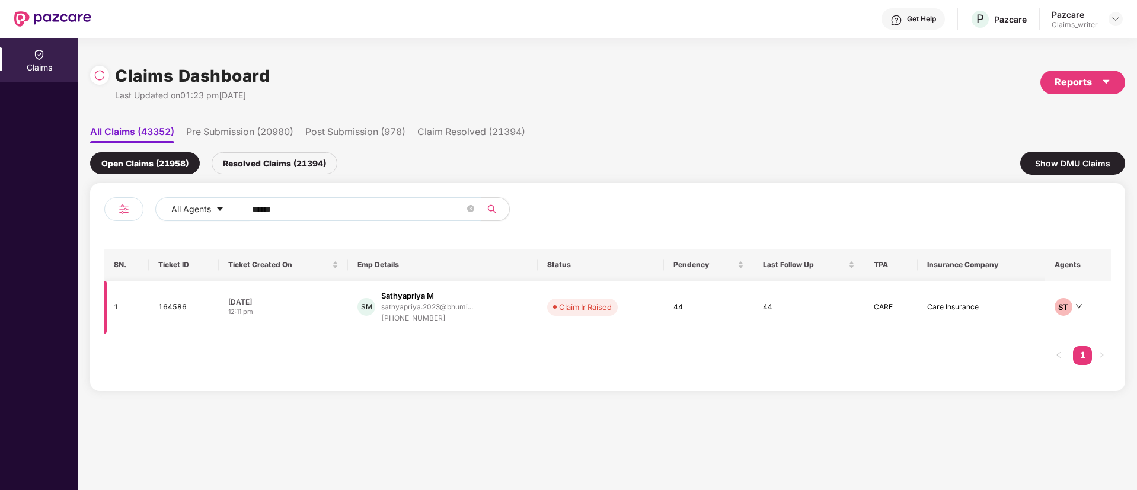
type input "******"
click at [206, 309] on td "164586" at bounding box center [184, 307] width 70 height 53
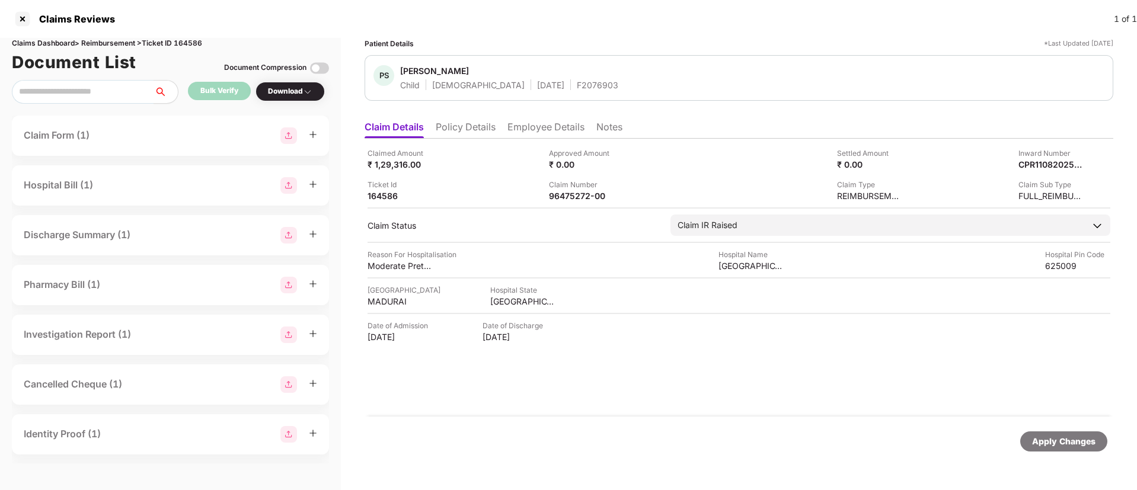
click at [522, 126] on li "Employee Details" at bounding box center [545, 129] width 77 height 17
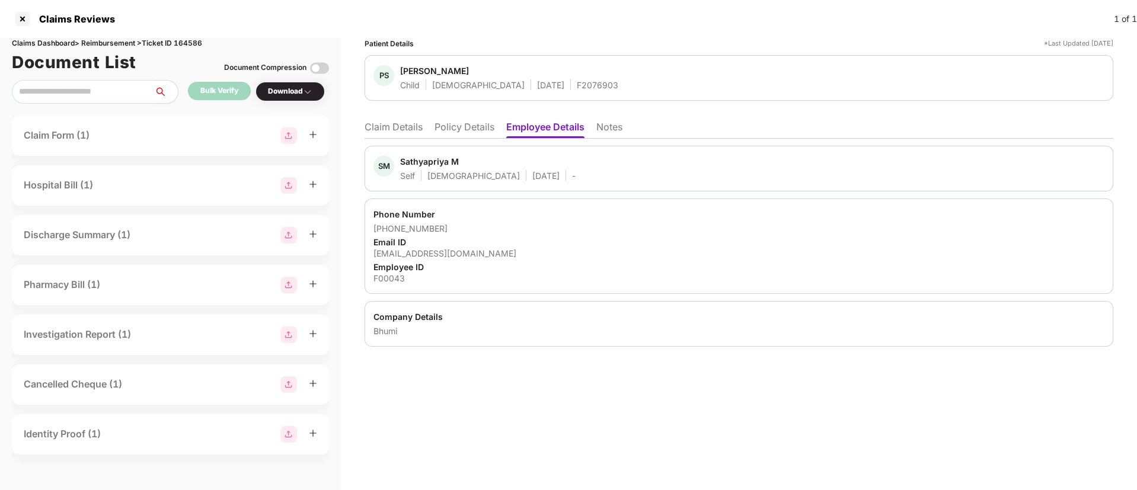
click at [403, 137] on li "Claim Details" at bounding box center [394, 129] width 58 height 17
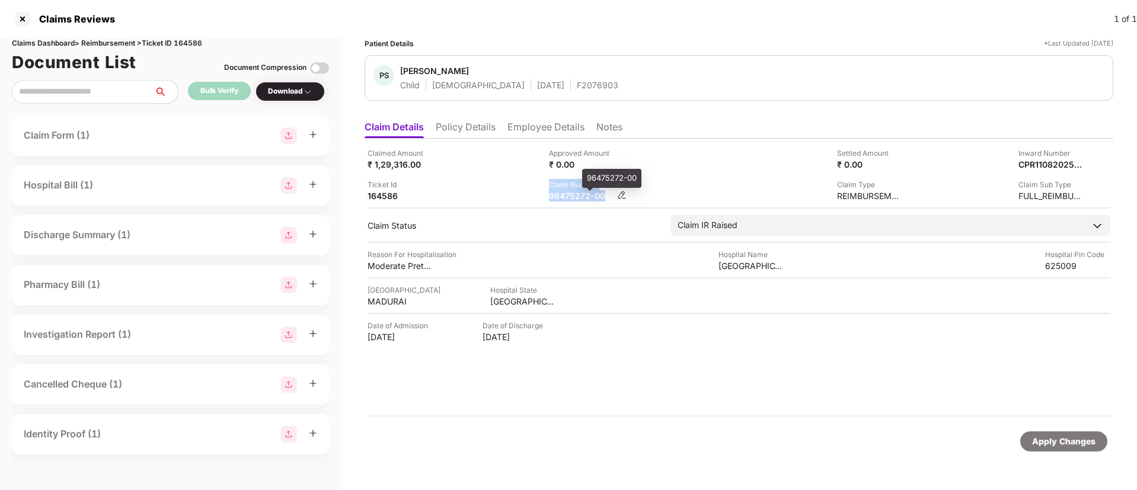
drag, startPoint x: 543, startPoint y: 198, endPoint x: 606, endPoint y: 196, distance: 62.9
click at [606, 196] on div "Claimed Amount ₹ 1,29,316.00 Approved Amount ₹ 0.00 Settled Amount ₹ 0.00 Inwar…" at bounding box center [739, 175] width 743 height 54
click at [671, 287] on div "Hospital City MADURAI Hospital State TAMIL NADU" at bounding box center [739, 296] width 743 height 23
drag, startPoint x: 550, startPoint y: 196, endPoint x: 609, endPoint y: 196, distance: 59.3
click at [609, 196] on div "96475272-00" at bounding box center [581, 195] width 65 height 11
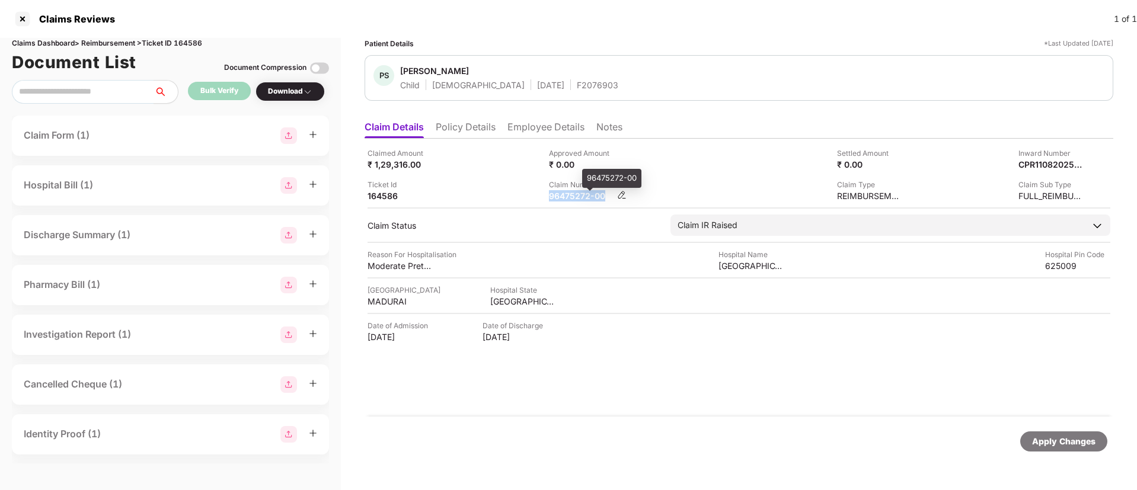
copy div "96475272-00"
click at [24, 20] on div at bounding box center [22, 18] width 19 height 19
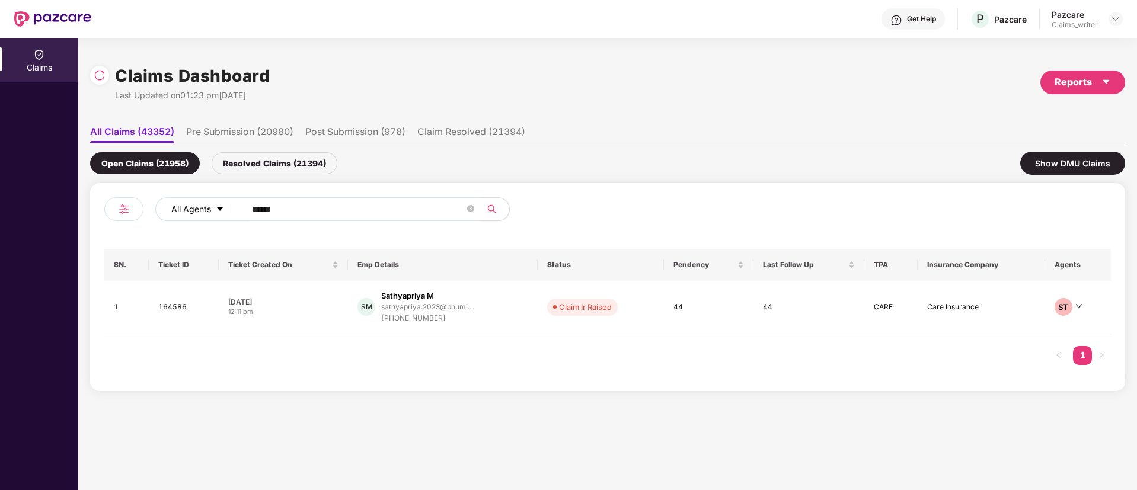
drag, startPoint x: 322, startPoint y: 212, endPoint x: 214, endPoint y: 205, distance: 108.1
click at [215, 205] on div "All Agents ******" at bounding box center [457, 209] width 604 height 24
paste input "text"
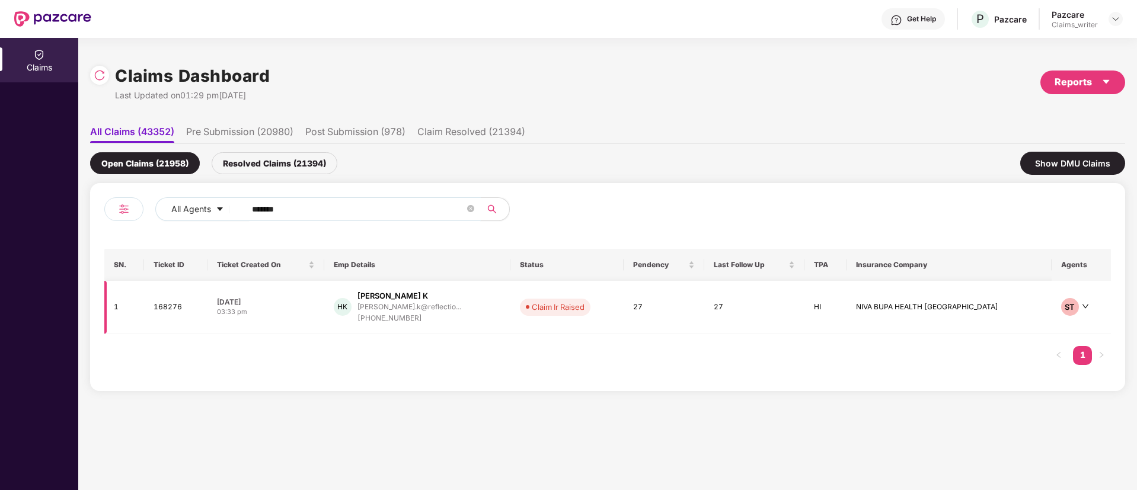
type input "******"
drag, startPoint x: 176, startPoint y: 311, endPoint x: 165, endPoint y: 308, distance: 11.1
click at [165, 308] on td "168276" at bounding box center [175, 307] width 63 height 53
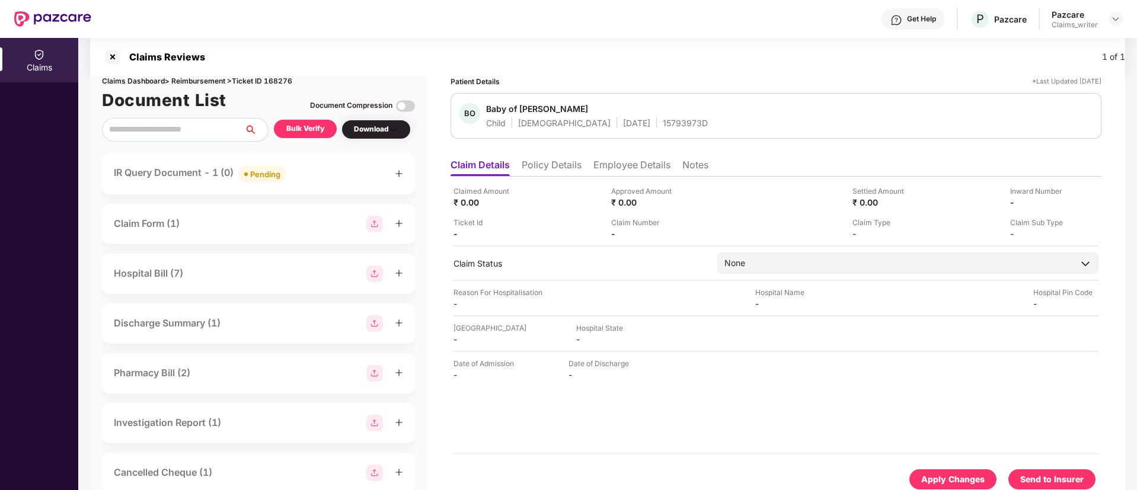
click at [165, 308] on div "IR Query Document - 1 (0) Pending Claim Form (1) Hospital Bill (7) Discharge Su…" at bounding box center [258, 328] width 313 height 348
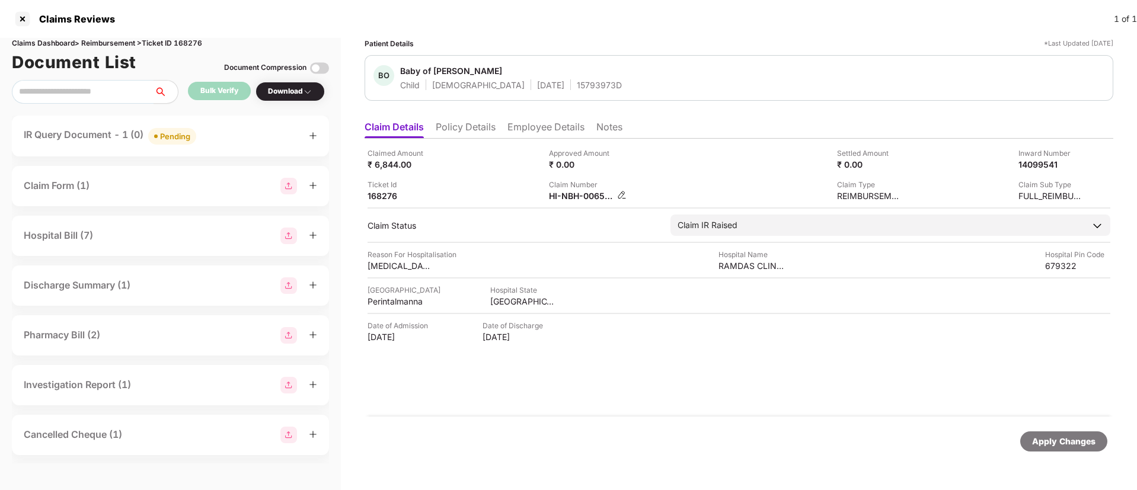
click at [624, 194] on img at bounding box center [621, 194] width 9 height 9
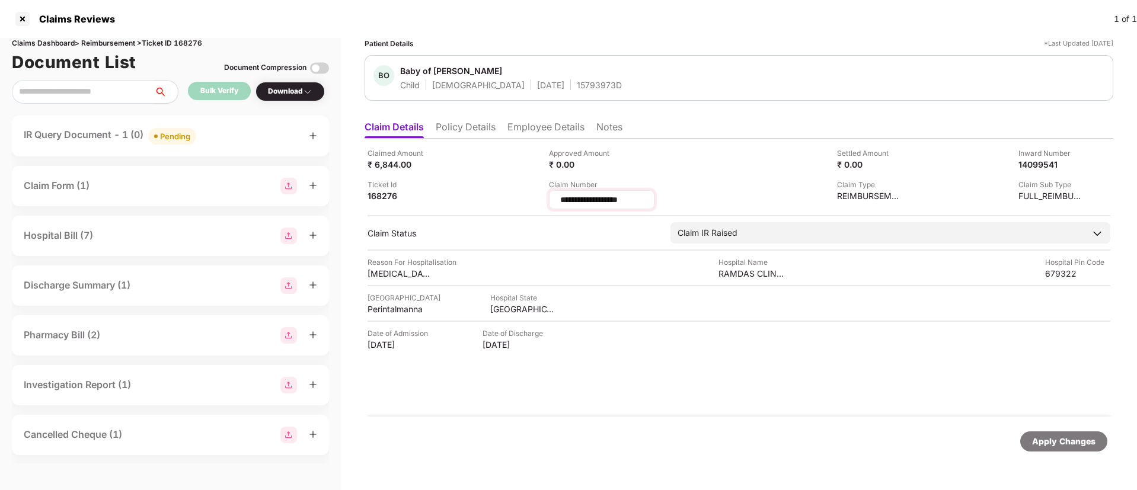
drag, startPoint x: 642, startPoint y: 200, endPoint x: 552, endPoint y: 202, distance: 90.1
click at [552, 202] on div "**********" at bounding box center [602, 199] width 106 height 19
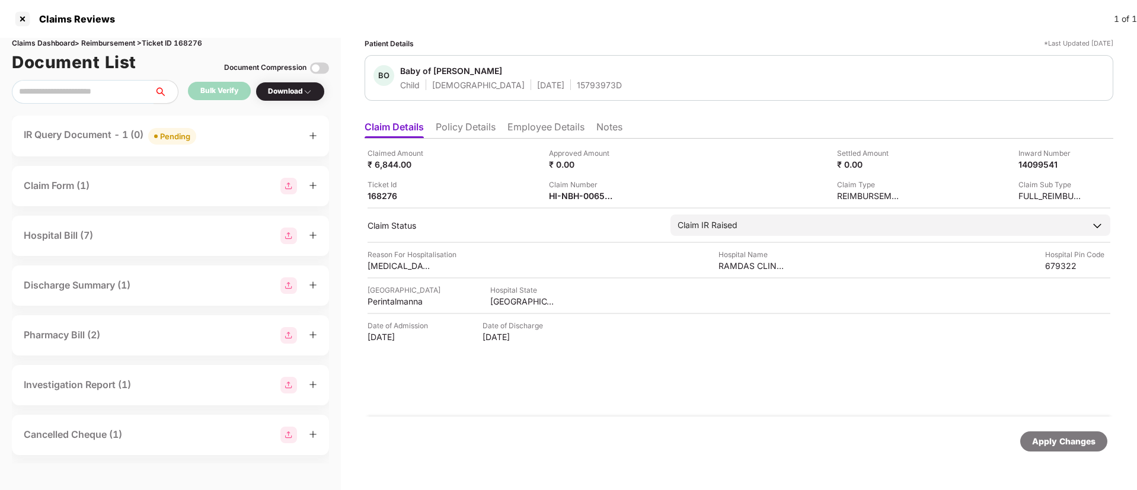
click at [177, 132] on div "Pending" at bounding box center [175, 136] width 30 height 12
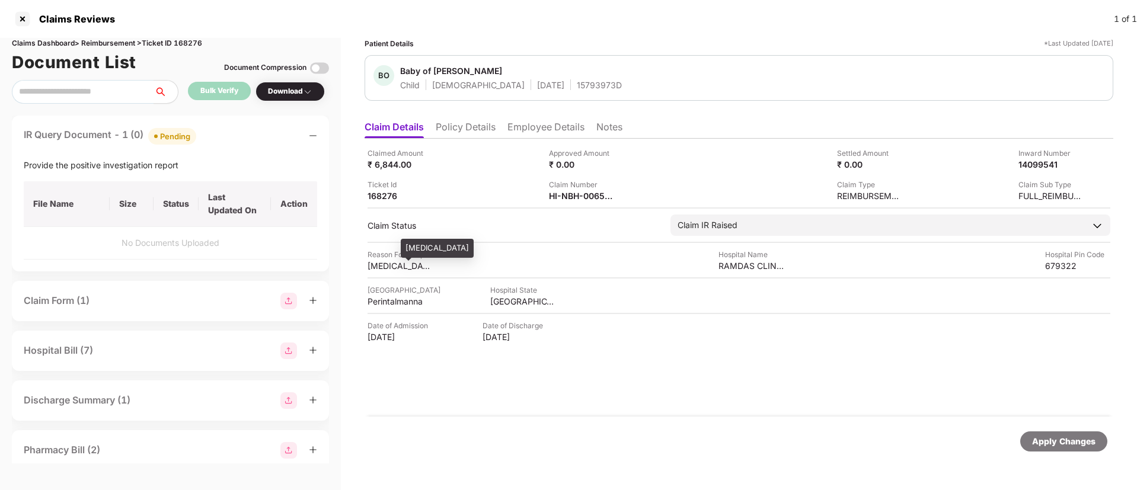
click at [407, 264] on div "Neonatal hyperbilirubinemia" at bounding box center [400, 265] width 65 height 11
drag, startPoint x: 405, startPoint y: 248, endPoint x: 506, endPoint y: 240, distance: 101.8
click at [474, 240] on div "Neonatal hyperbilirubinemia" at bounding box center [437, 248] width 73 height 19
click at [299, 90] on div "Download" at bounding box center [290, 91] width 44 height 11
click at [298, 90] on div "Download" at bounding box center [290, 91] width 44 height 11
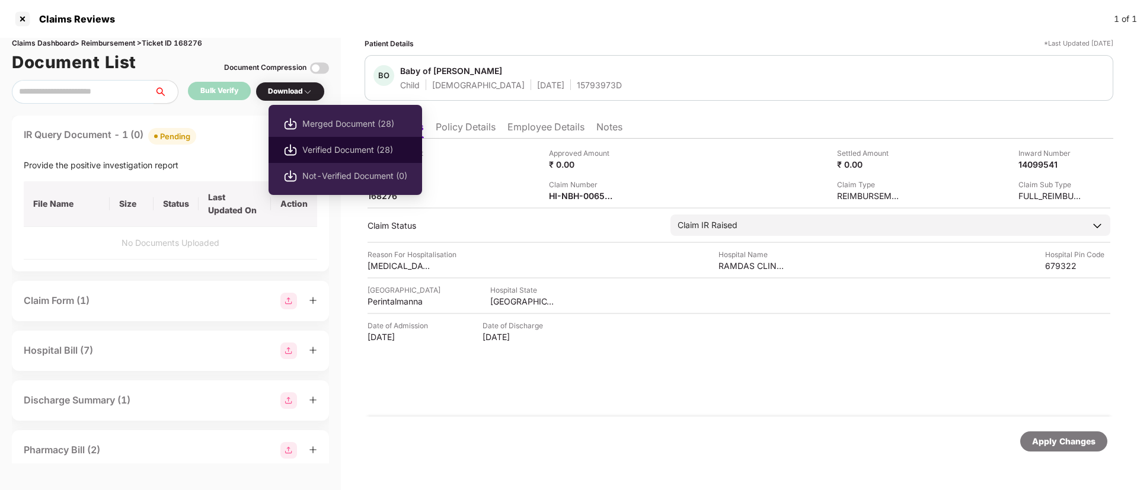
click at [342, 155] on span "Verified Document (28)" at bounding box center [354, 149] width 105 height 13
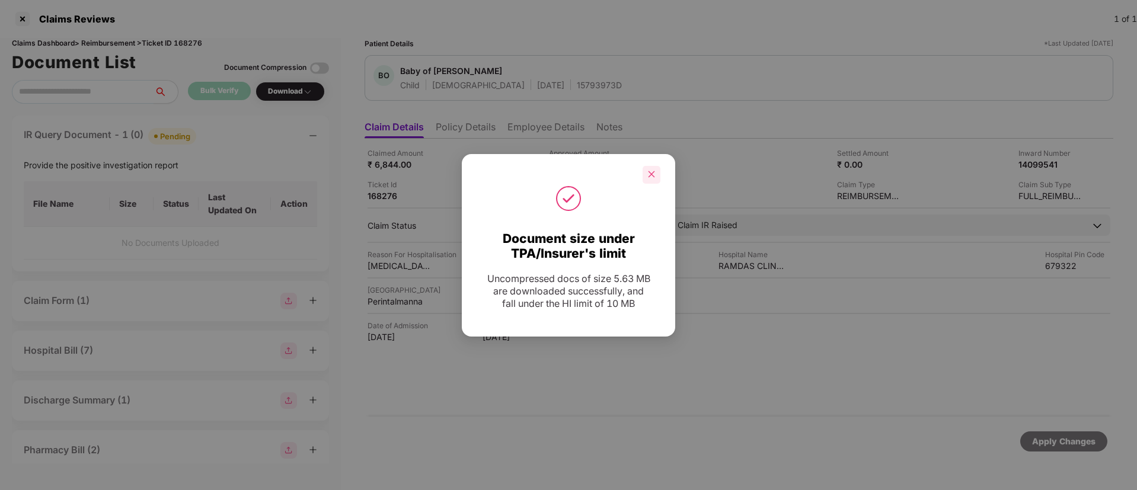
click at [653, 174] on icon "close" at bounding box center [651, 174] width 8 height 8
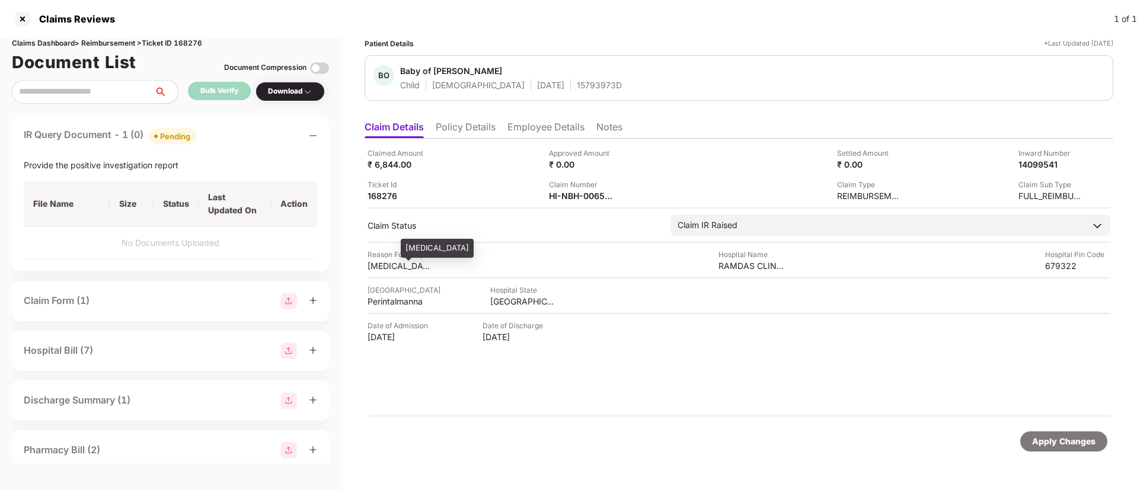
click at [424, 266] on div "Neonatal hyperbilirubinemia" at bounding box center [400, 265] width 65 height 11
drag, startPoint x: 403, startPoint y: 245, endPoint x: 510, endPoint y: 251, distance: 107.5
click at [474, 251] on div "Neonatal hyperbilirubinemia" at bounding box center [437, 248] width 73 height 19
copy div "Neonatal hyperbilirubinemia"
click at [419, 263] on div "Neonatal hyperbilirubinemia" at bounding box center [400, 265] width 65 height 11
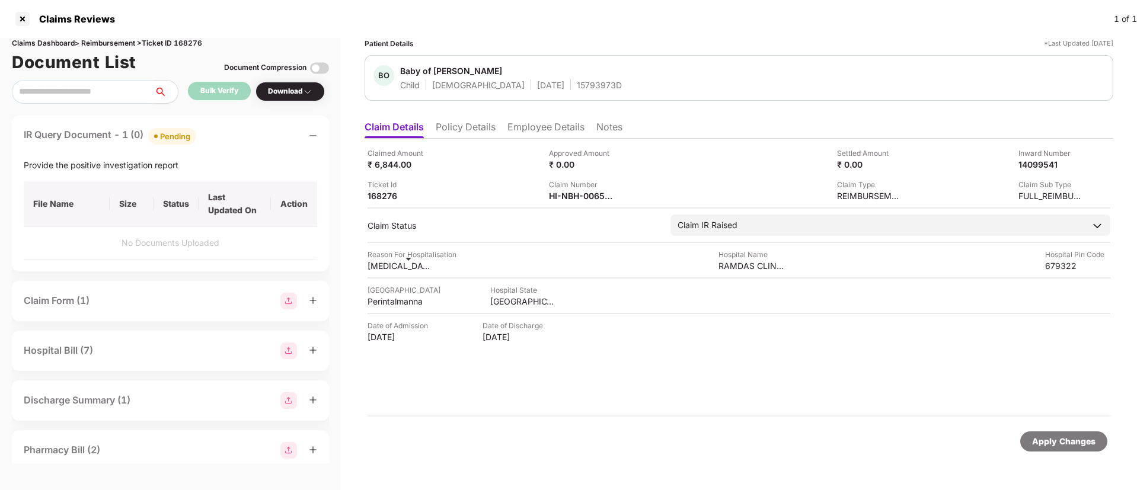
click at [397, 264] on div "Neonatal hyperbilirubinemia" at bounding box center [400, 265] width 65 height 11
click at [392, 264] on div "Neonatal hyperbilirubinemia" at bounding box center [400, 265] width 65 height 11
click at [408, 280] on div "Claimed Amount ₹ 6,844.00 Approved Amount ₹ 0.00 Settled Amount ₹ 0.00 Inward N…" at bounding box center [739, 278] width 749 height 278
click at [370, 270] on div "Neonatal hyperbilirubinemia" at bounding box center [400, 265] width 65 height 11
click at [23, 20] on div at bounding box center [22, 18] width 19 height 19
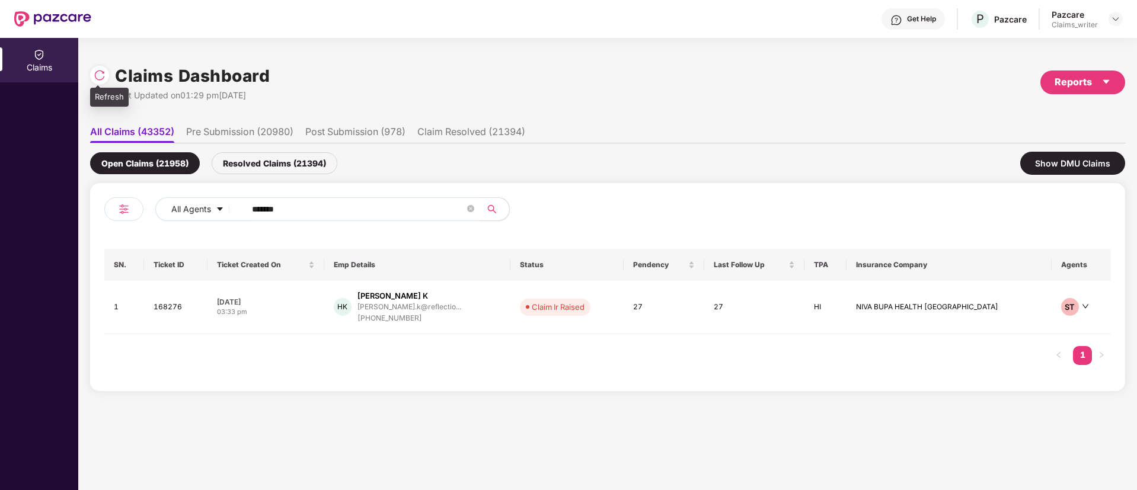
click at [100, 81] on img at bounding box center [100, 75] width 12 height 12
drag, startPoint x: 288, startPoint y: 208, endPoint x: 208, endPoint y: 202, distance: 80.3
click at [208, 202] on div "All Agents ******" at bounding box center [457, 209] width 604 height 24
paste input "text"
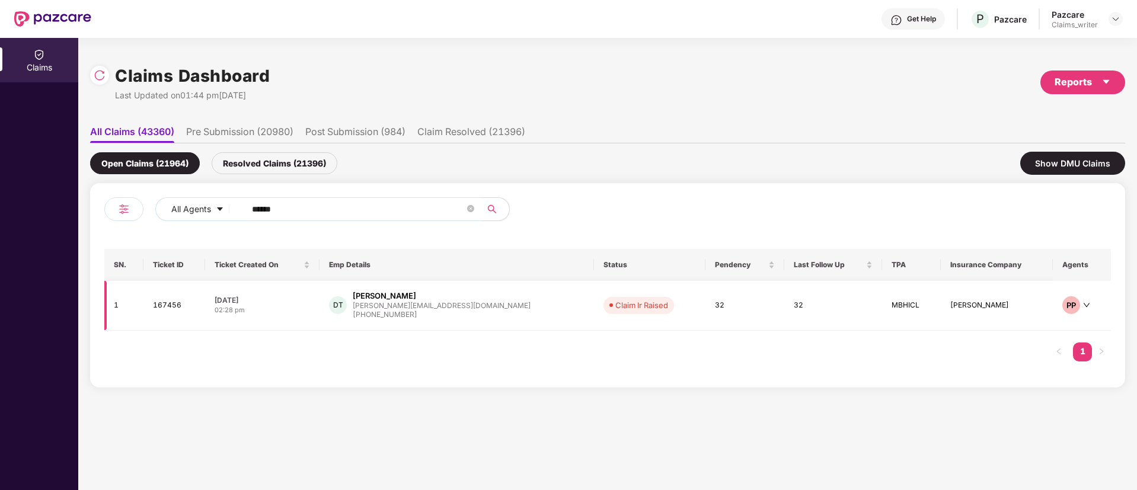
type input "******"
click at [162, 304] on td "167456" at bounding box center [174, 306] width 62 height 50
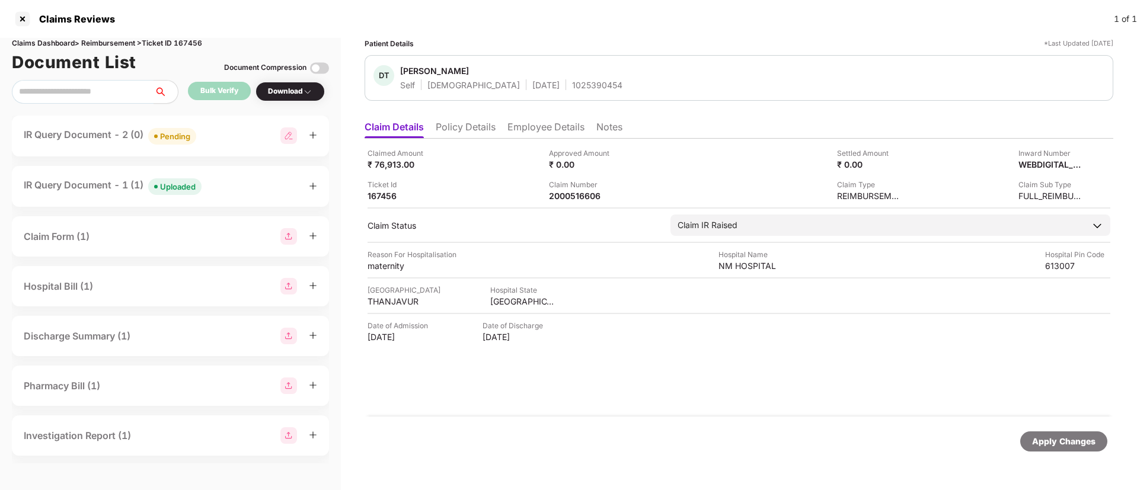
click at [166, 189] on div "Uploaded" at bounding box center [178, 187] width 36 height 12
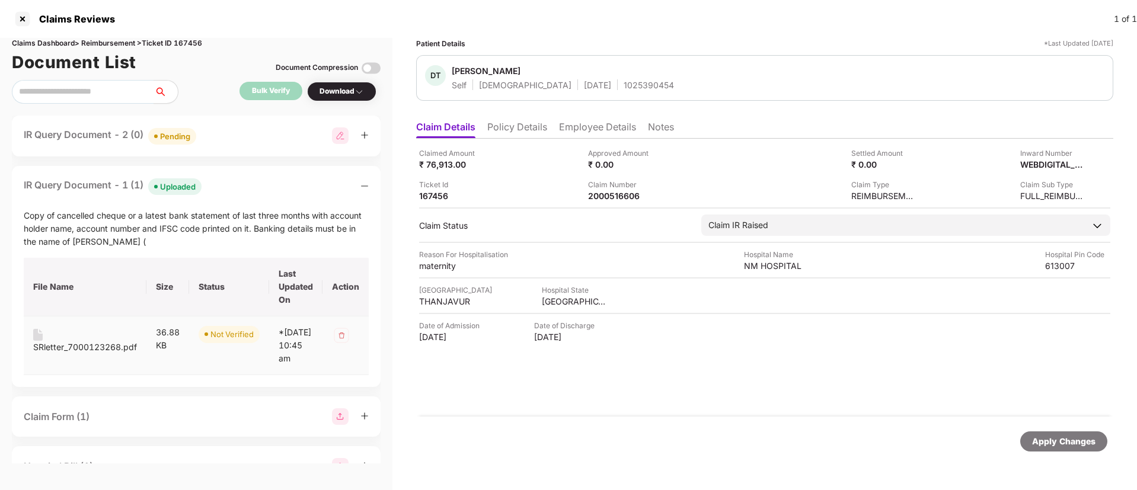
click at [68, 350] on div "SRletter_7000123268.pdf" at bounding box center [85, 347] width 104 height 13
